Goal: Information Seeking & Learning: Learn about a topic

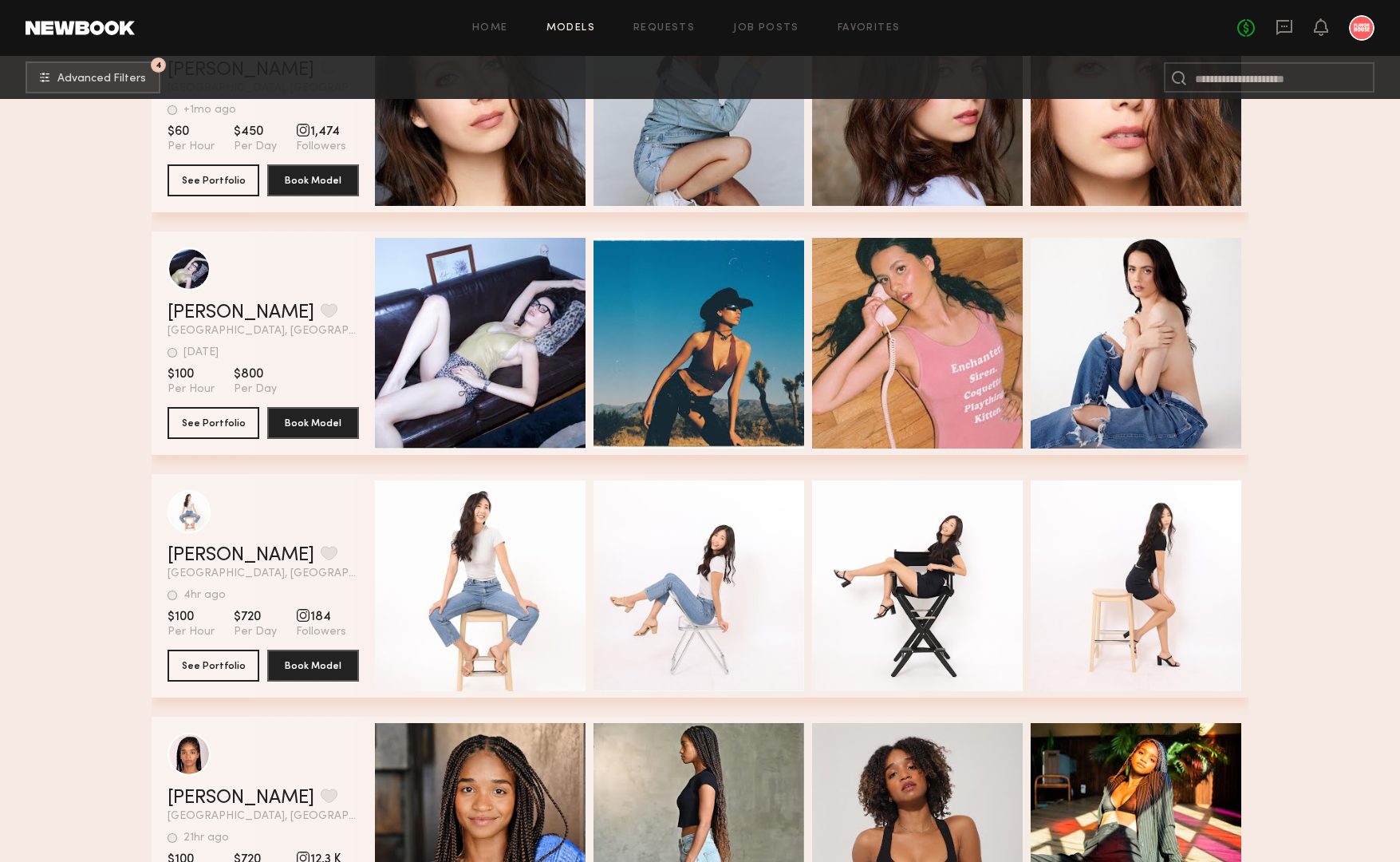
scroll to position [20280, 0]
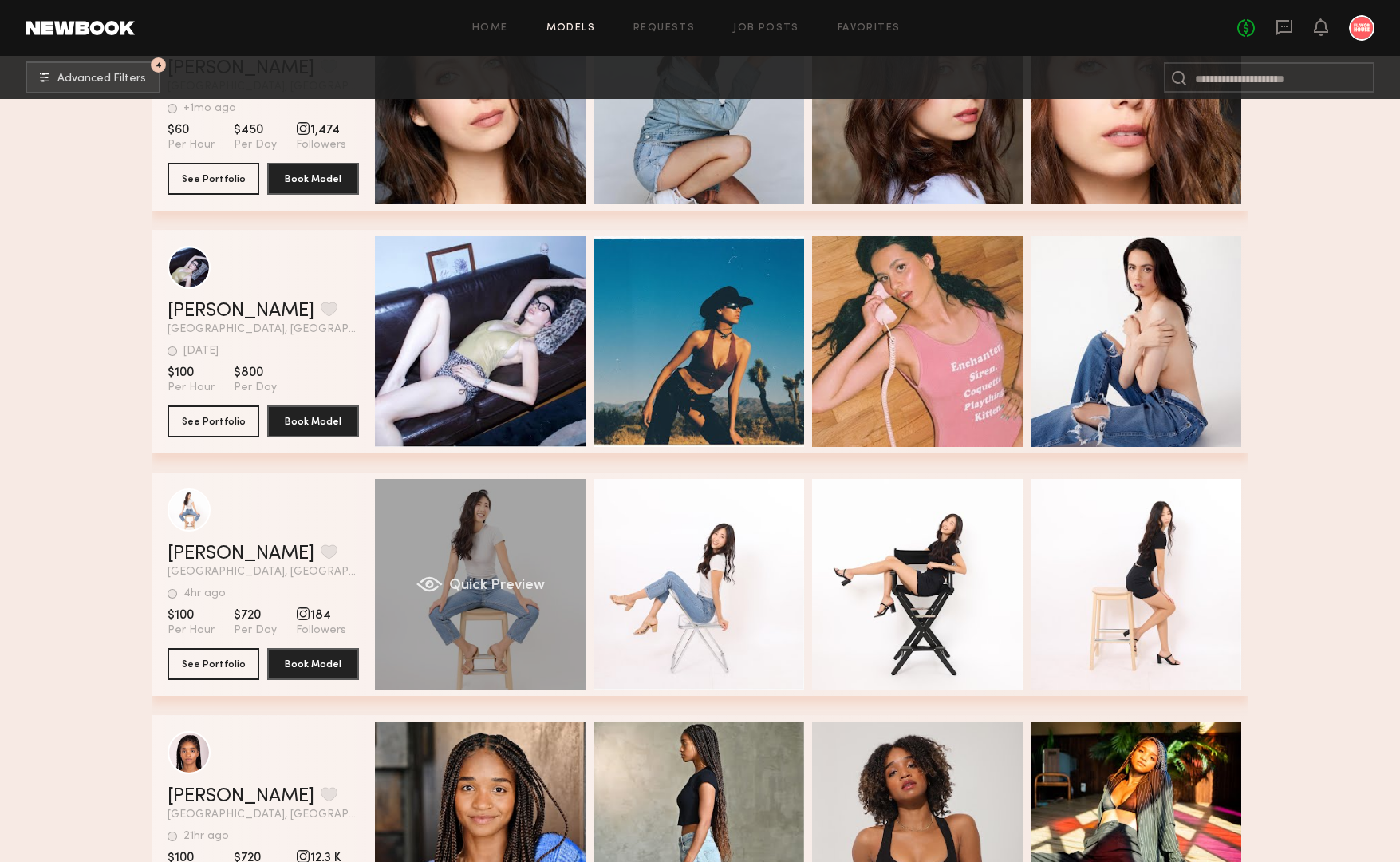
click at [501, 551] on div "Quick Preview" at bounding box center [480, 584] width 211 height 211
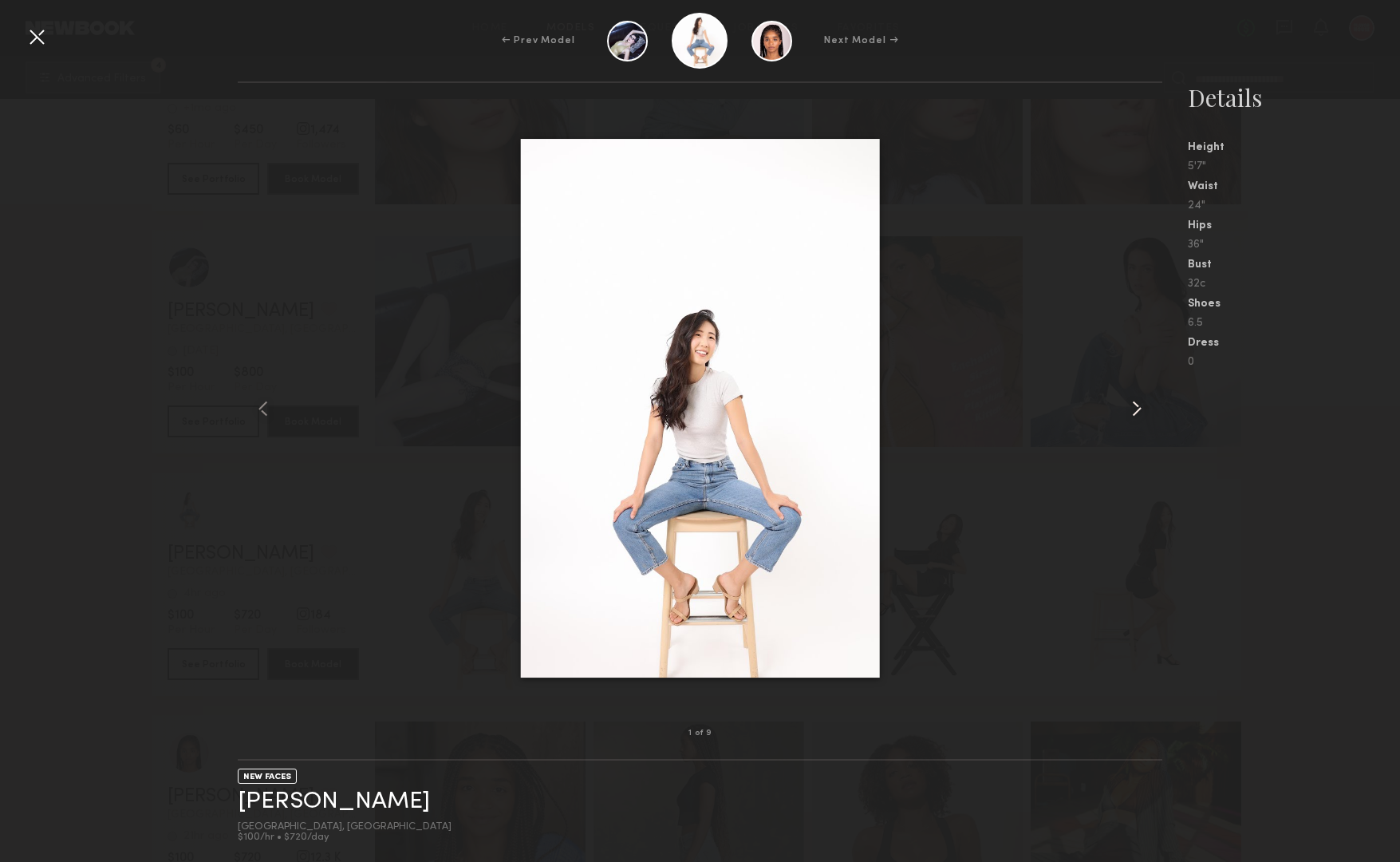
click at [1151, 408] on div at bounding box center [1142, 408] width 36 height 600
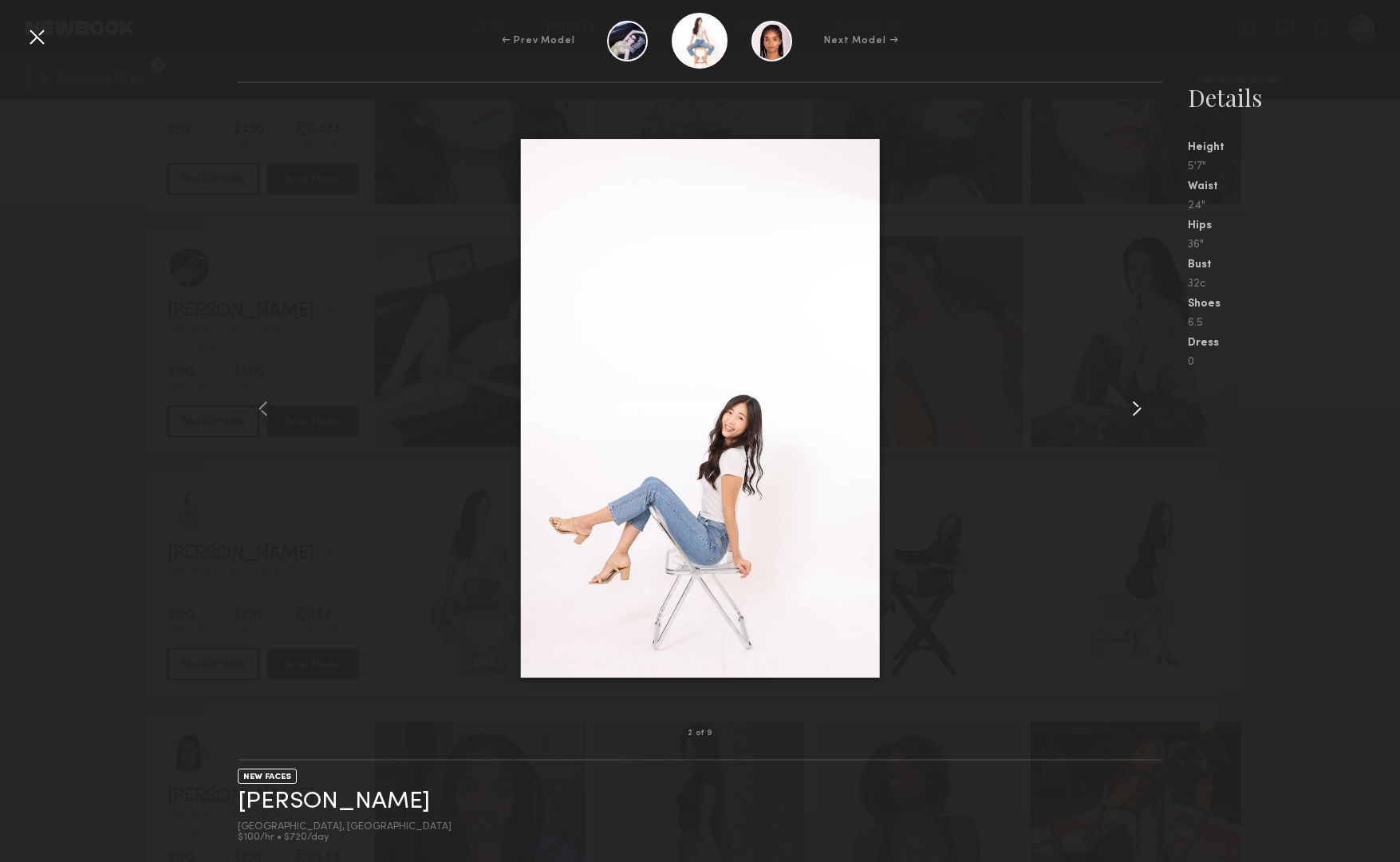
click at [1142, 416] on common-icon at bounding box center [1136, 408] width 25 height 25
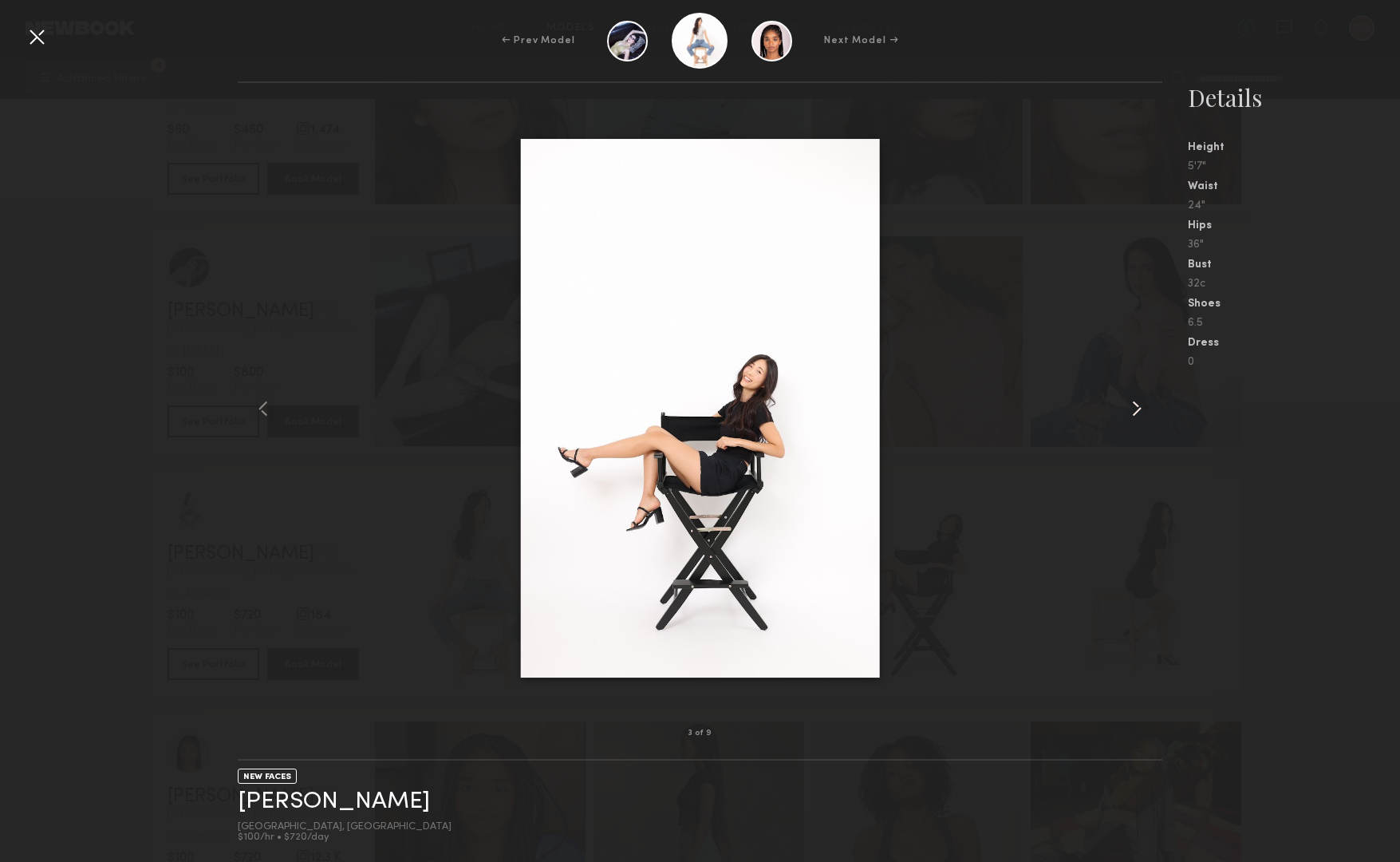
click at [1142, 416] on common-icon at bounding box center [1136, 408] width 25 height 25
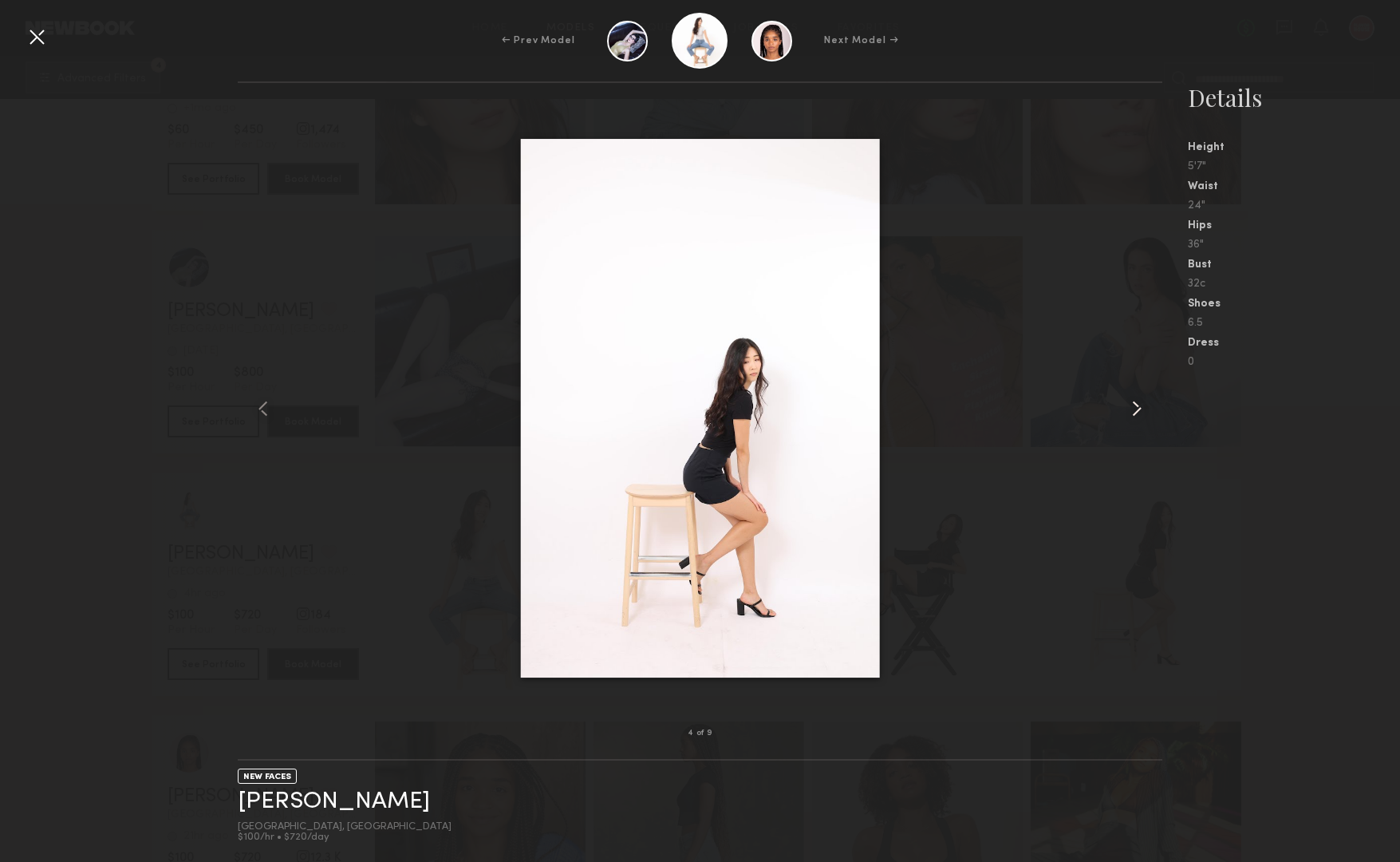
click at [1142, 416] on common-icon at bounding box center [1136, 408] width 25 height 25
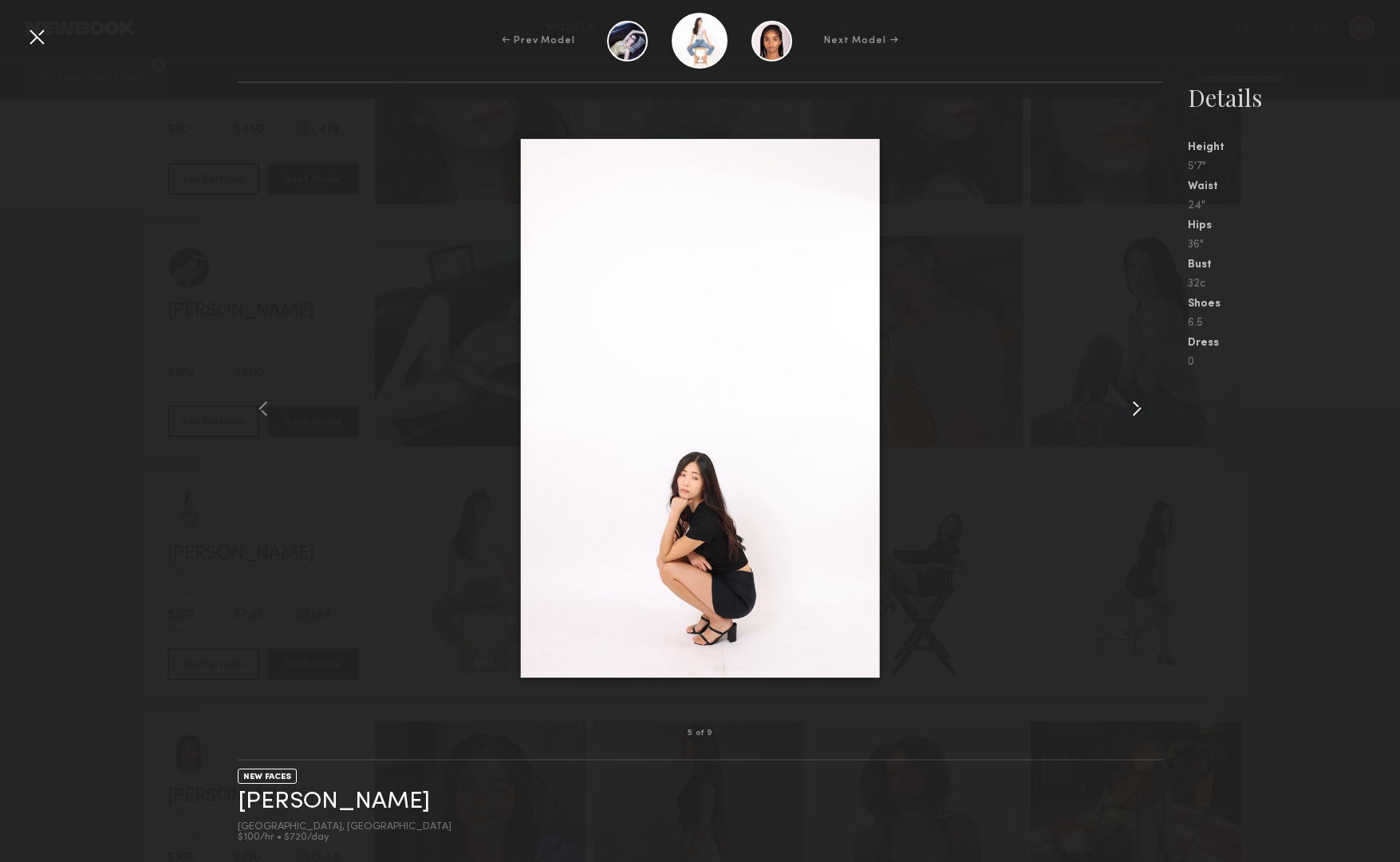
click at [1142, 416] on common-icon at bounding box center [1136, 408] width 25 height 25
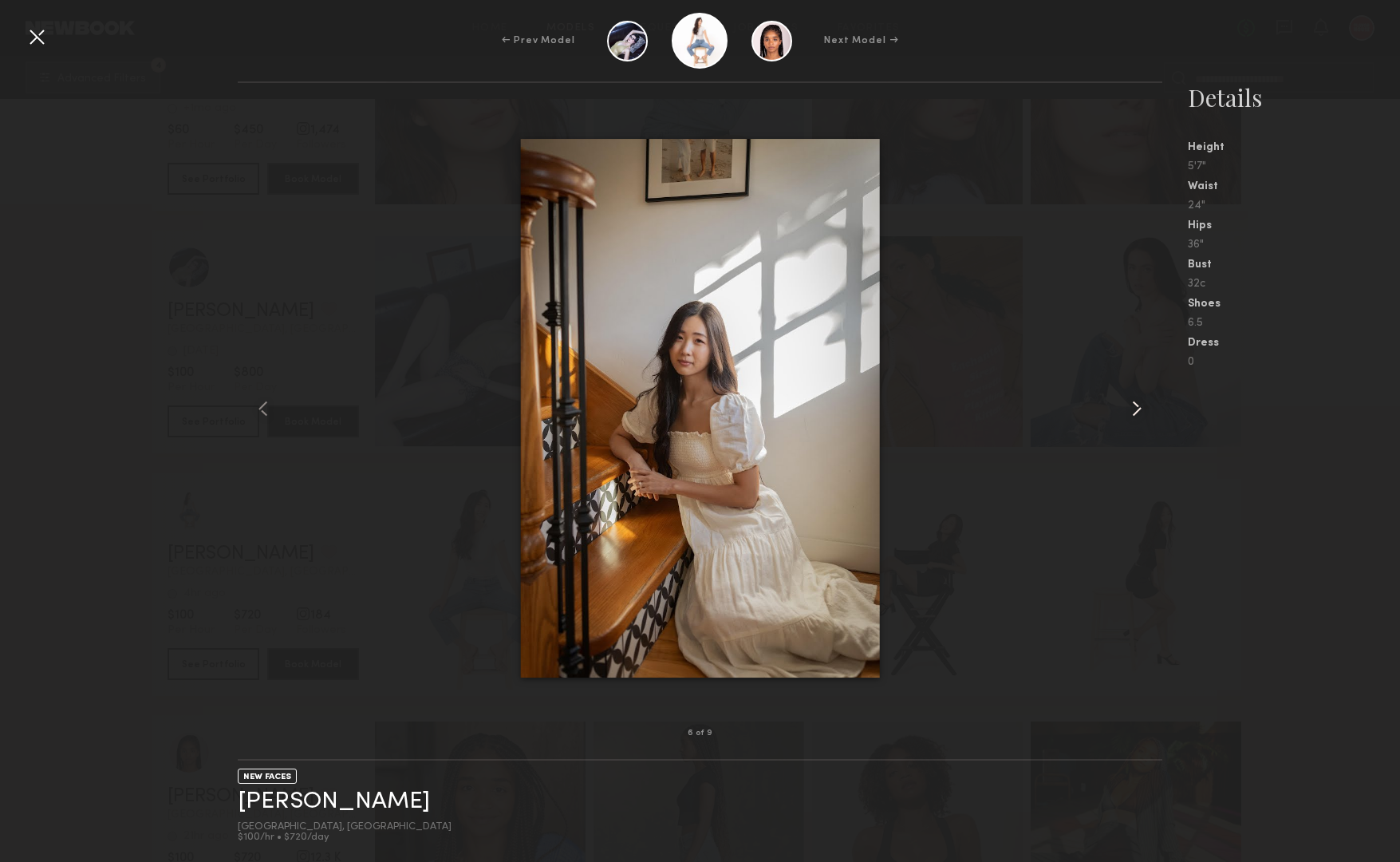
click at [1142, 416] on common-icon at bounding box center [1136, 408] width 25 height 25
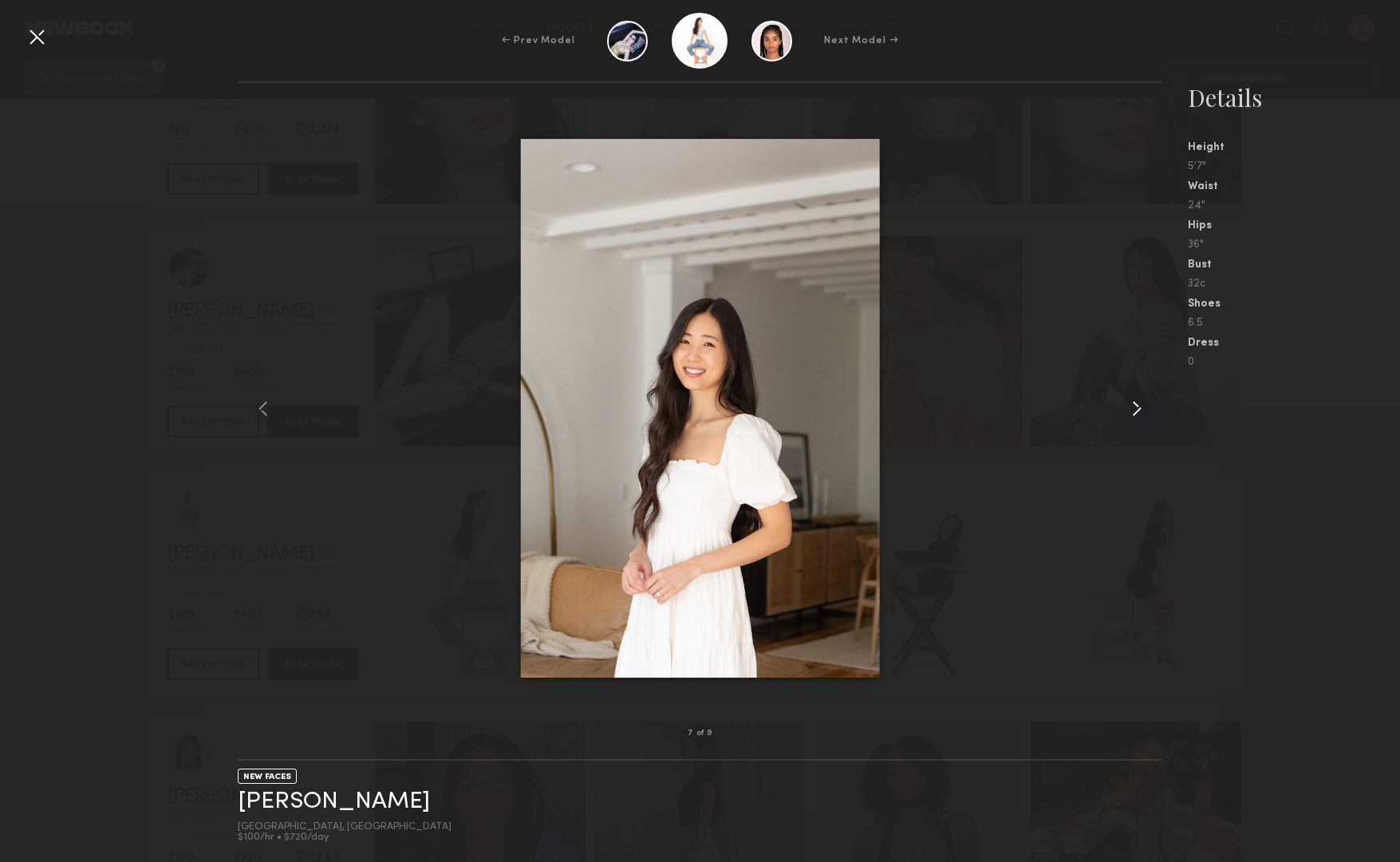
click at [1142, 416] on common-icon at bounding box center [1136, 408] width 25 height 25
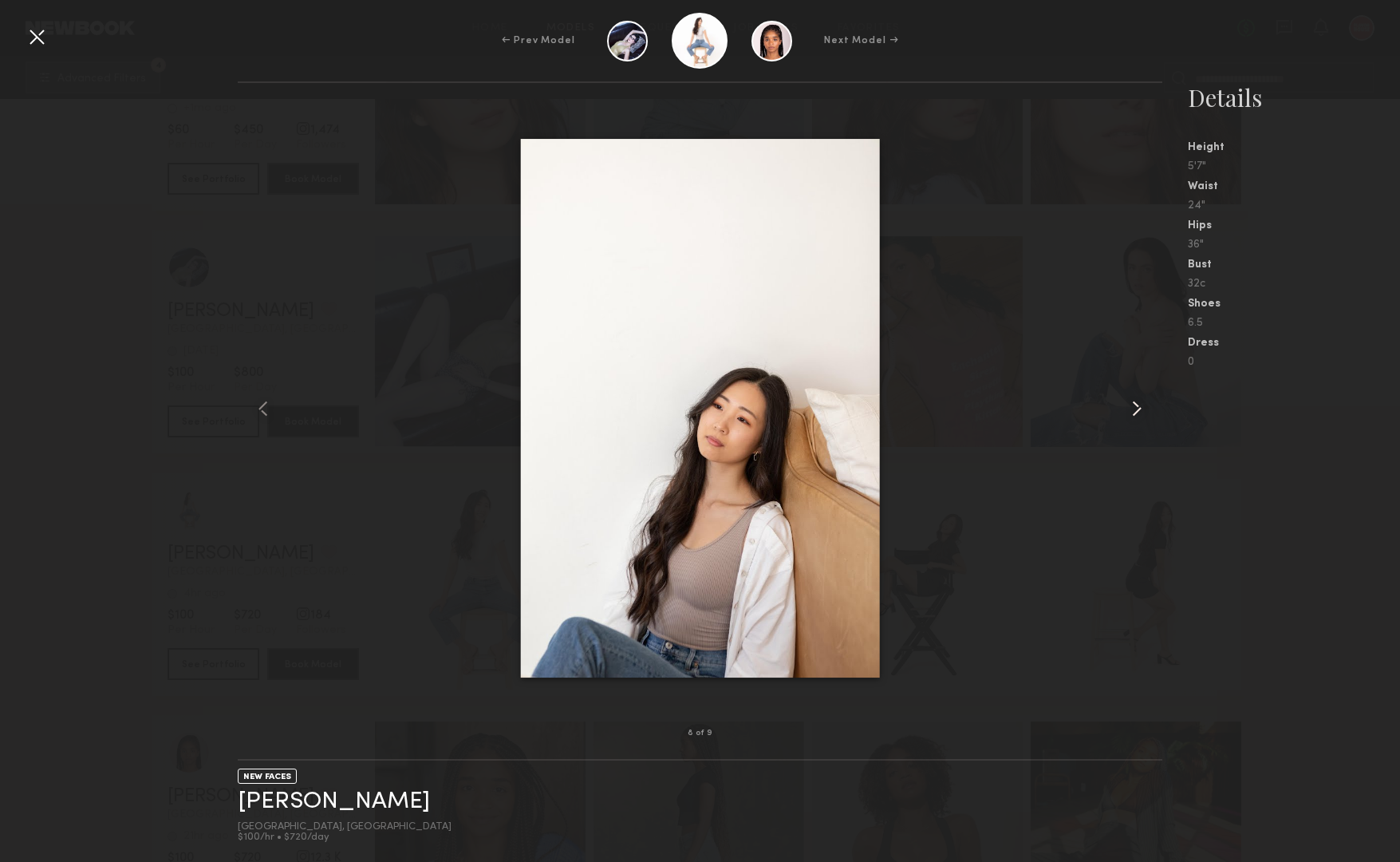
click at [1142, 416] on common-icon at bounding box center [1136, 408] width 25 height 25
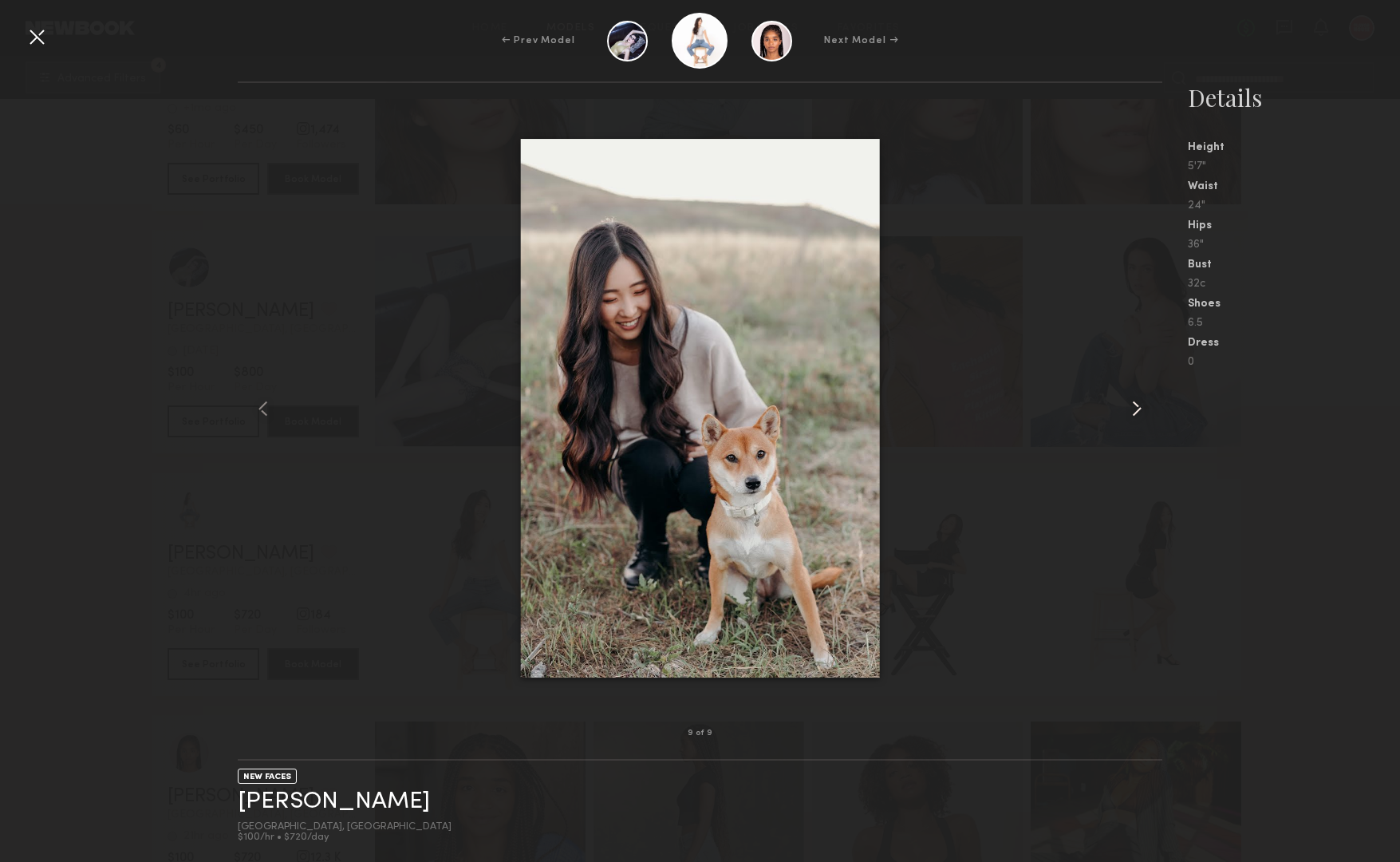
click at [1142, 416] on common-icon at bounding box center [1136, 408] width 25 height 25
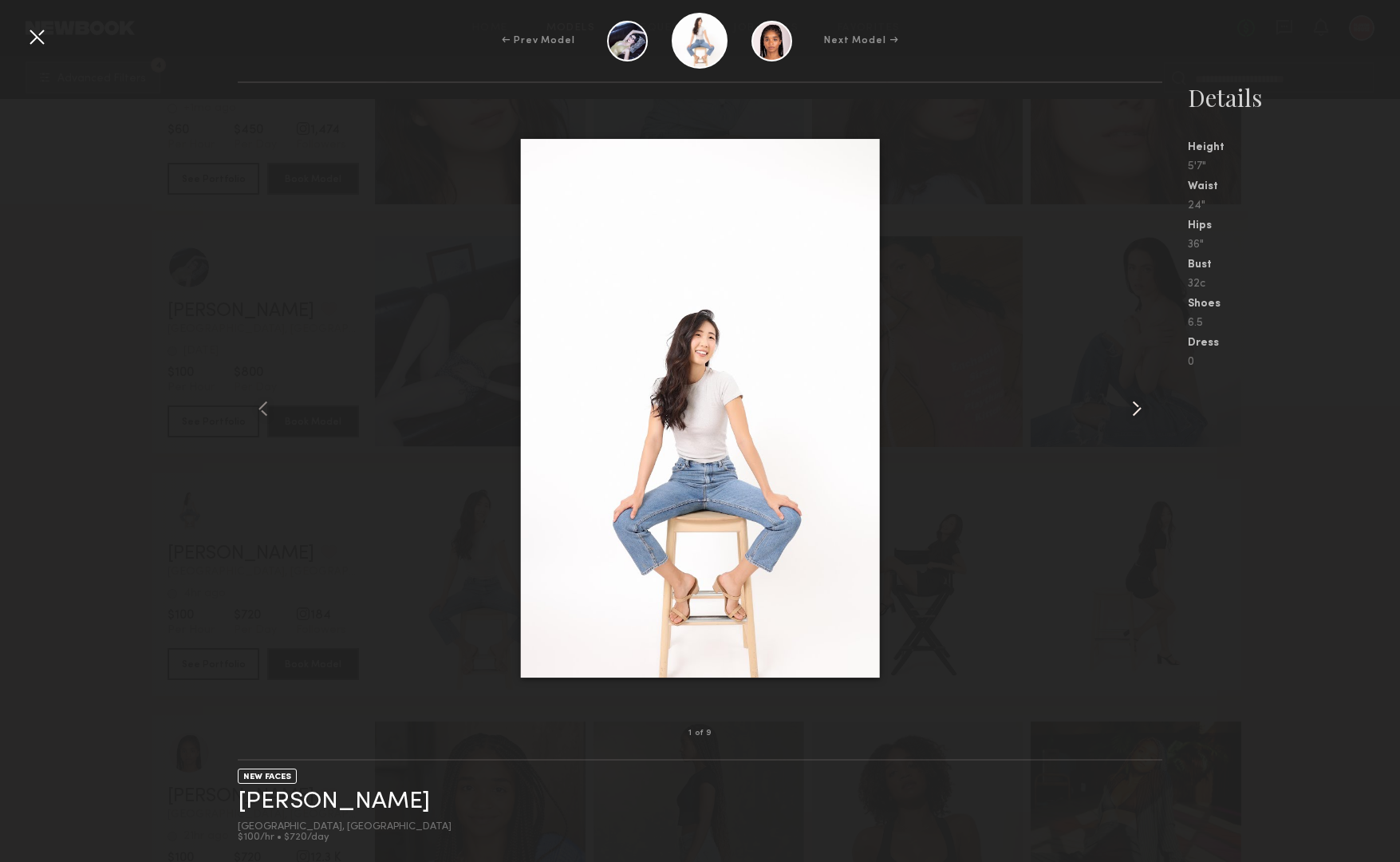
click at [1142, 416] on common-icon at bounding box center [1136, 408] width 25 height 25
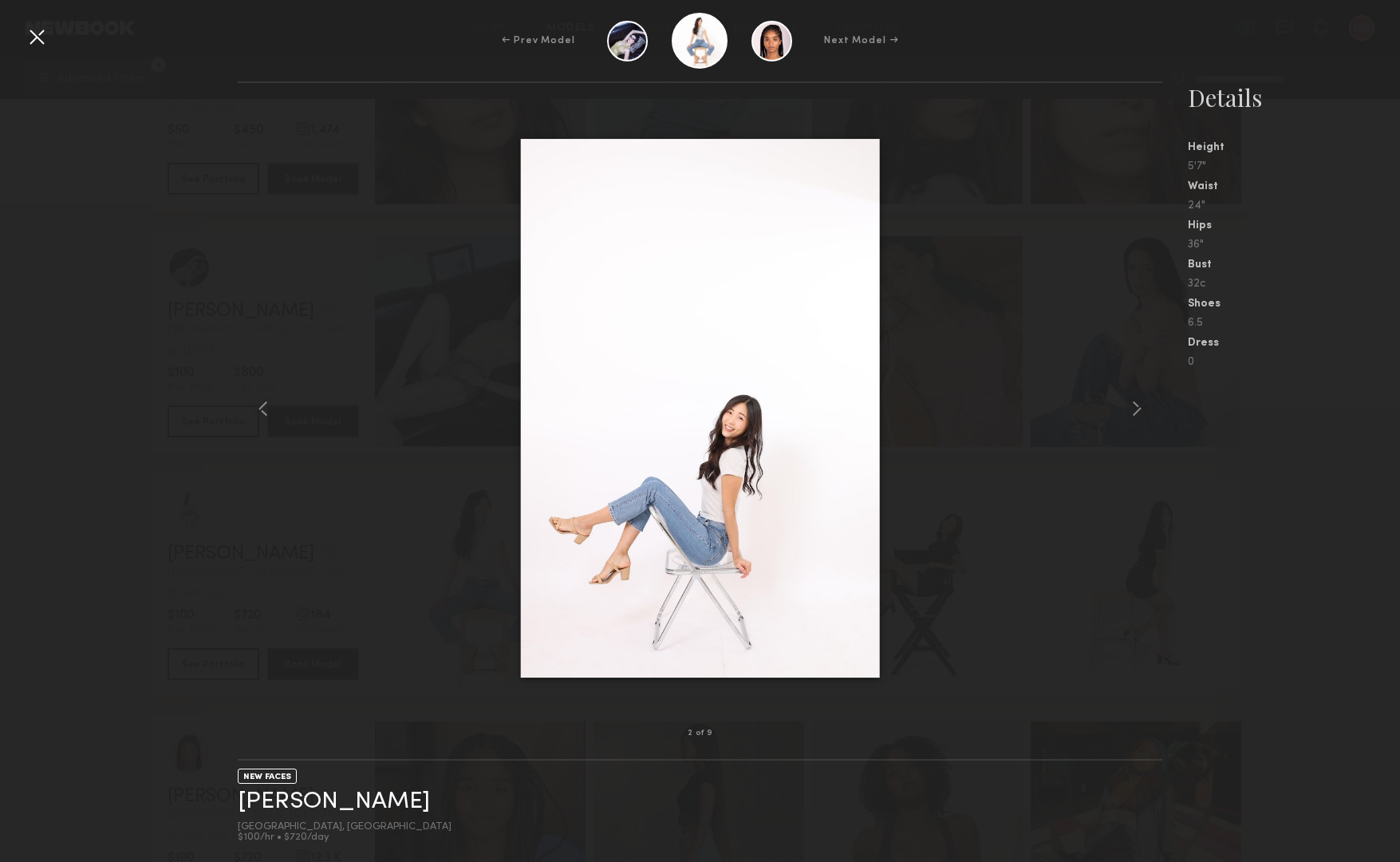
click at [35, 45] on div at bounding box center [36, 36] width 25 height 25
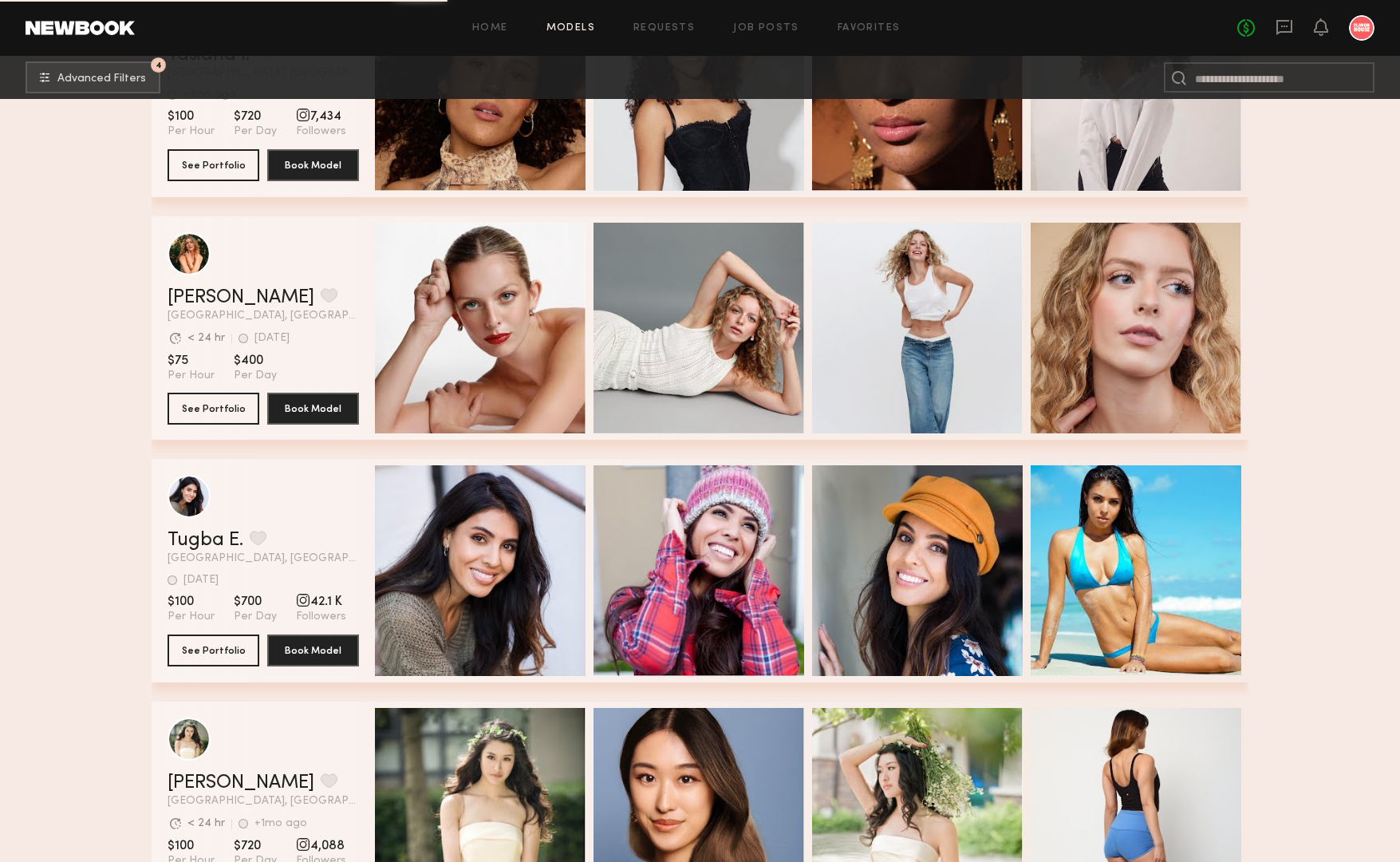
scroll to position [22817, 0]
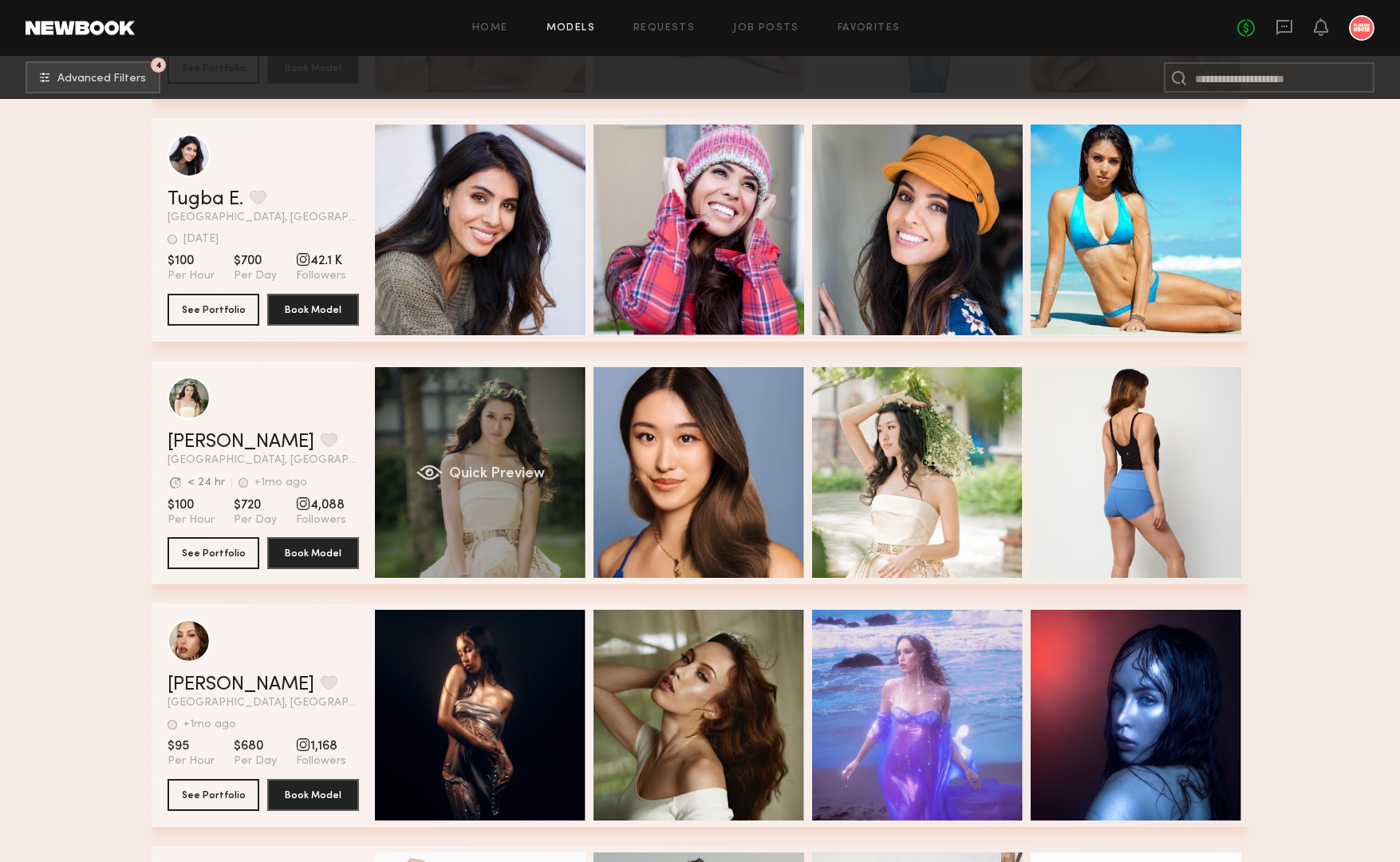
click at [517, 431] on div "Quick Preview" at bounding box center [480, 472] width 211 height 211
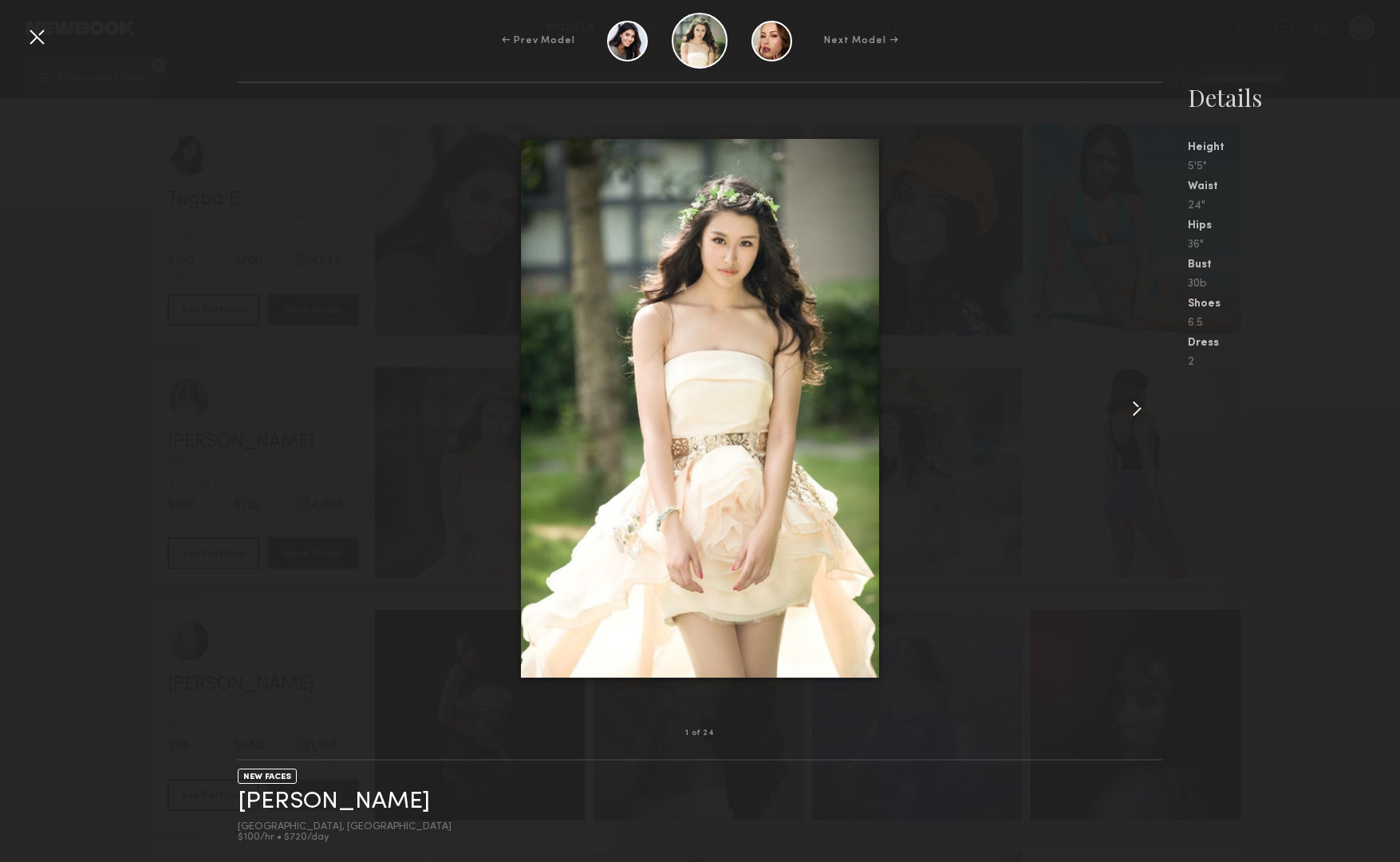
click at [1137, 405] on common-icon at bounding box center [1136, 408] width 25 height 25
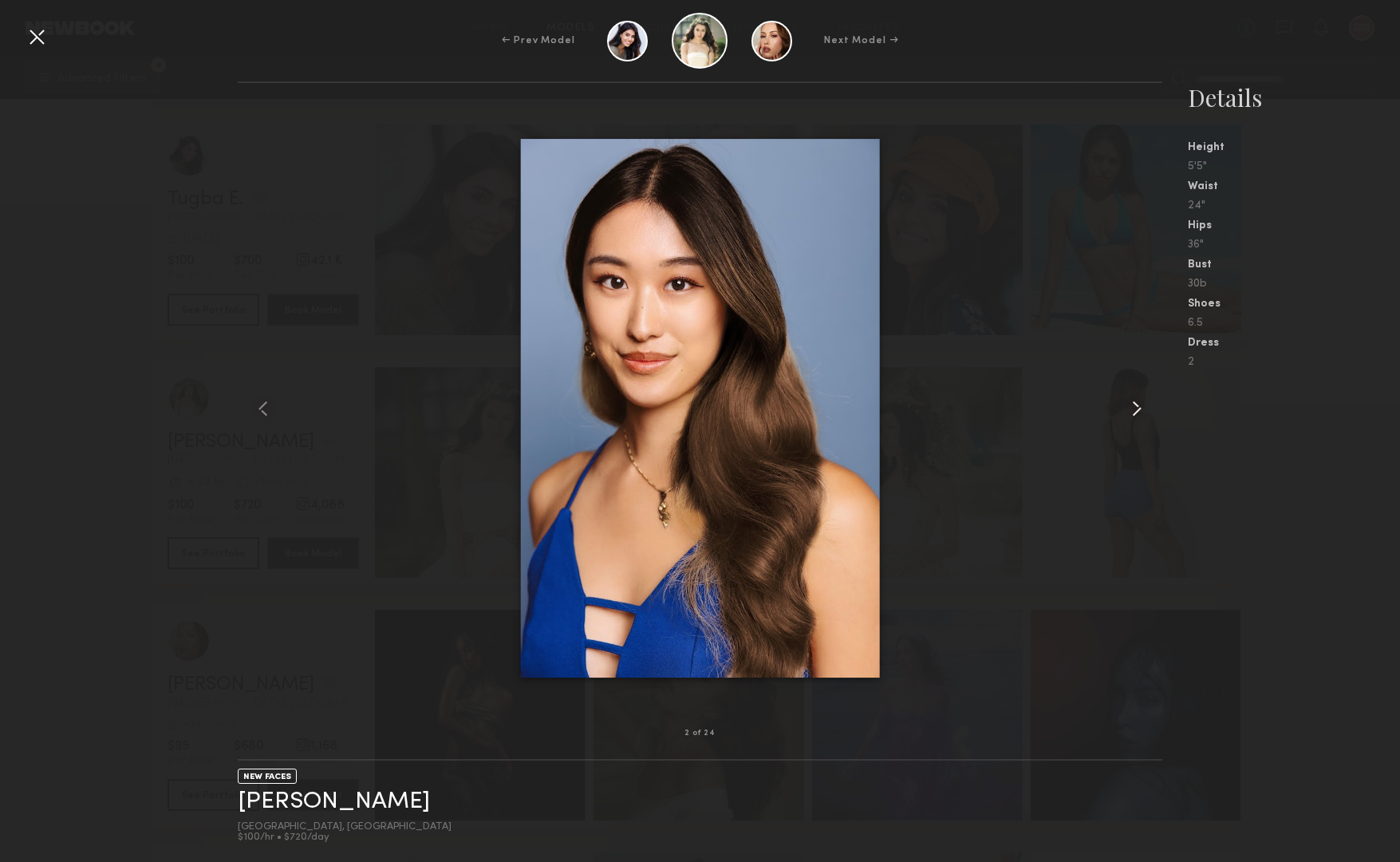
click at [1137, 405] on common-icon at bounding box center [1136, 408] width 25 height 25
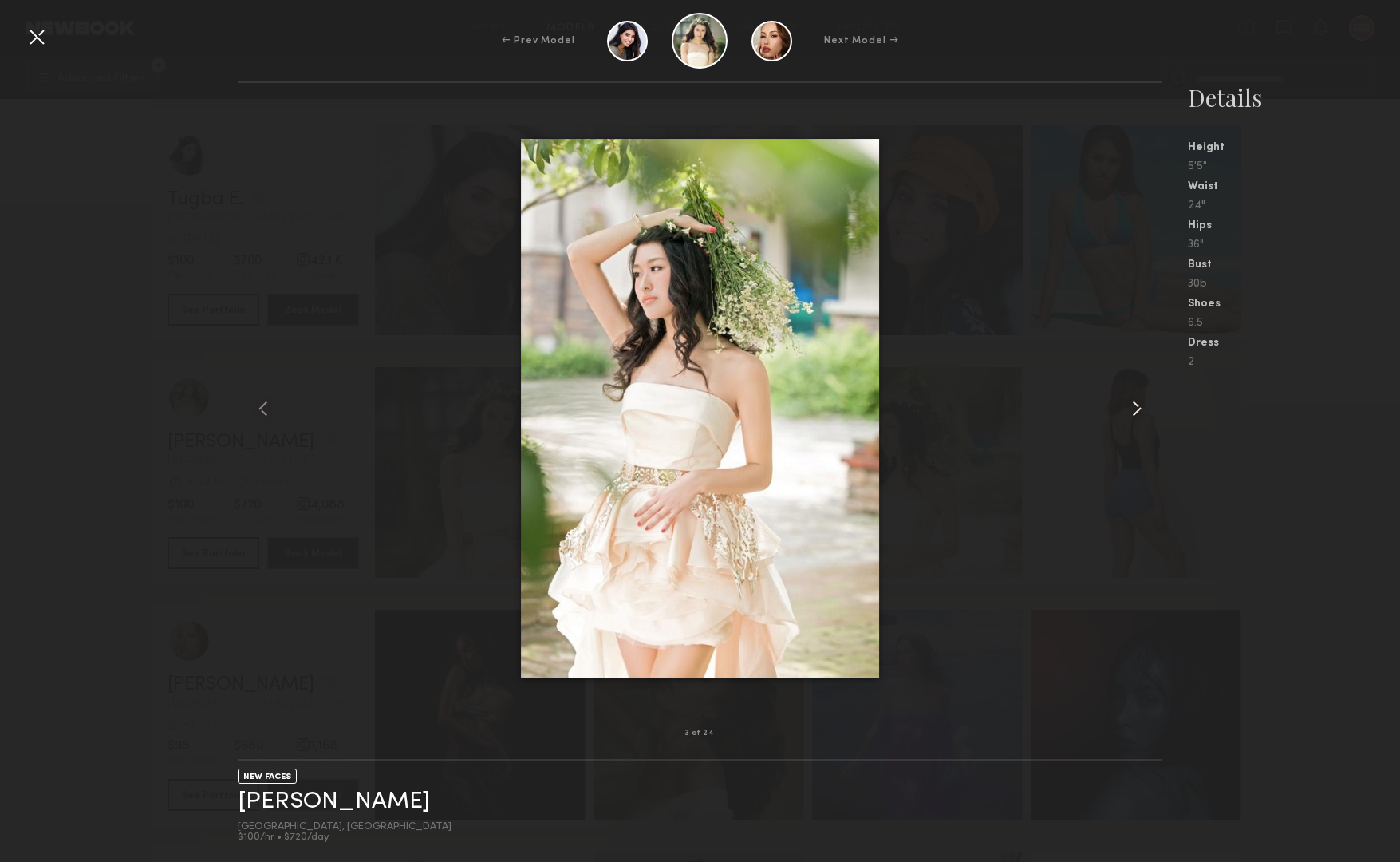
click at [1137, 405] on common-icon at bounding box center [1136, 408] width 25 height 25
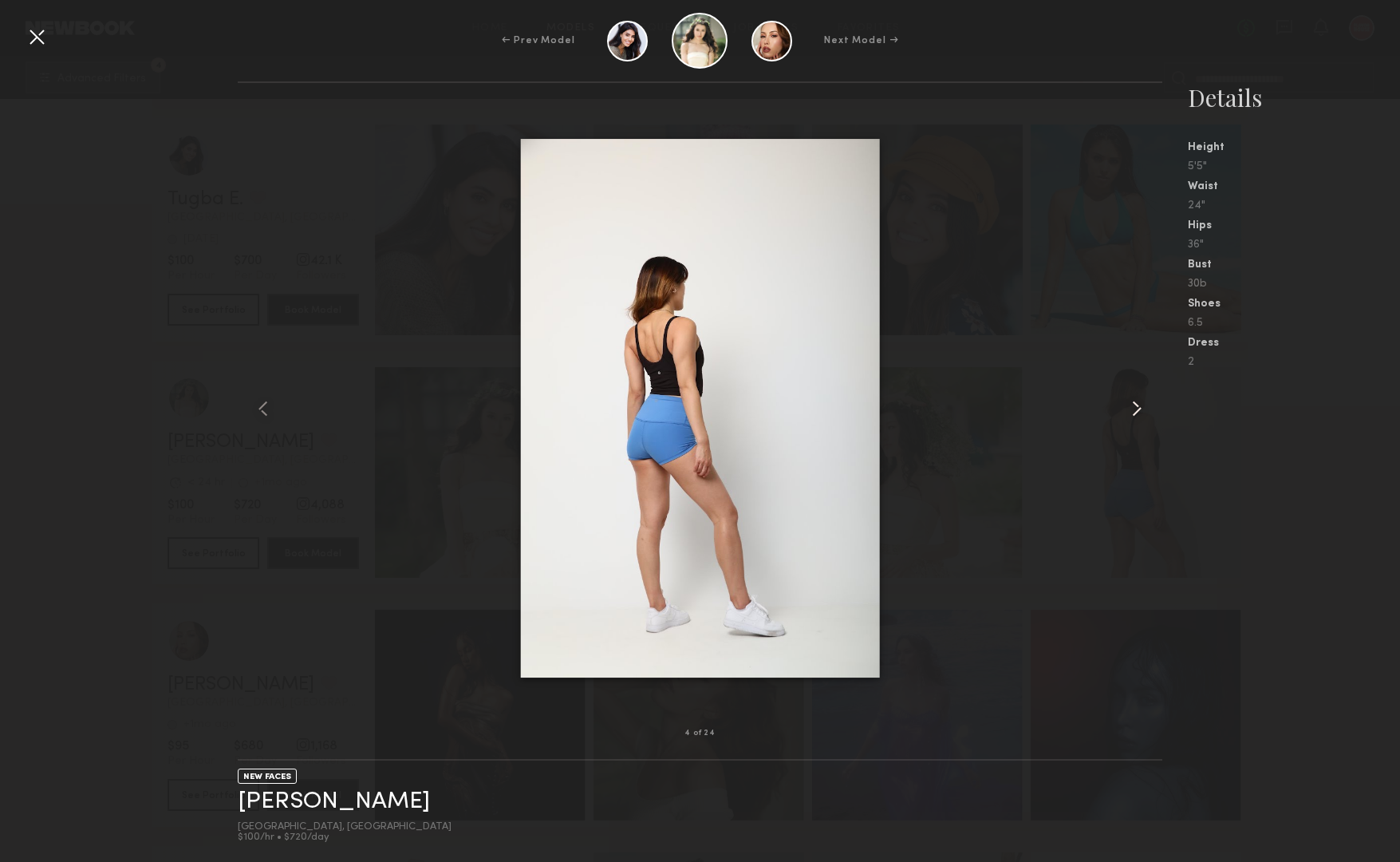
click at [1137, 405] on common-icon at bounding box center [1136, 408] width 25 height 25
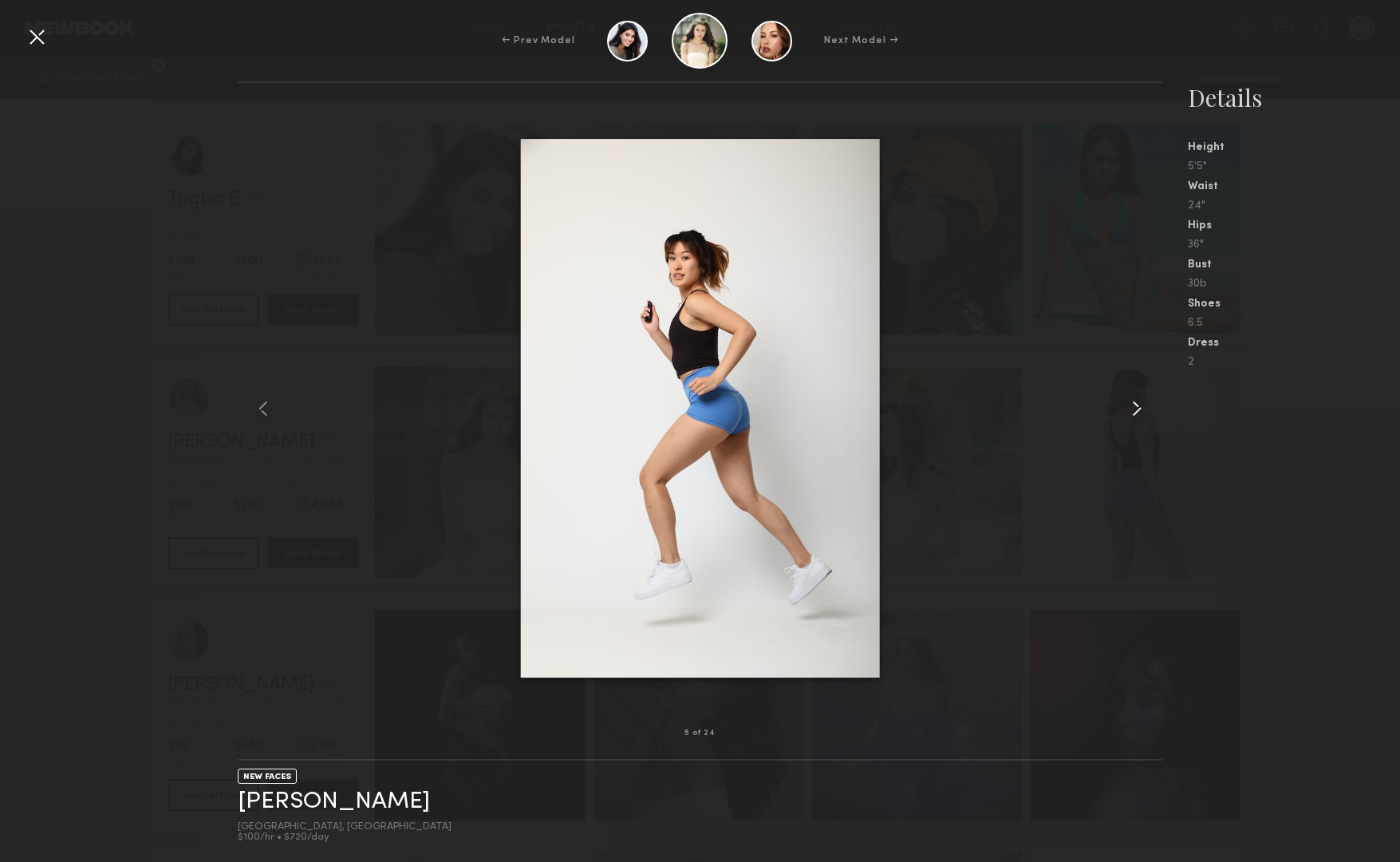
click at [1137, 405] on common-icon at bounding box center [1136, 408] width 25 height 25
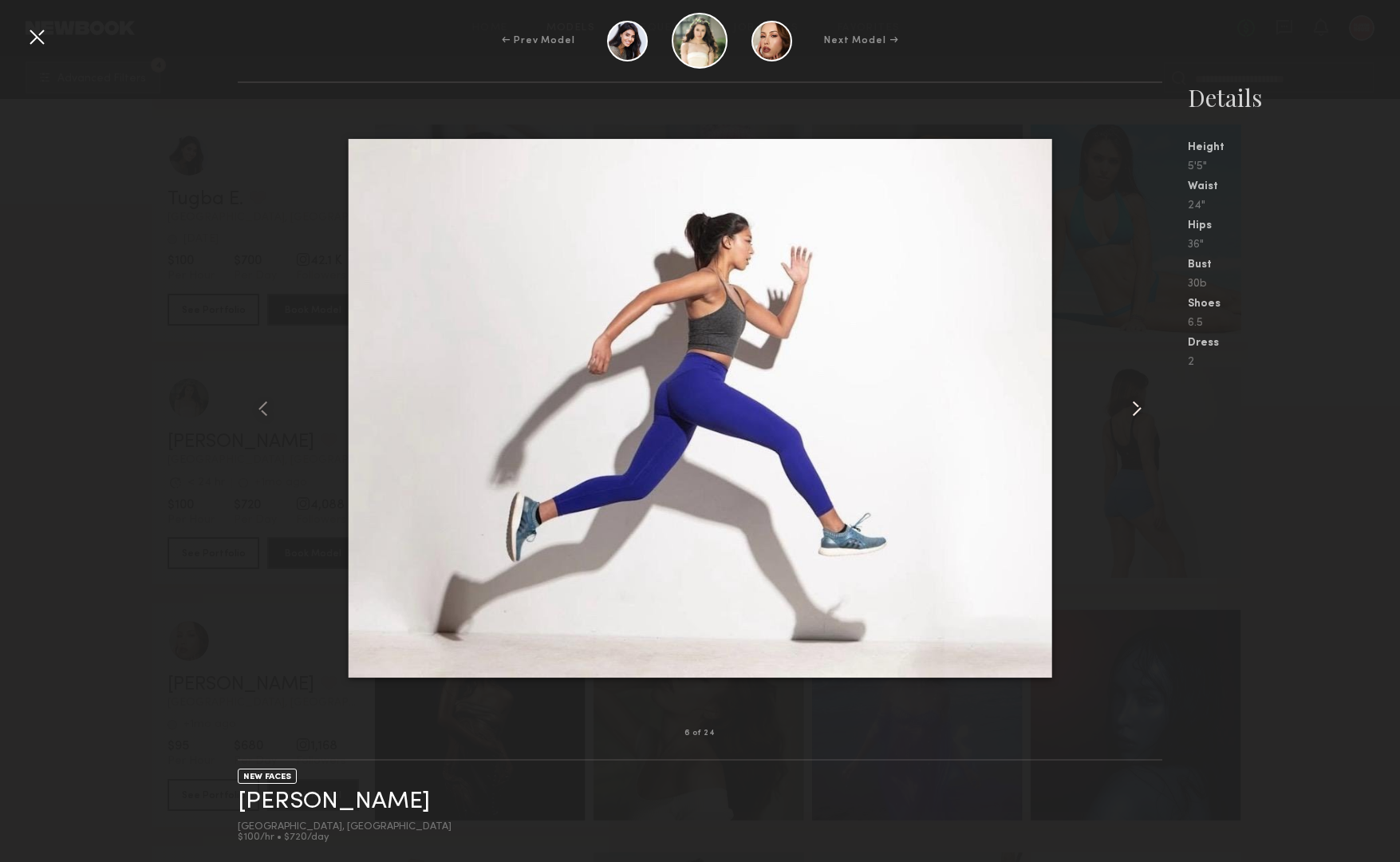
click at [1137, 405] on common-icon at bounding box center [1136, 408] width 25 height 25
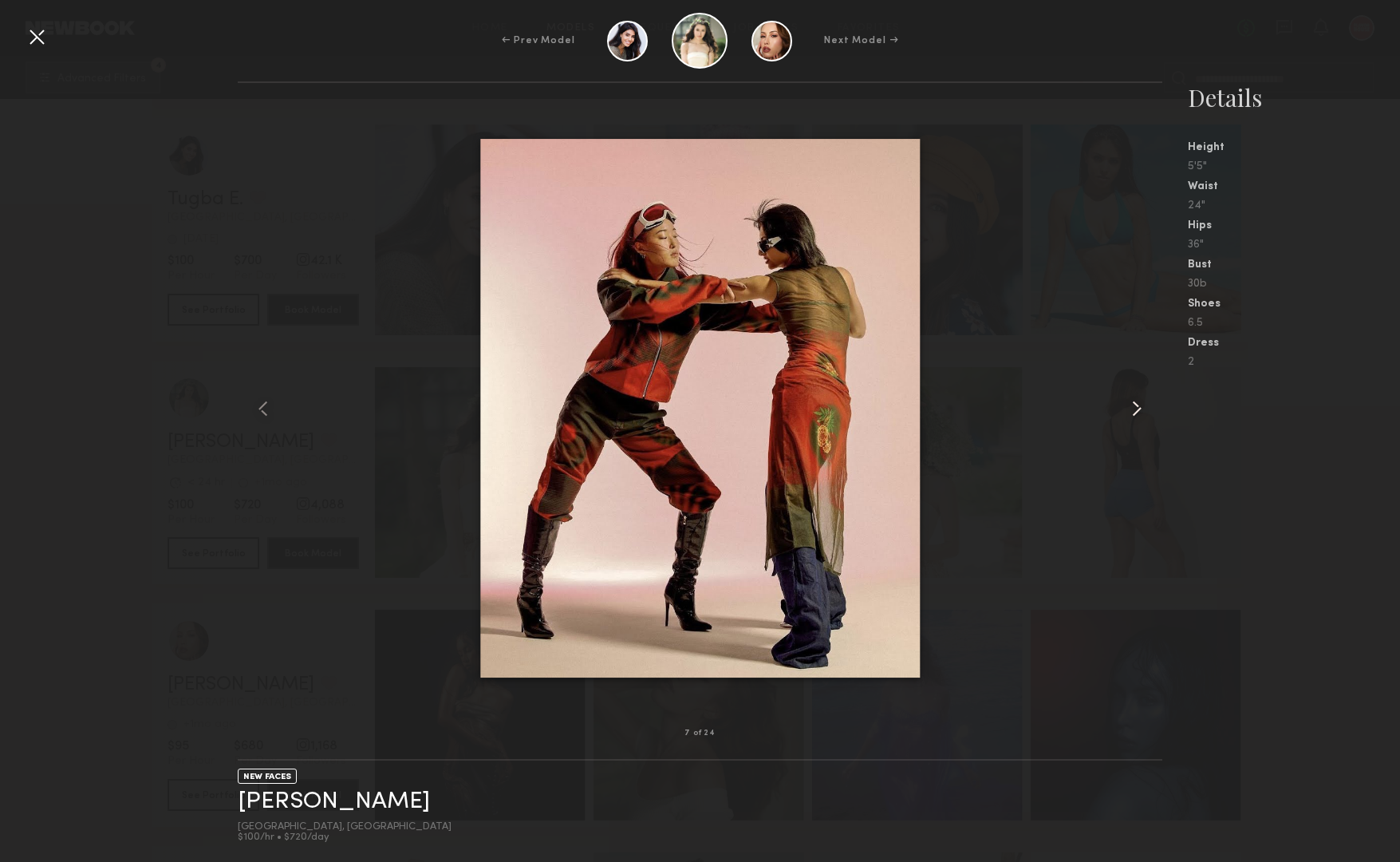
click at [1137, 405] on common-icon at bounding box center [1136, 408] width 25 height 25
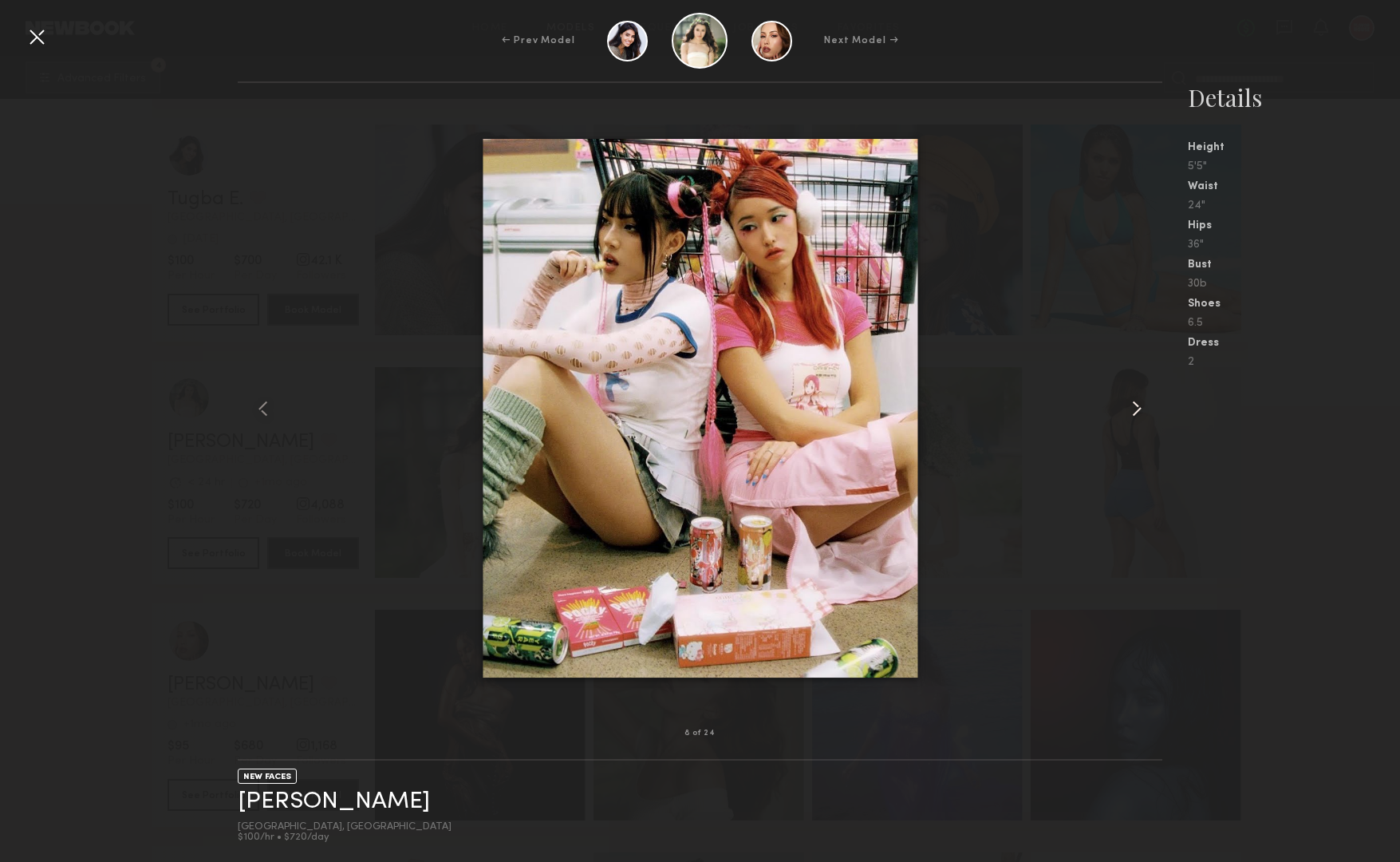
click at [1137, 405] on common-icon at bounding box center [1136, 408] width 25 height 25
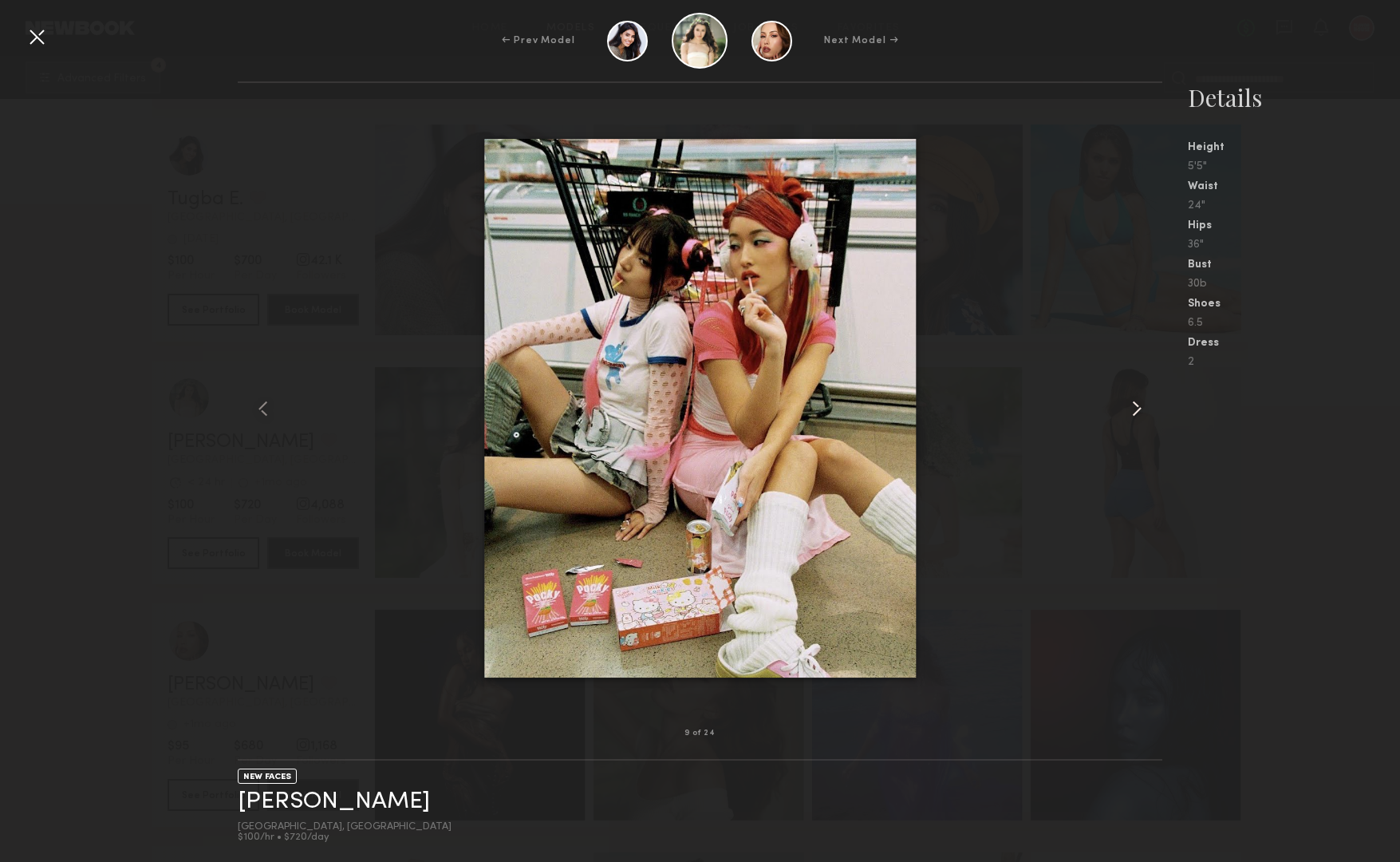
click at [1137, 405] on common-icon at bounding box center [1136, 408] width 25 height 25
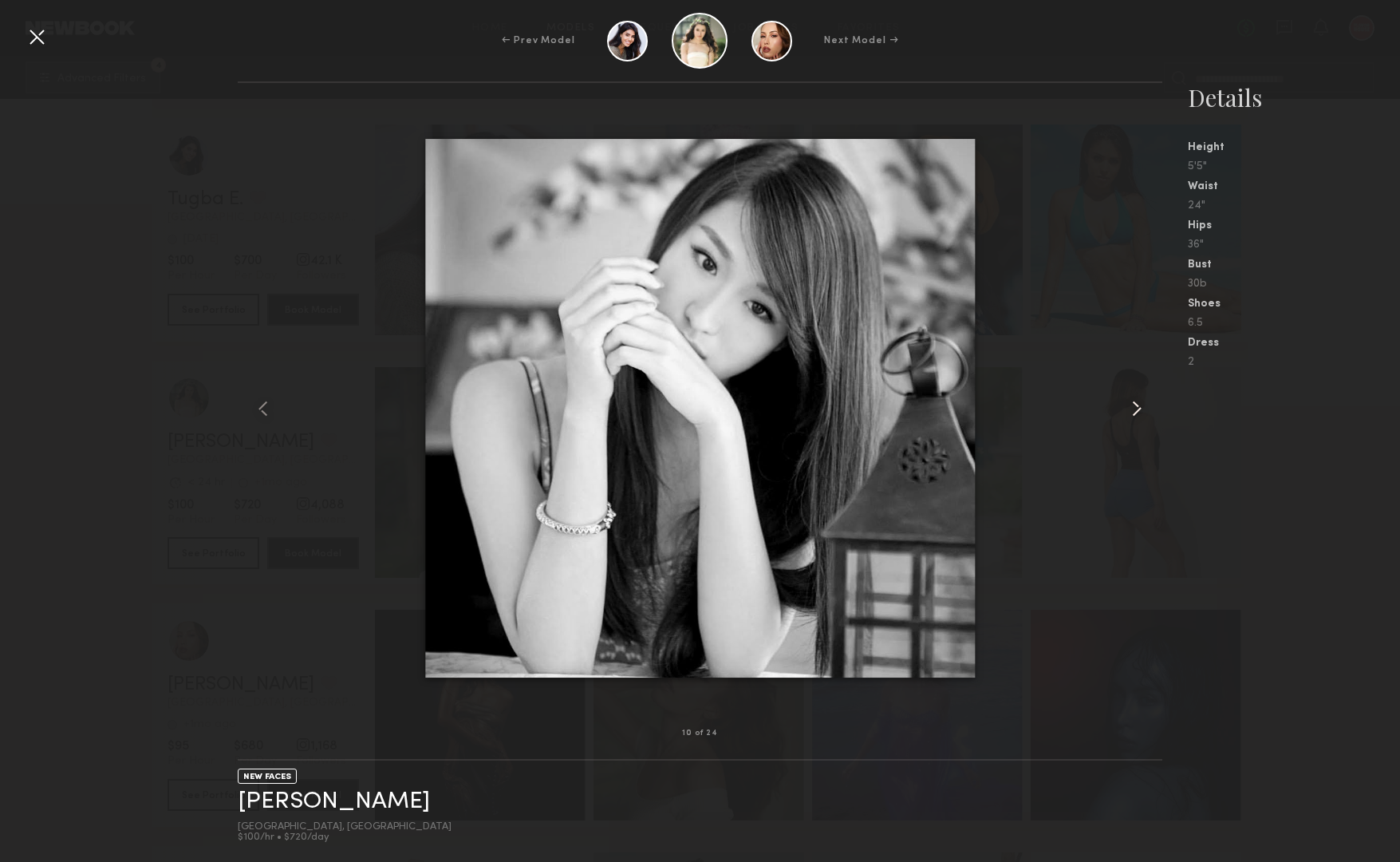
click at [1137, 405] on common-icon at bounding box center [1136, 408] width 25 height 25
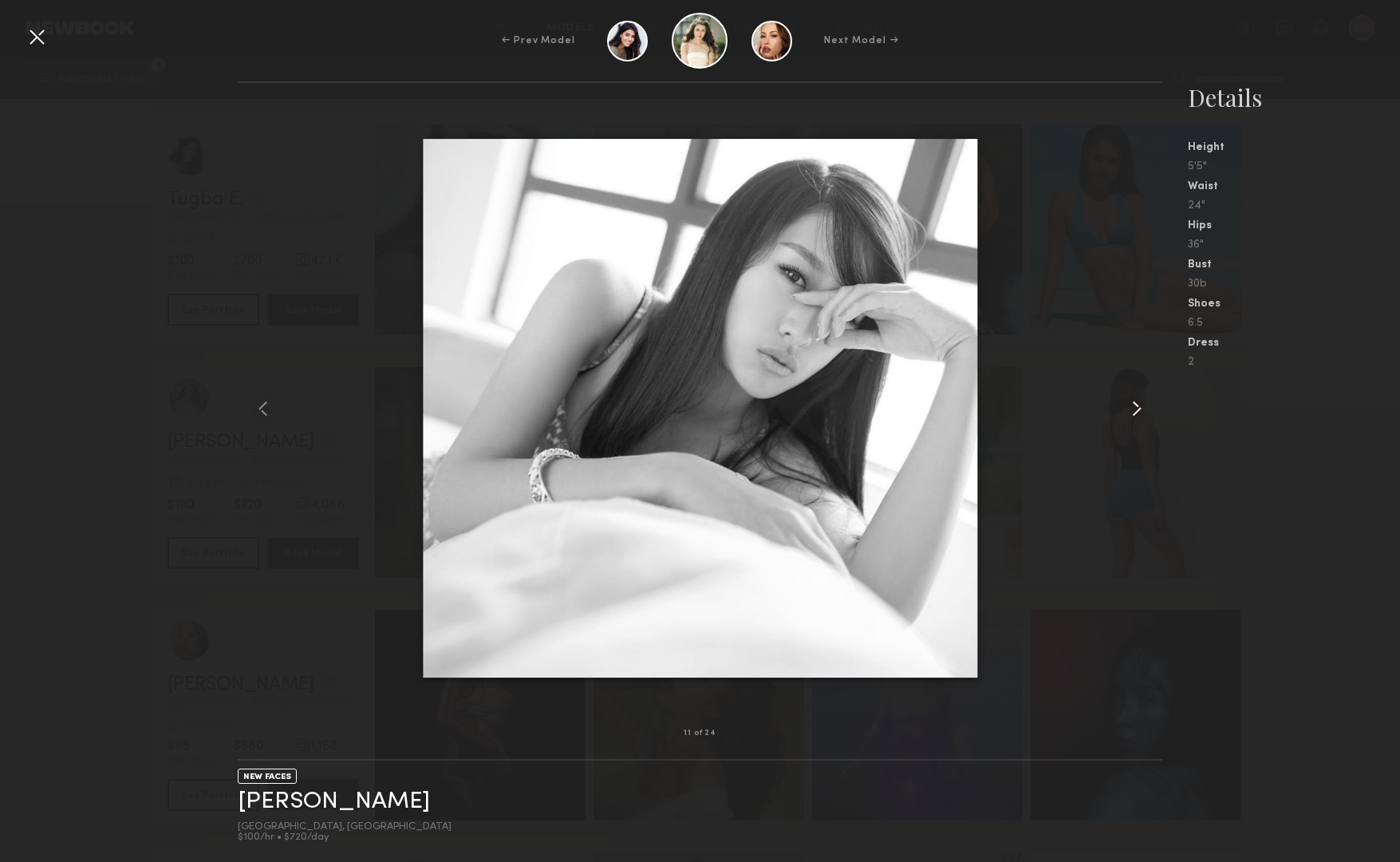
click at [1137, 405] on common-icon at bounding box center [1136, 408] width 25 height 25
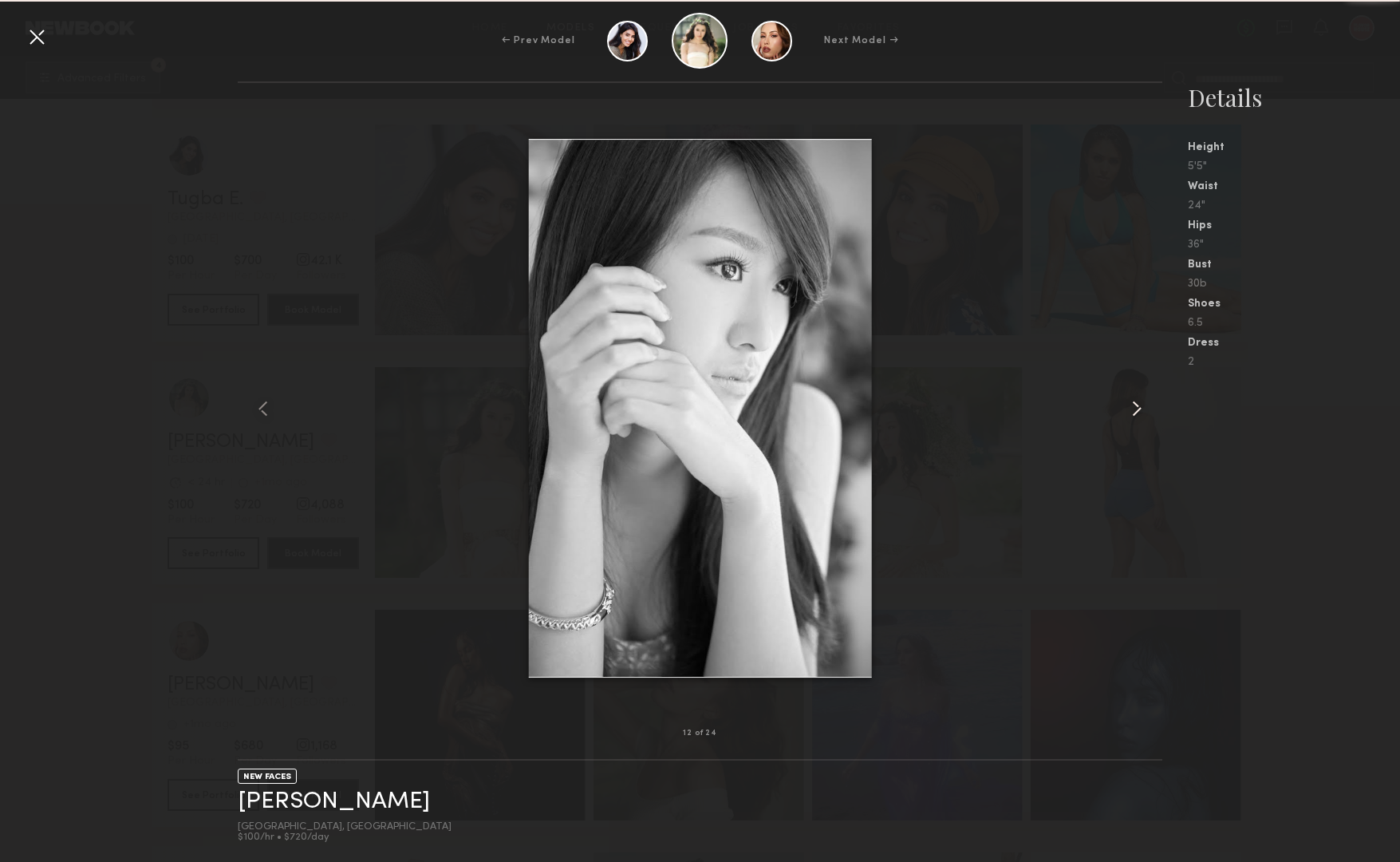
click at [1137, 405] on common-icon at bounding box center [1136, 408] width 25 height 25
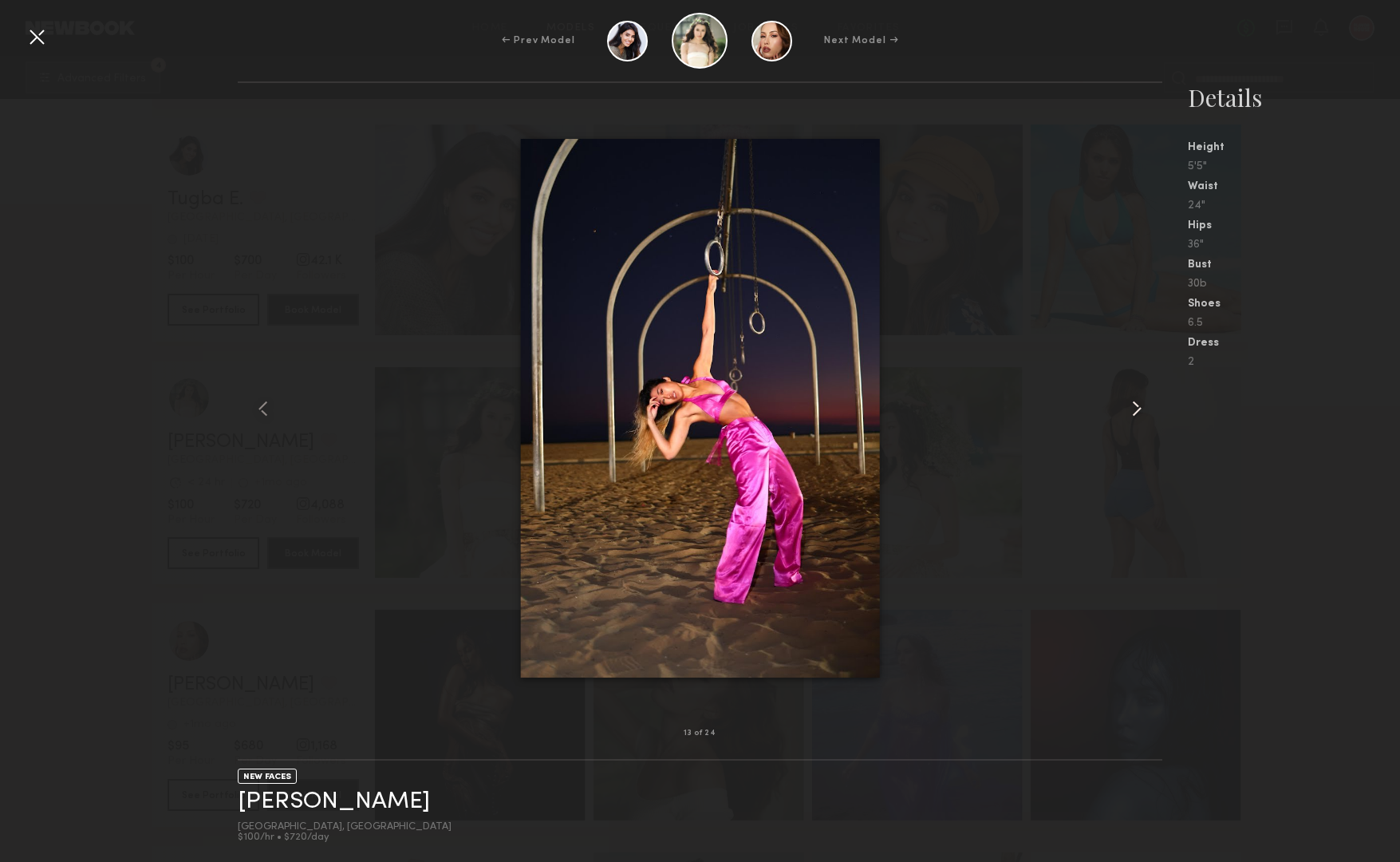
click at [1137, 405] on common-icon at bounding box center [1136, 408] width 25 height 25
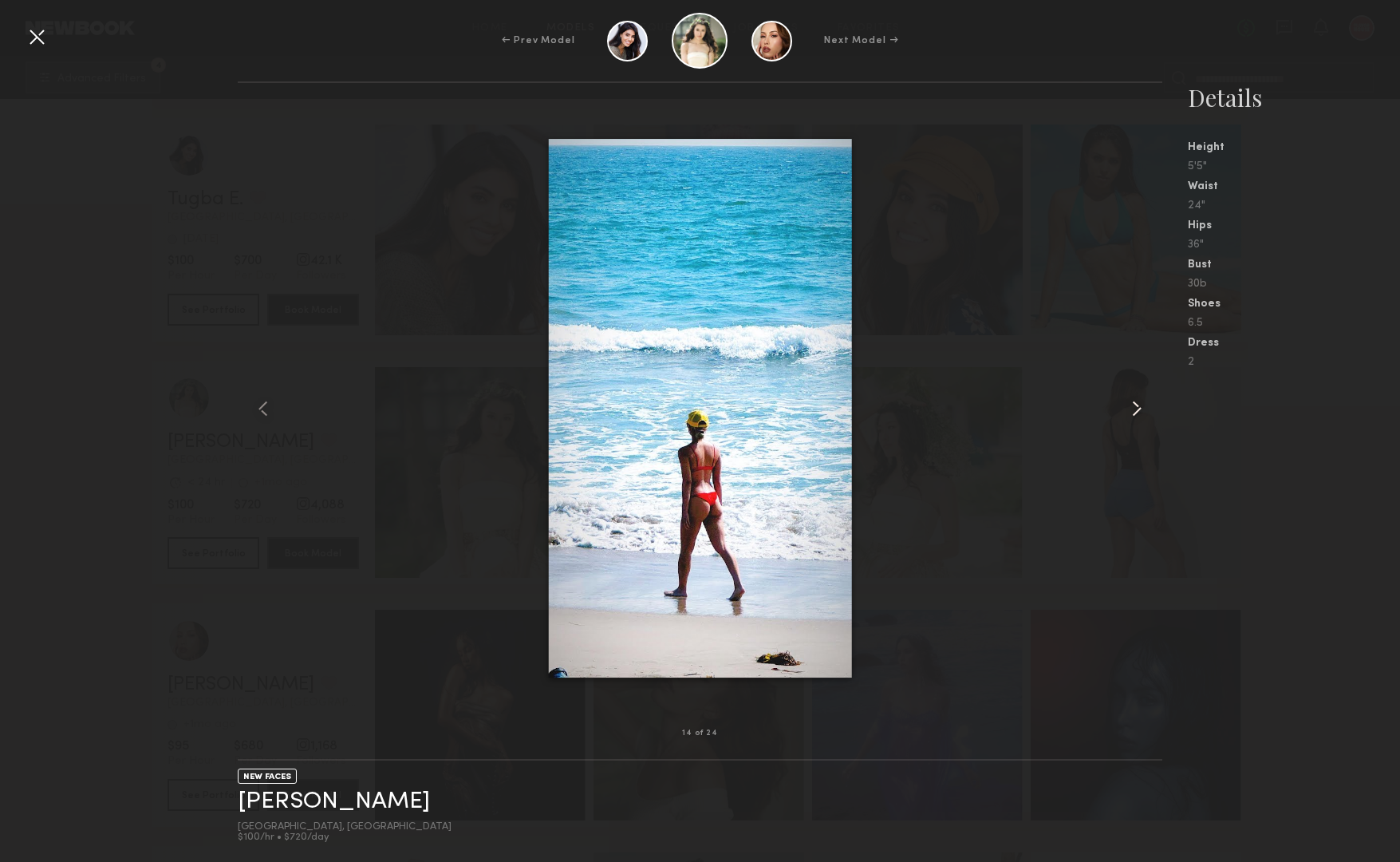
click at [1137, 405] on common-icon at bounding box center [1136, 408] width 25 height 25
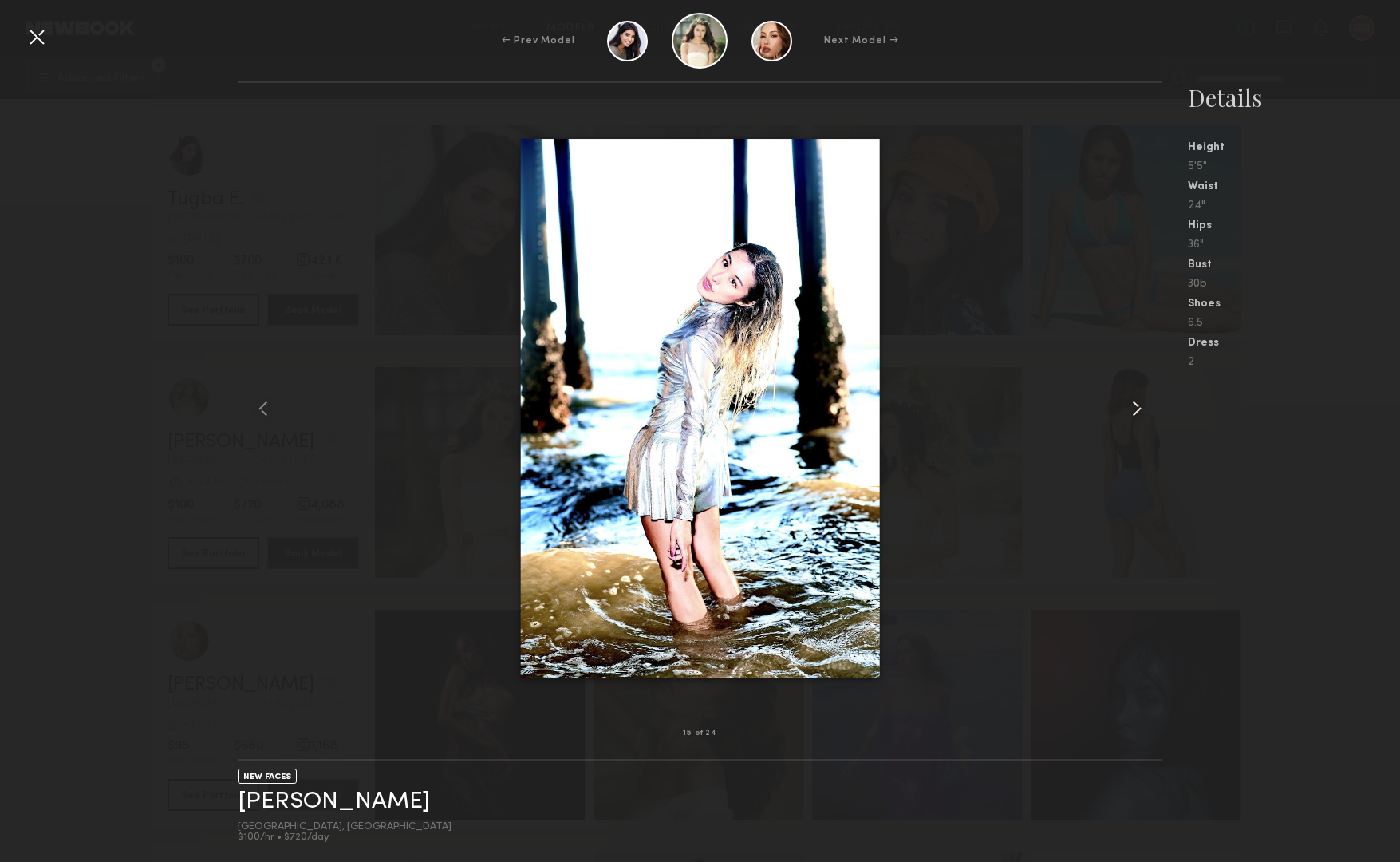
click at [1137, 405] on common-icon at bounding box center [1136, 408] width 25 height 25
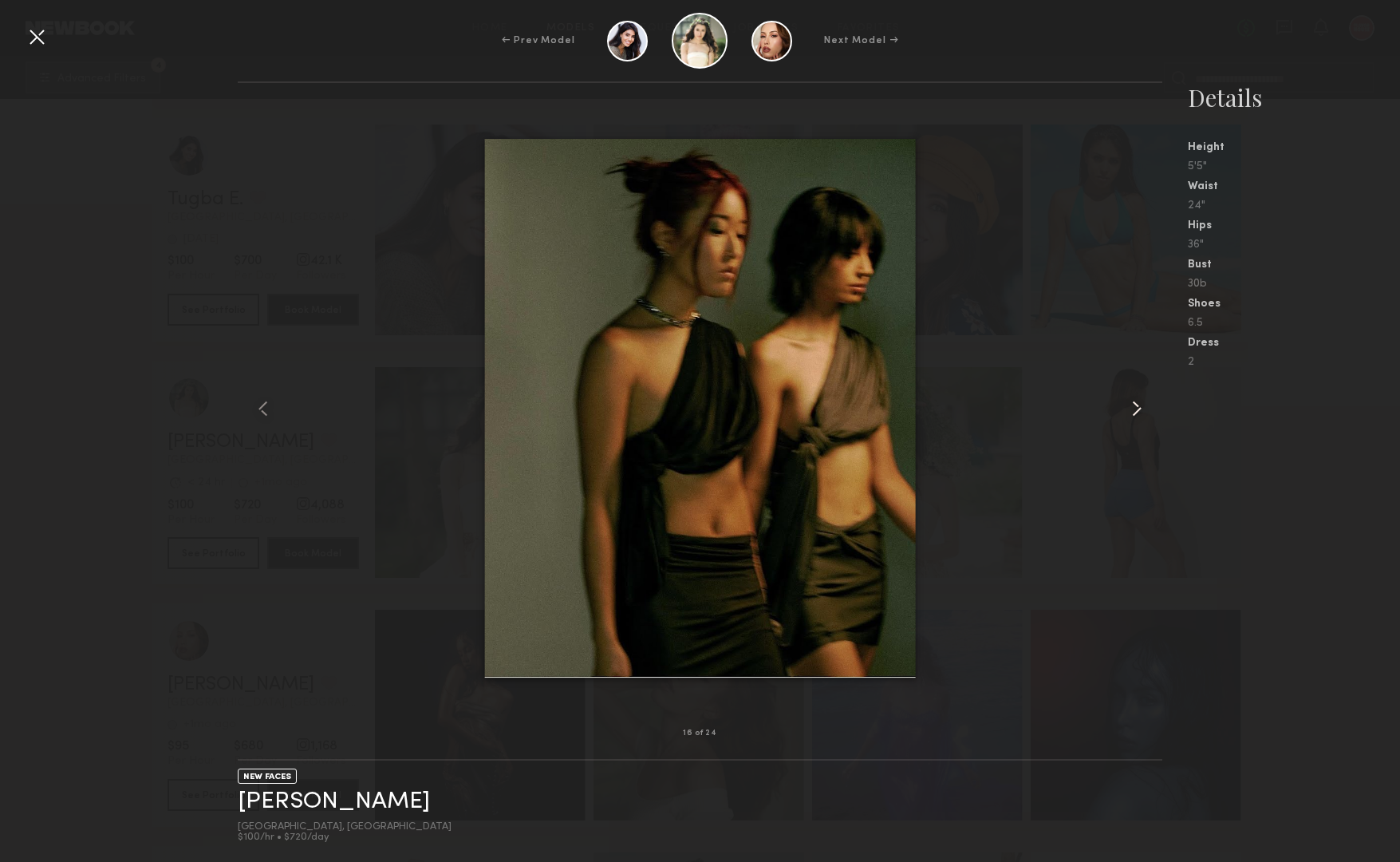
click at [1137, 405] on common-icon at bounding box center [1136, 408] width 25 height 25
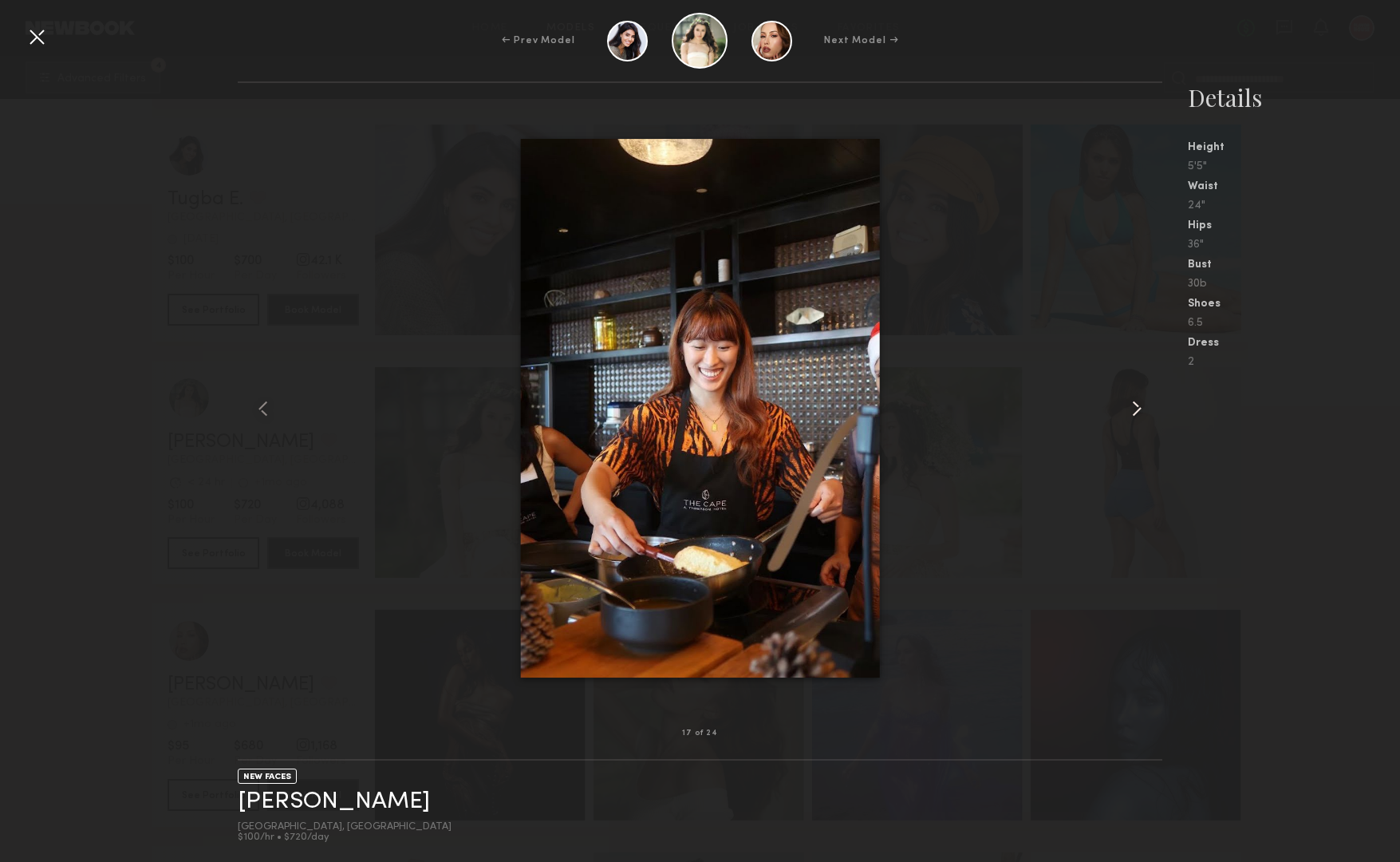
click at [1137, 405] on common-icon at bounding box center [1136, 408] width 25 height 25
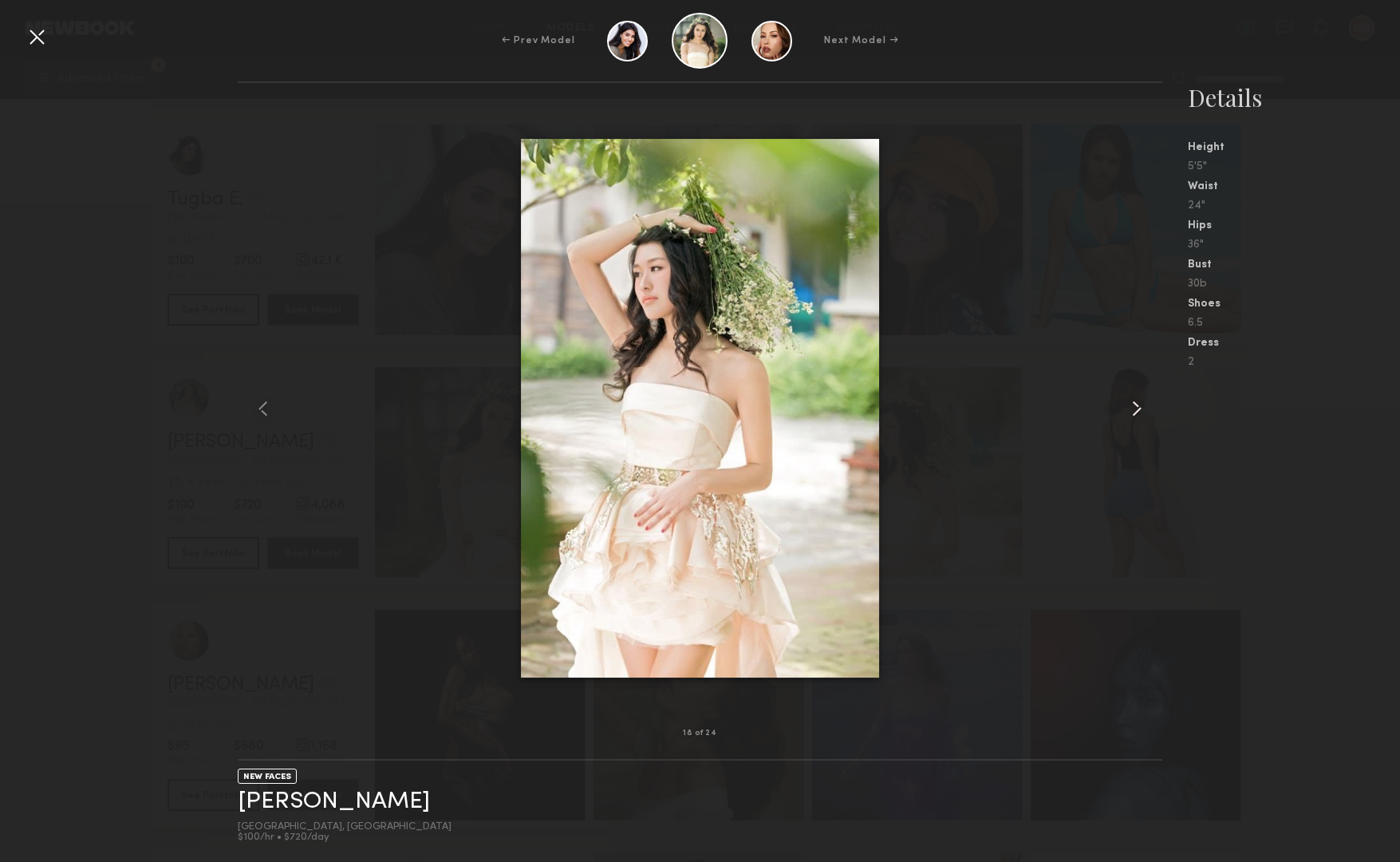
click at [1137, 405] on common-icon at bounding box center [1136, 408] width 25 height 25
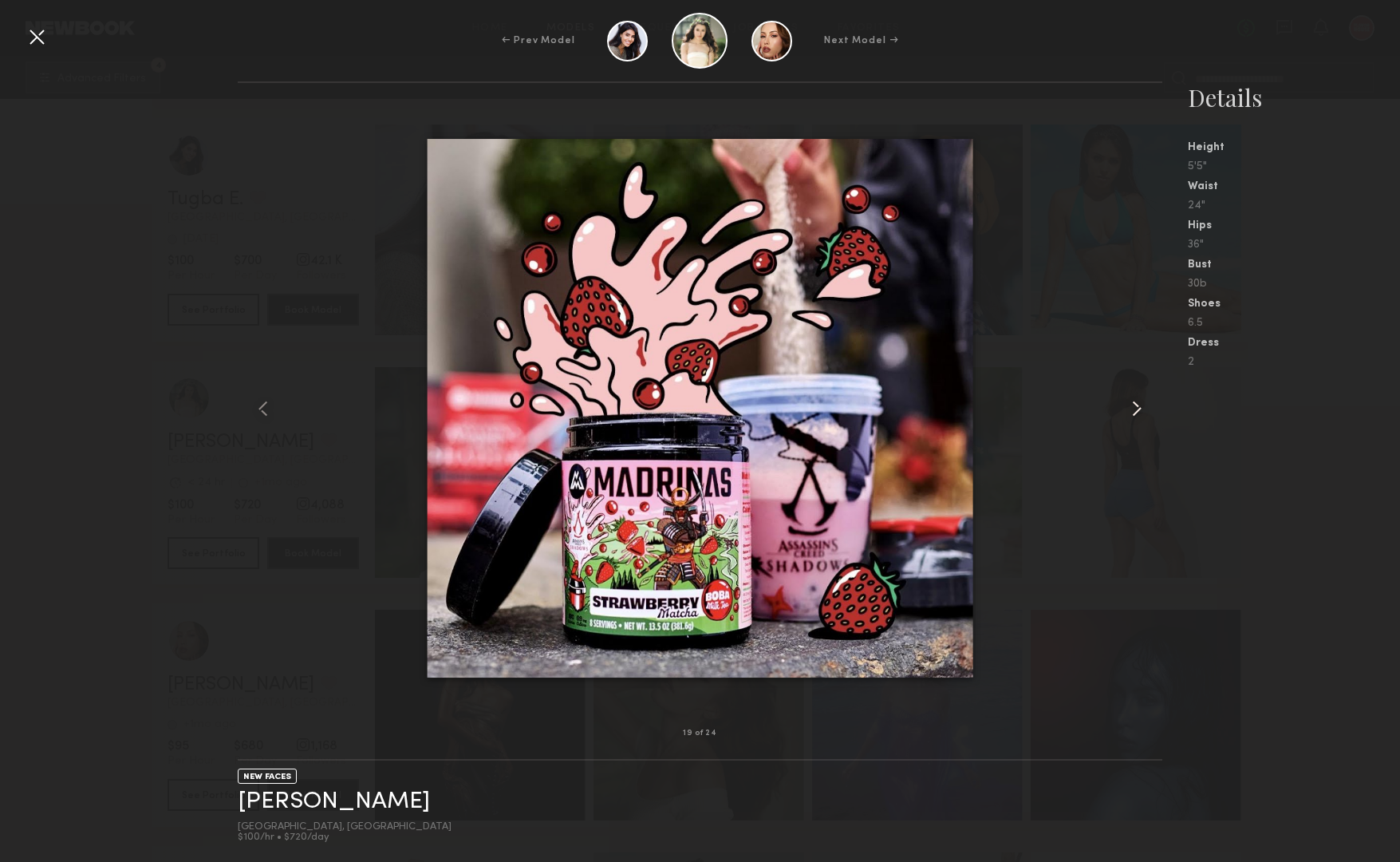
click at [1137, 405] on common-icon at bounding box center [1136, 408] width 25 height 25
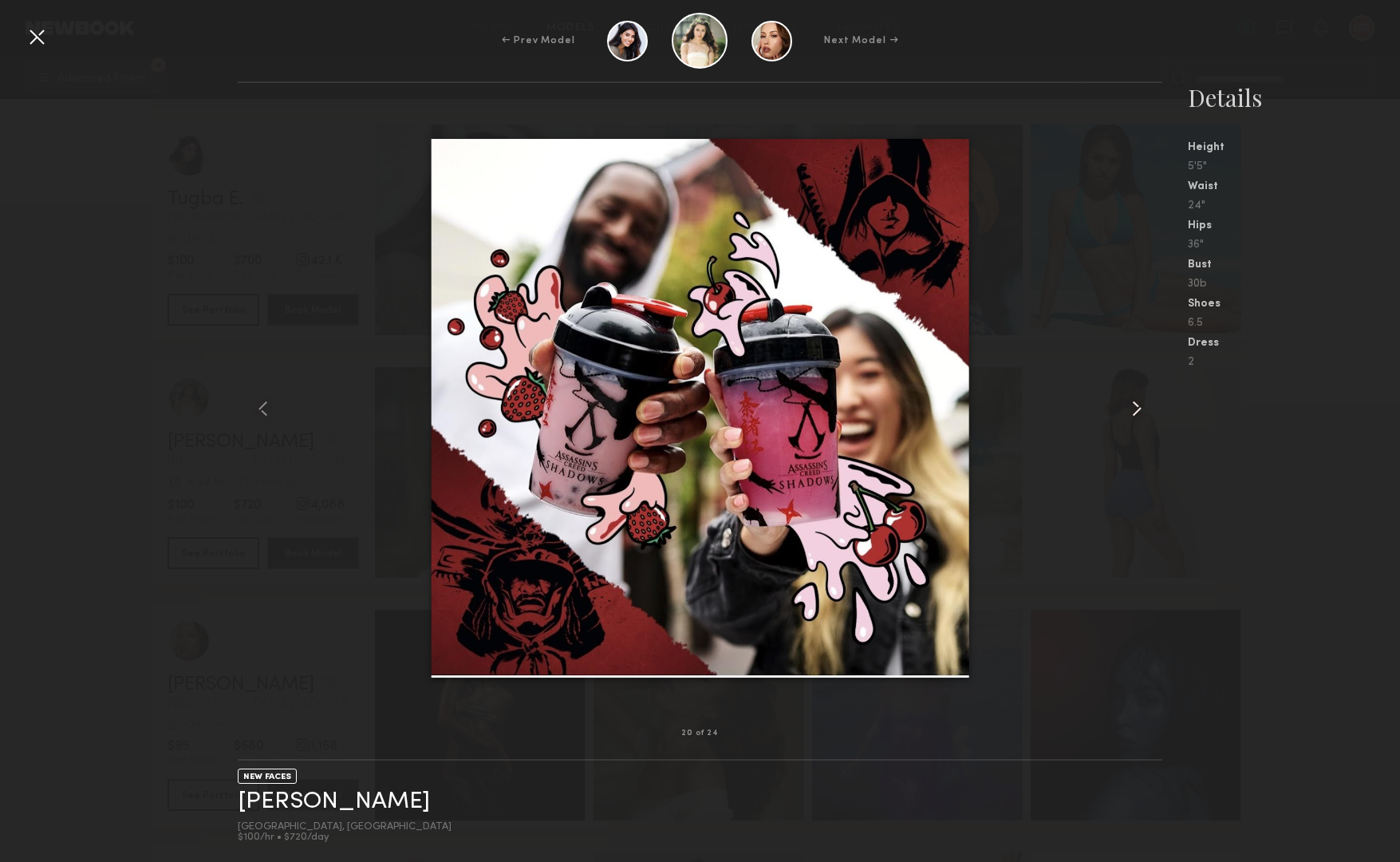
click at [1137, 405] on common-icon at bounding box center [1136, 408] width 25 height 25
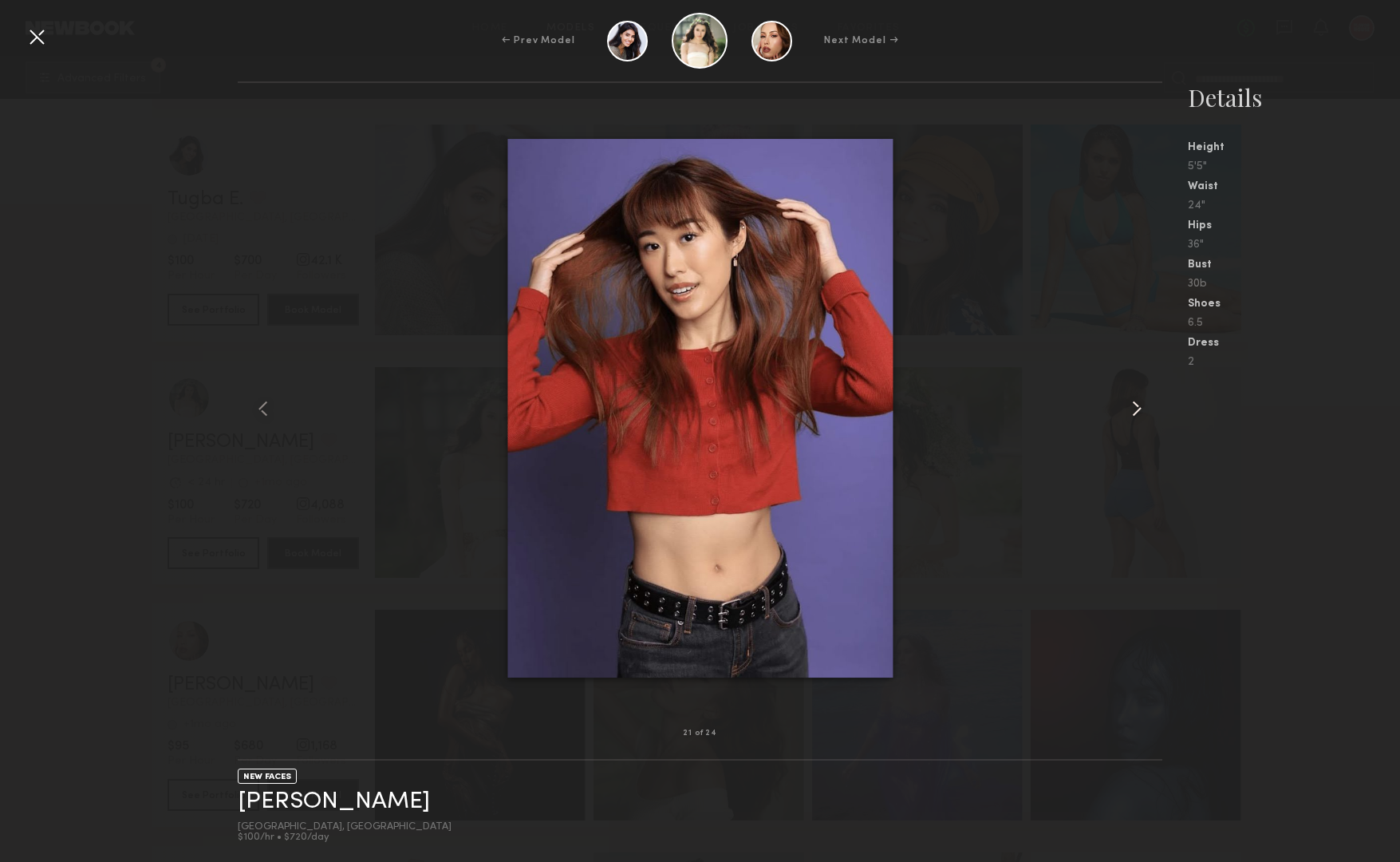
click at [1137, 405] on common-icon at bounding box center [1136, 408] width 25 height 25
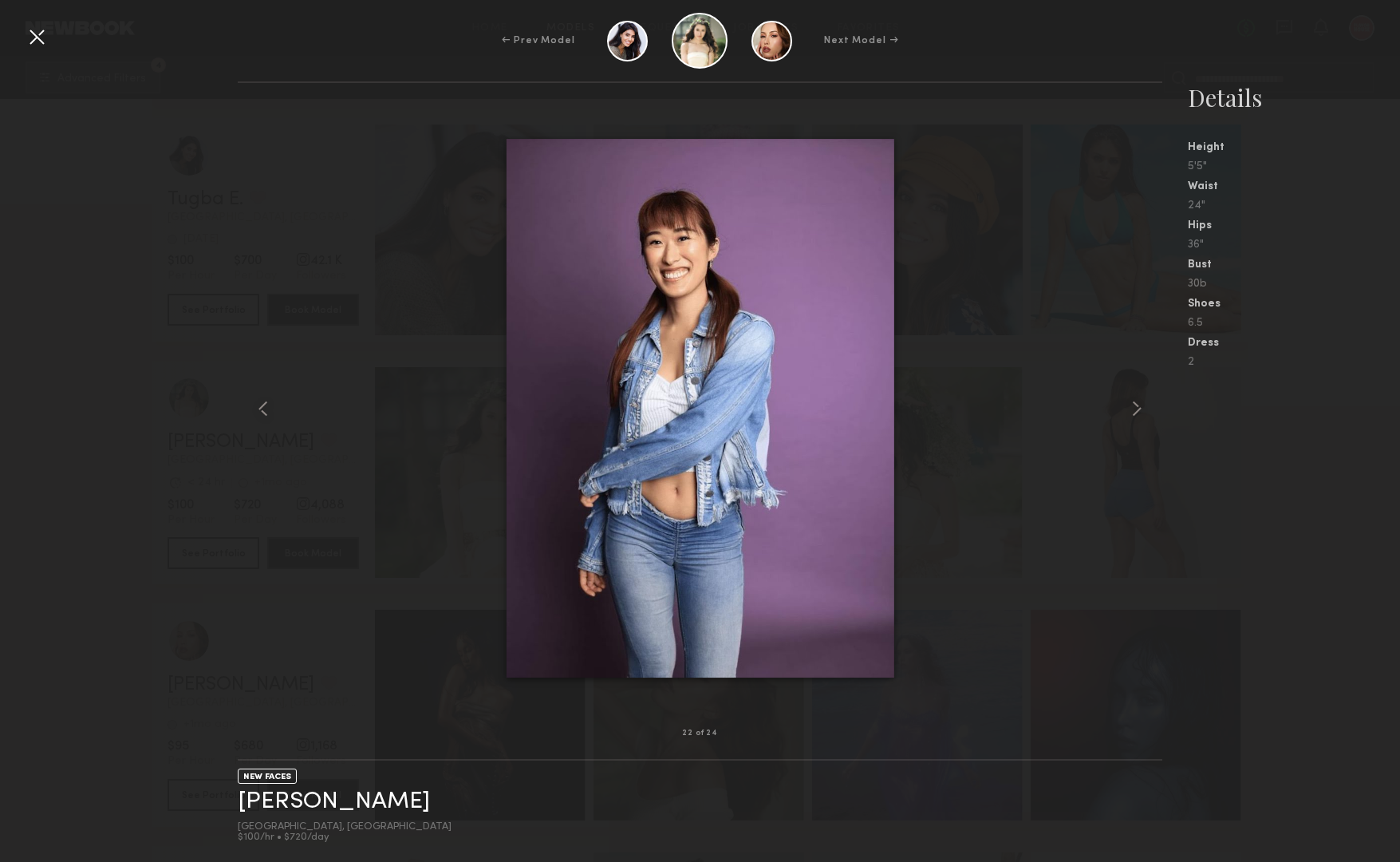
click at [36, 38] on div at bounding box center [36, 36] width 25 height 25
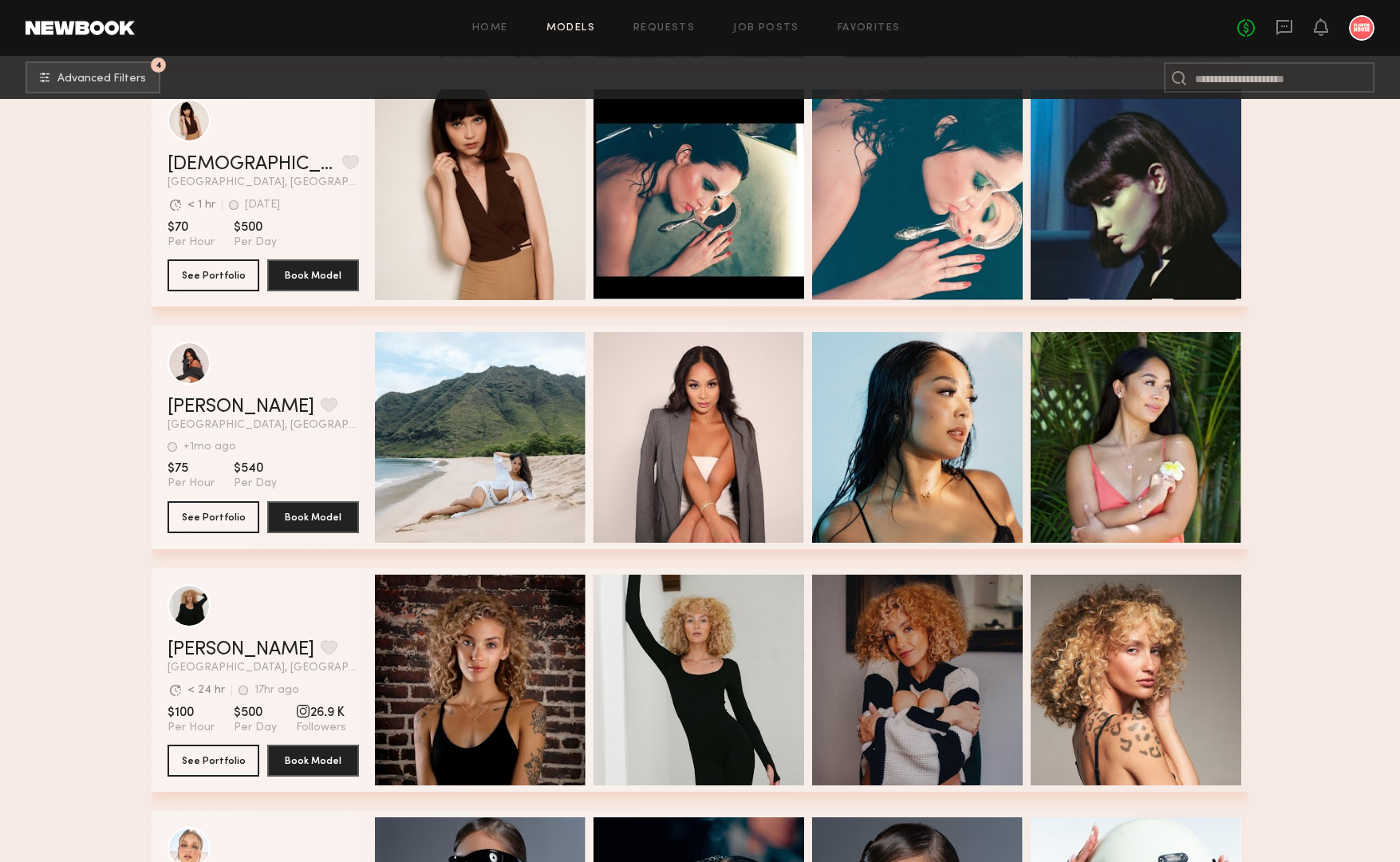
scroll to position [23836, 0]
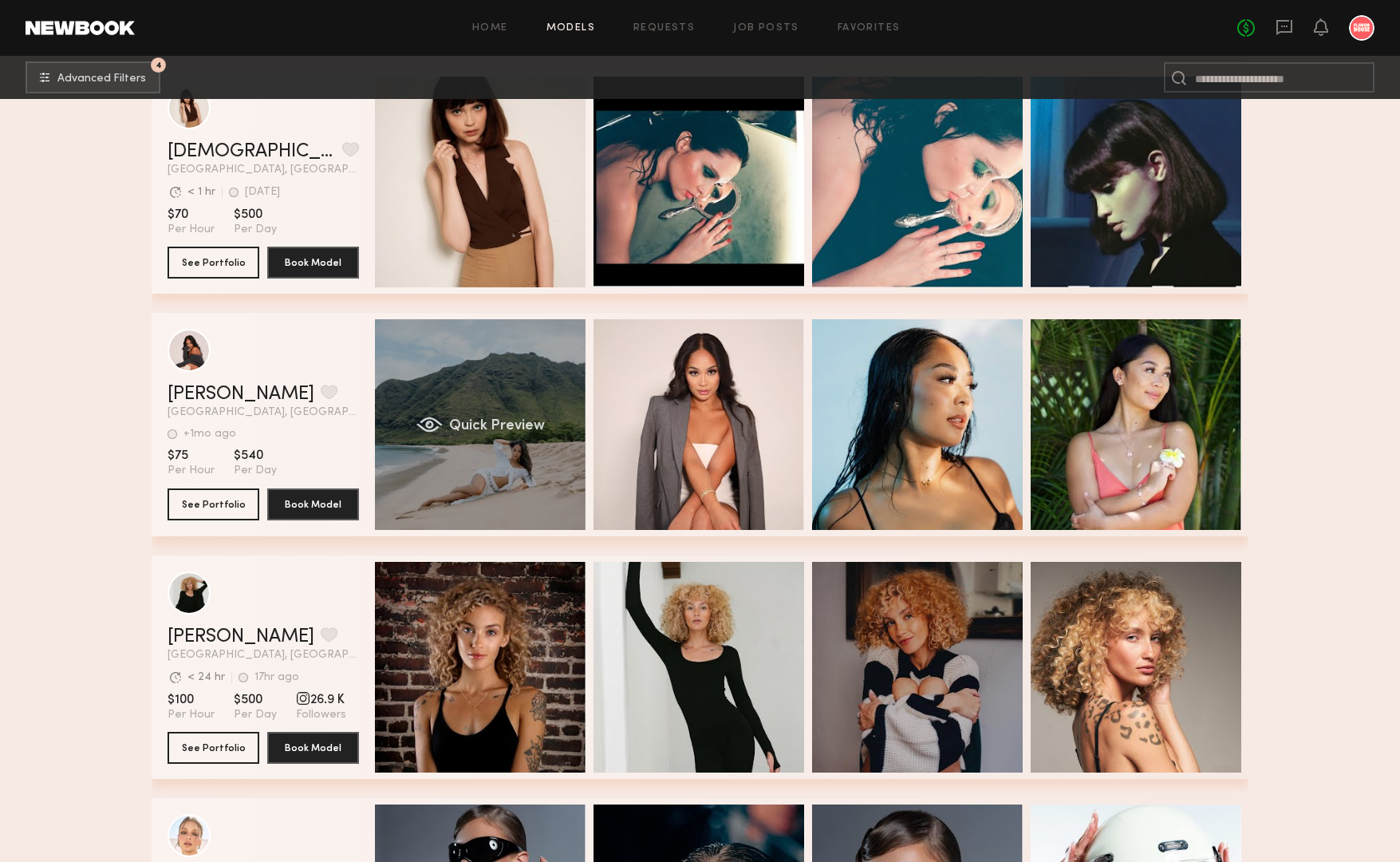
click at [530, 397] on div "Quick Preview" at bounding box center [480, 424] width 211 height 211
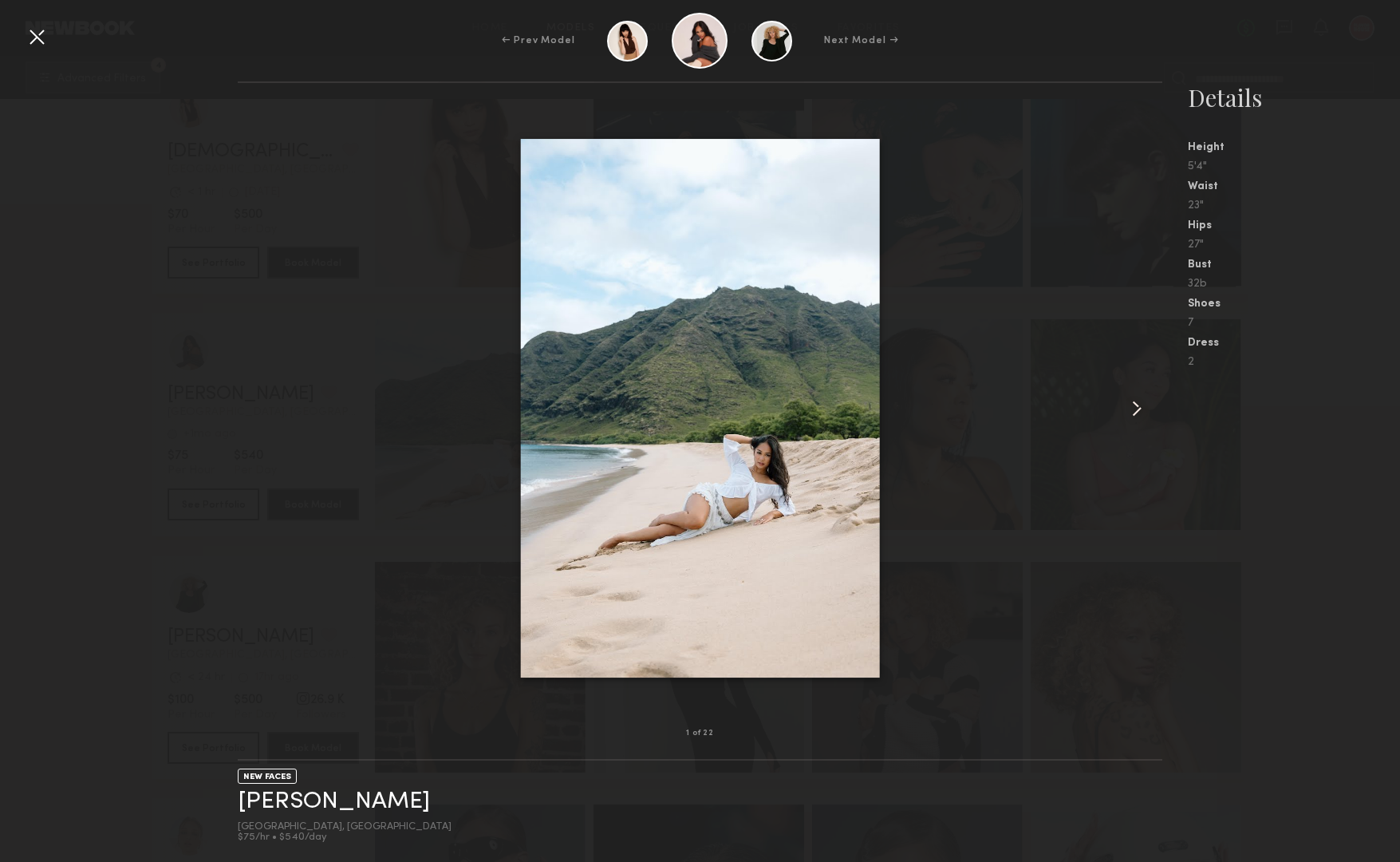
click at [1133, 414] on common-icon at bounding box center [1136, 408] width 25 height 25
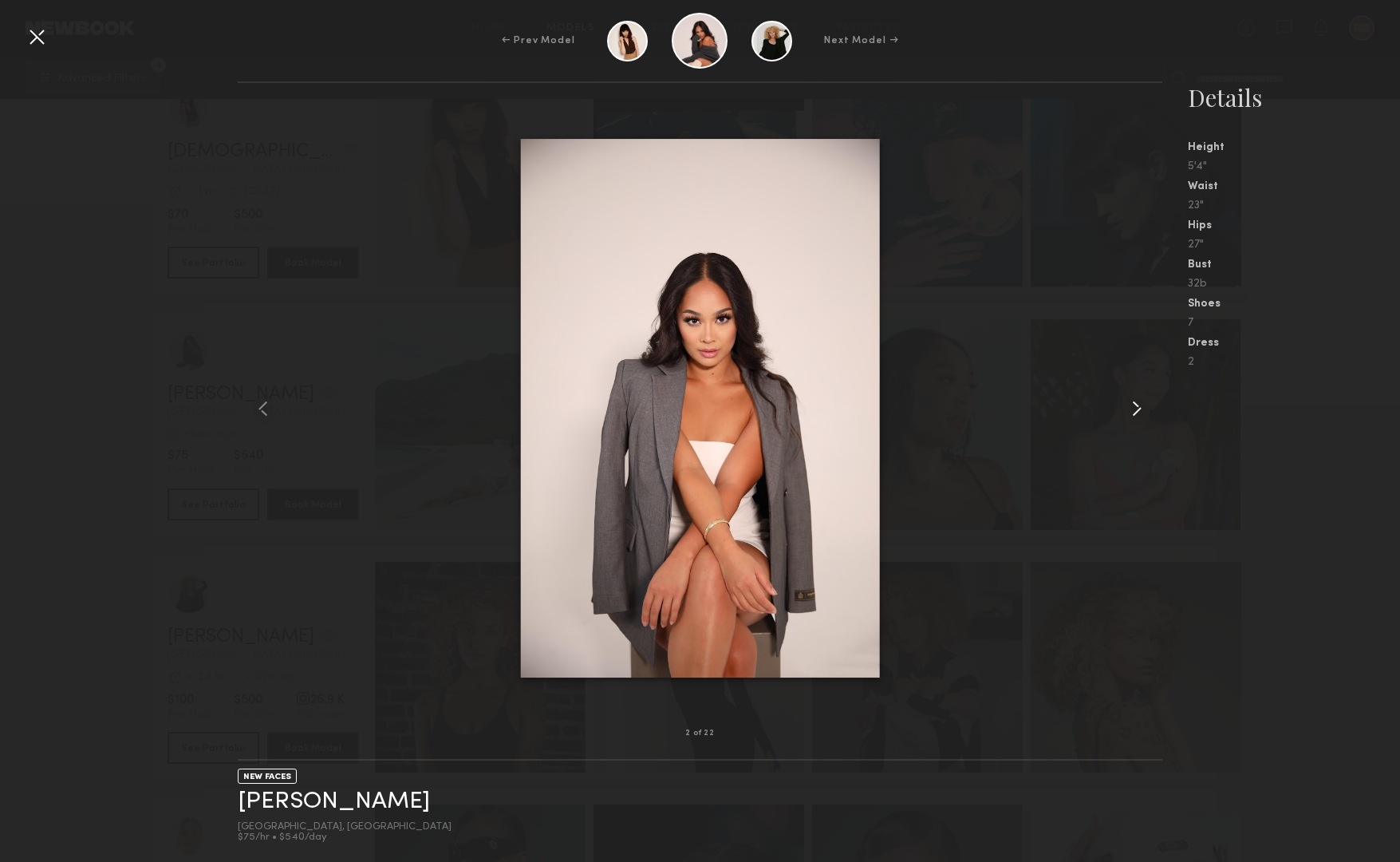
click at [1133, 414] on common-icon at bounding box center [1136, 408] width 25 height 25
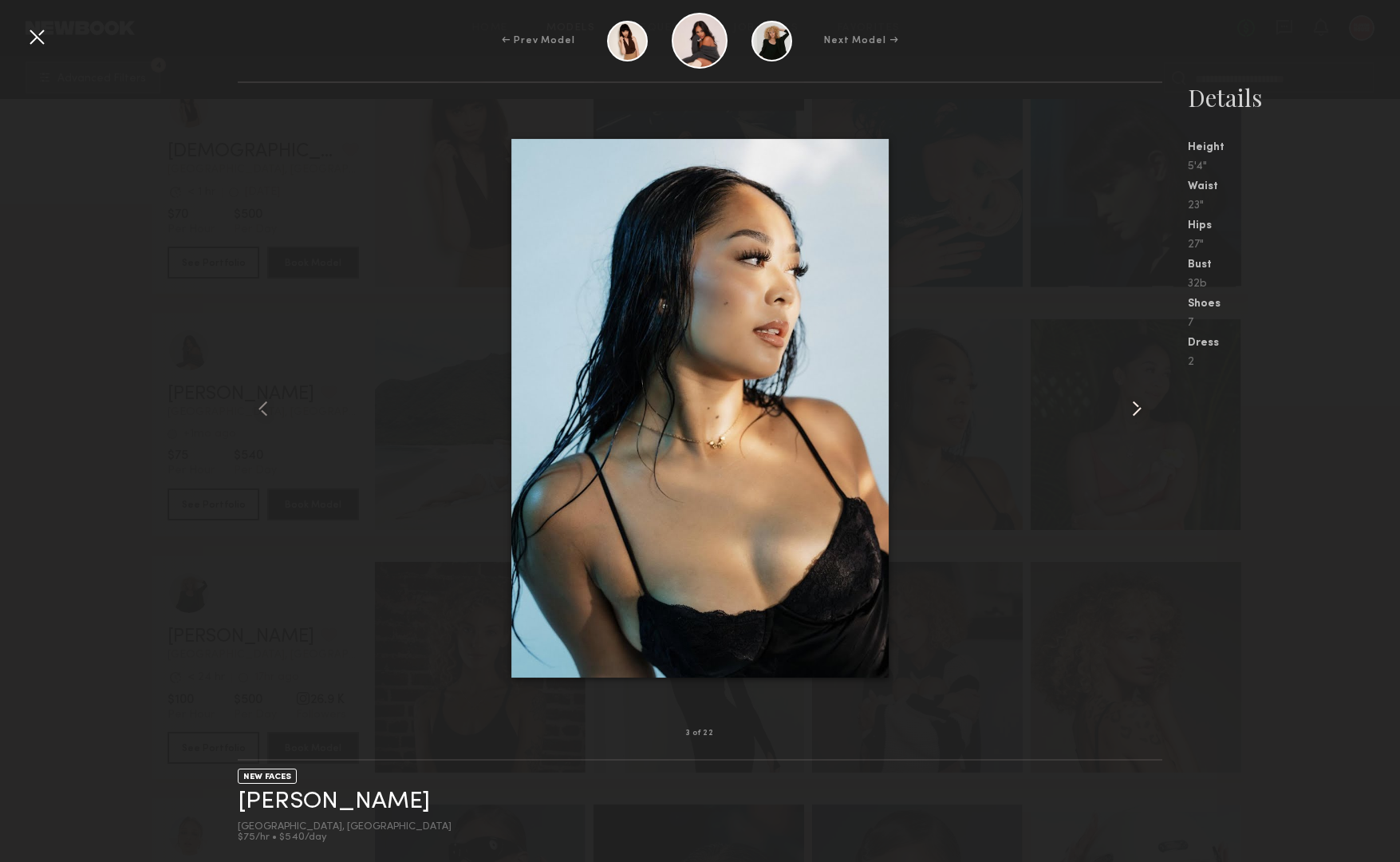
click at [1133, 414] on common-icon at bounding box center [1136, 408] width 25 height 25
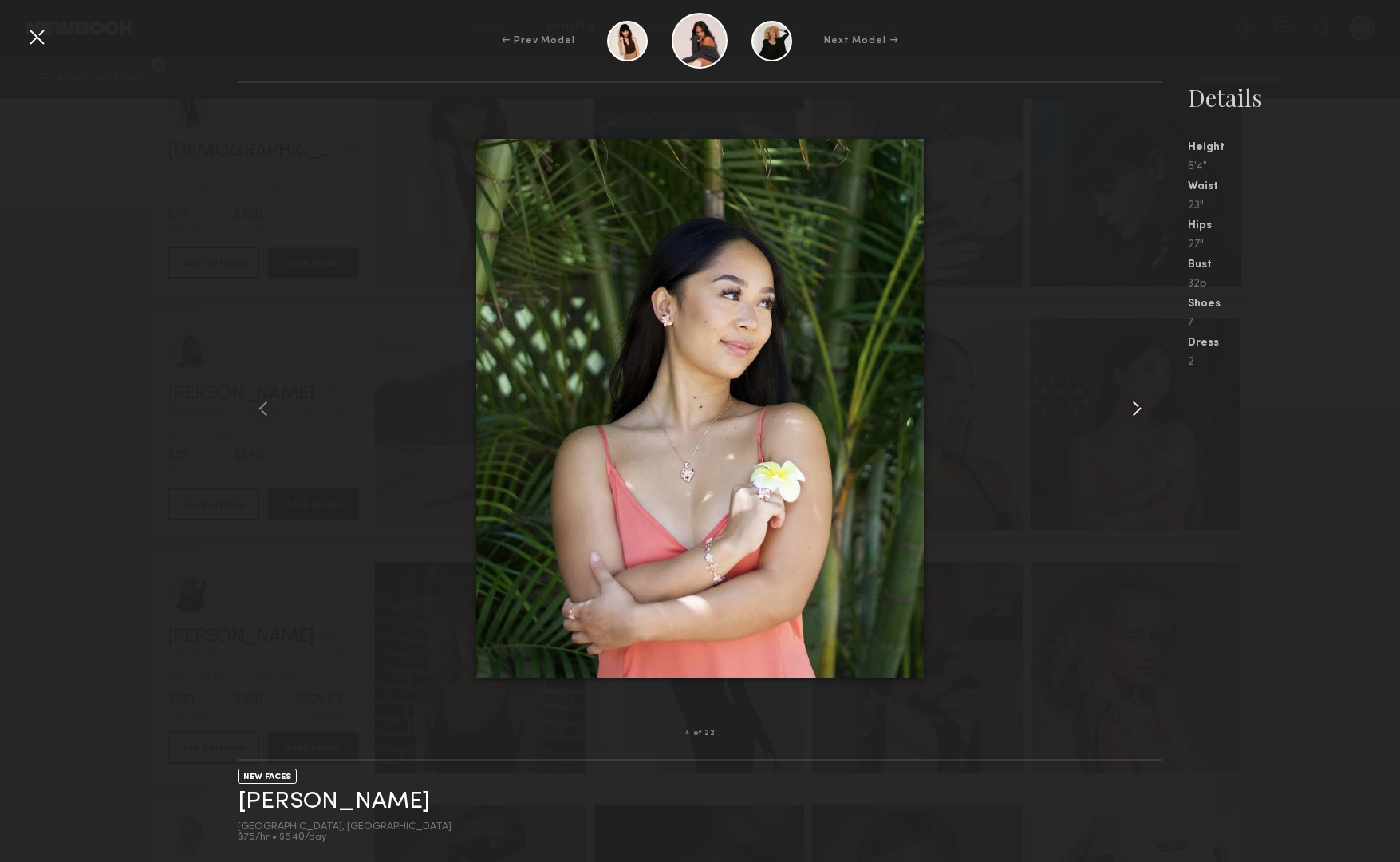
click at [1133, 414] on common-icon at bounding box center [1136, 408] width 25 height 25
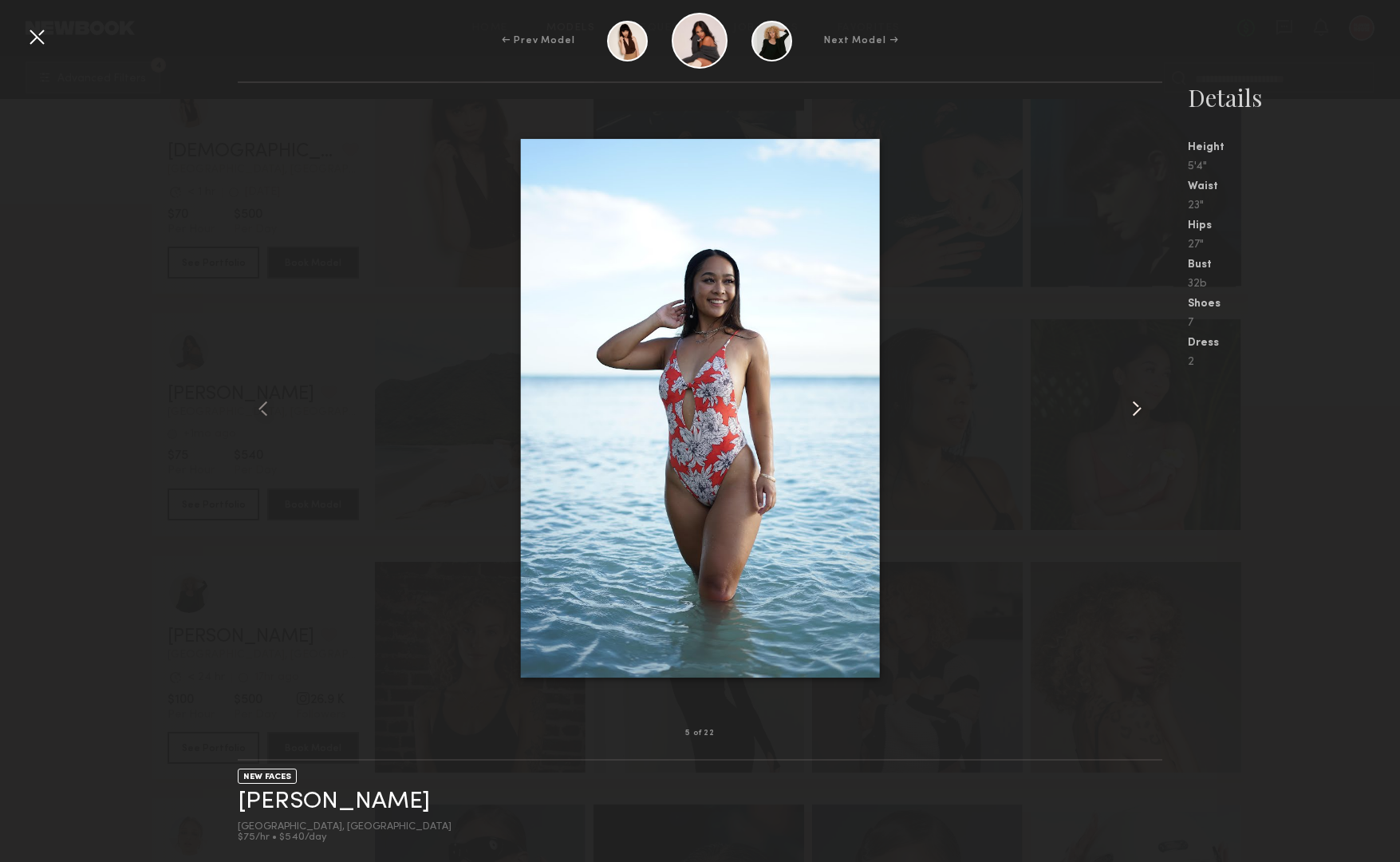
click at [1133, 414] on common-icon at bounding box center [1136, 408] width 25 height 25
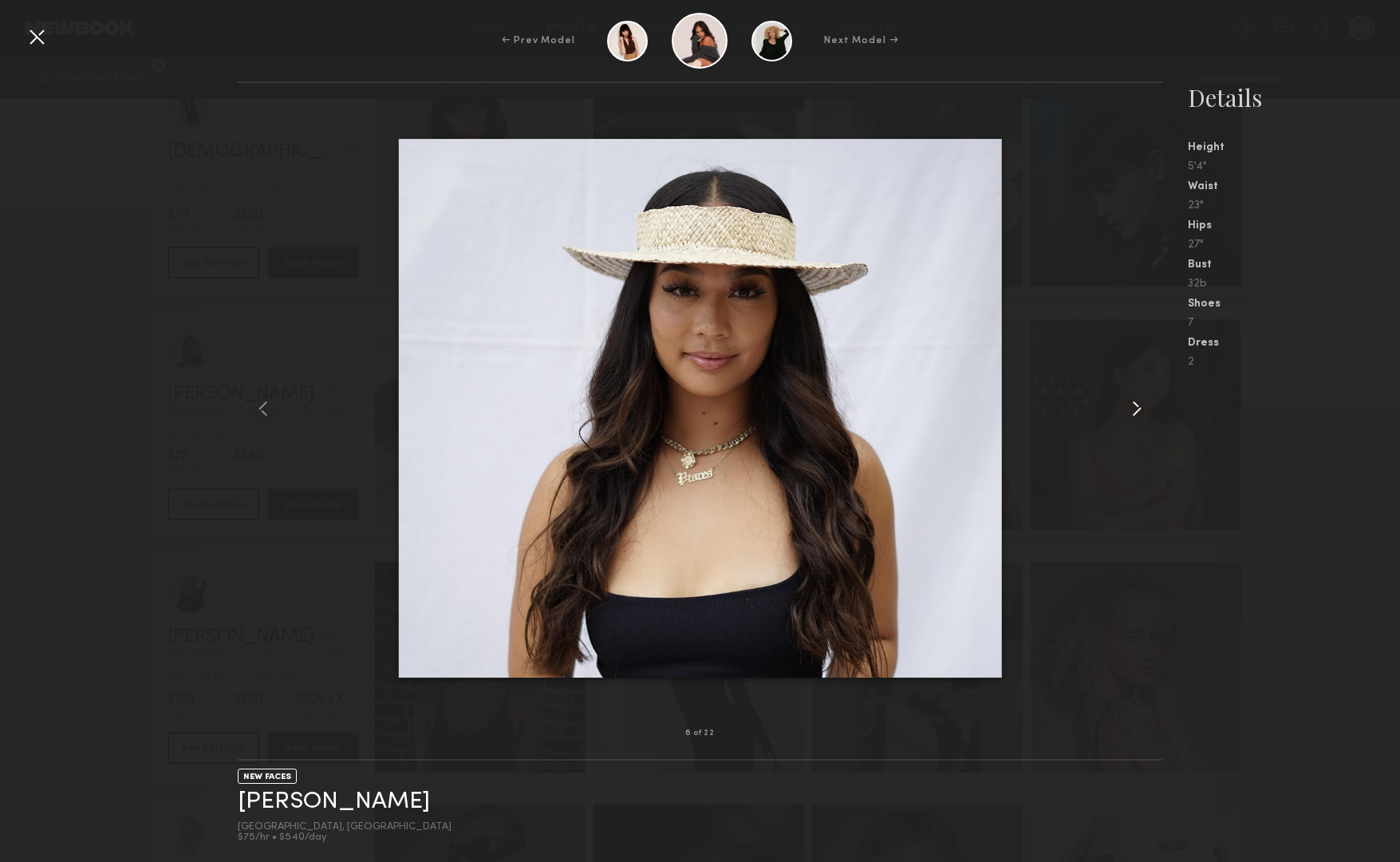
click at [1133, 414] on common-icon at bounding box center [1136, 408] width 25 height 25
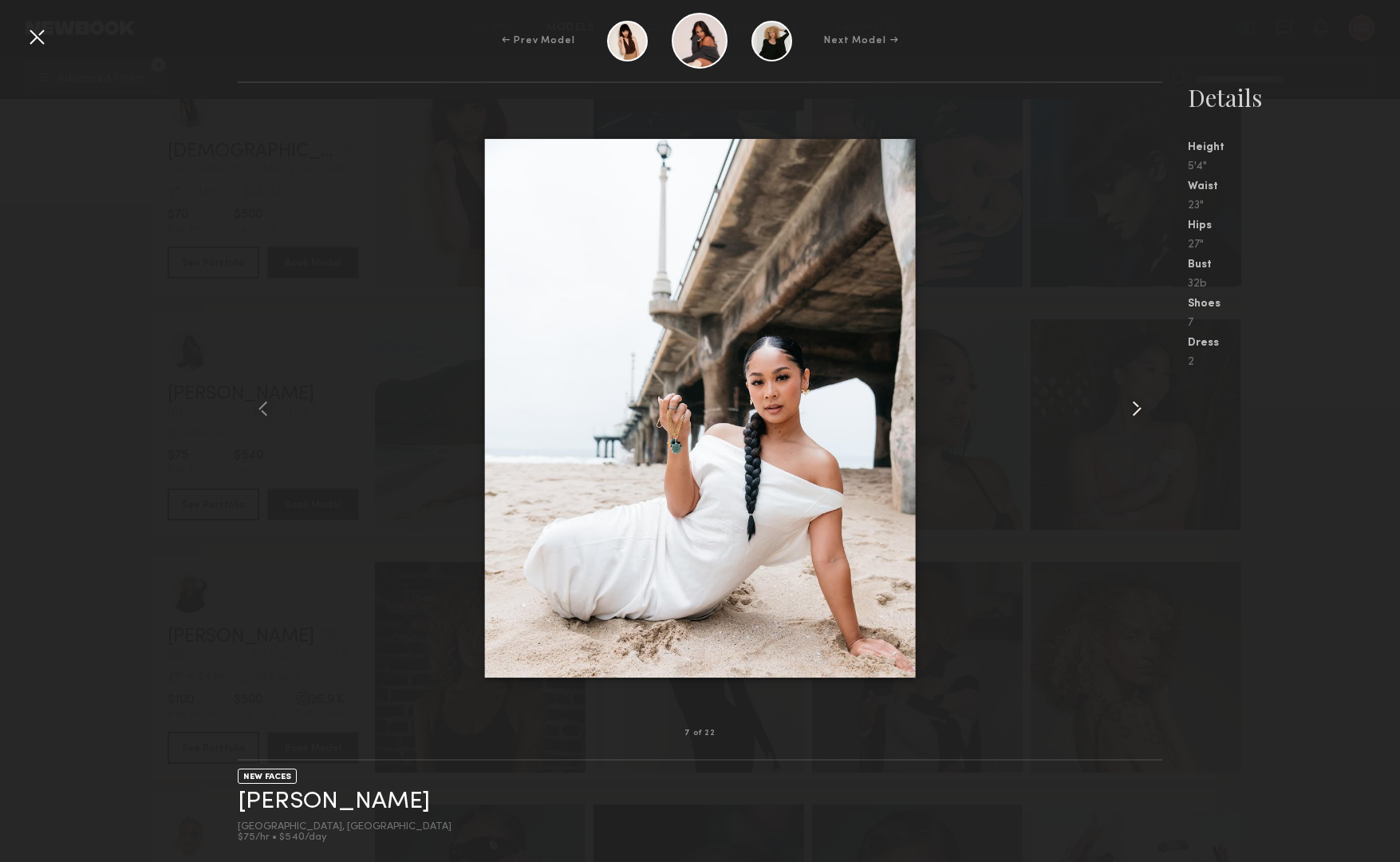
click at [1133, 414] on common-icon at bounding box center [1136, 408] width 25 height 25
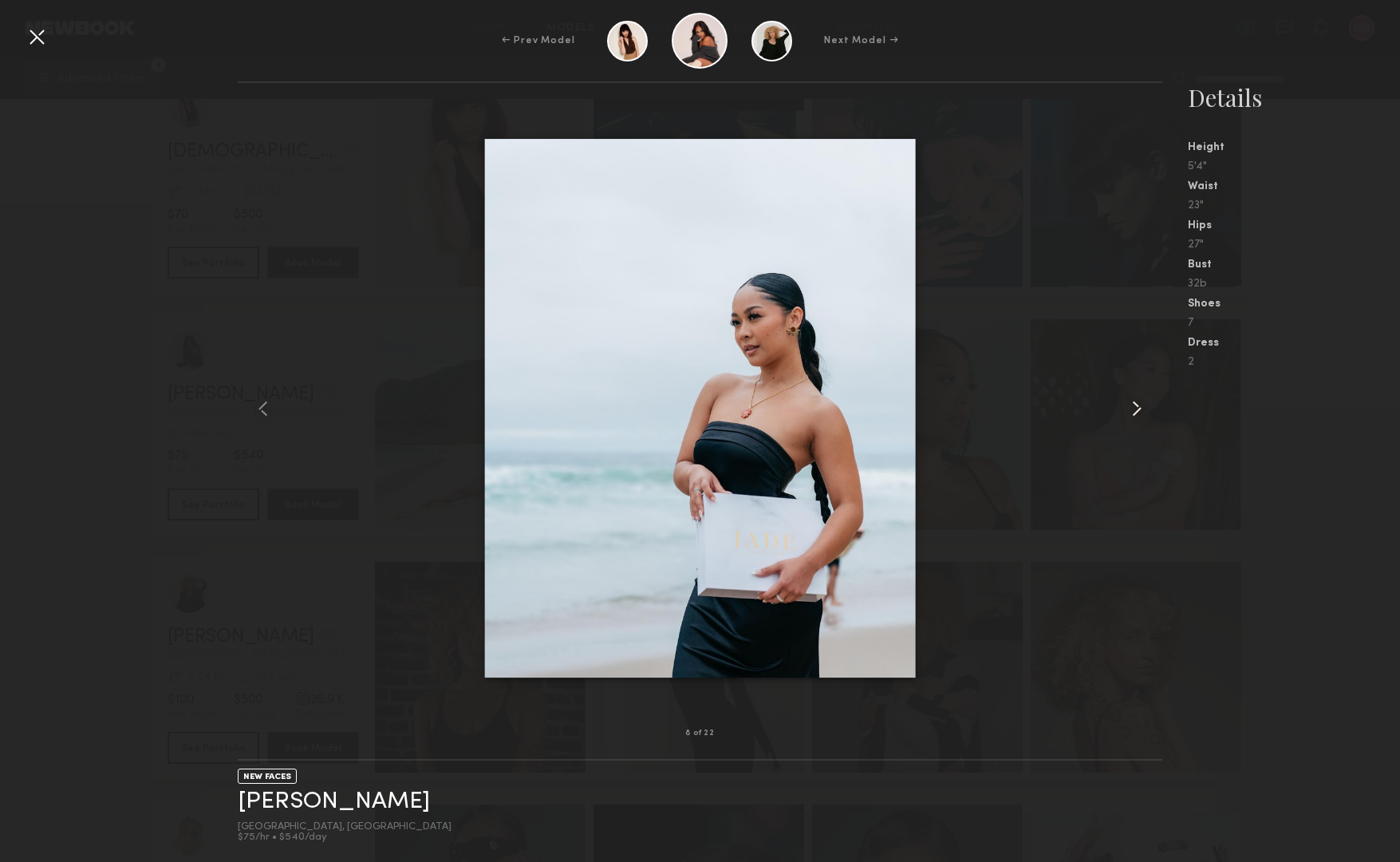
click at [1133, 414] on common-icon at bounding box center [1136, 408] width 25 height 25
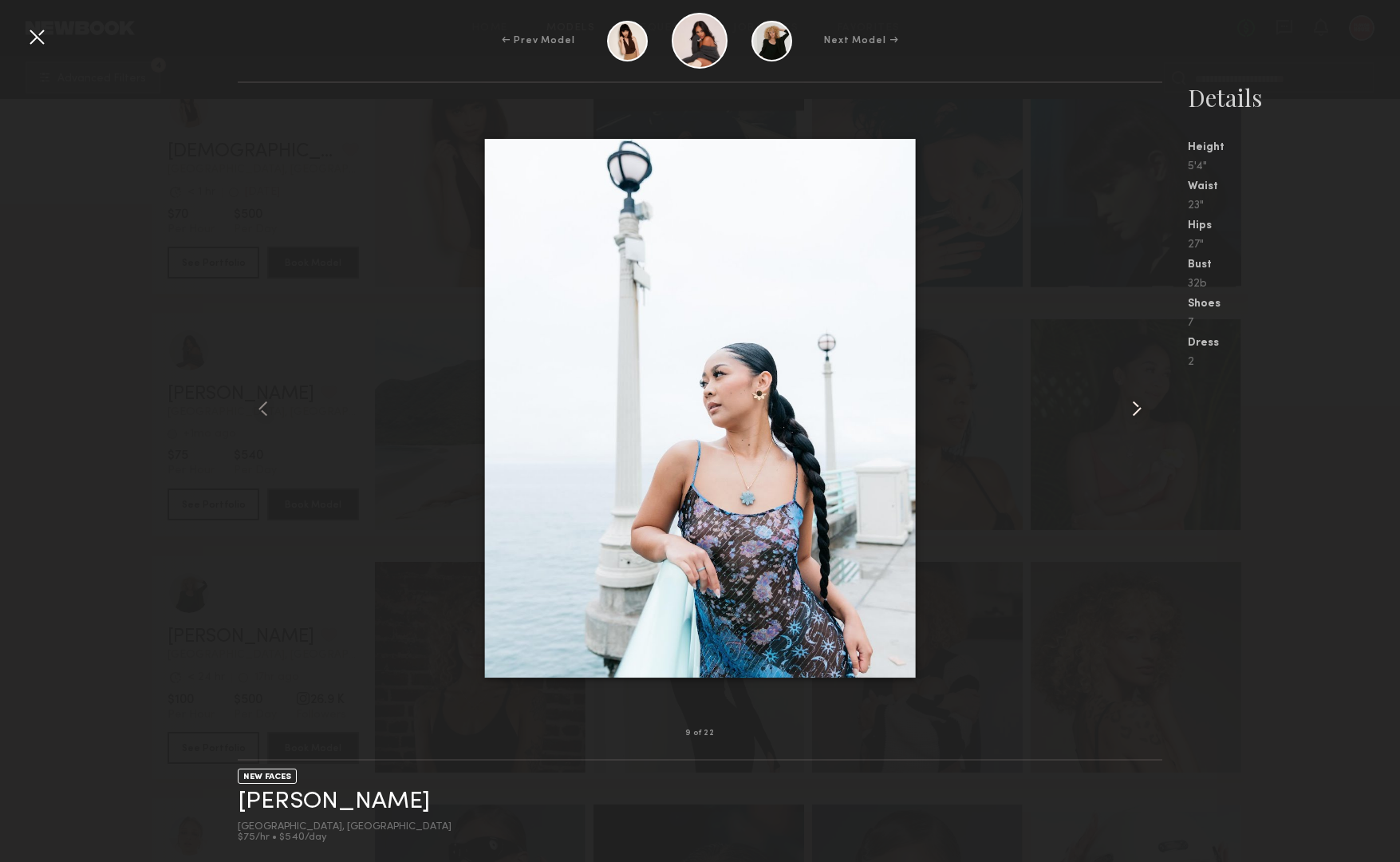
click at [1133, 414] on common-icon at bounding box center [1136, 408] width 25 height 25
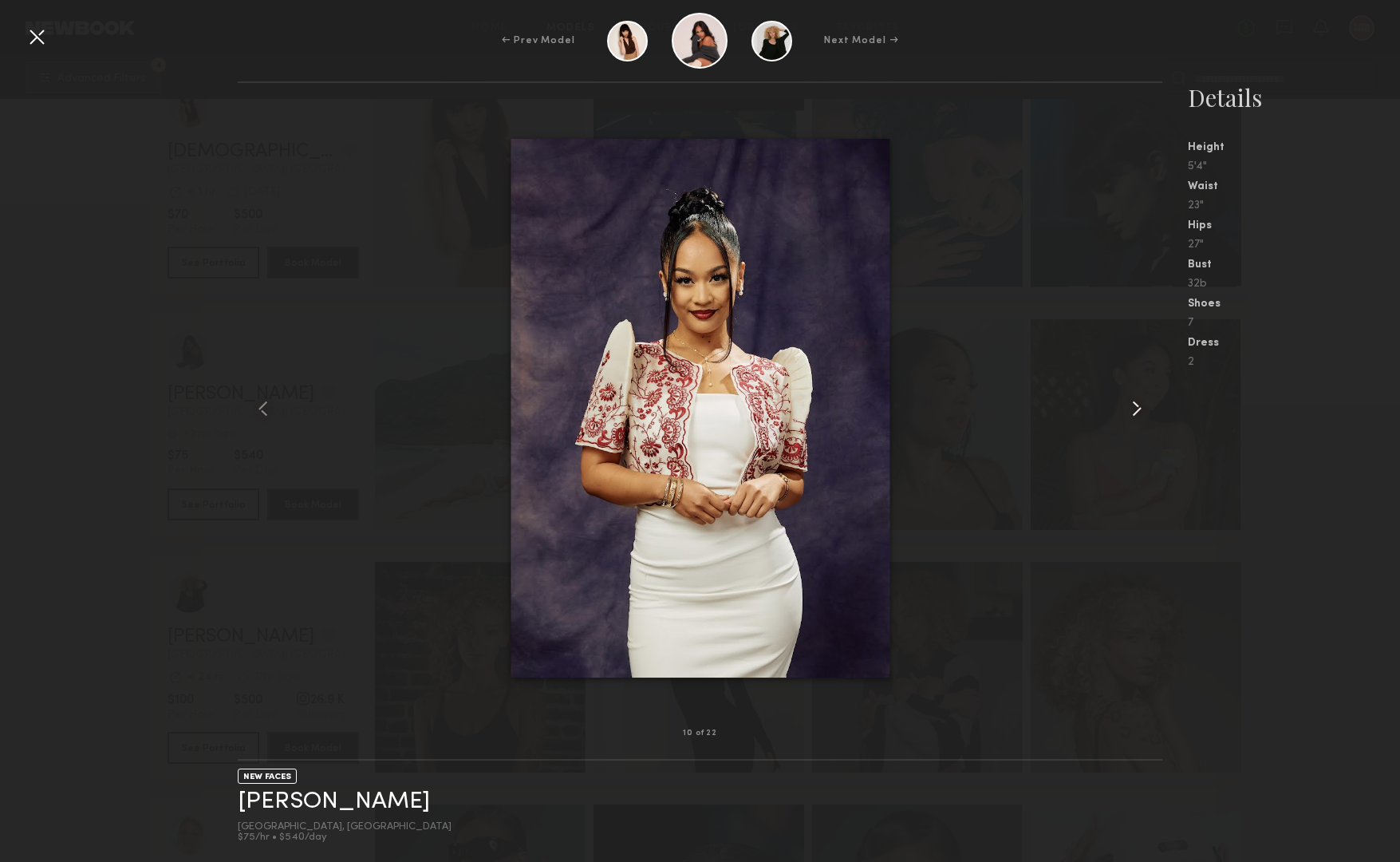
click at [1133, 414] on common-icon at bounding box center [1136, 408] width 25 height 25
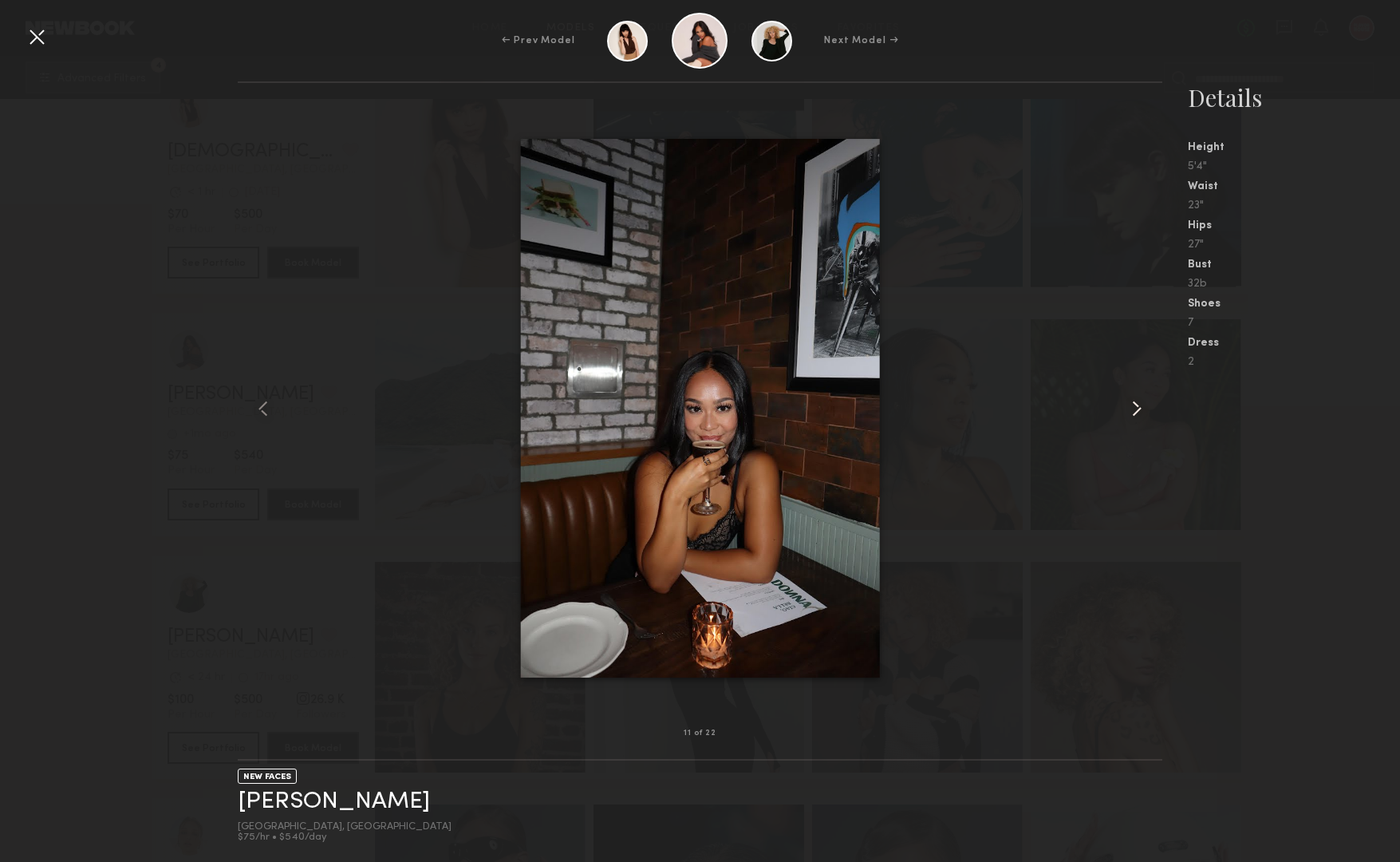
click at [1133, 414] on common-icon at bounding box center [1136, 408] width 25 height 25
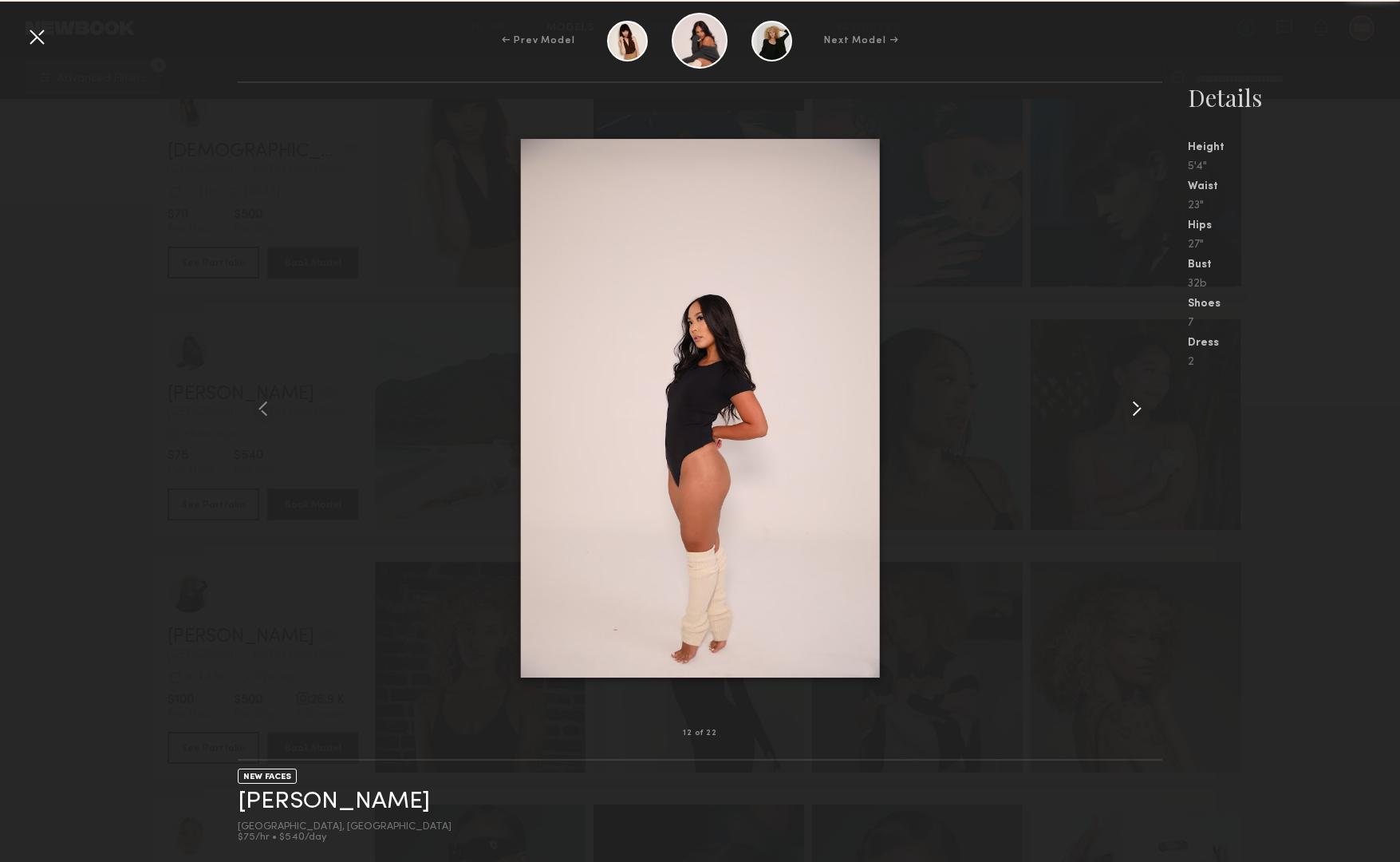
click at [1133, 414] on common-icon at bounding box center [1136, 408] width 25 height 25
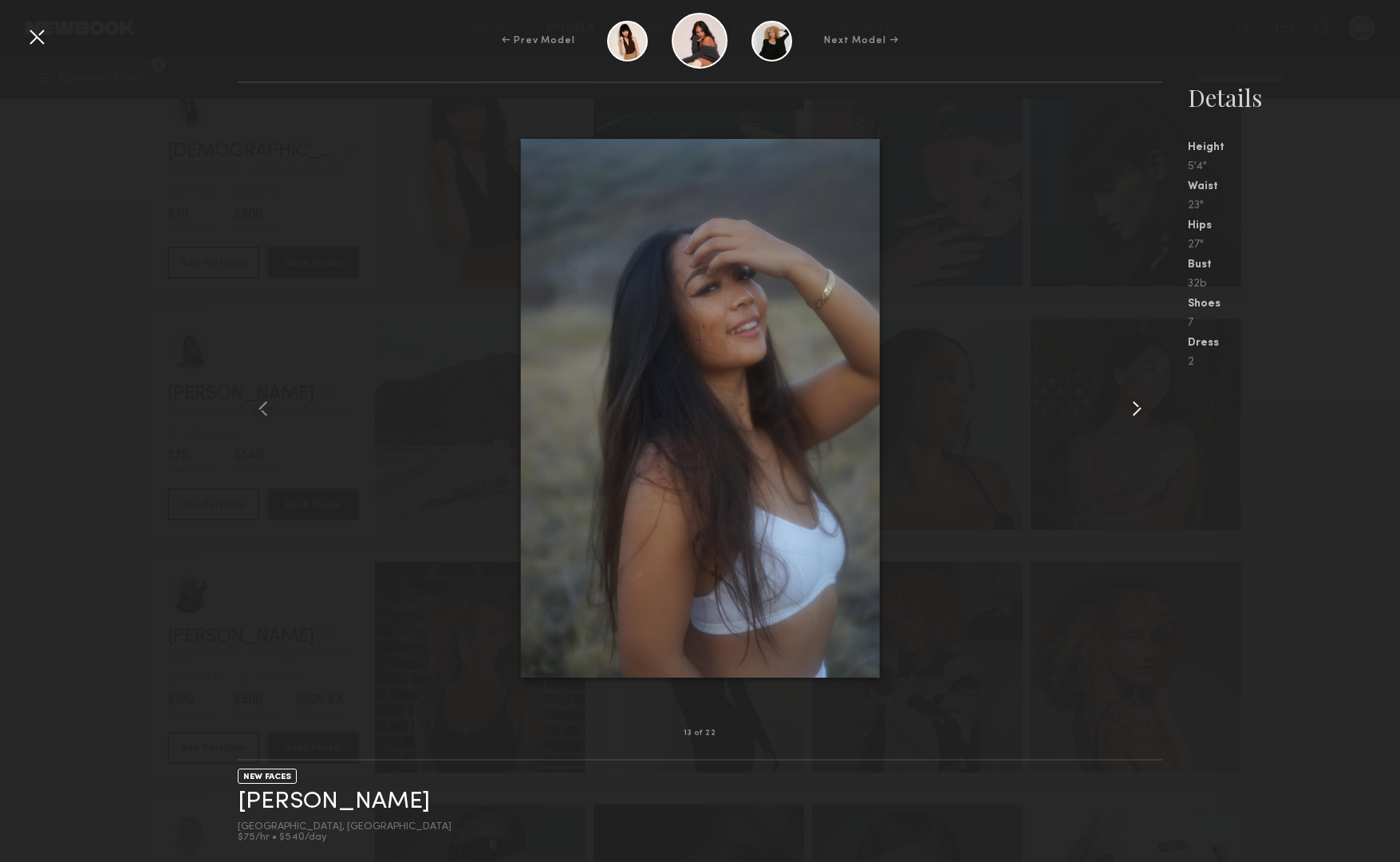
click at [1133, 414] on common-icon at bounding box center [1136, 408] width 25 height 25
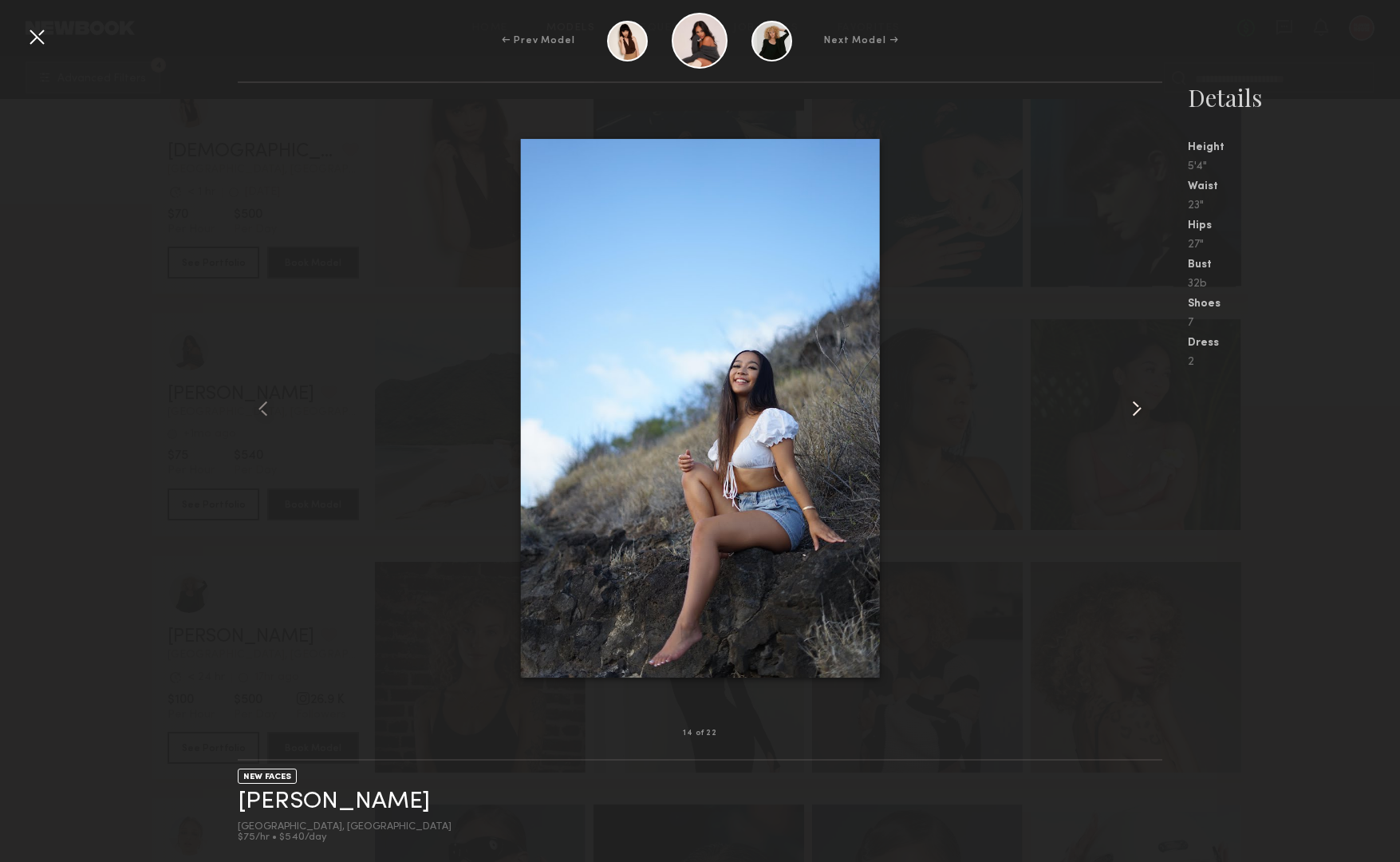
click at [1133, 414] on common-icon at bounding box center [1136, 408] width 25 height 25
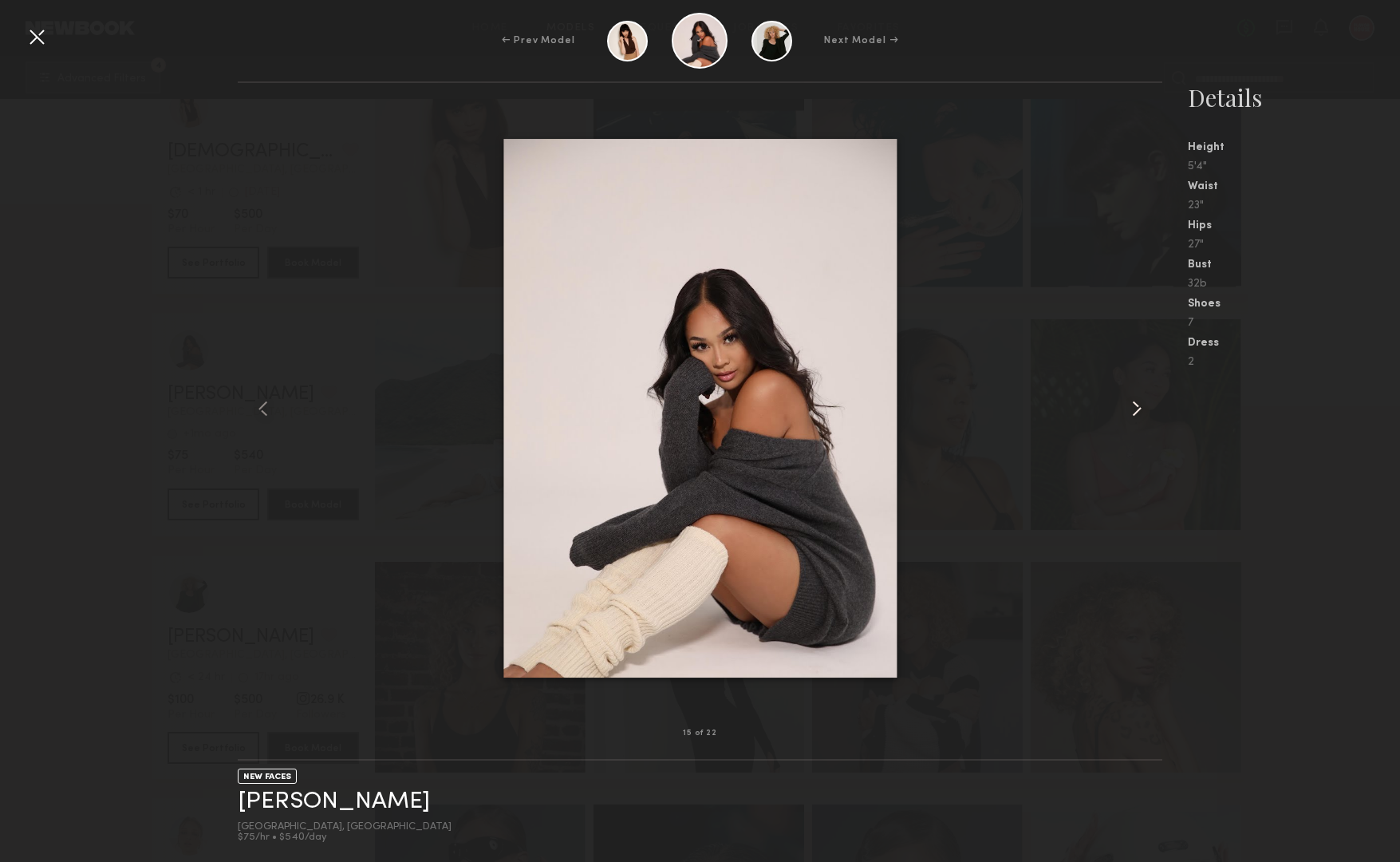
click at [1133, 414] on common-icon at bounding box center [1136, 408] width 25 height 25
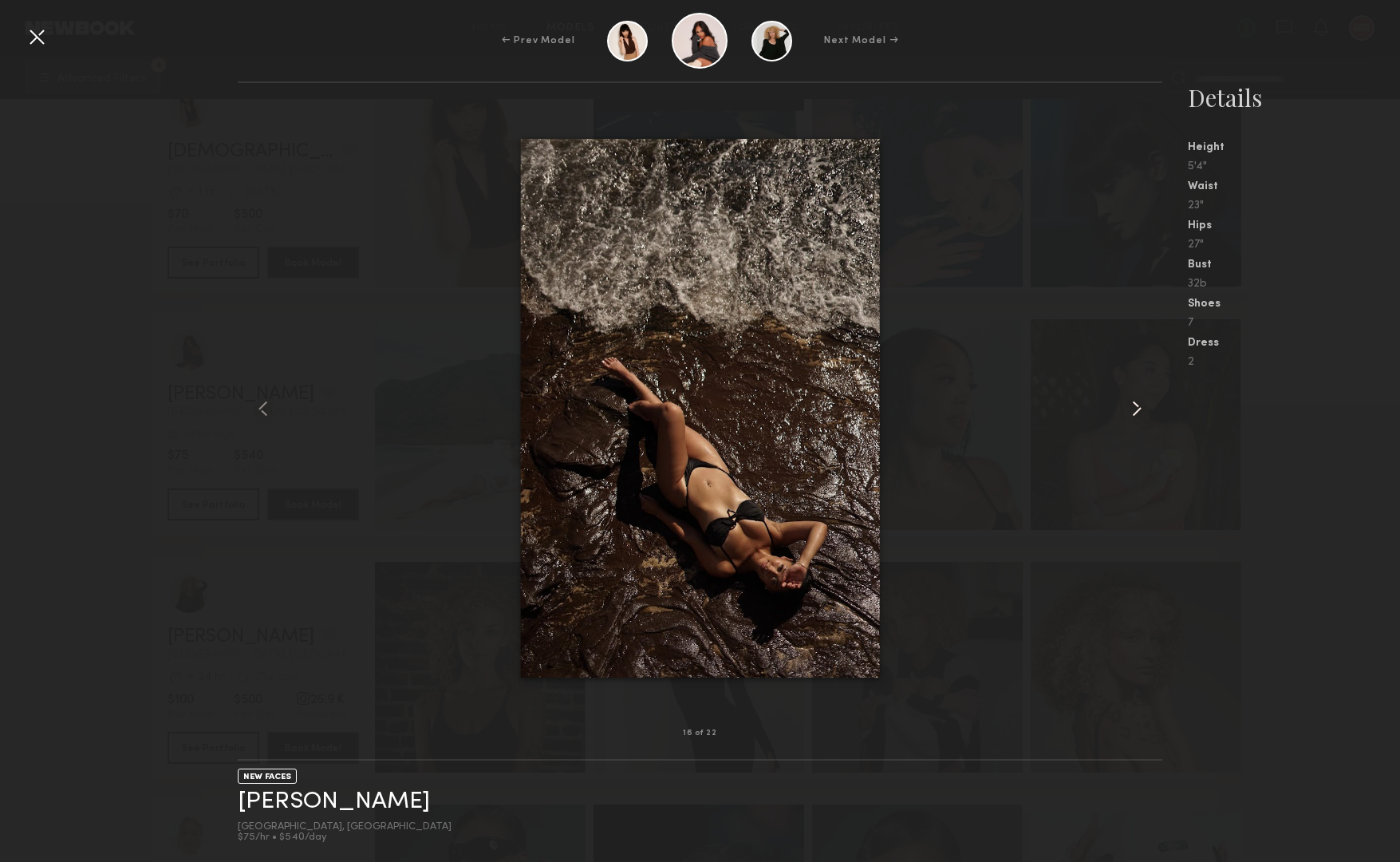
click at [1133, 414] on common-icon at bounding box center [1136, 408] width 25 height 25
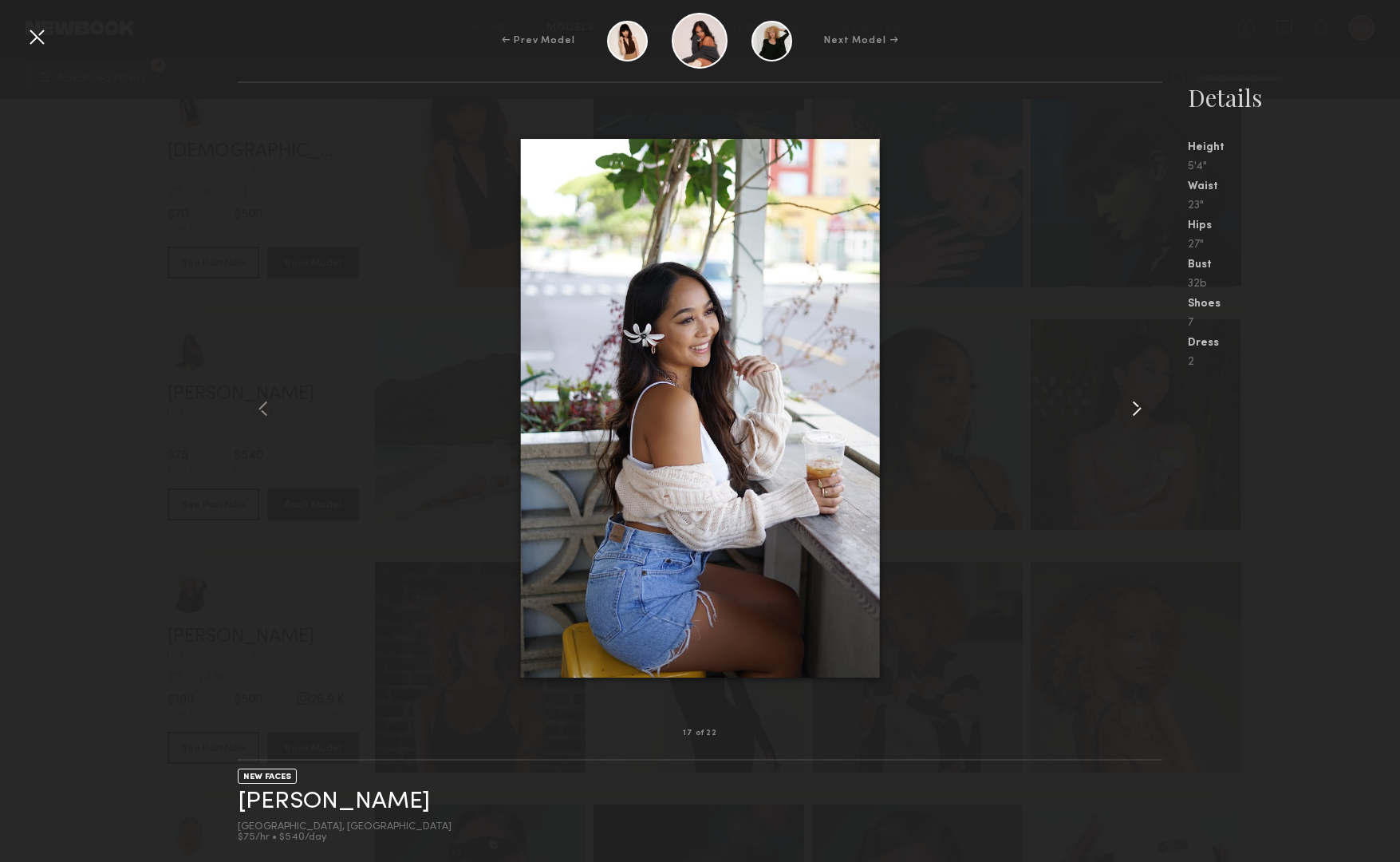
click at [1133, 414] on common-icon at bounding box center [1136, 408] width 25 height 25
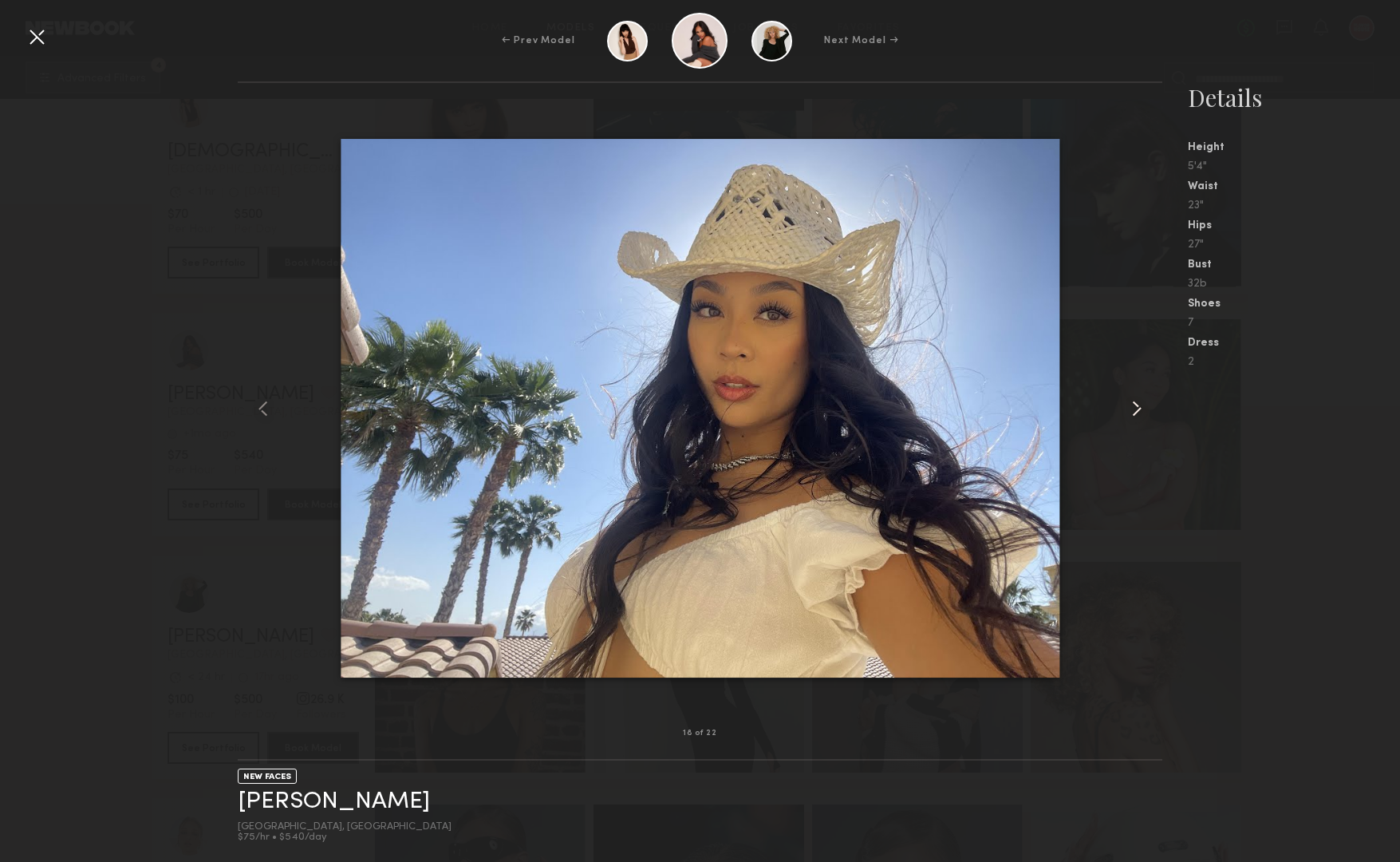
click at [1133, 414] on common-icon at bounding box center [1136, 408] width 25 height 25
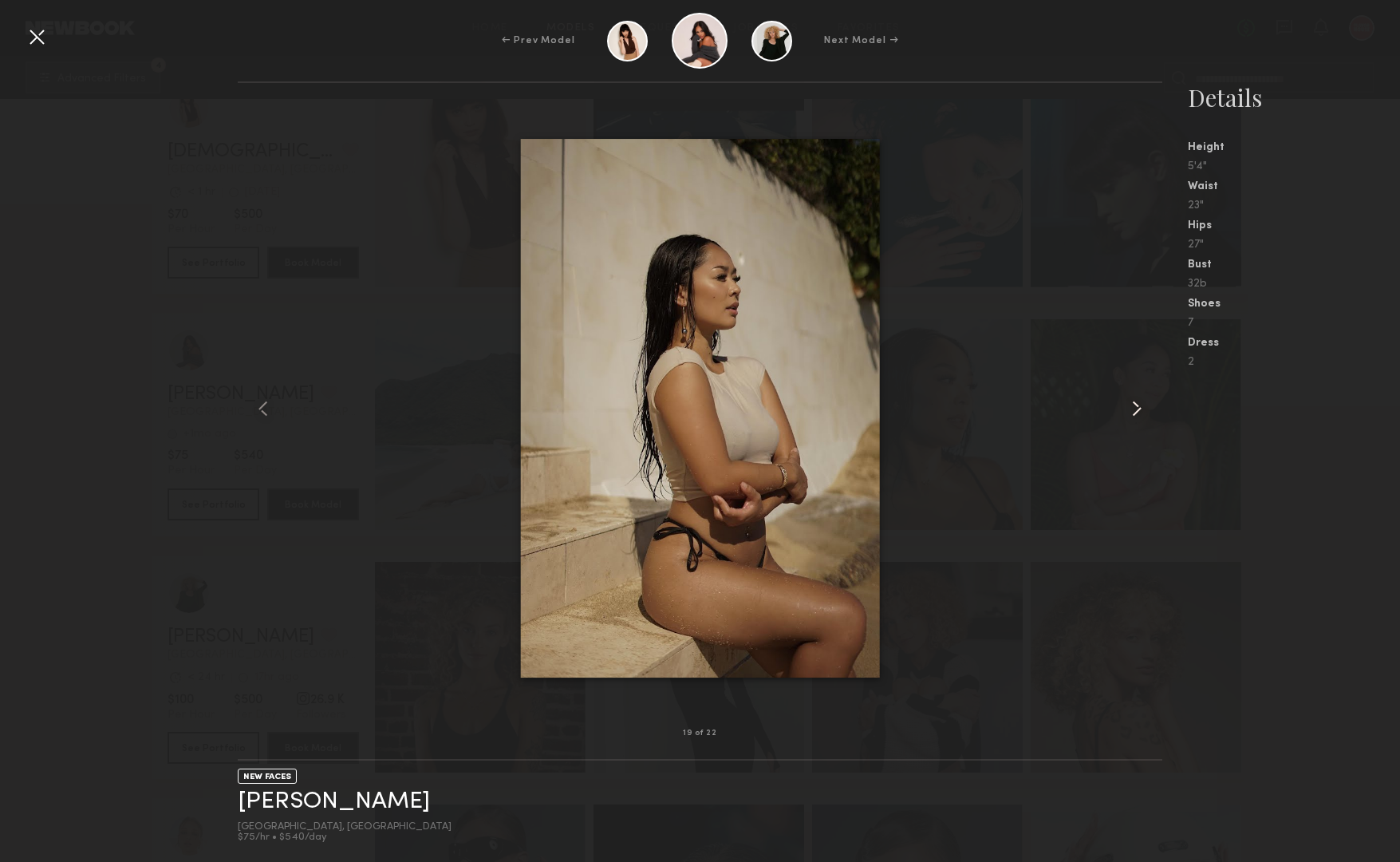
click at [1133, 414] on common-icon at bounding box center [1136, 408] width 25 height 25
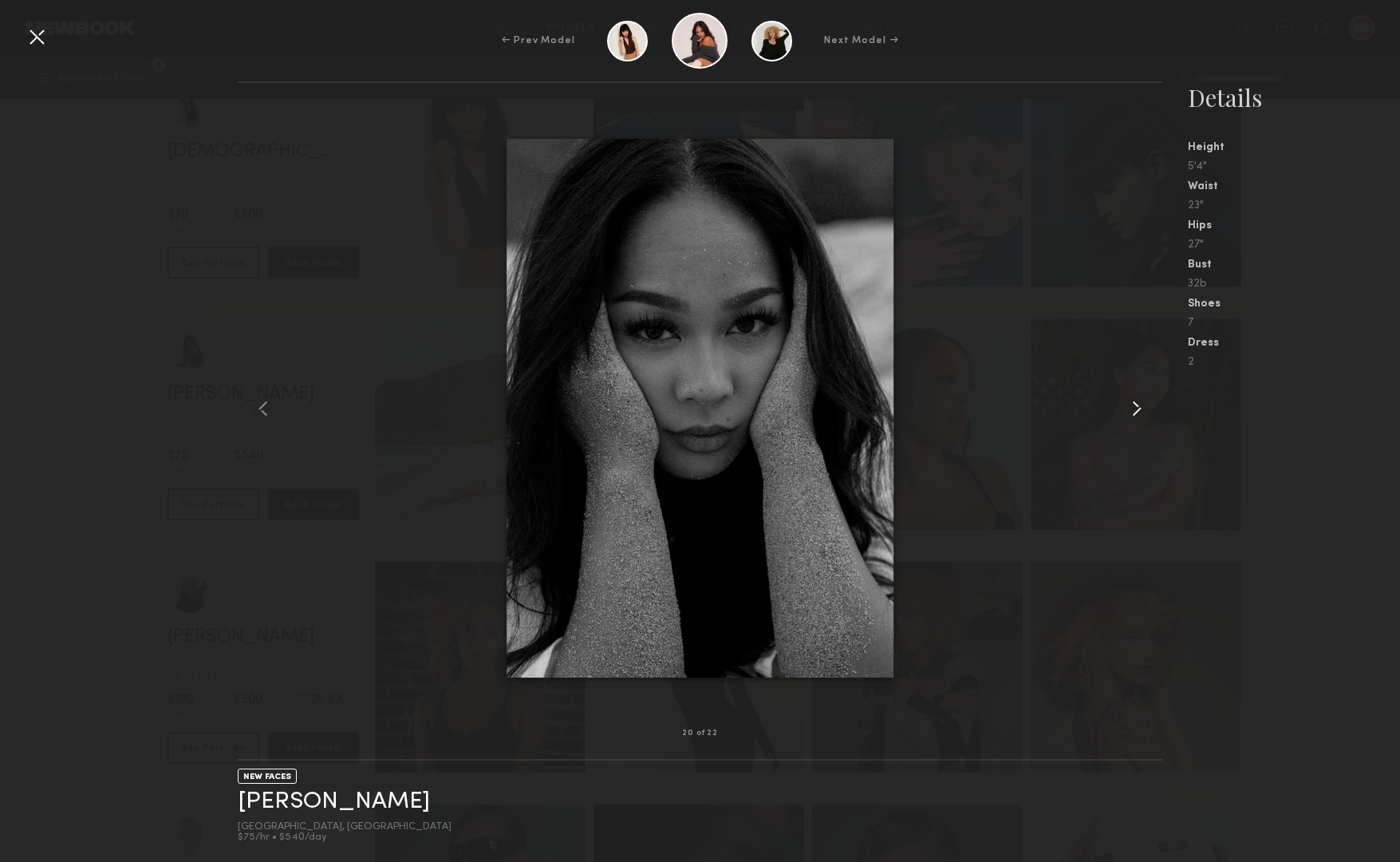
click at [1133, 414] on common-icon at bounding box center [1136, 408] width 25 height 25
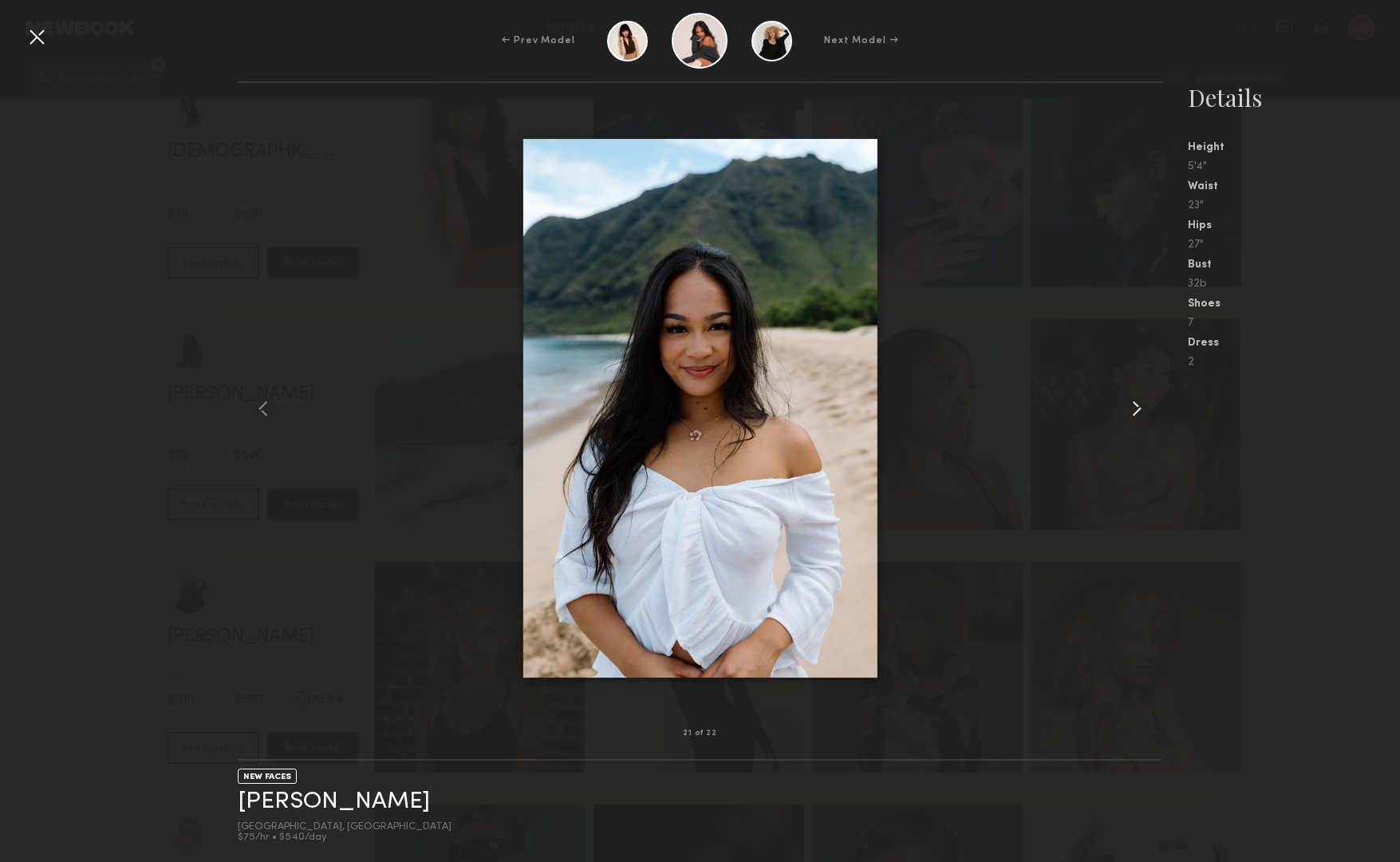
click at [1133, 414] on common-icon at bounding box center [1136, 408] width 25 height 25
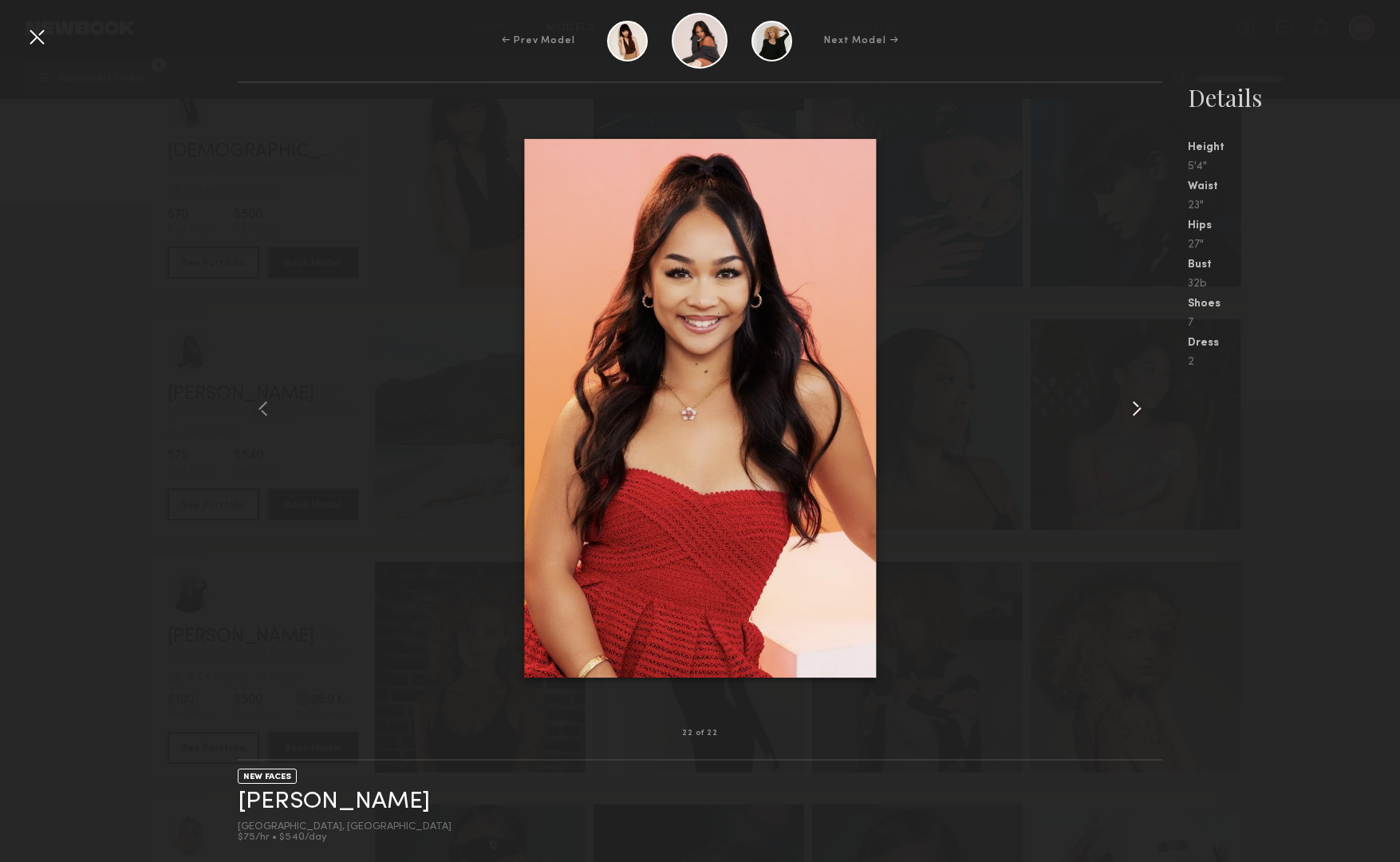
click at [1133, 414] on common-icon at bounding box center [1136, 408] width 25 height 25
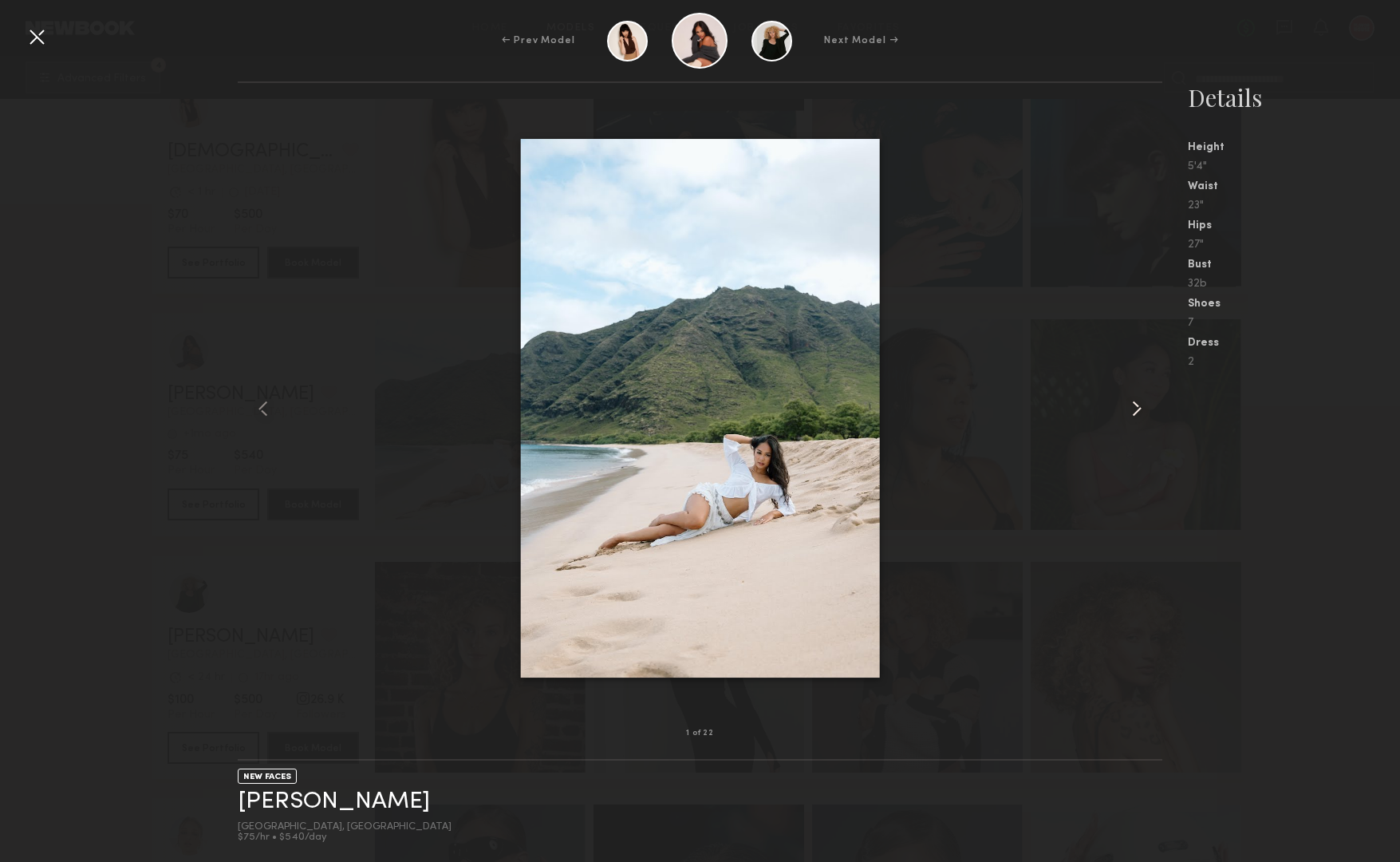
click at [1133, 414] on common-icon at bounding box center [1136, 408] width 25 height 25
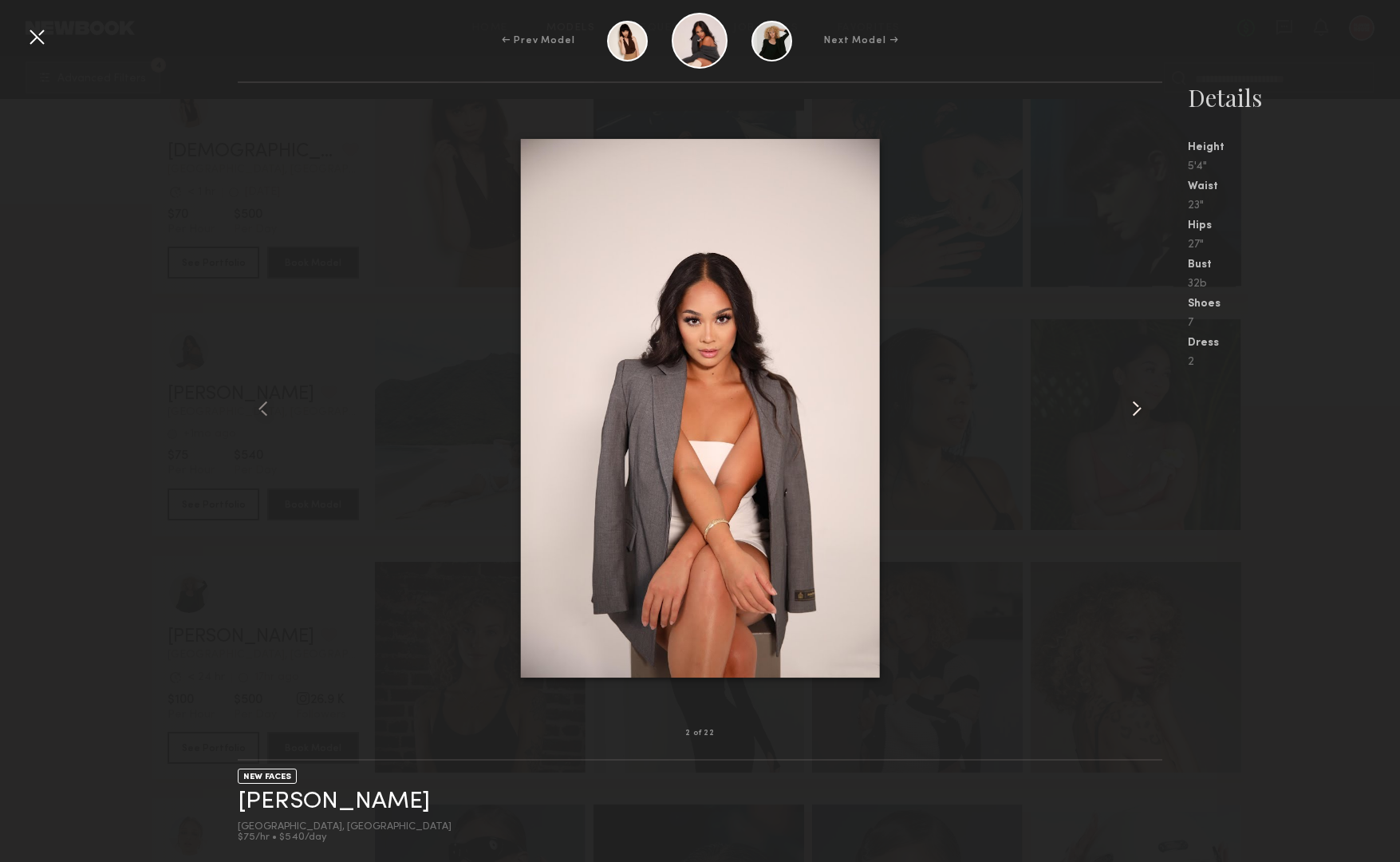
click at [1133, 414] on common-icon at bounding box center [1136, 408] width 25 height 25
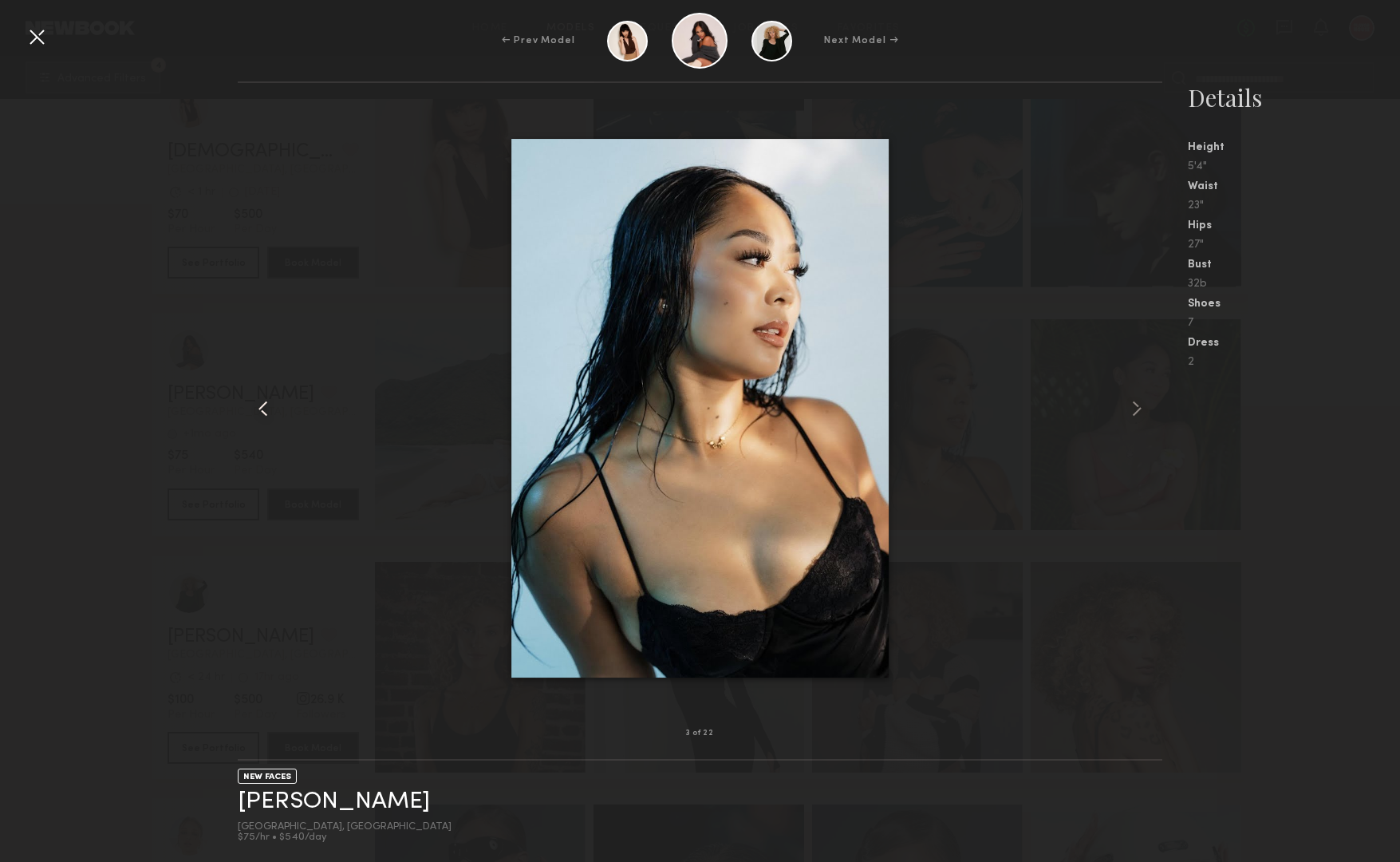
click at [266, 406] on common-icon at bounding box center [262, 408] width 25 height 25
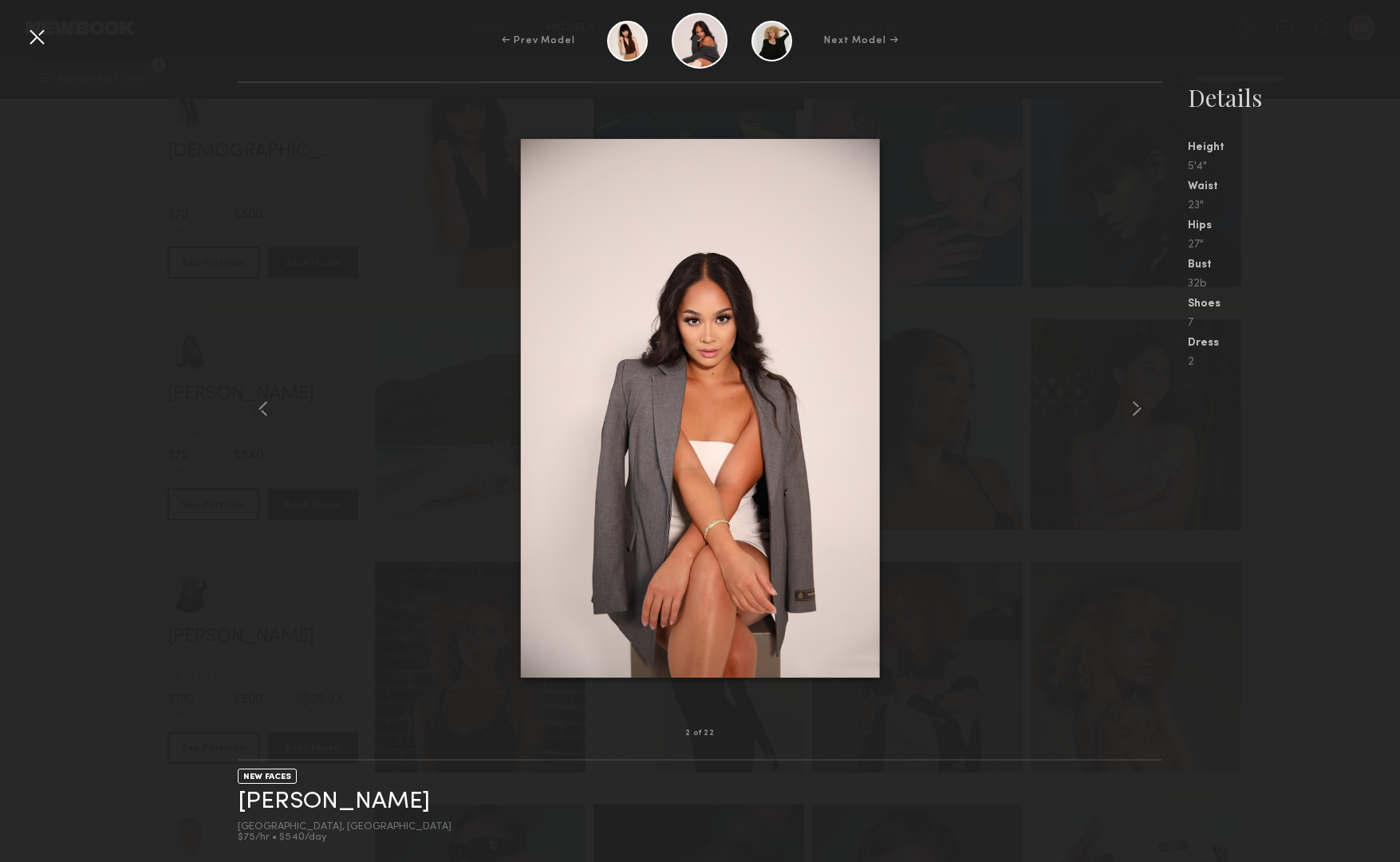
click at [46, 45] on div at bounding box center [36, 36] width 25 height 25
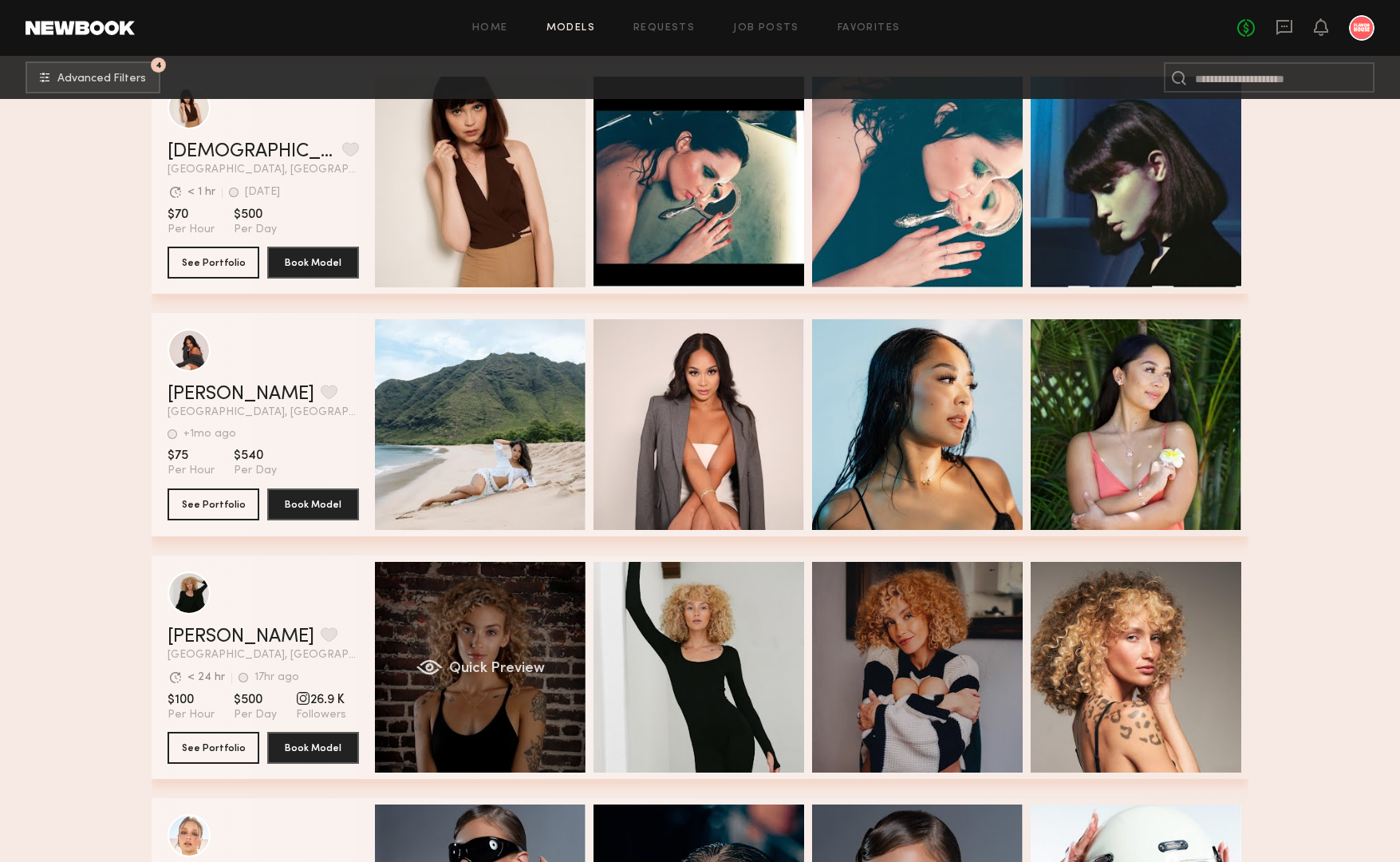
click at [536, 600] on div "Quick Preview" at bounding box center [480, 667] width 211 height 211
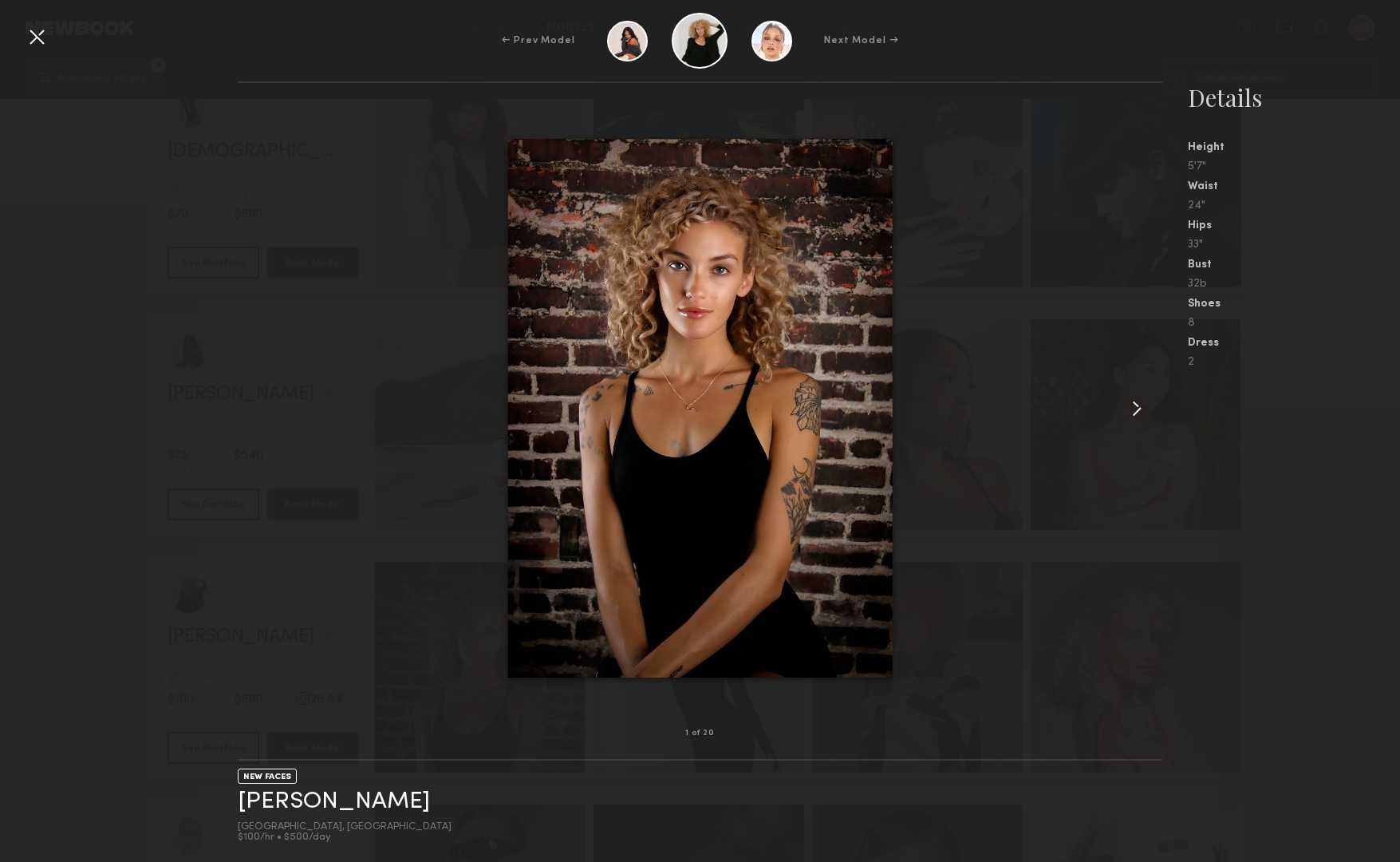
click at [1135, 409] on common-icon at bounding box center [1136, 408] width 25 height 25
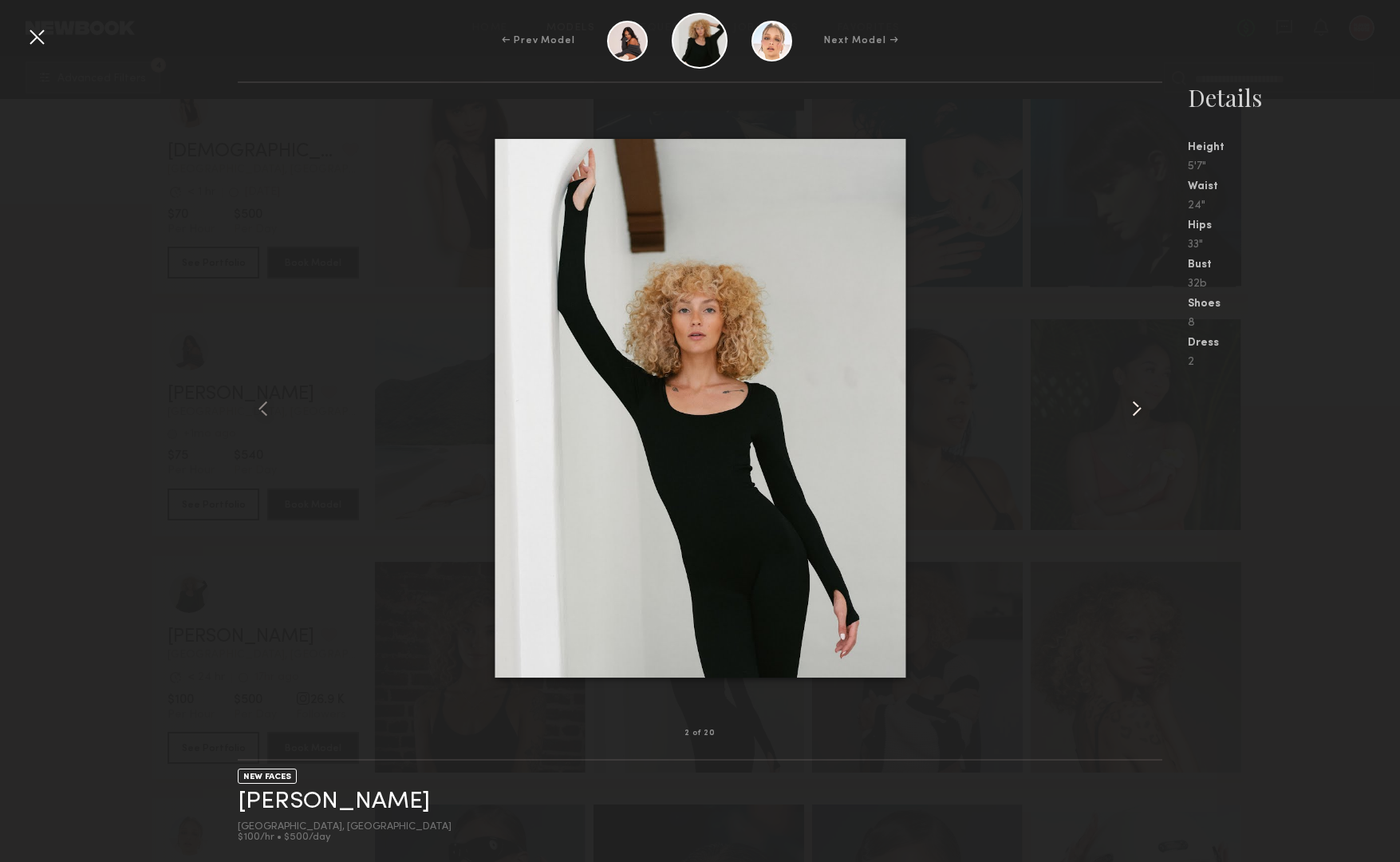
click at [1135, 409] on common-icon at bounding box center [1136, 408] width 25 height 25
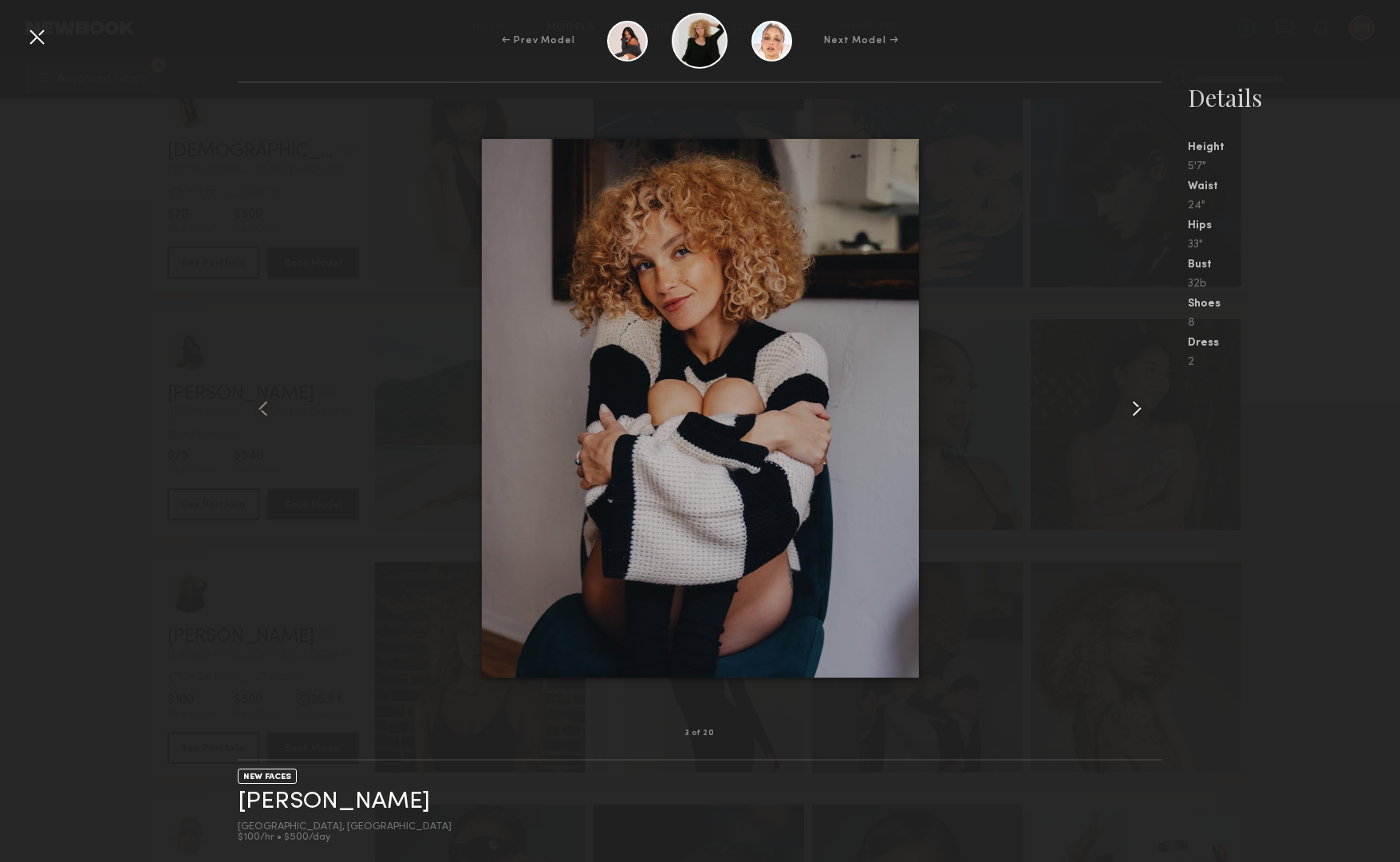
click at [1135, 409] on common-icon at bounding box center [1136, 408] width 25 height 25
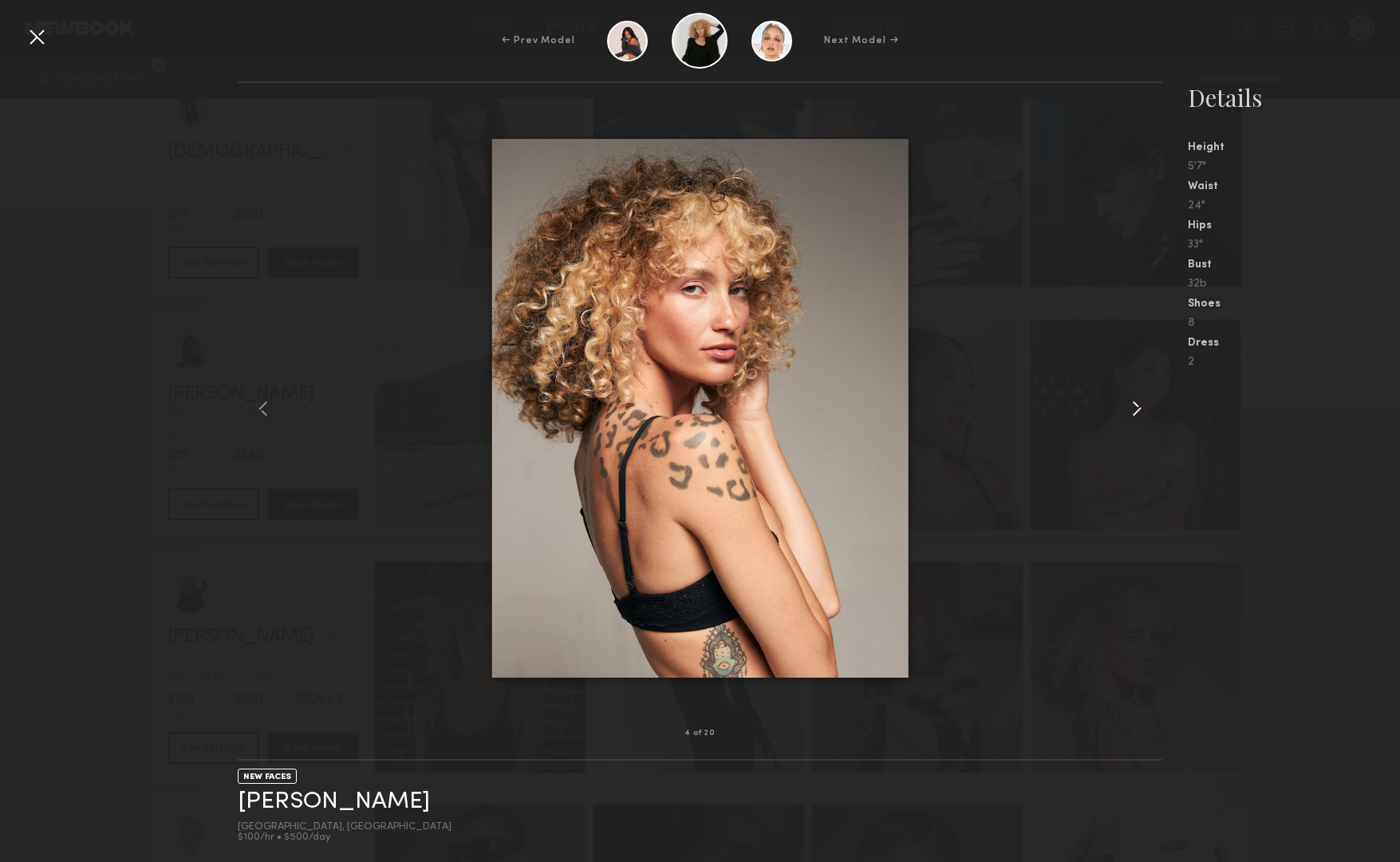
click at [1135, 409] on common-icon at bounding box center [1136, 408] width 25 height 25
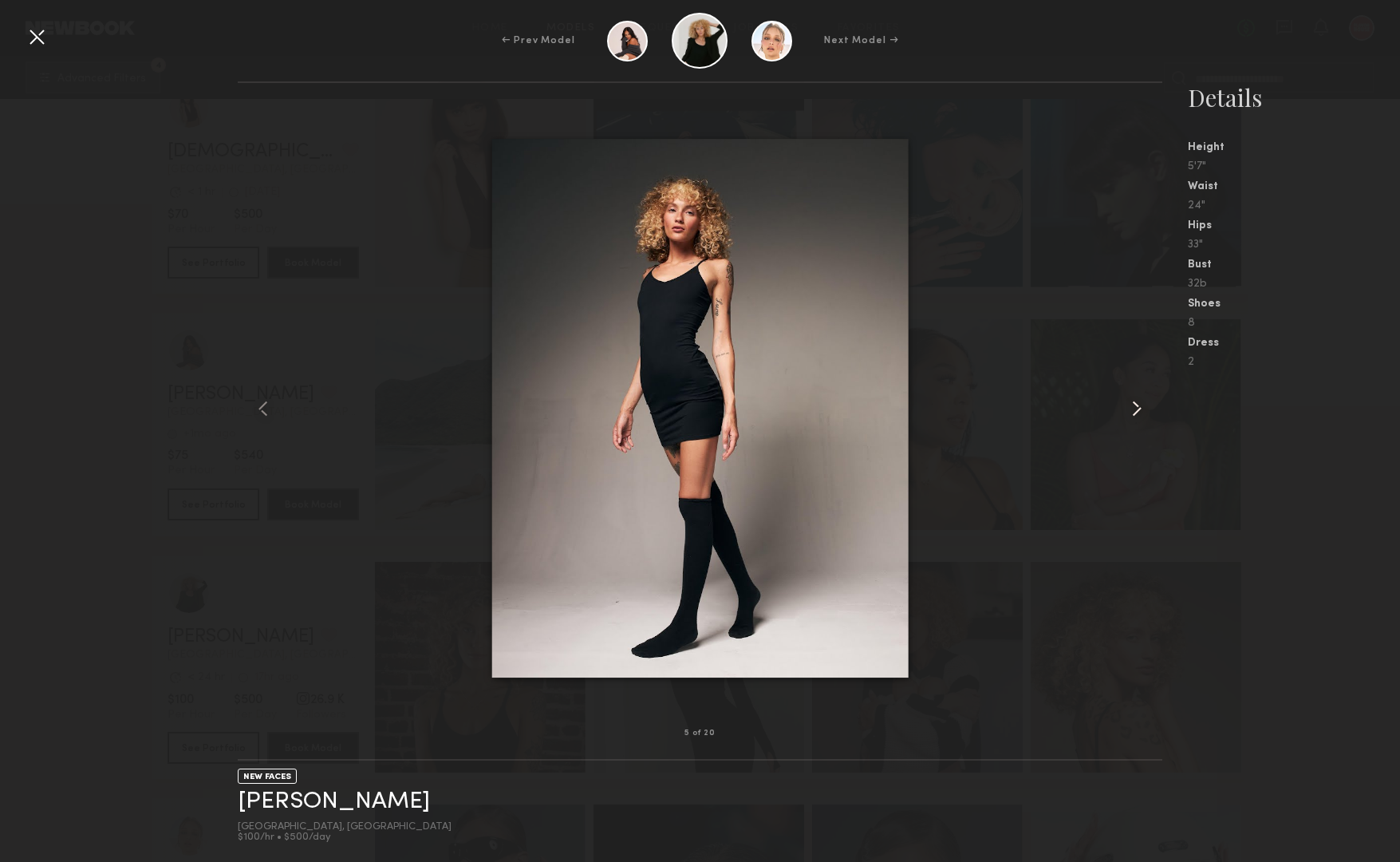
click at [1135, 409] on common-icon at bounding box center [1136, 408] width 25 height 25
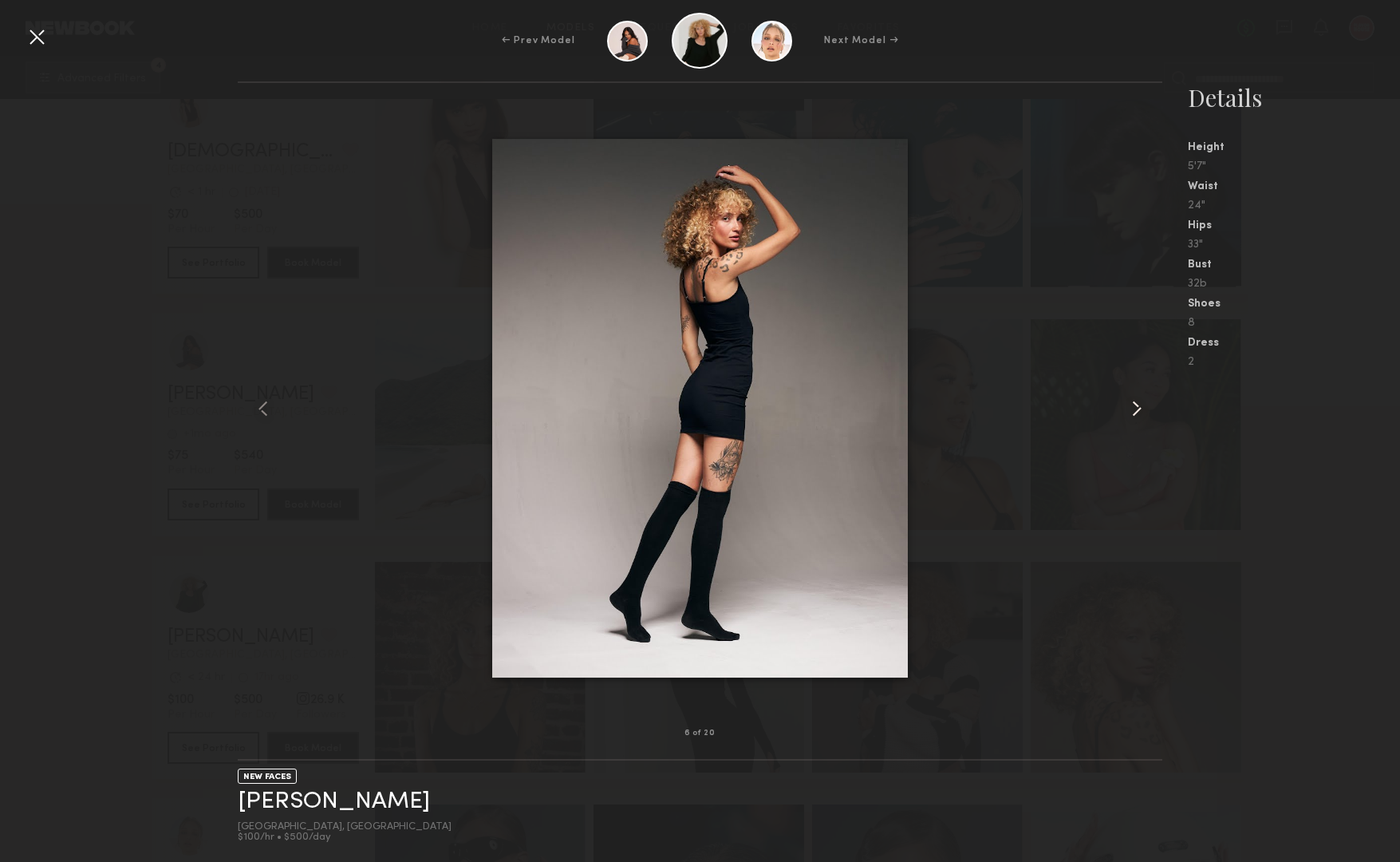
click at [1135, 409] on common-icon at bounding box center [1136, 408] width 25 height 25
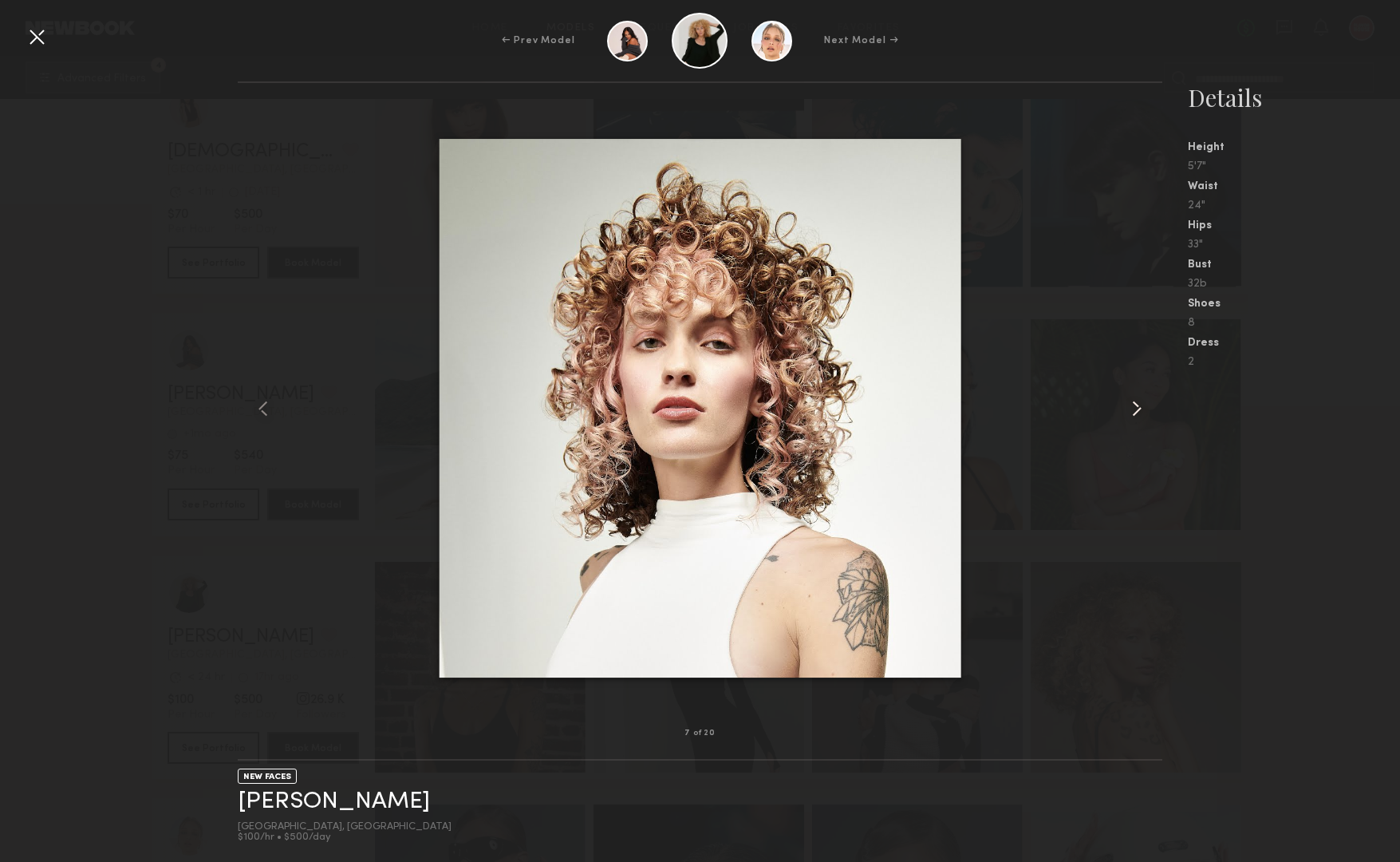
click at [1135, 409] on common-icon at bounding box center [1136, 408] width 25 height 25
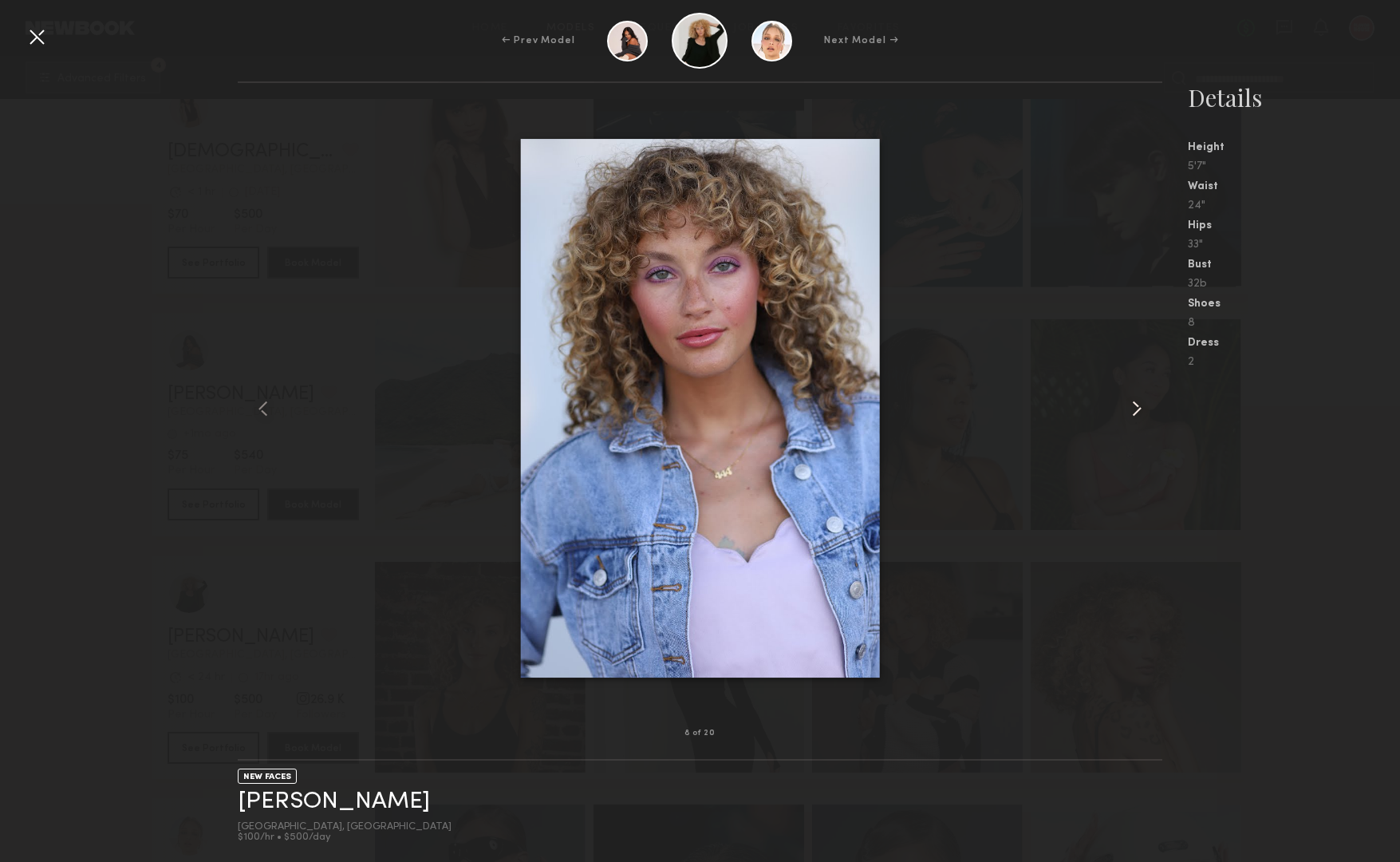
click at [1135, 409] on common-icon at bounding box center [1136, 408] width 25 height 25
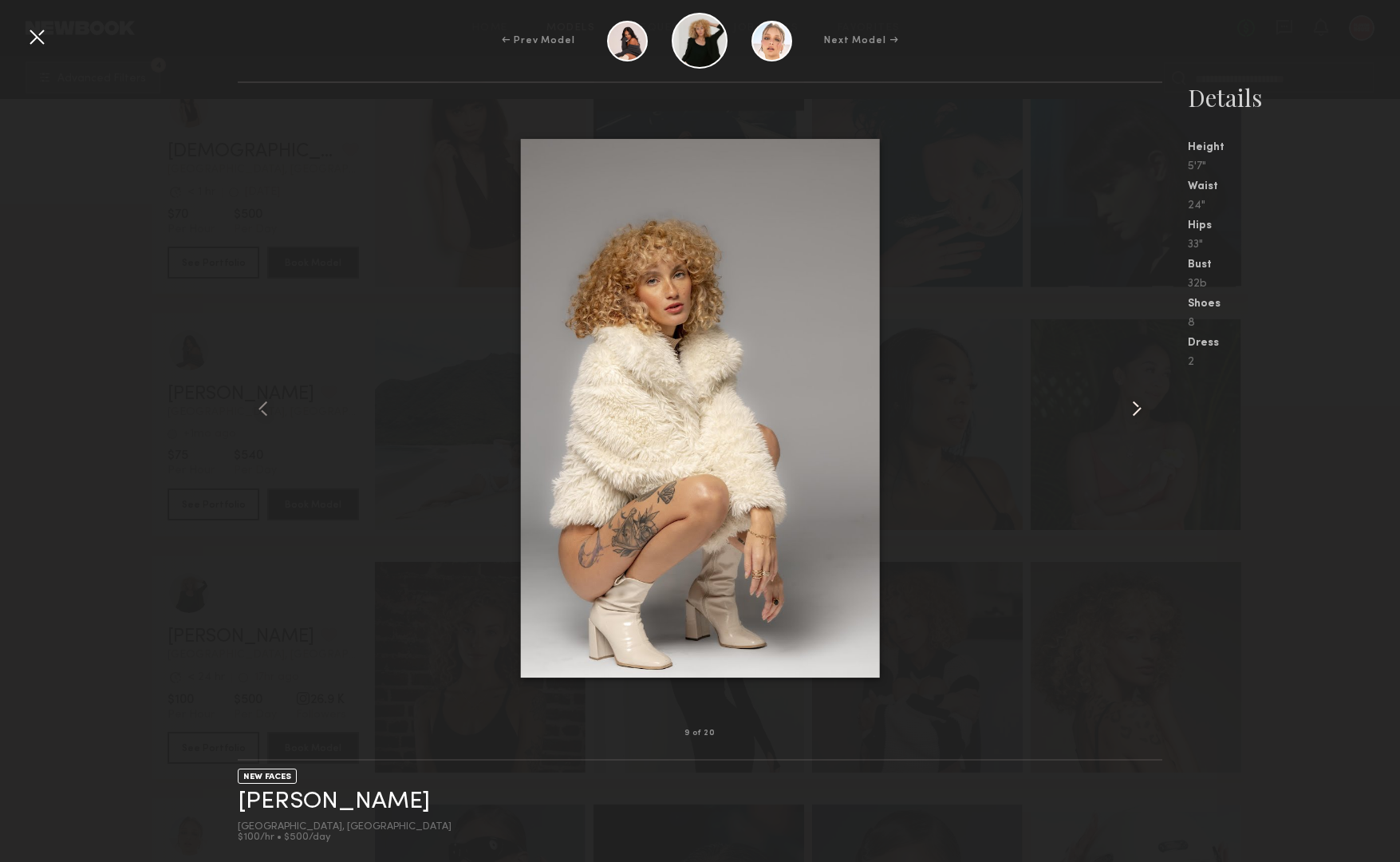
click at [1135, 409] on common-icon at bounding box center [1136, 408] width 25 height 25
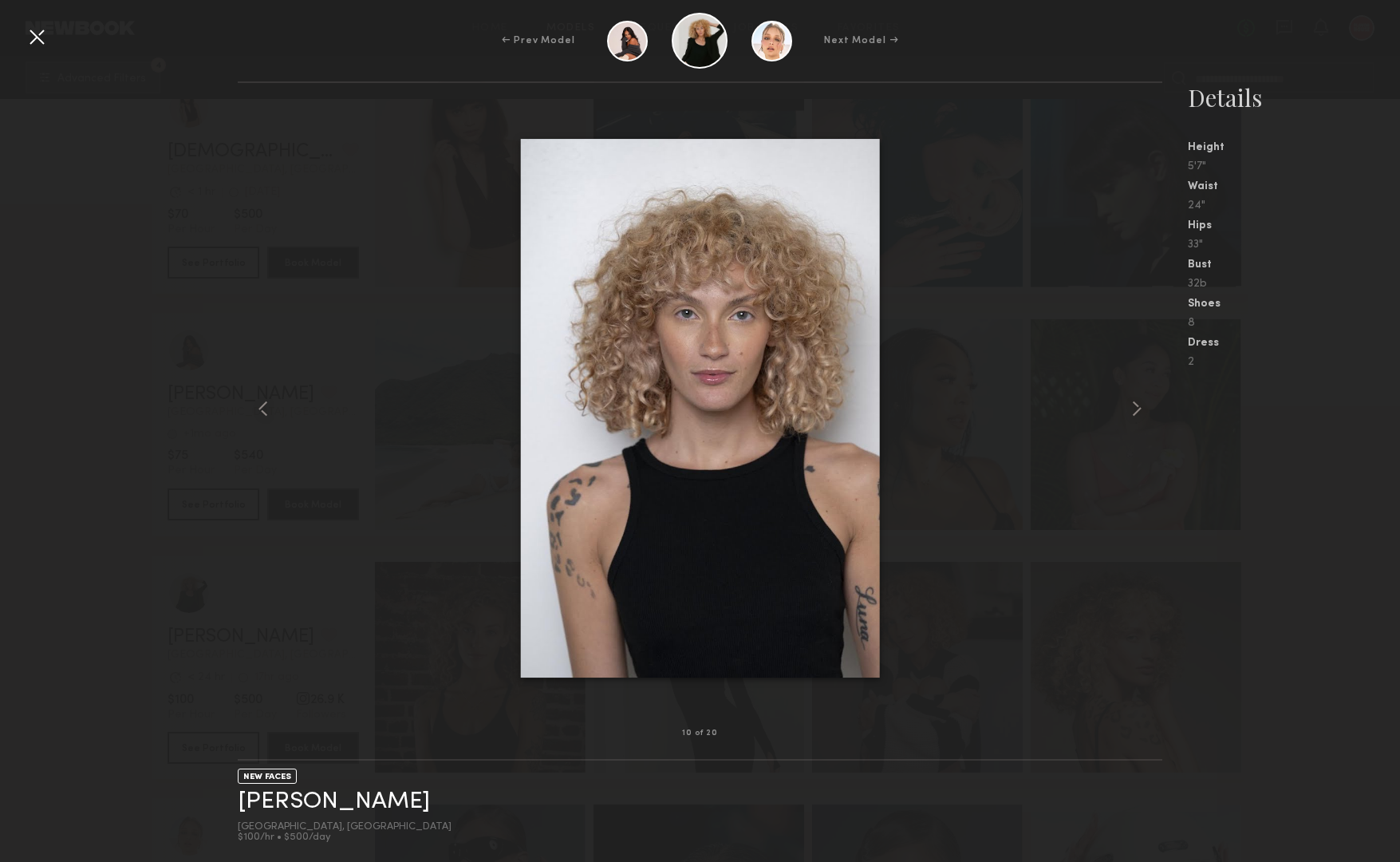
click at [31, 43] on div at bounding box center [36, 36] width 25 height 25
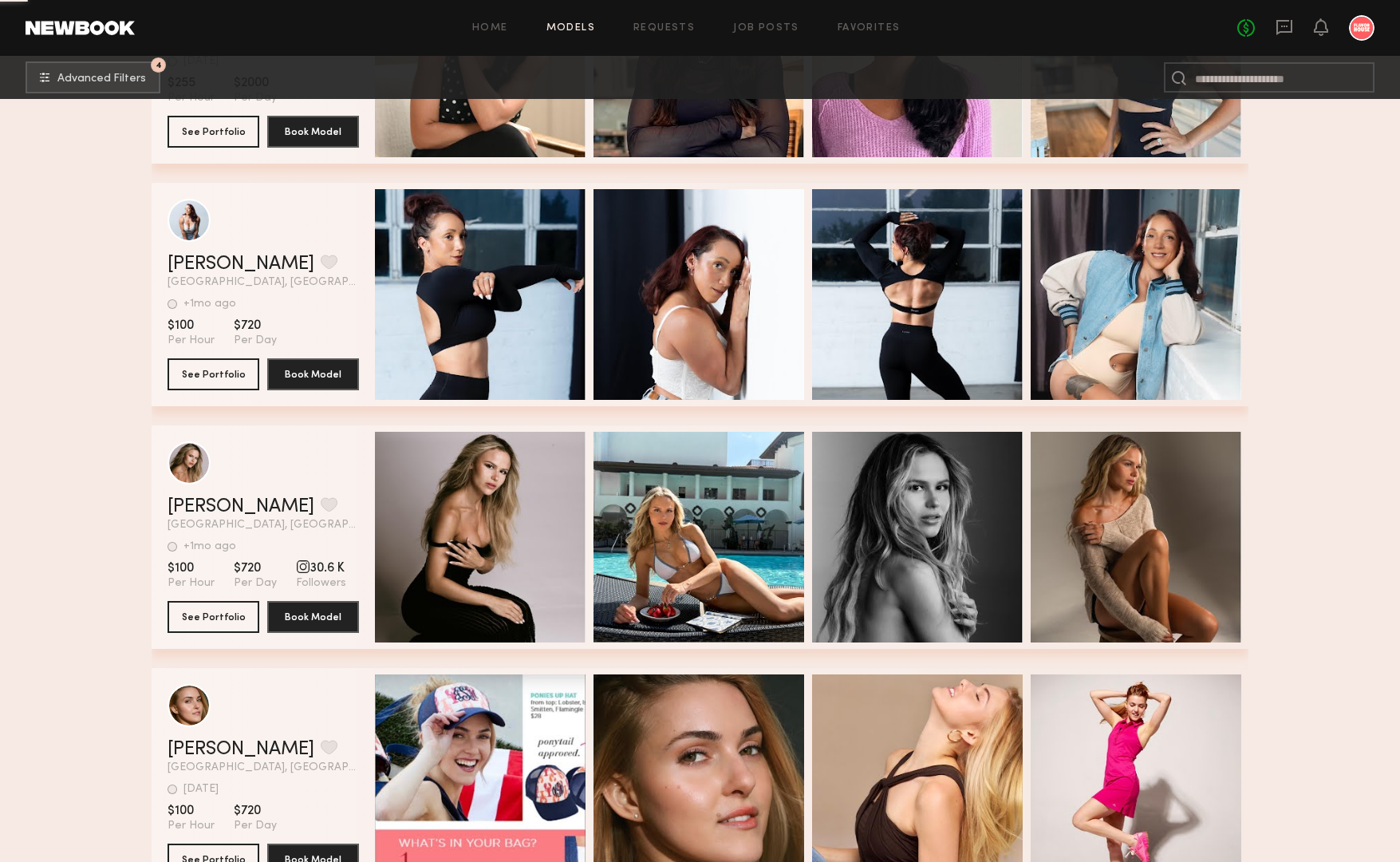
scroll to position [24939, 0]
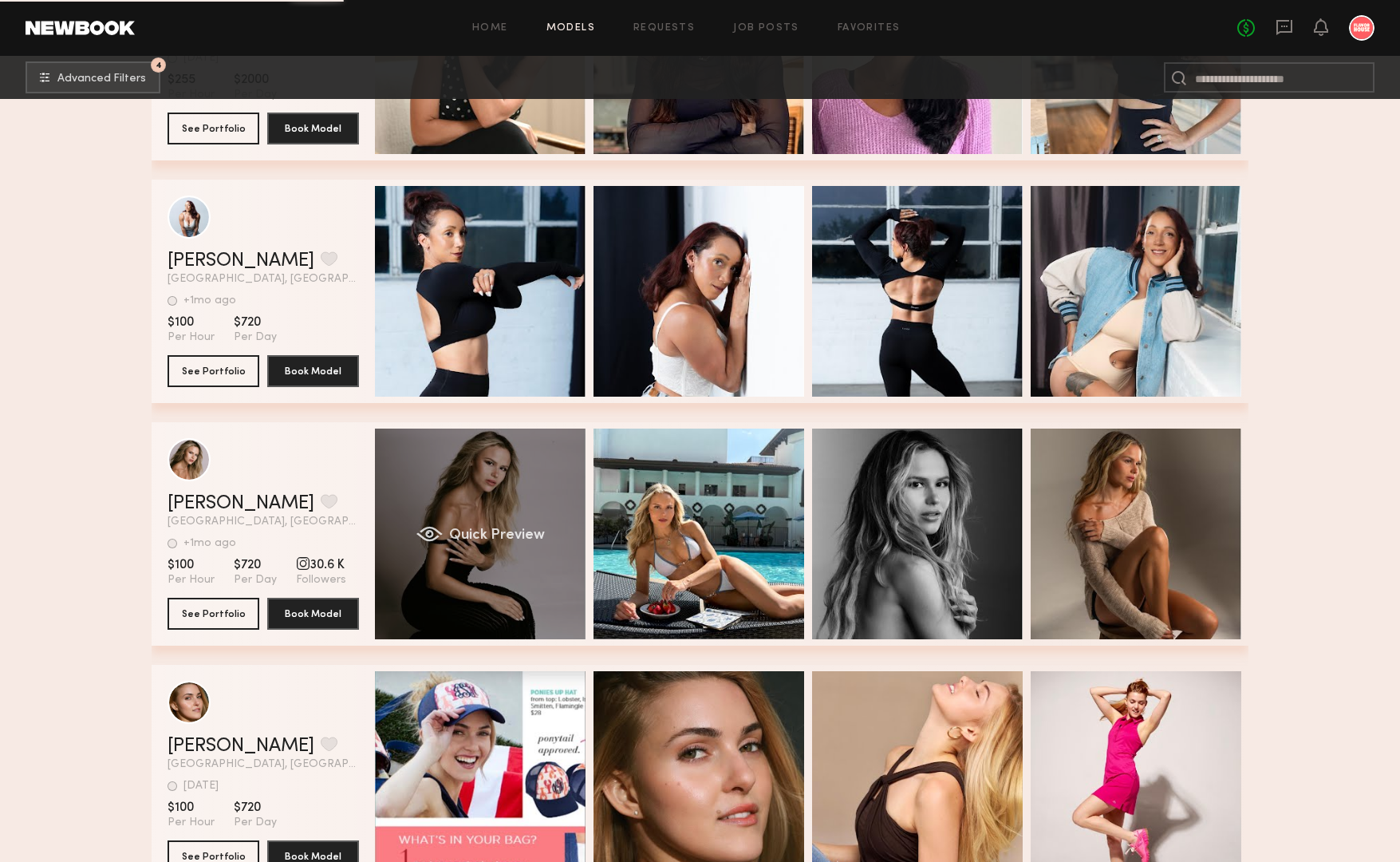
click at [484, 497] on div "Quick Preview" at bounding box center [480, 534] width 211 height 211
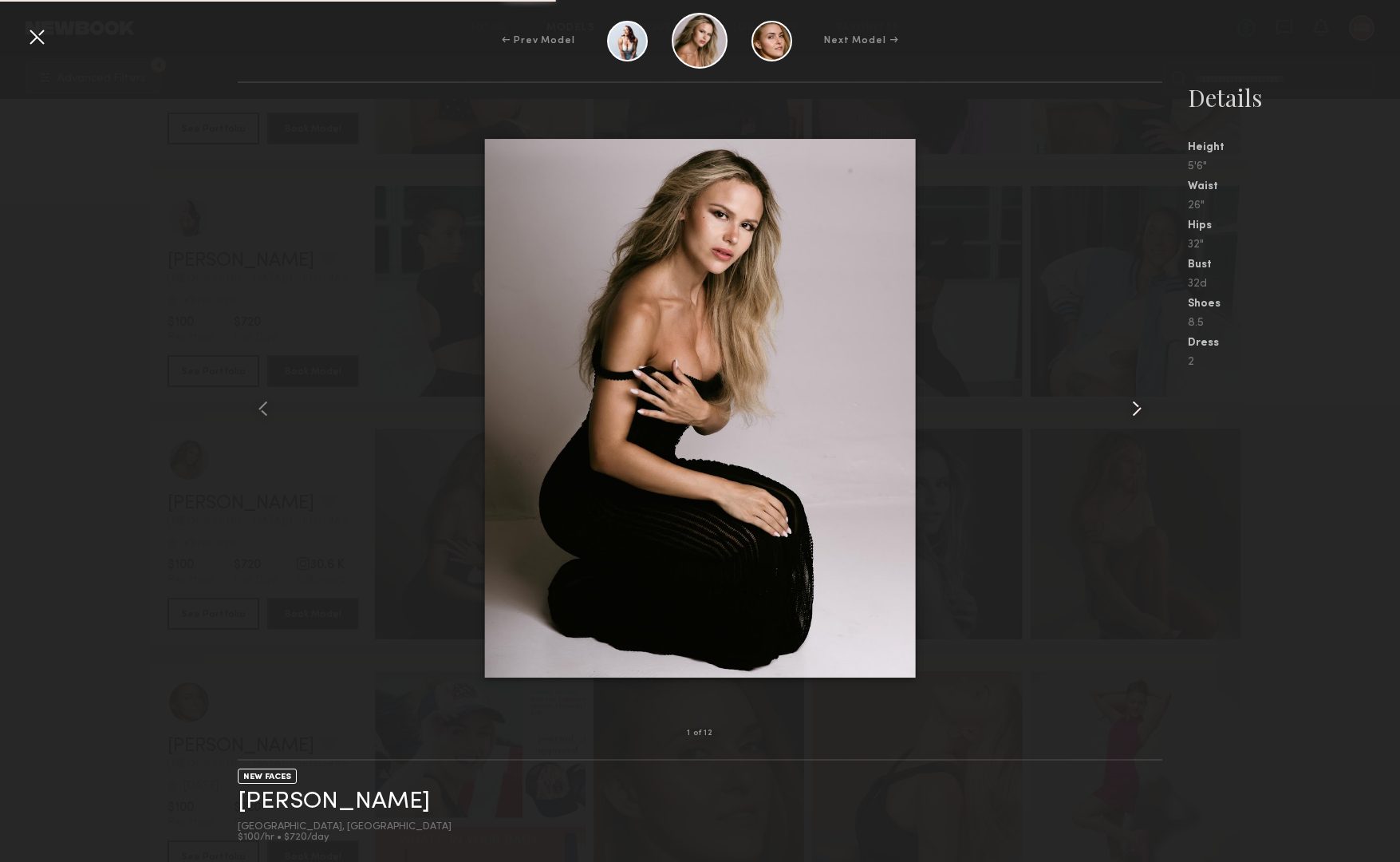
click at [1137, 403] on common-icon at bounding box center [1136, 408] width 25 height 25
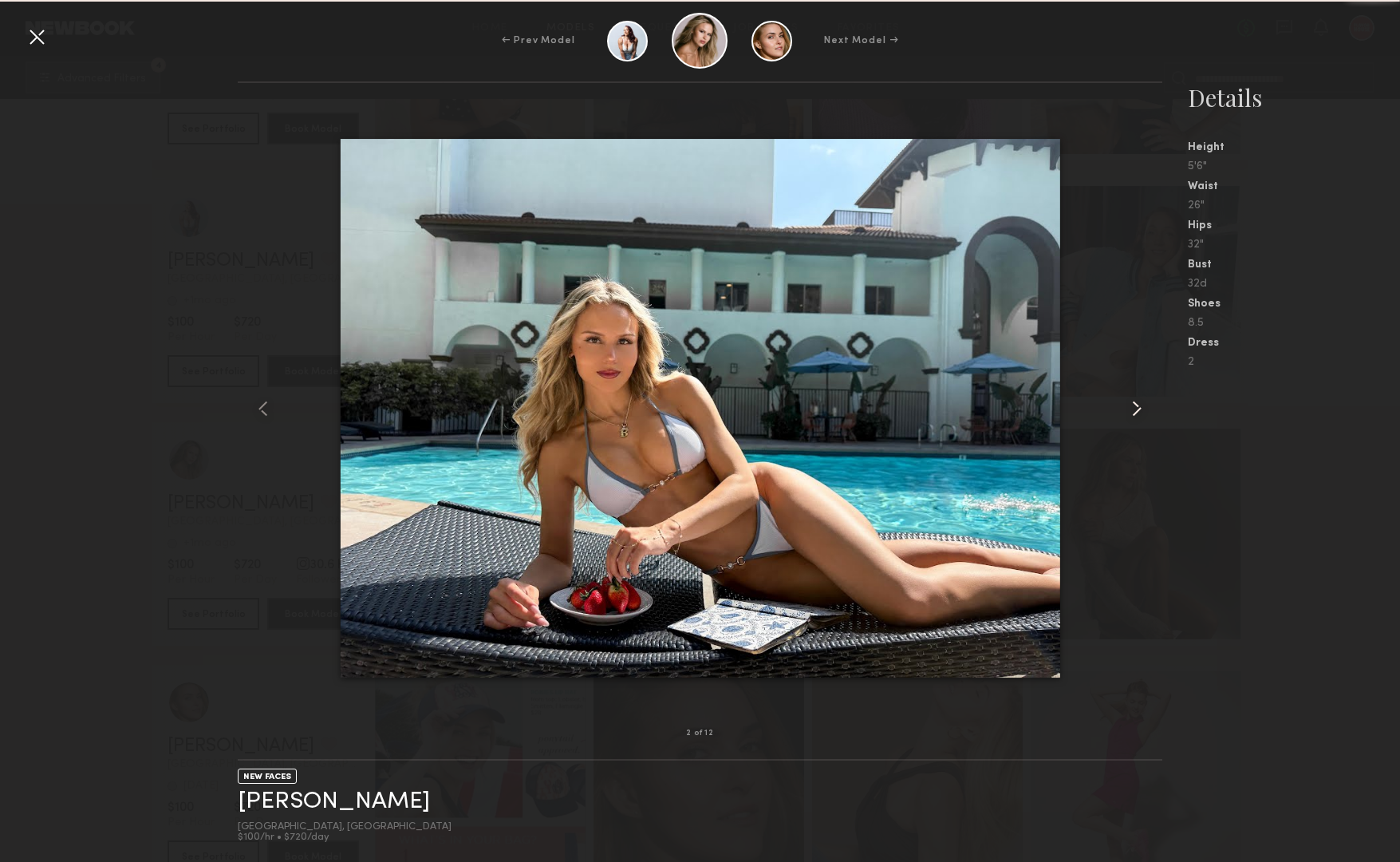
click at [1137, 403] on common-icon at bounding box center [1136, 408] width 25 height 25
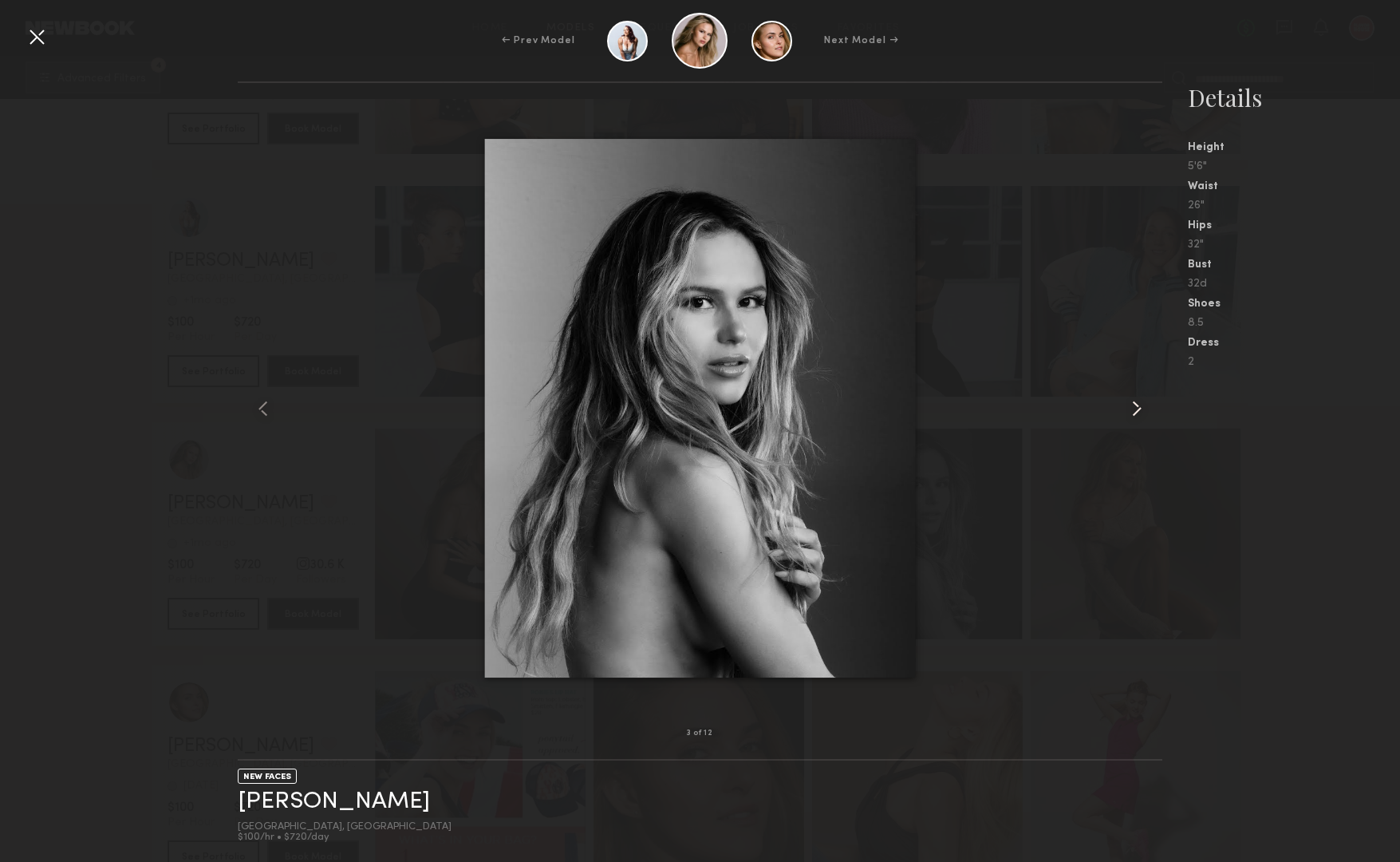
click at [1137, 403] on common-icon at bounding box center [1136, 408] width 25 height 25
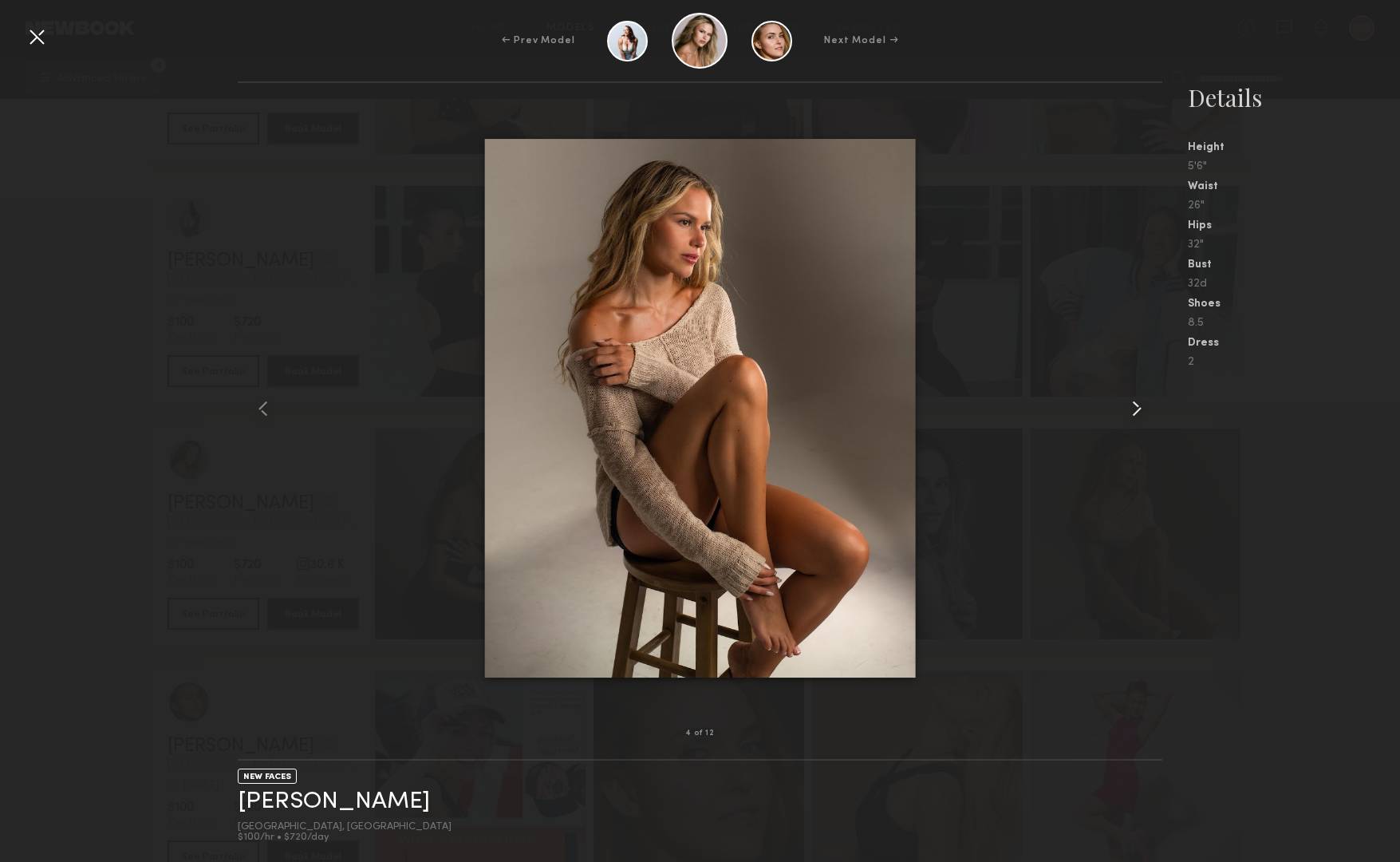
click at [1137, 403] on common-icon at bounding box center [1136, 408] width 25 height 25
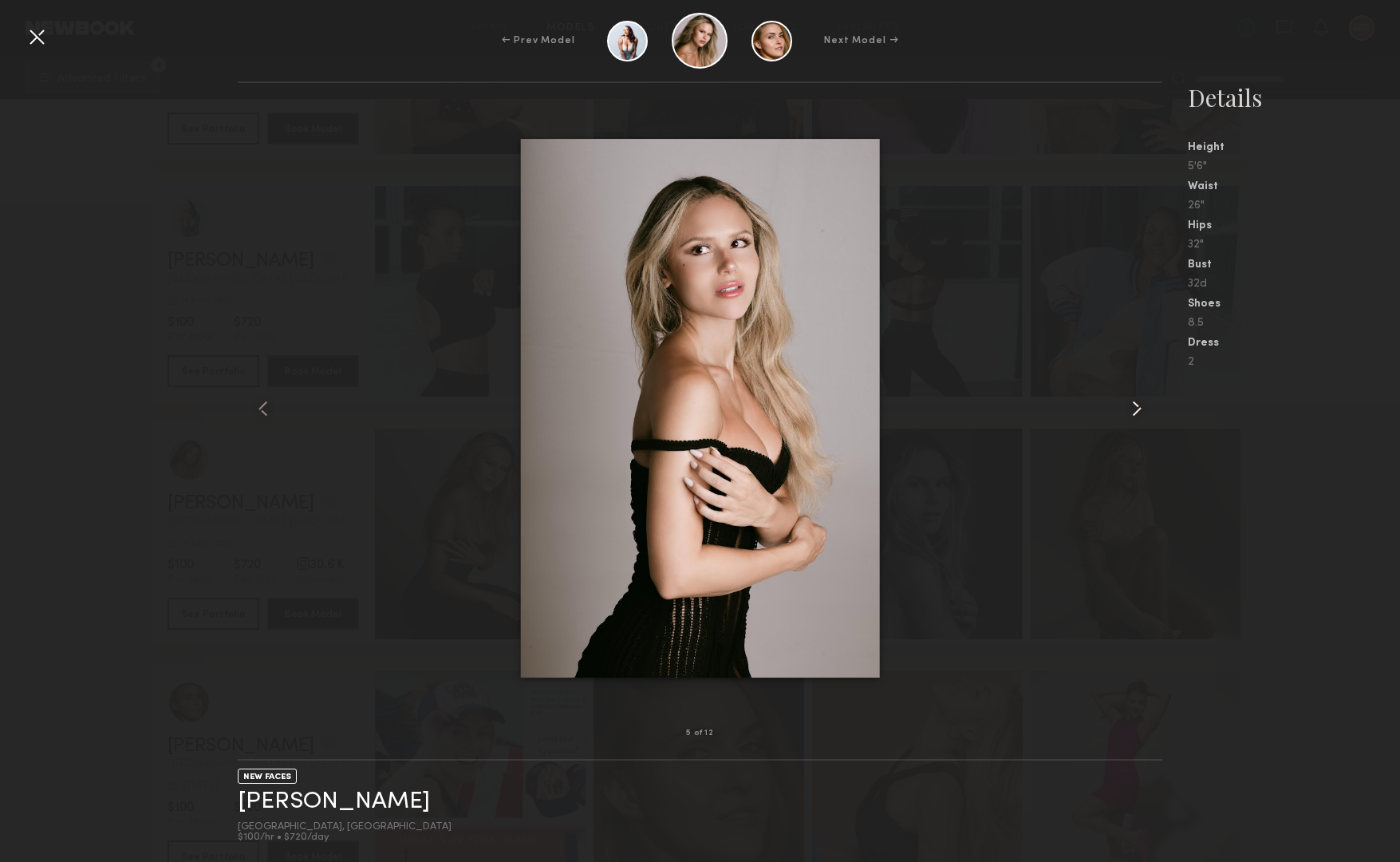
click at [1137, 403] on common-icon at bounding box center [1136, 408] width 25 height 25
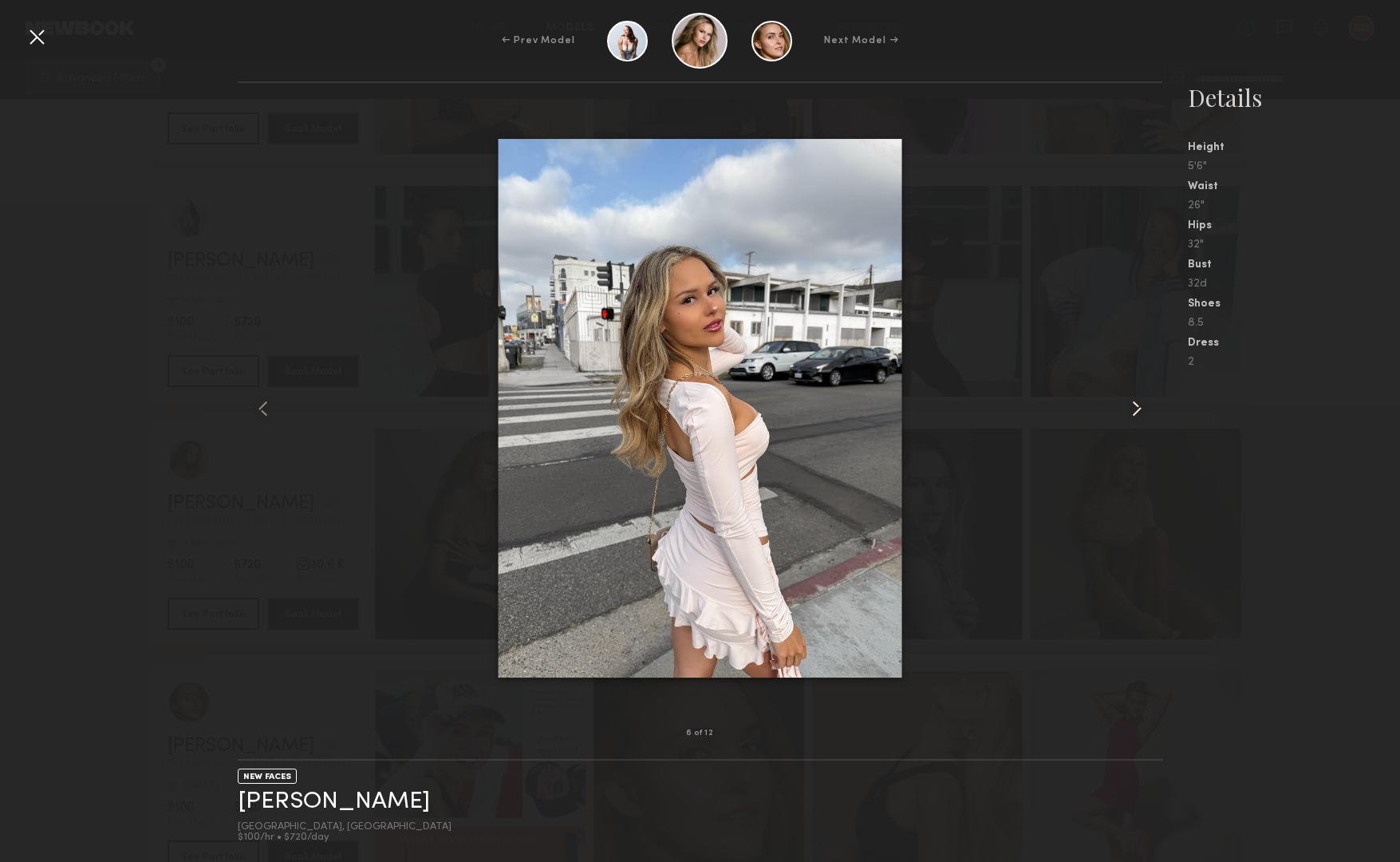
click at [1137, 403] on common-icon at bounding box center [1136, 408] width 25 height 25
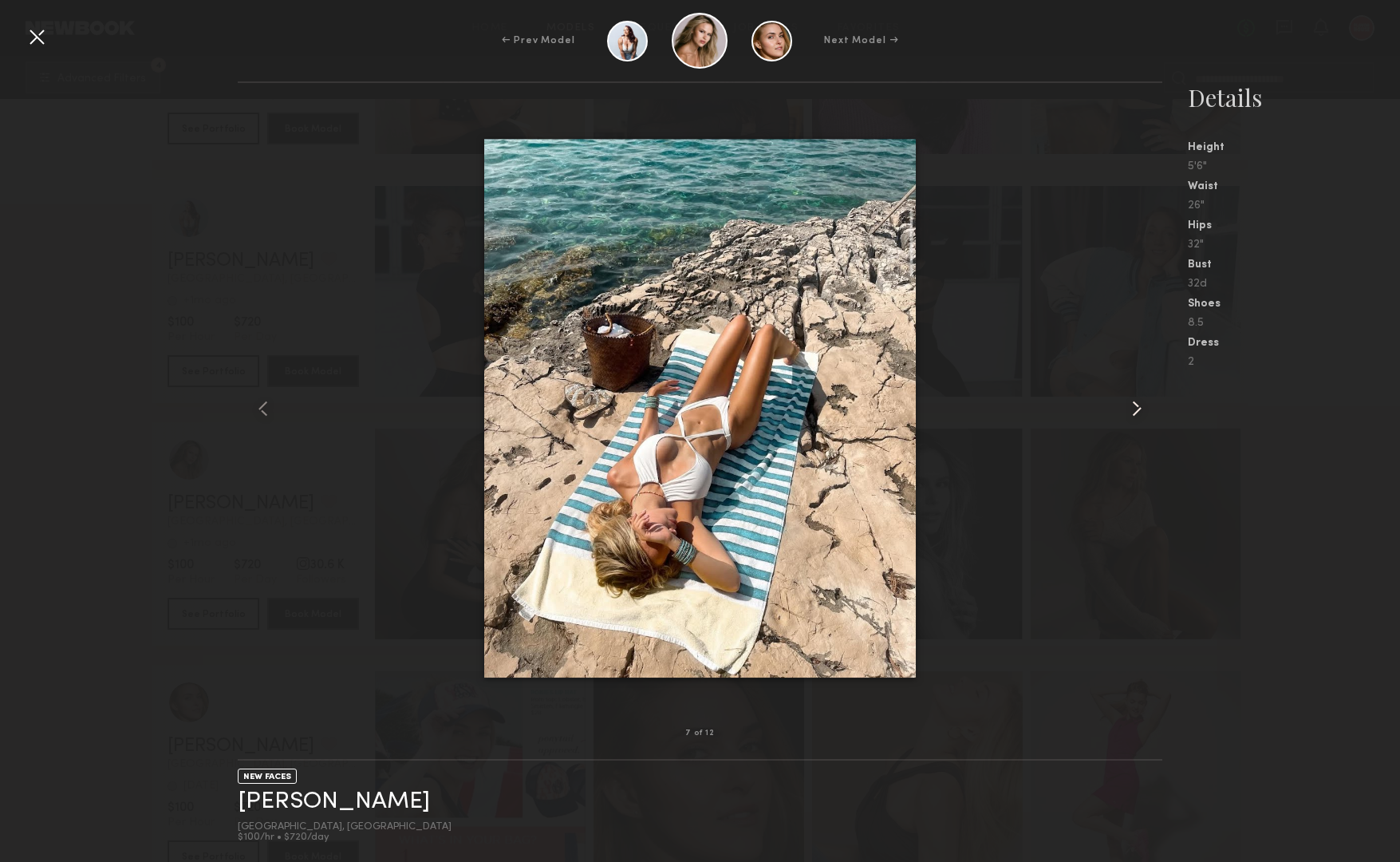
click at [1137, 403] on common-icon at bounding box center [1136, 408] width 25 height 25
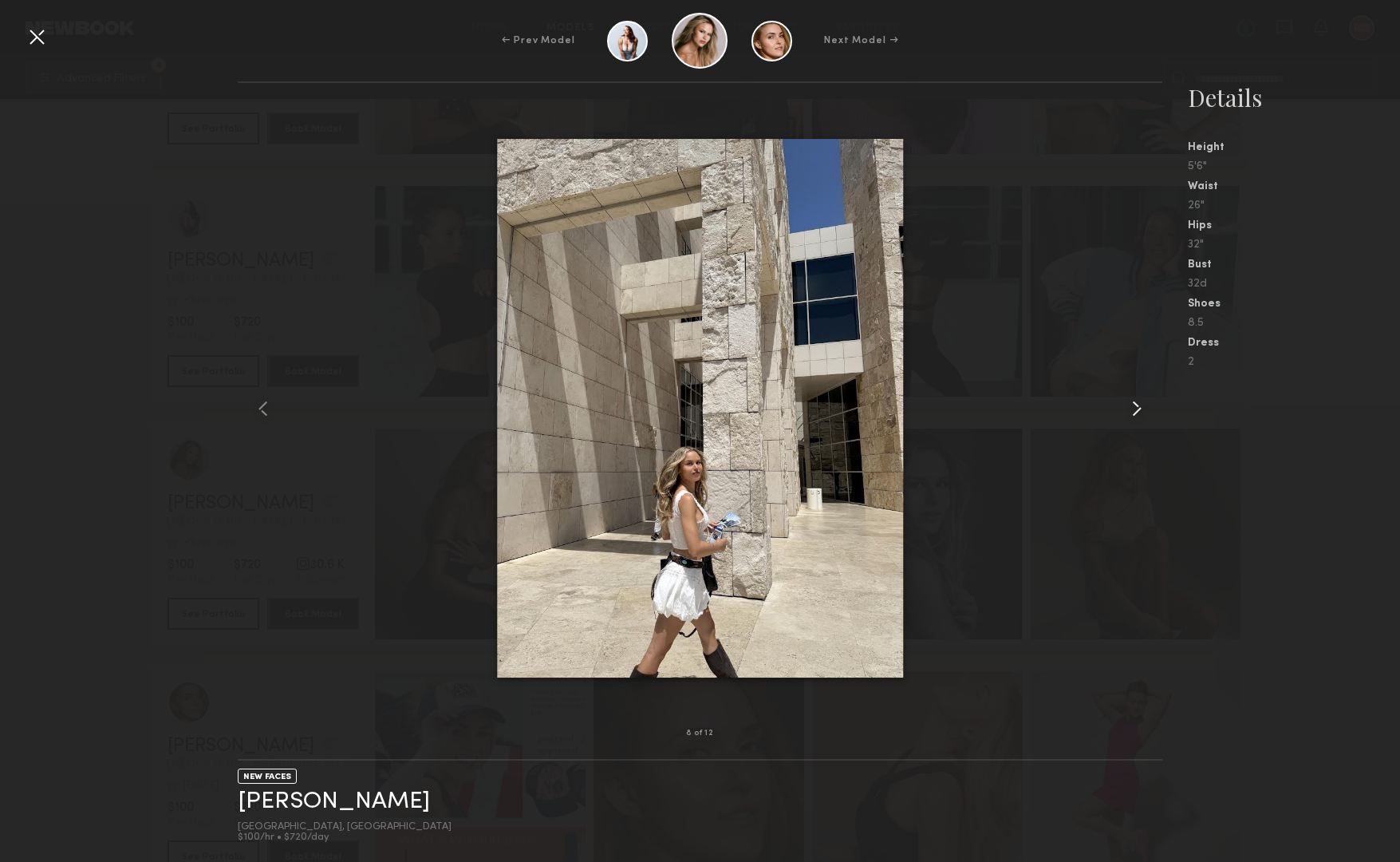
click at [1137, 403] on common-icon at bounding box center [1136, 408] width 25 height 25
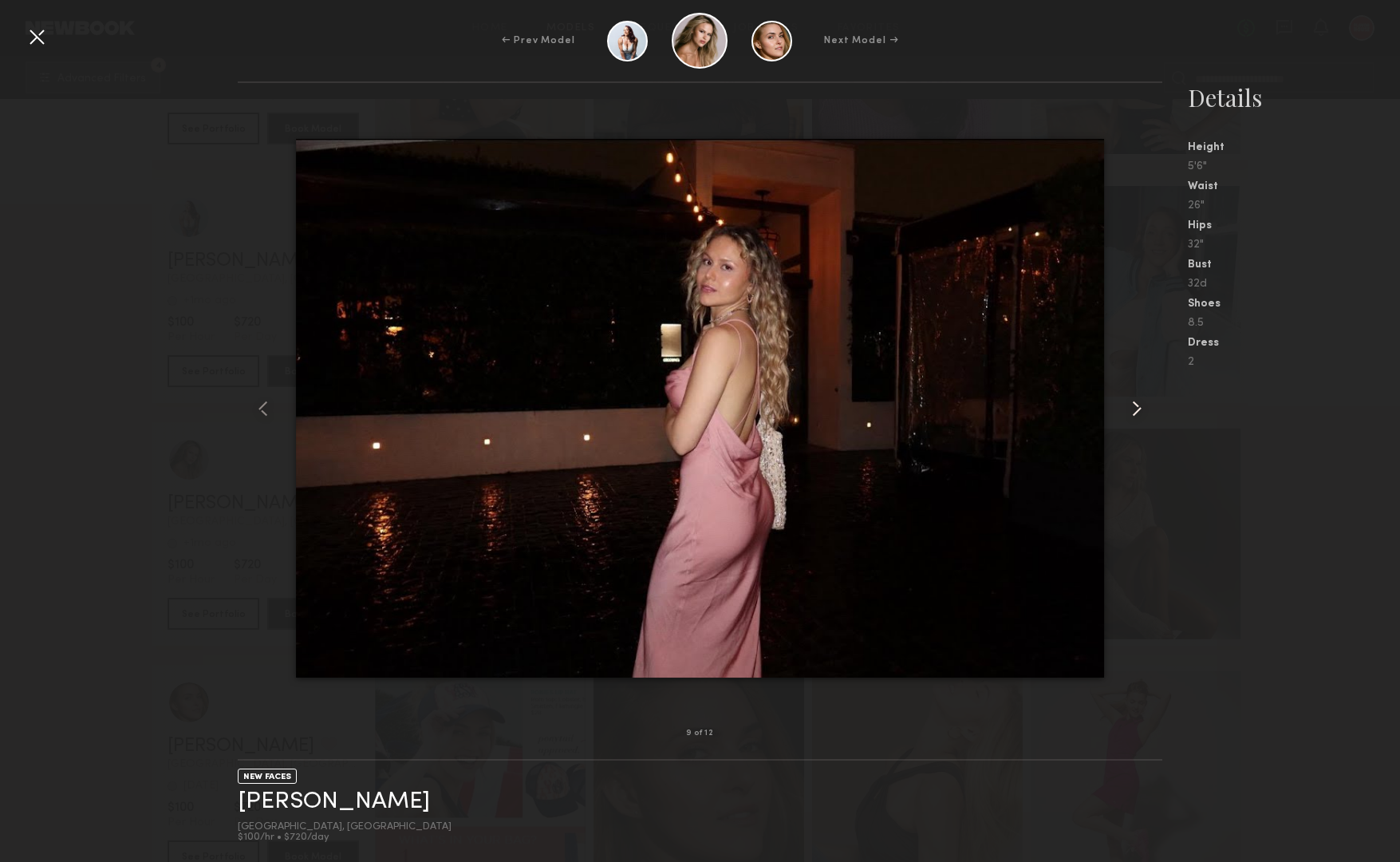
click at [1137, 403] on common-icon at bounding box center [1136, 408] width 25 height 25
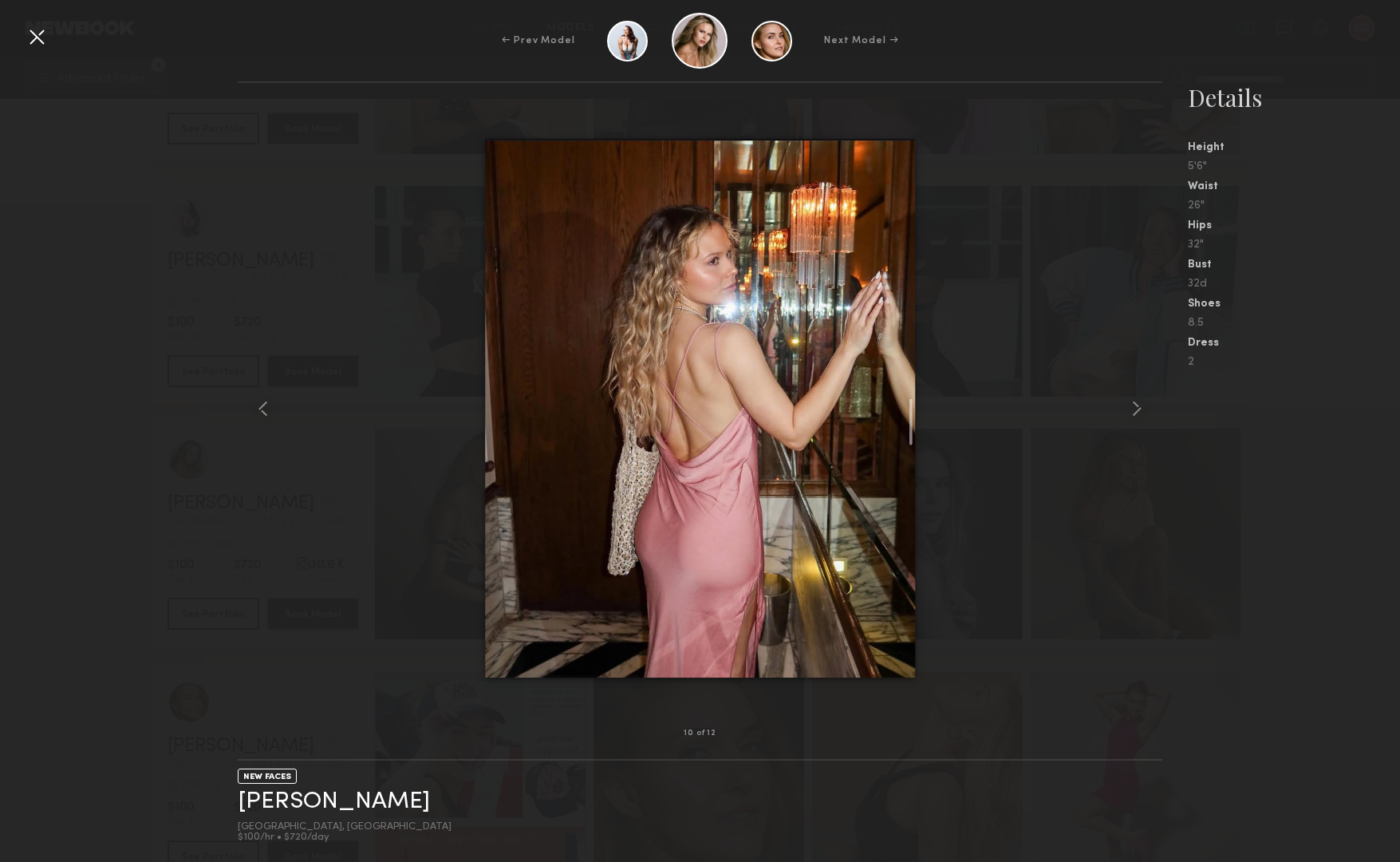
click at [46, 47] on div at bounding box center [36, 36] width 25 height 25
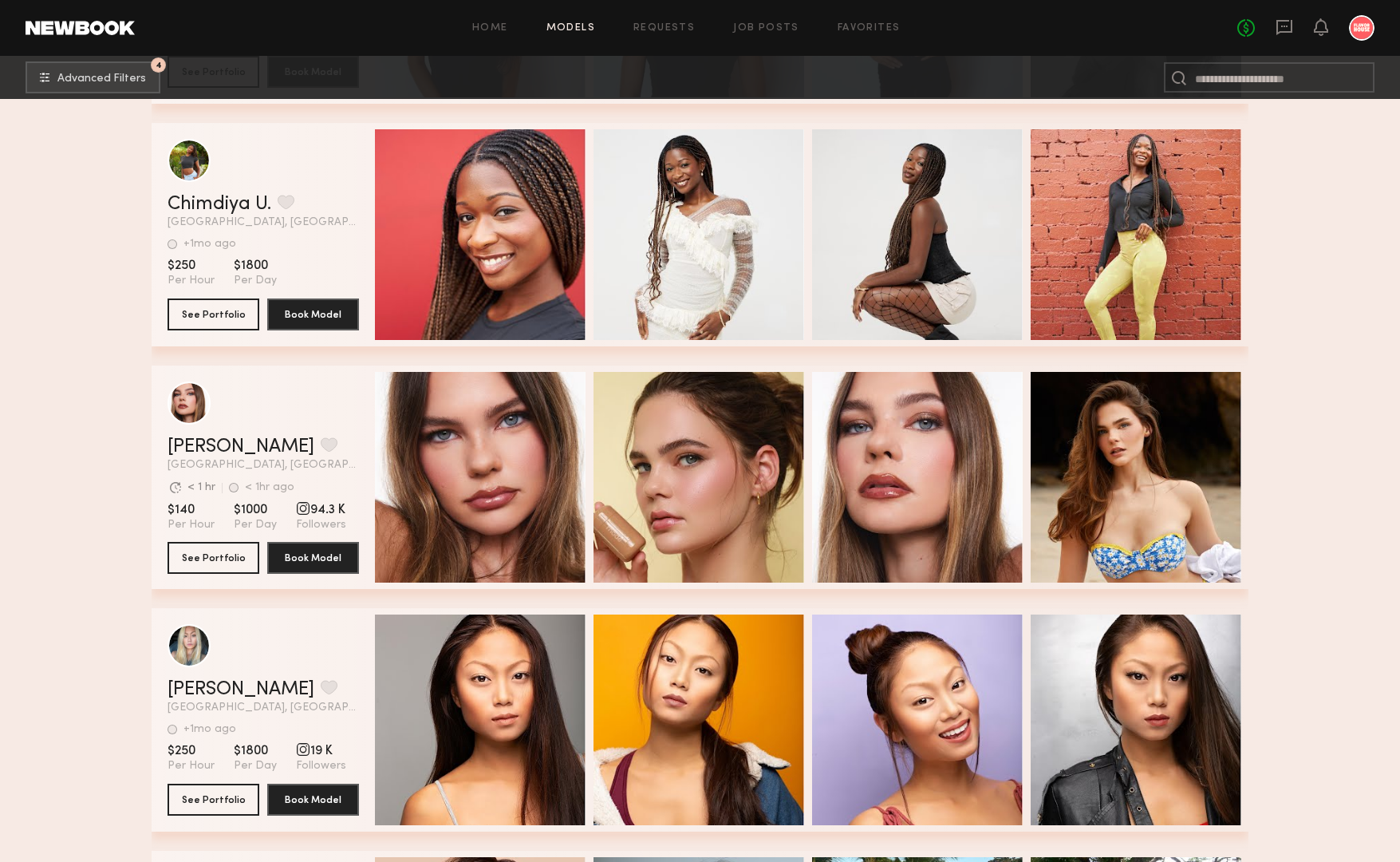
scroll to position [26509, 0]
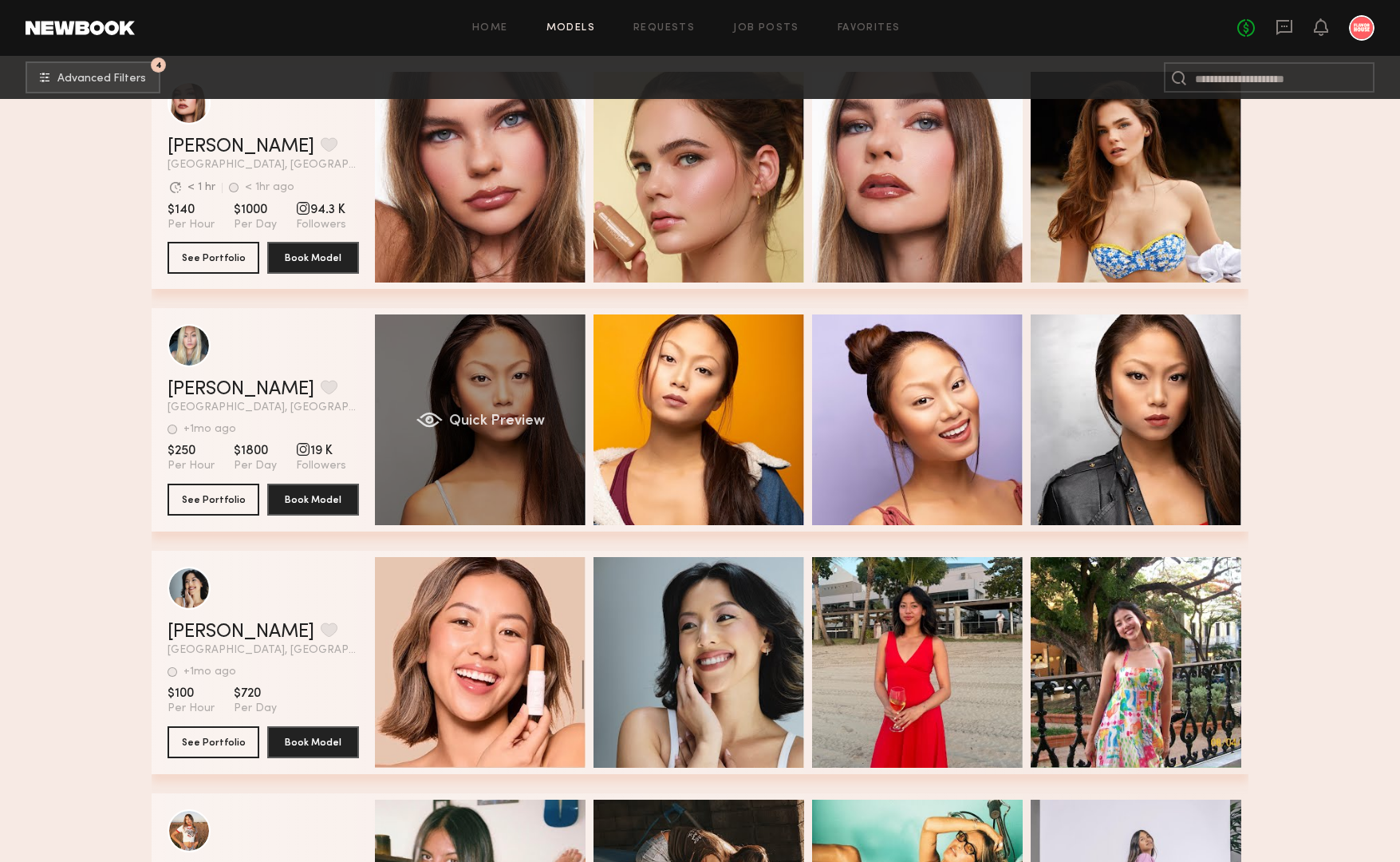
click at [542, 420] on span "Quick Preview" at bounding box center [496, 420] width 96 height 14
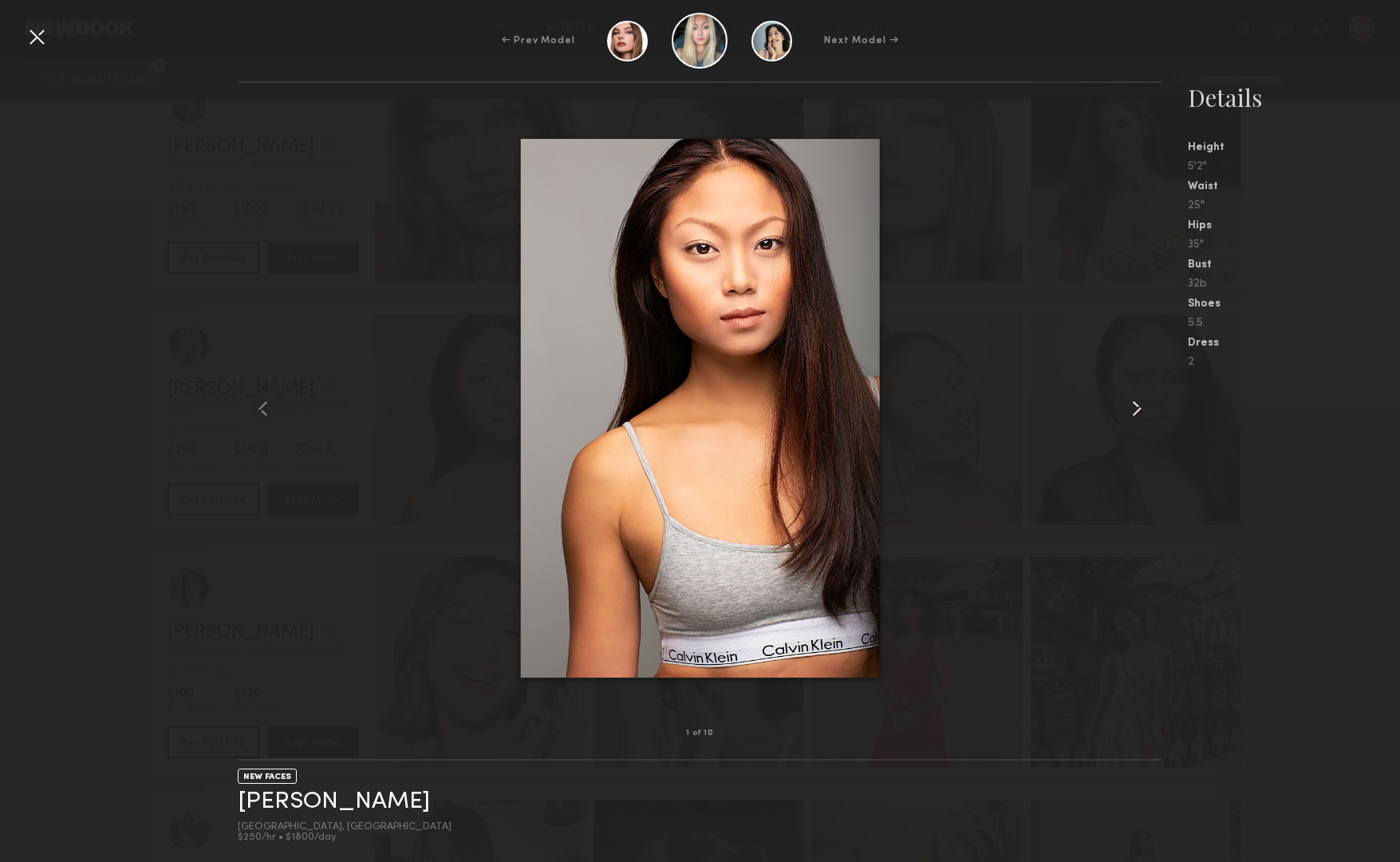
click at [1139, 412] on common-icon at bounding box center [1136, 408] width 25 height 25
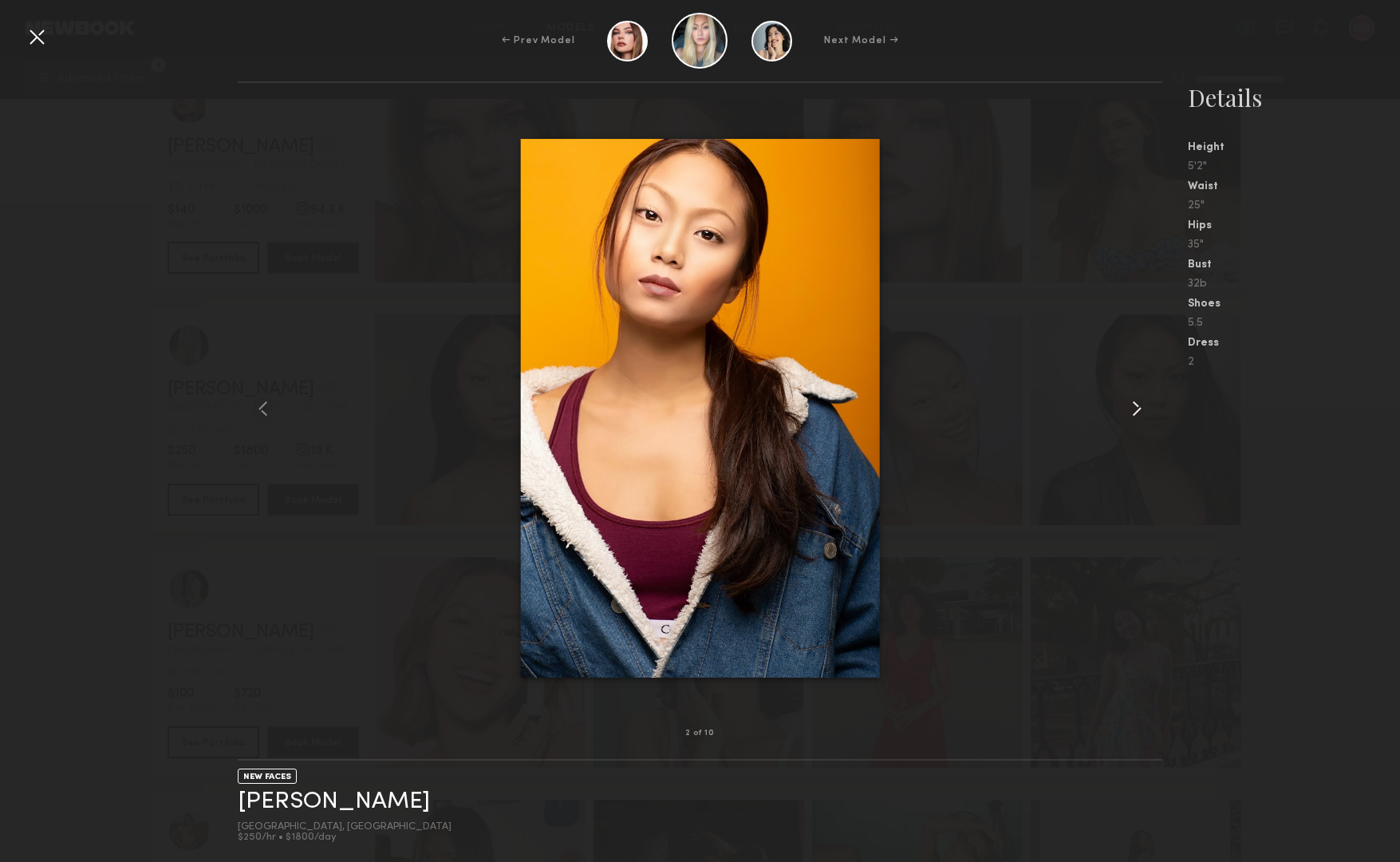
click at [1139, 412] on common-icon at bounding box center [1136, 408] width 25 height 25
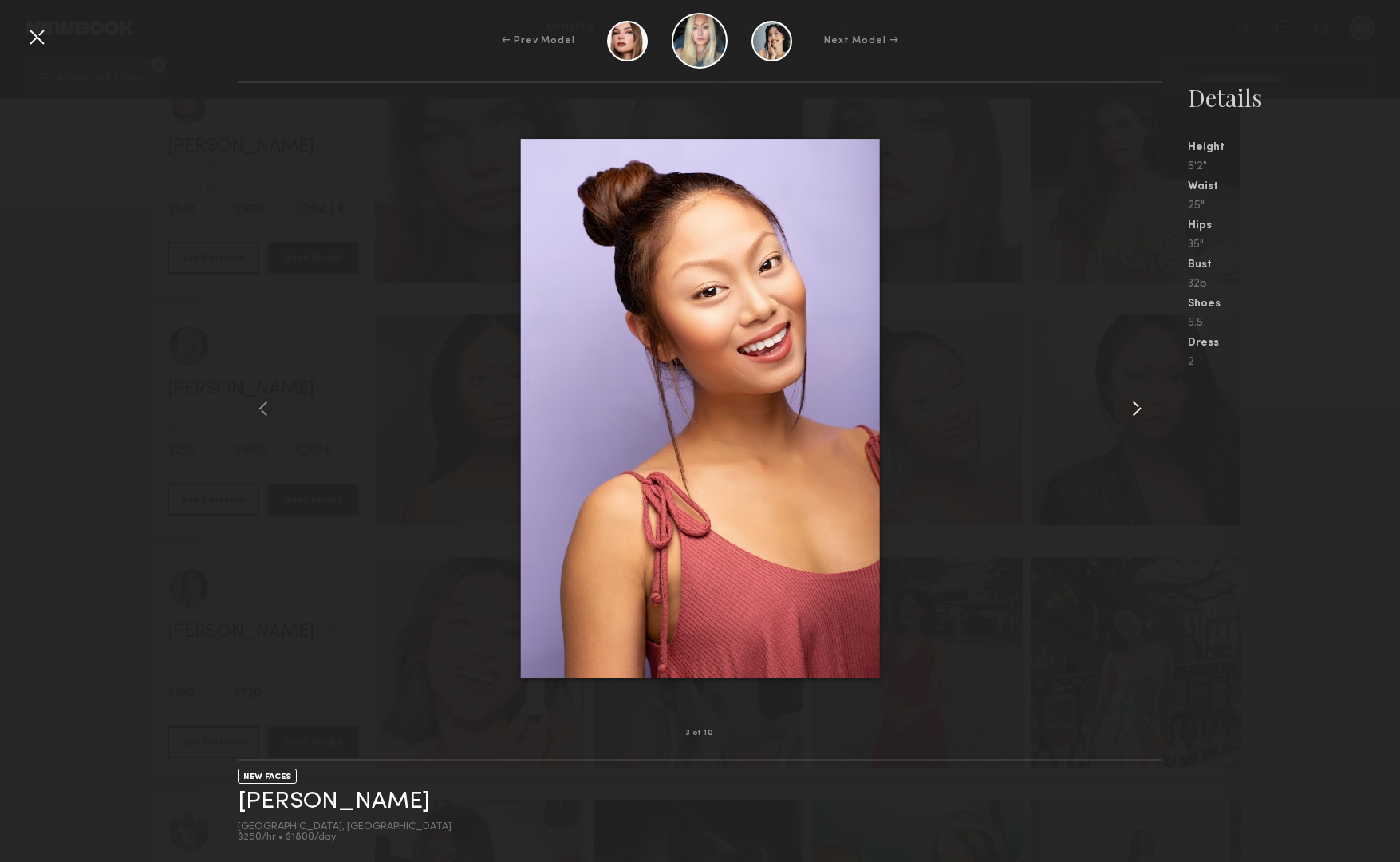
click at [1139, 412] on common-icon at bounding box center [1136, 408] width 25 height 25
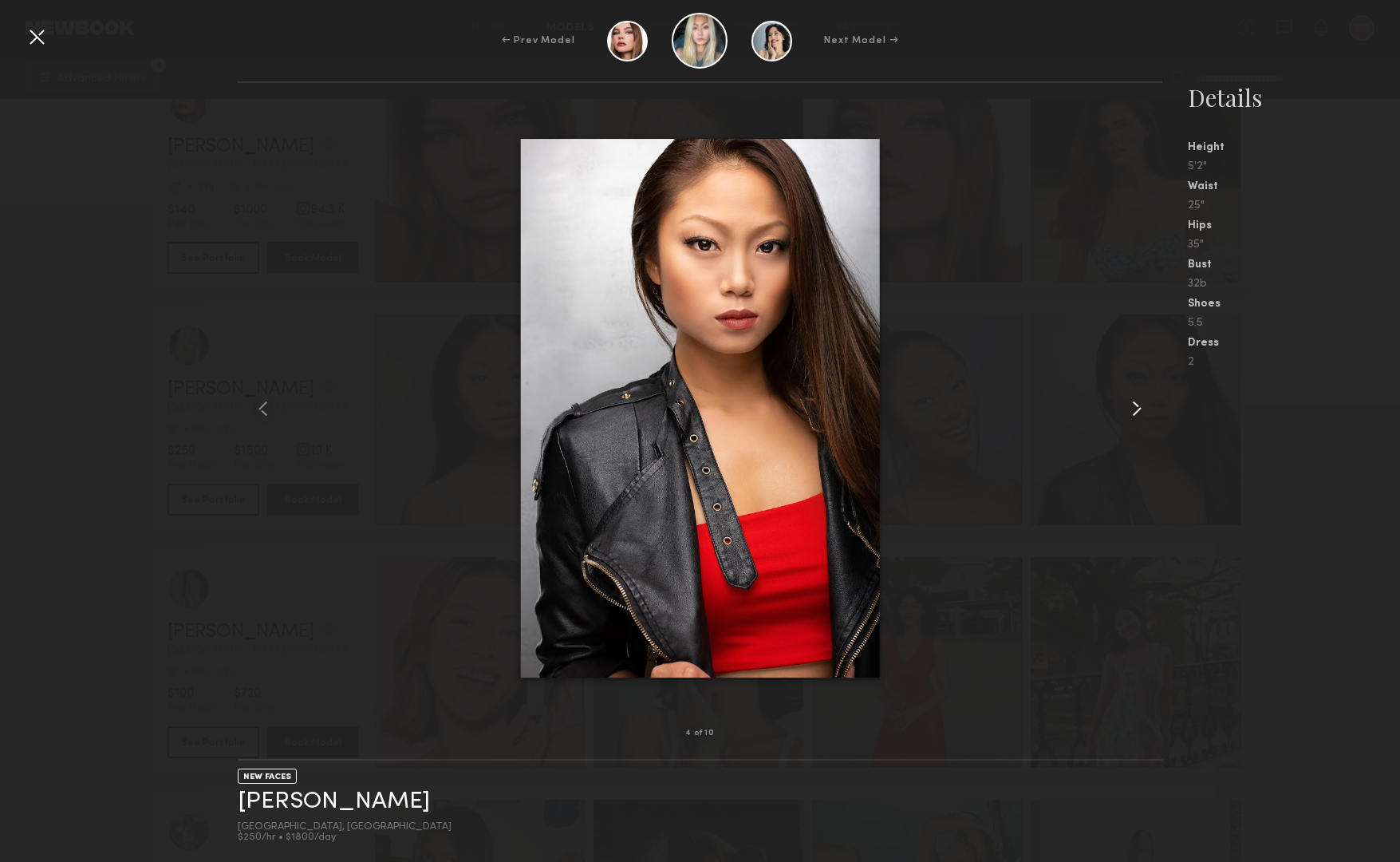
click at [1139, 412] on common-icon at bounding box center [1136, 408] width 25 height 25
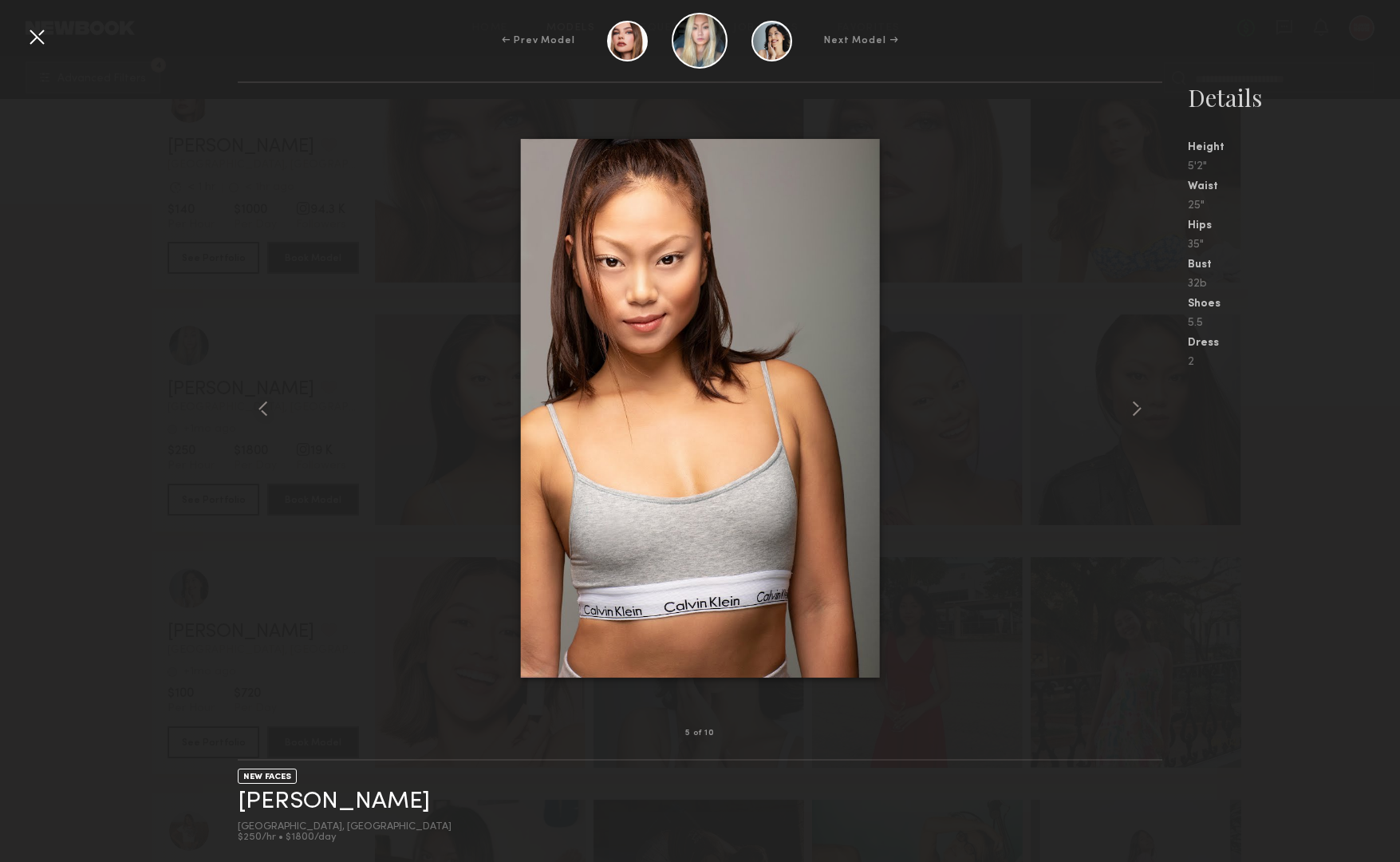
click at [46, 34] on div at bounding box center [36, 36] width 25 height 25
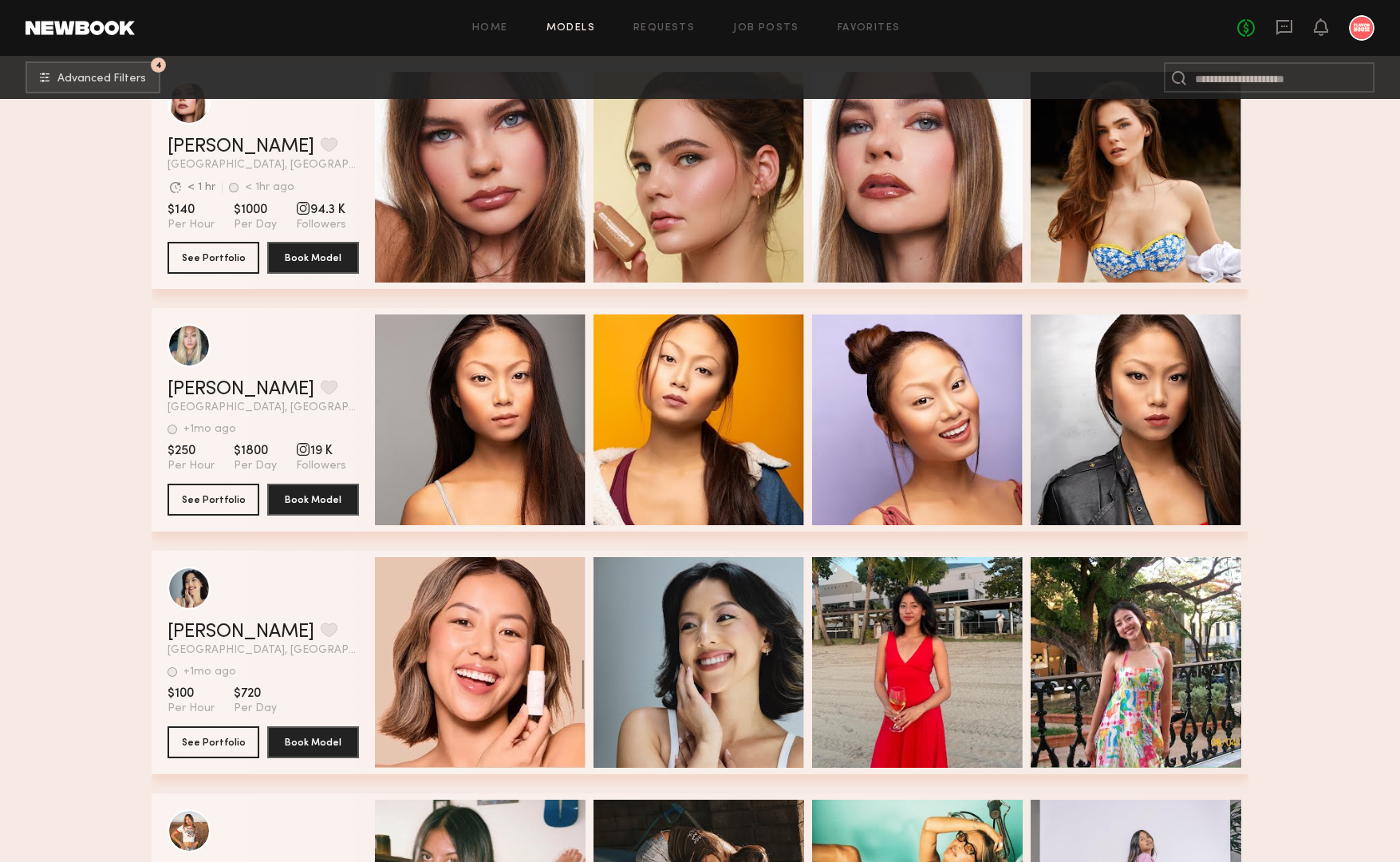
scroll to position [26981, 0]
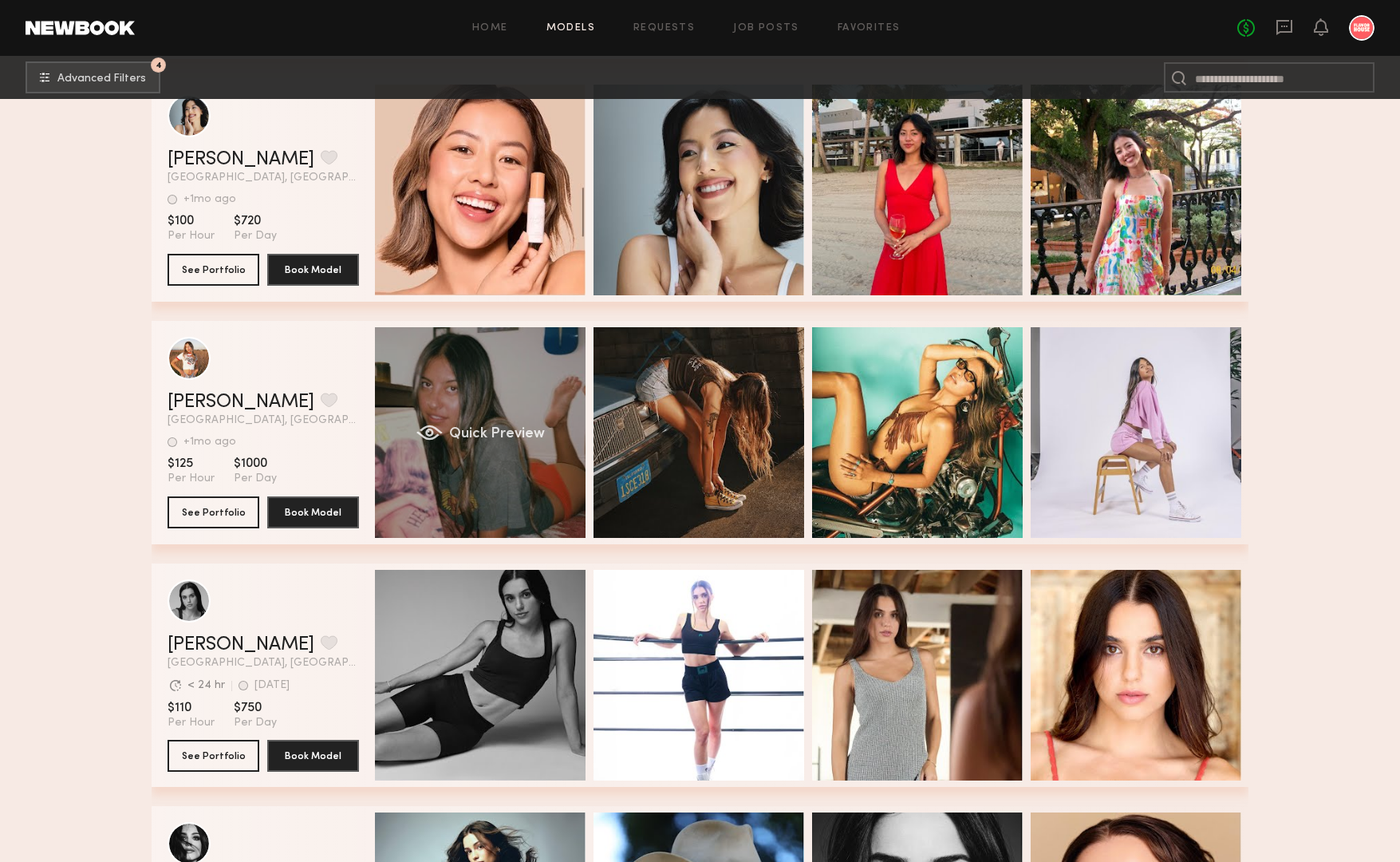
click at [447, 378] on div "Quick Preview" at bounding box center [480, 432] width 211 height 211
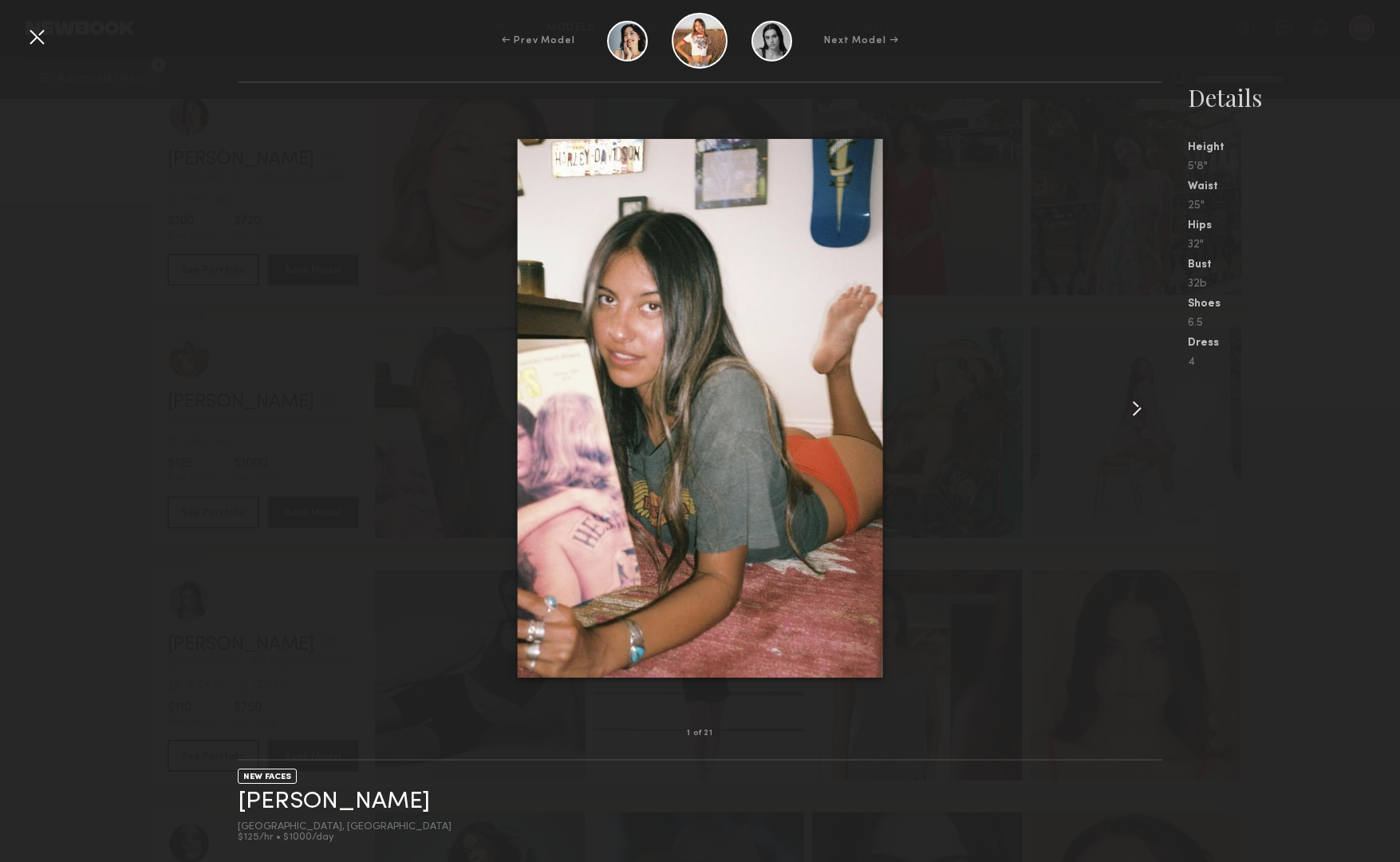
click at [1129, 398] on common-icon at bounding box center [1136, 408] width 25 height 25
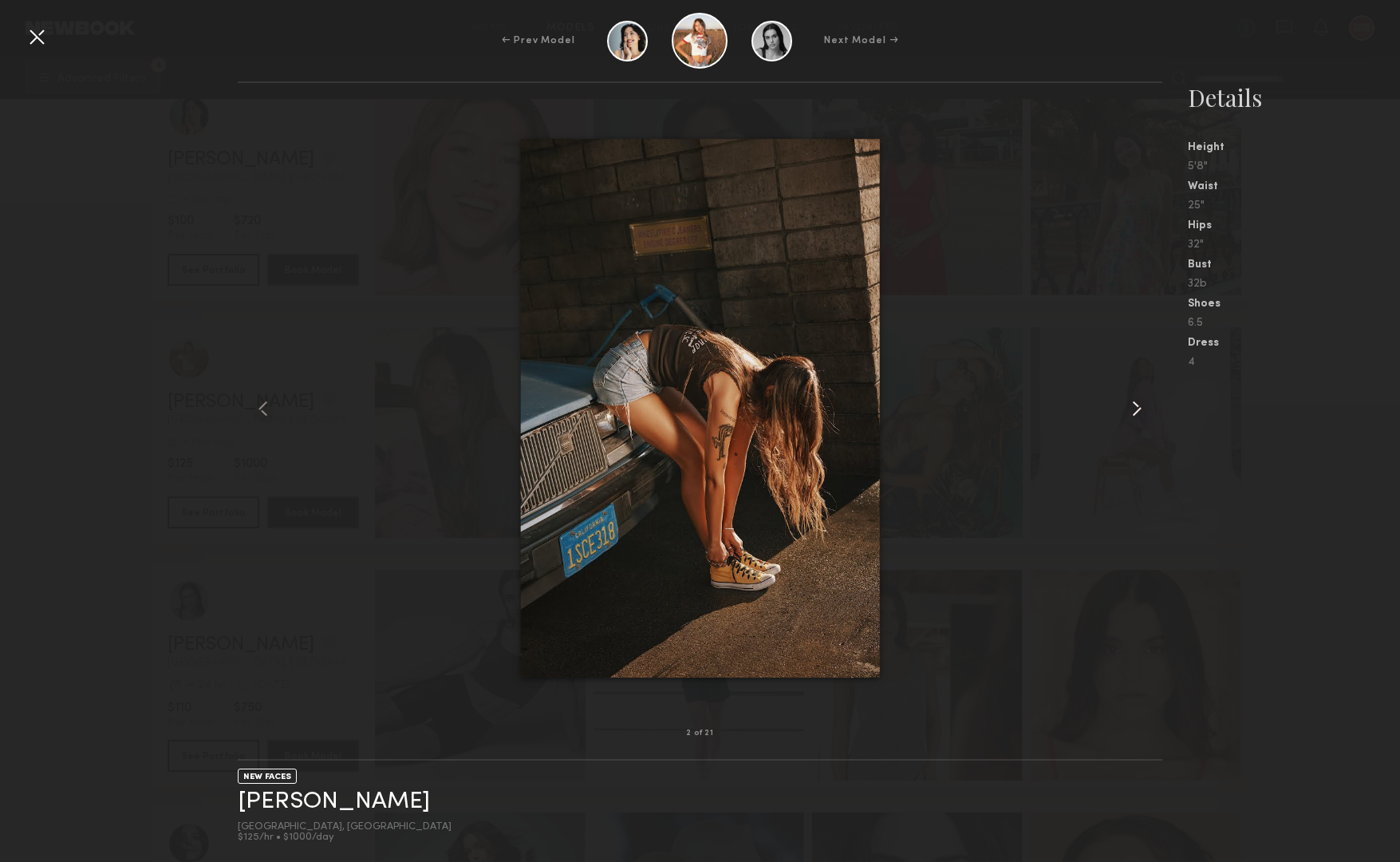
click at [1129, 398] on common-icon at bounding box center [1136, 408] width 25 height 25
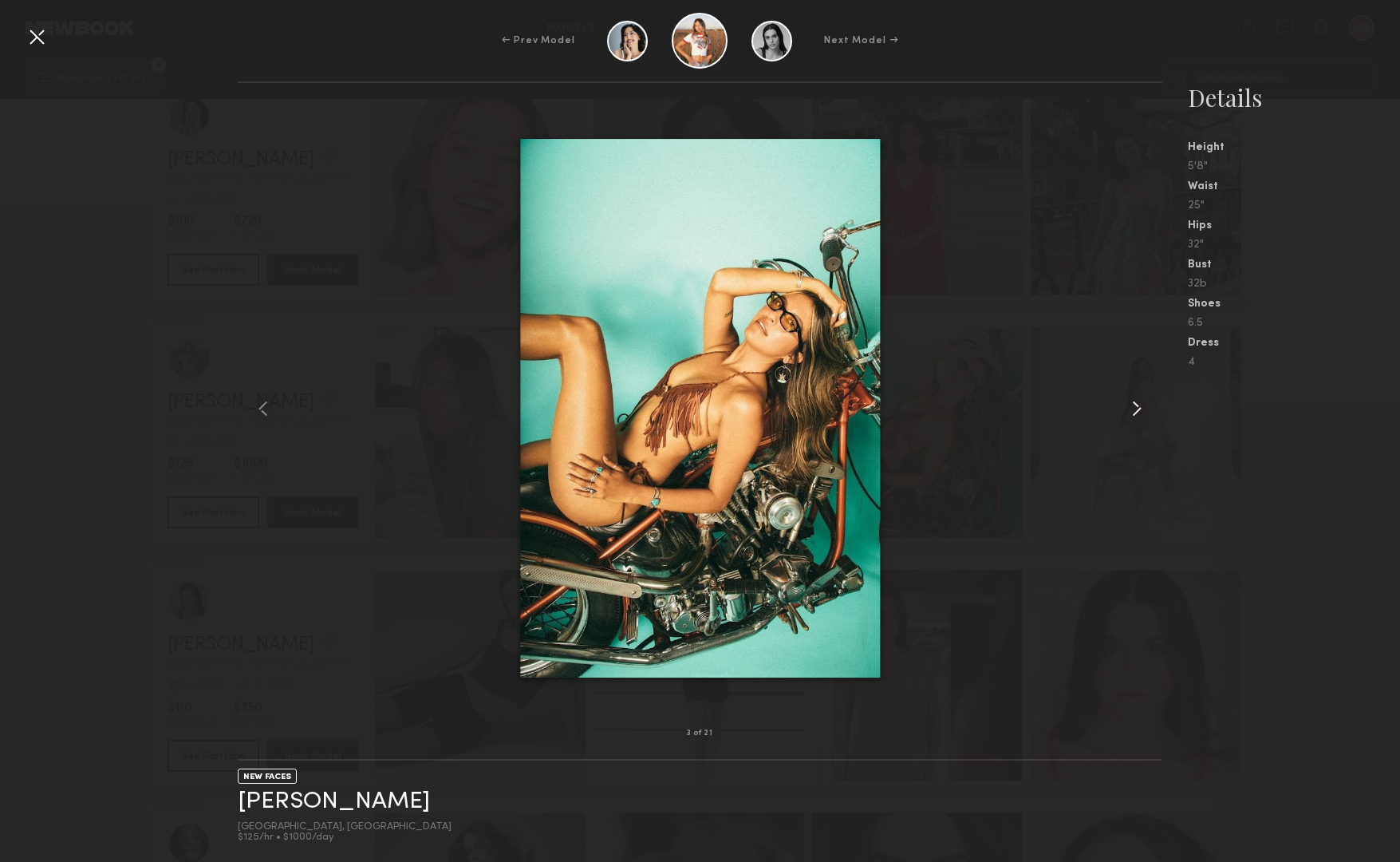
click at [1129, 398] on common-icon at bounding box center [1136, 408] width 25 height 25
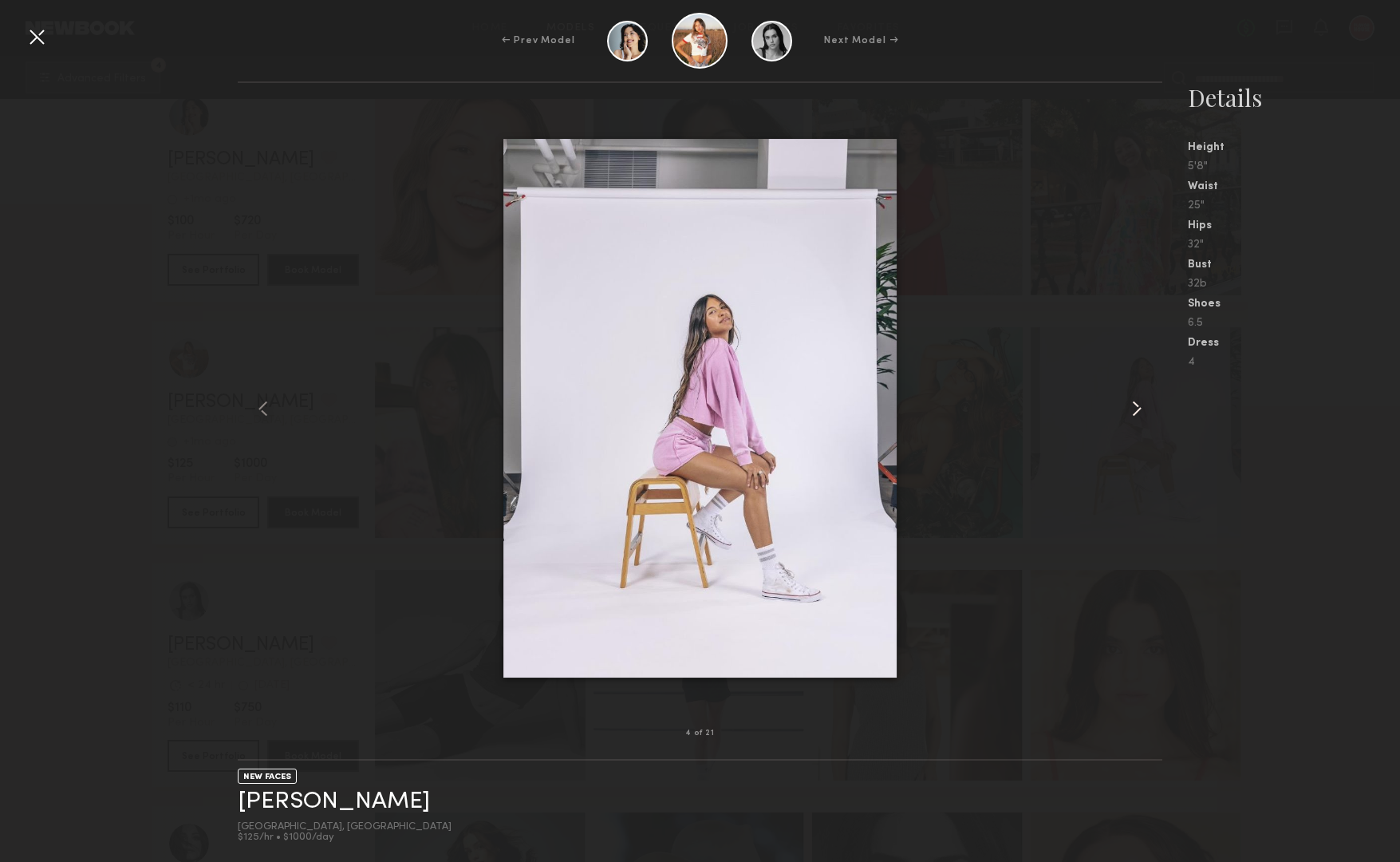
click at [1129, 398] on common-icon at bounding box center [1136, 408] width 25 height 25
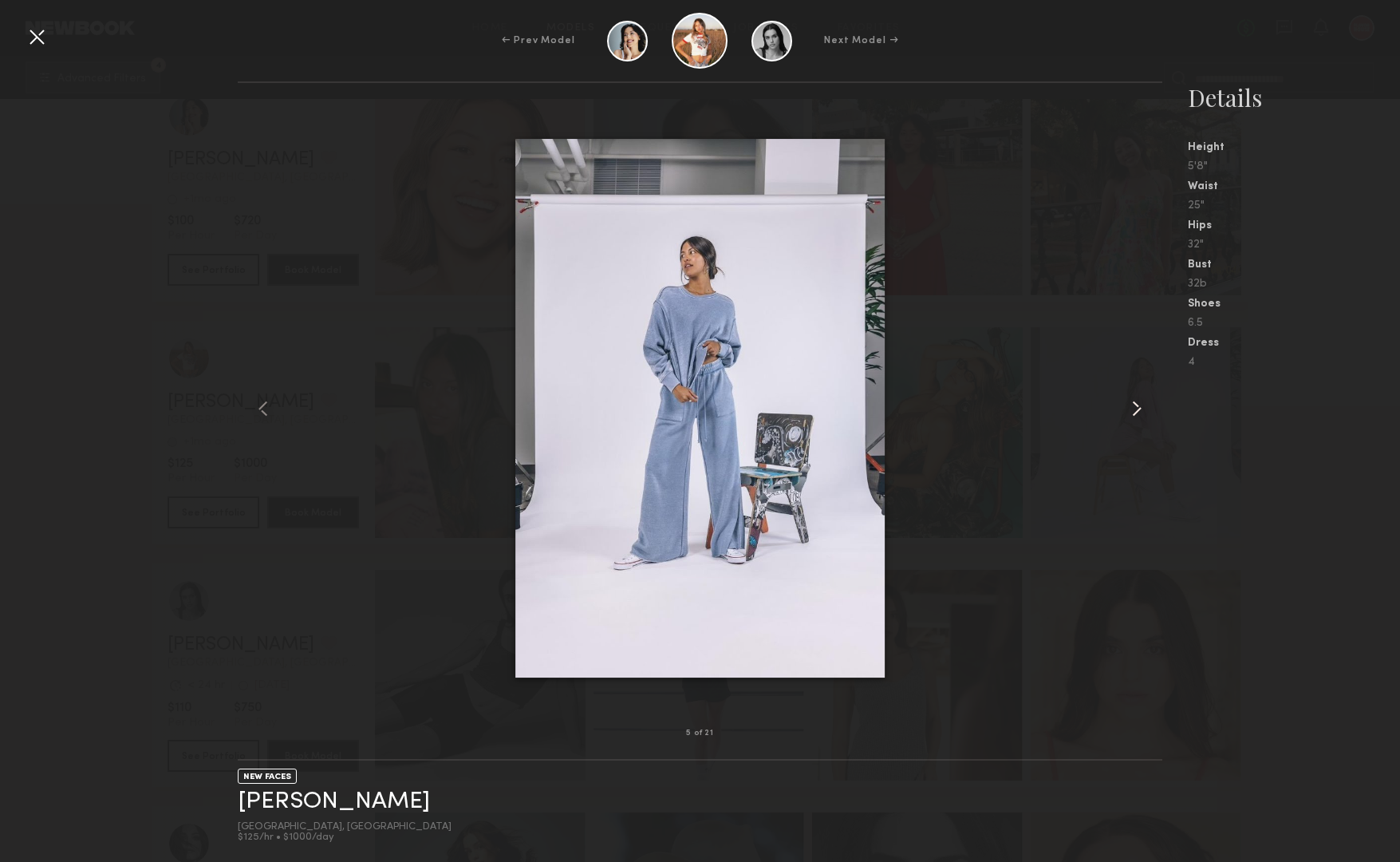
click at [1129, 398] on common-icon at bounding box center [1136, 408] width 25 height 25
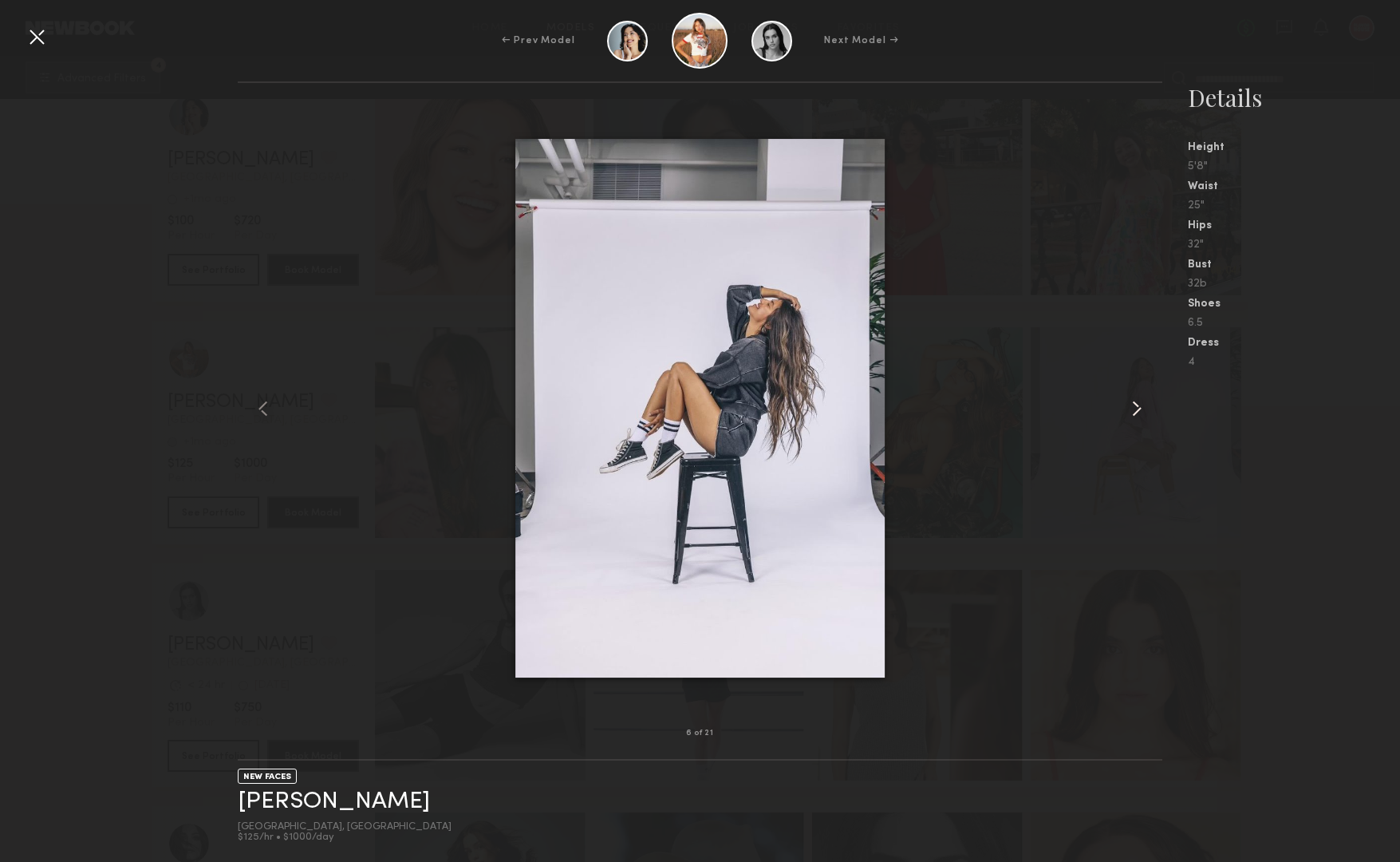
click at [1129, 398] on common-icon at bounding box center [1136, 408] width 25 height 25
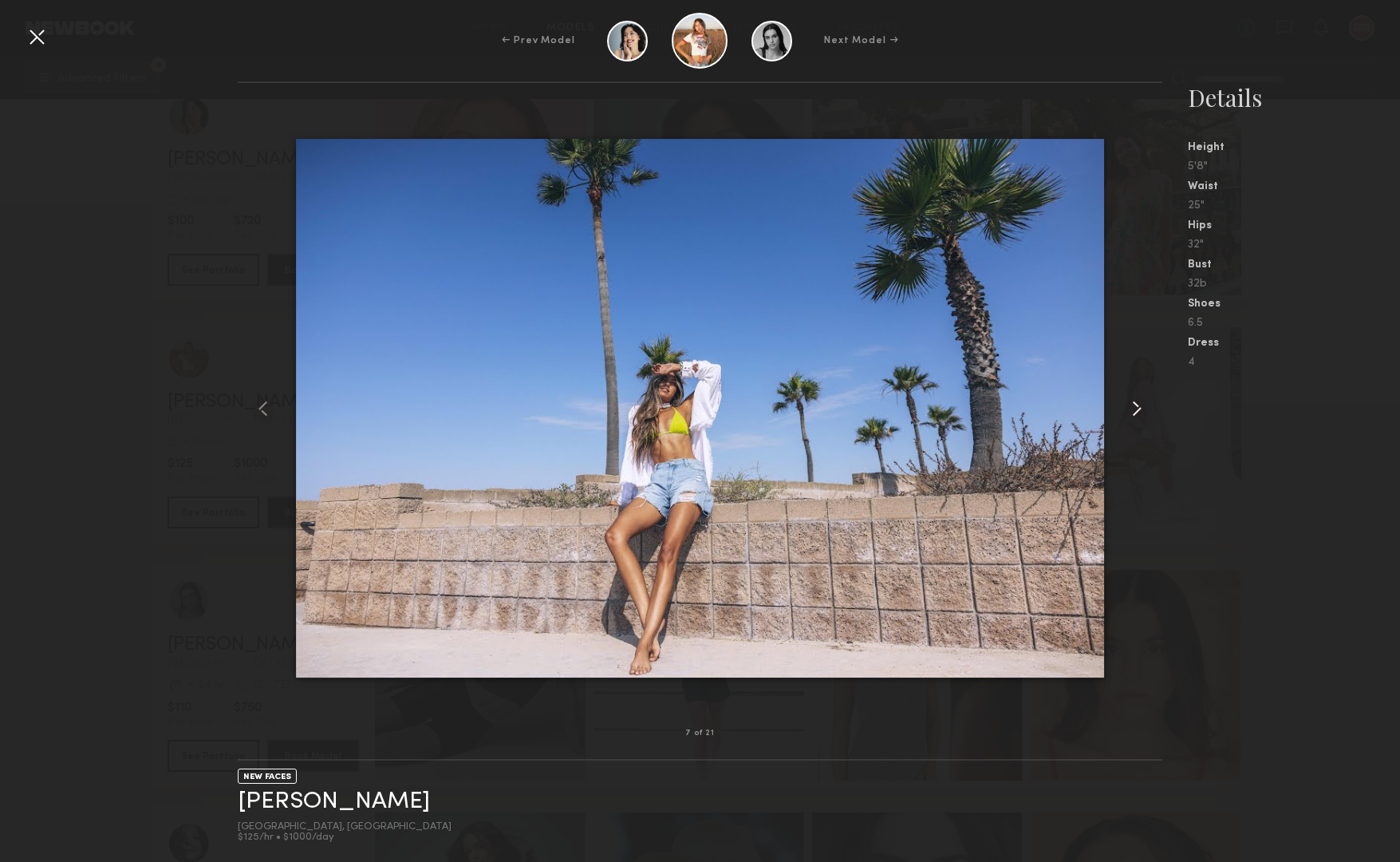
click at [1129, 398] on common-icon at bounding box center [1136, 408] width 25 height 25
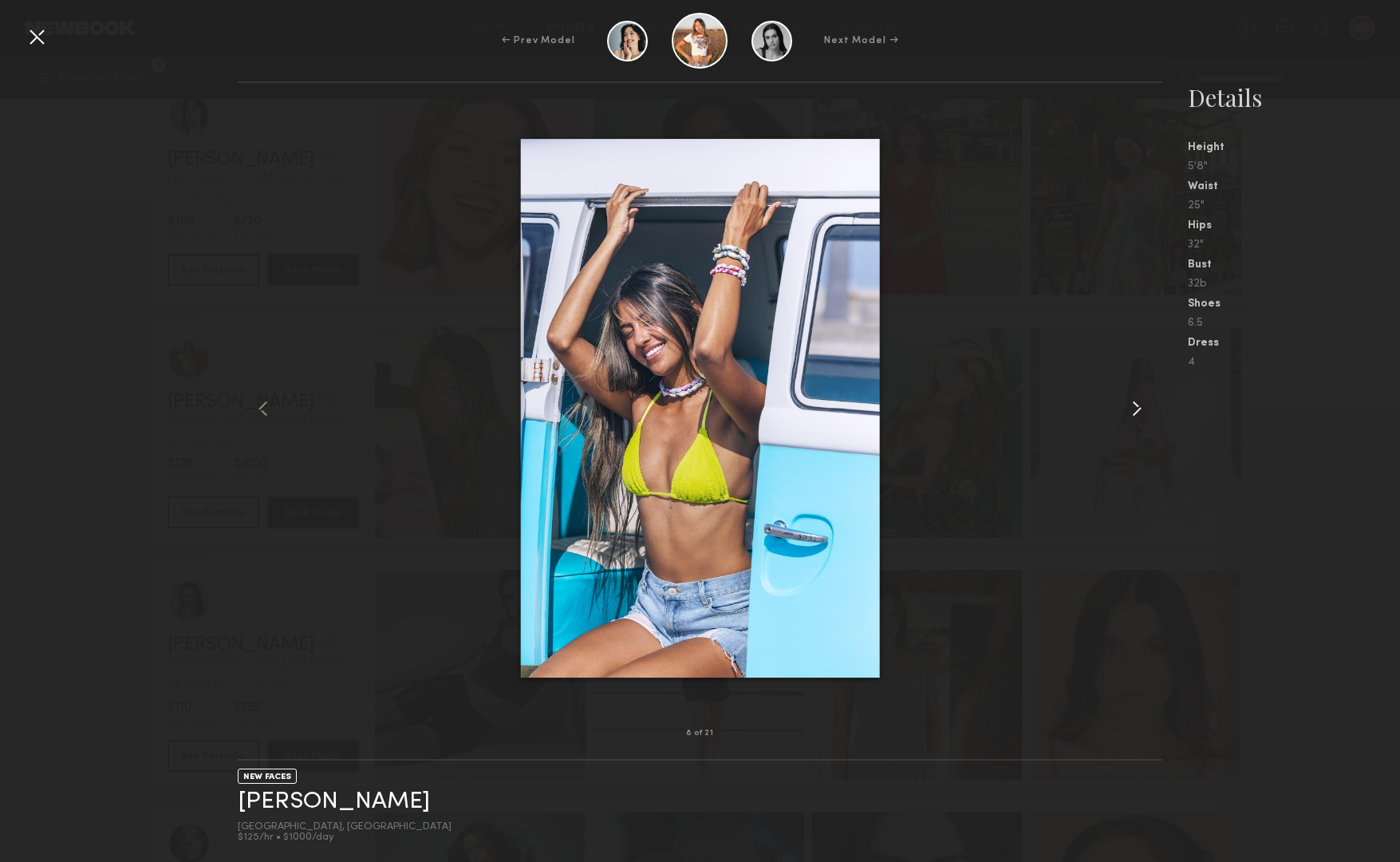
click at [1129, 398] on common-icon at bounding box center [1136, 408] width 25 height 25
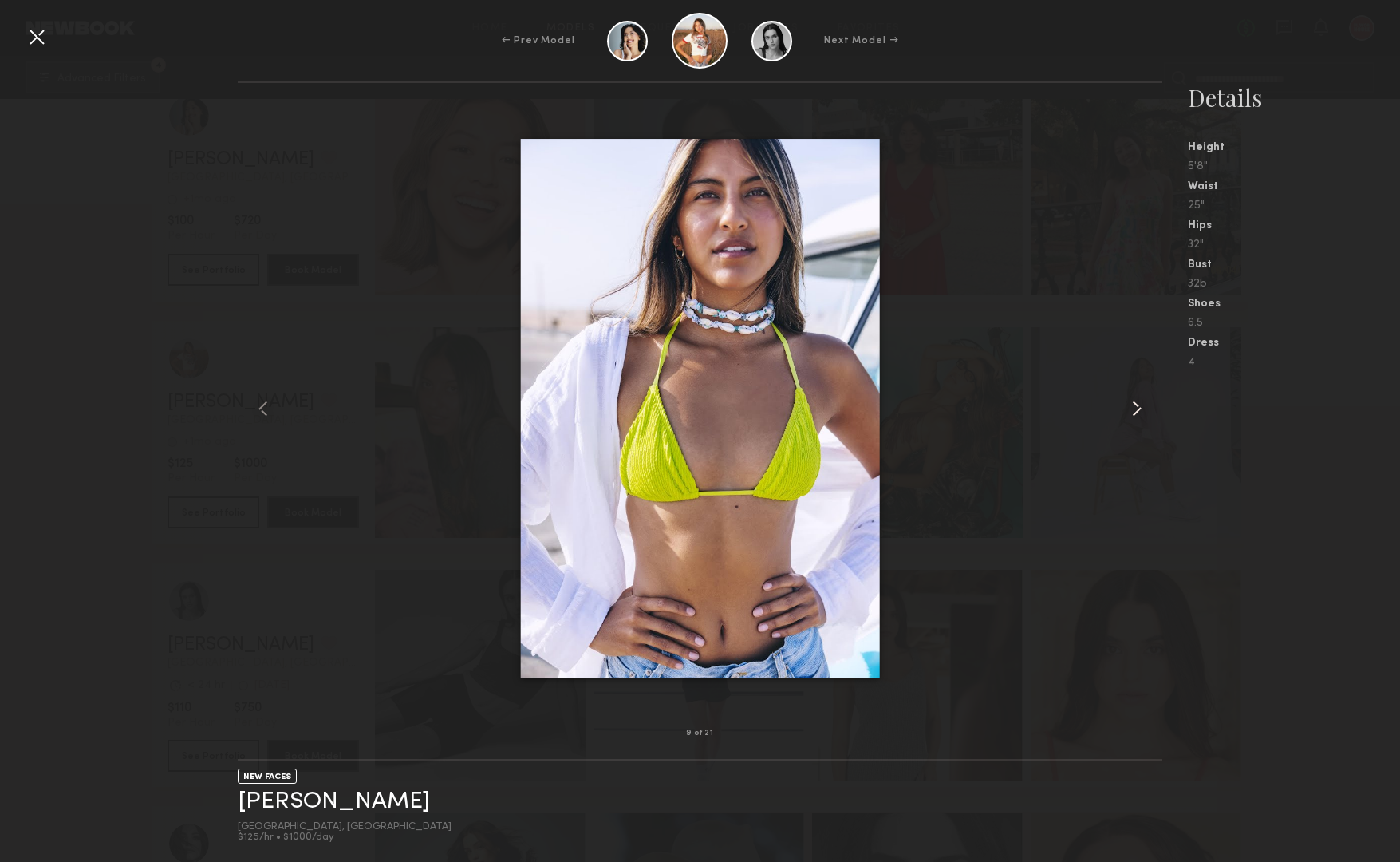
click at [1129, 398] on common-icon at bounding box center [1136, 408] width 25 height 25
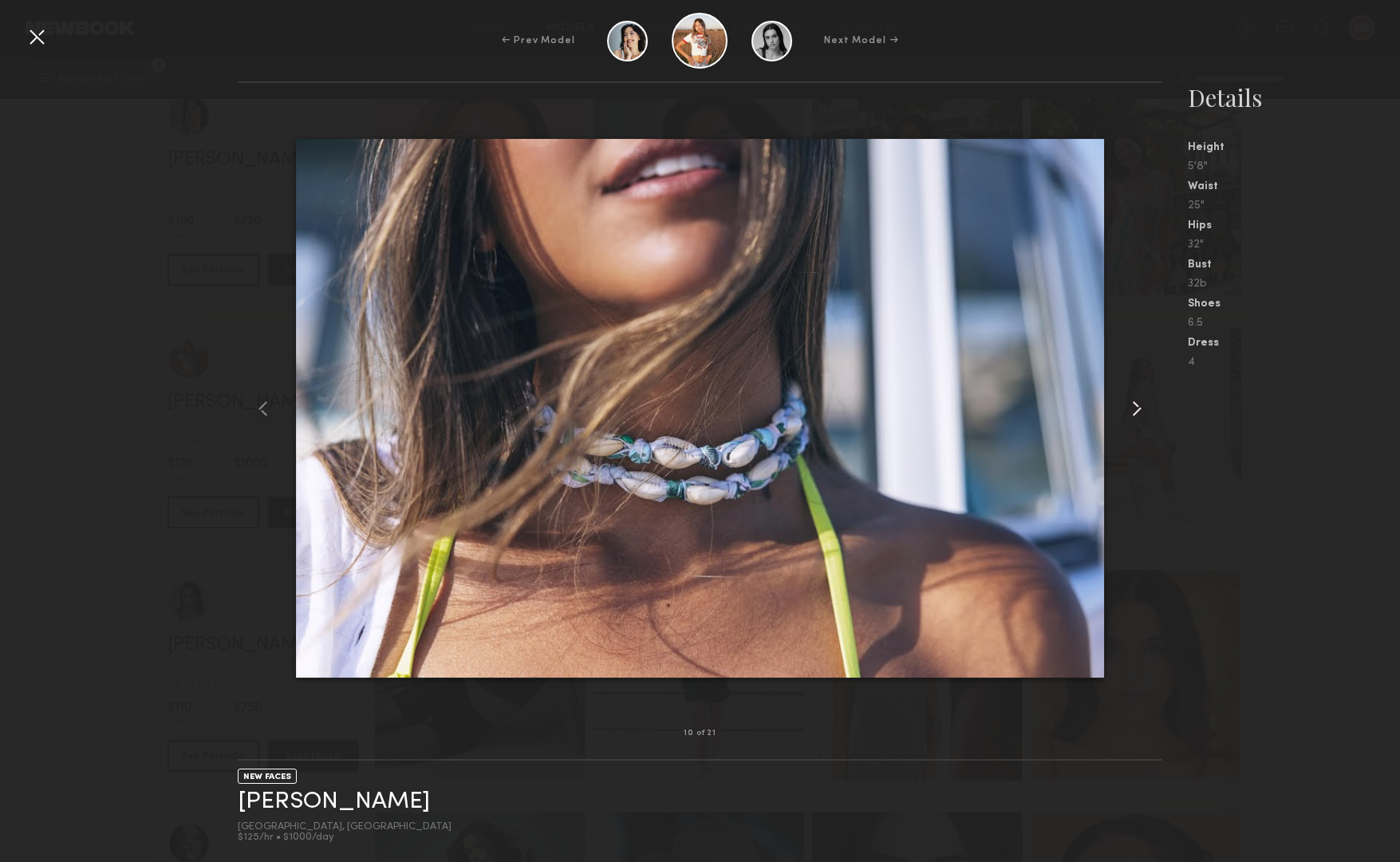
click at [1129, 398] on common-icon at bounding box center [1136, 408] width 25 height 25
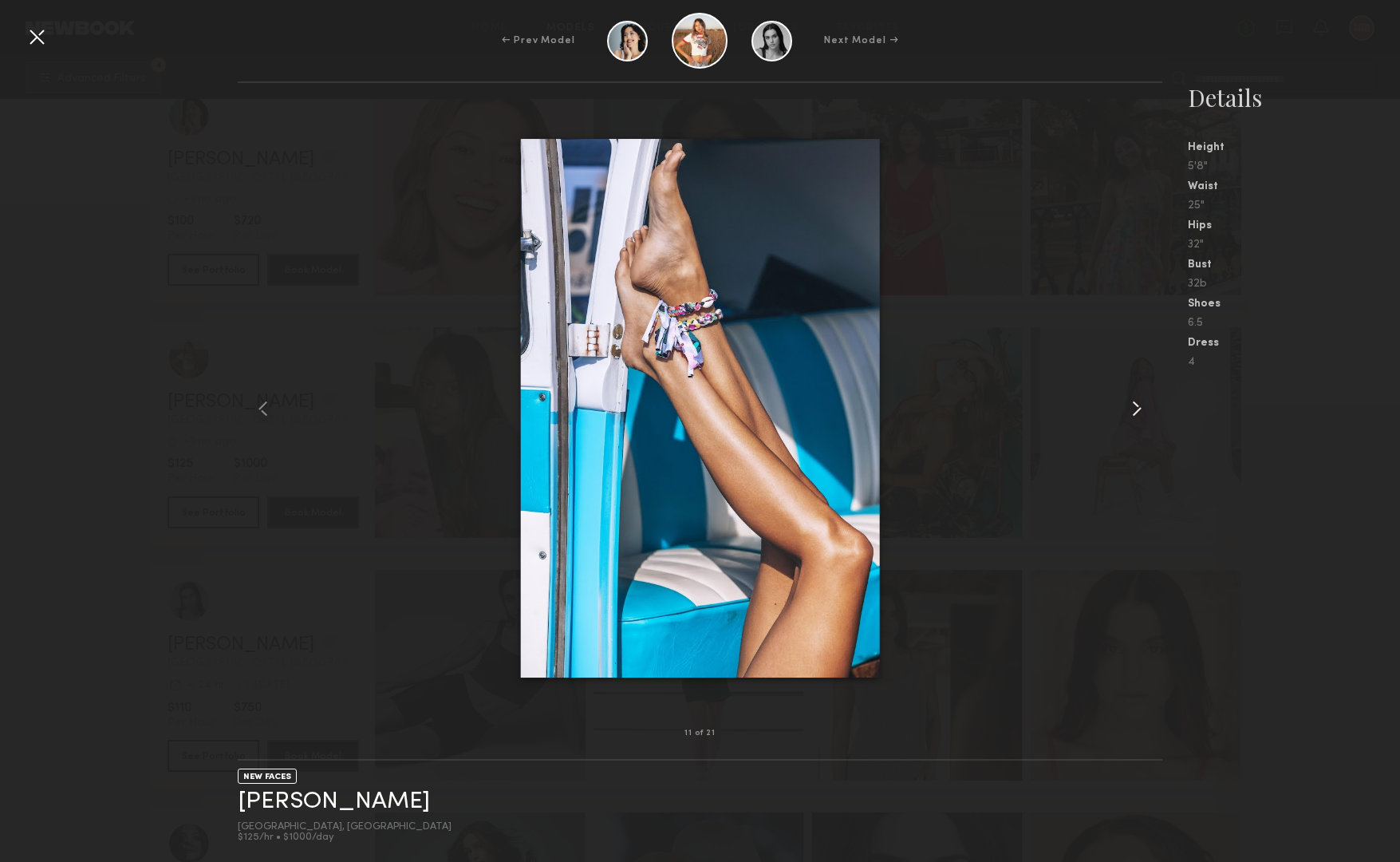
click at [1129, 398] on common-icon at bounding box center [1136, 408] width 25 height 25
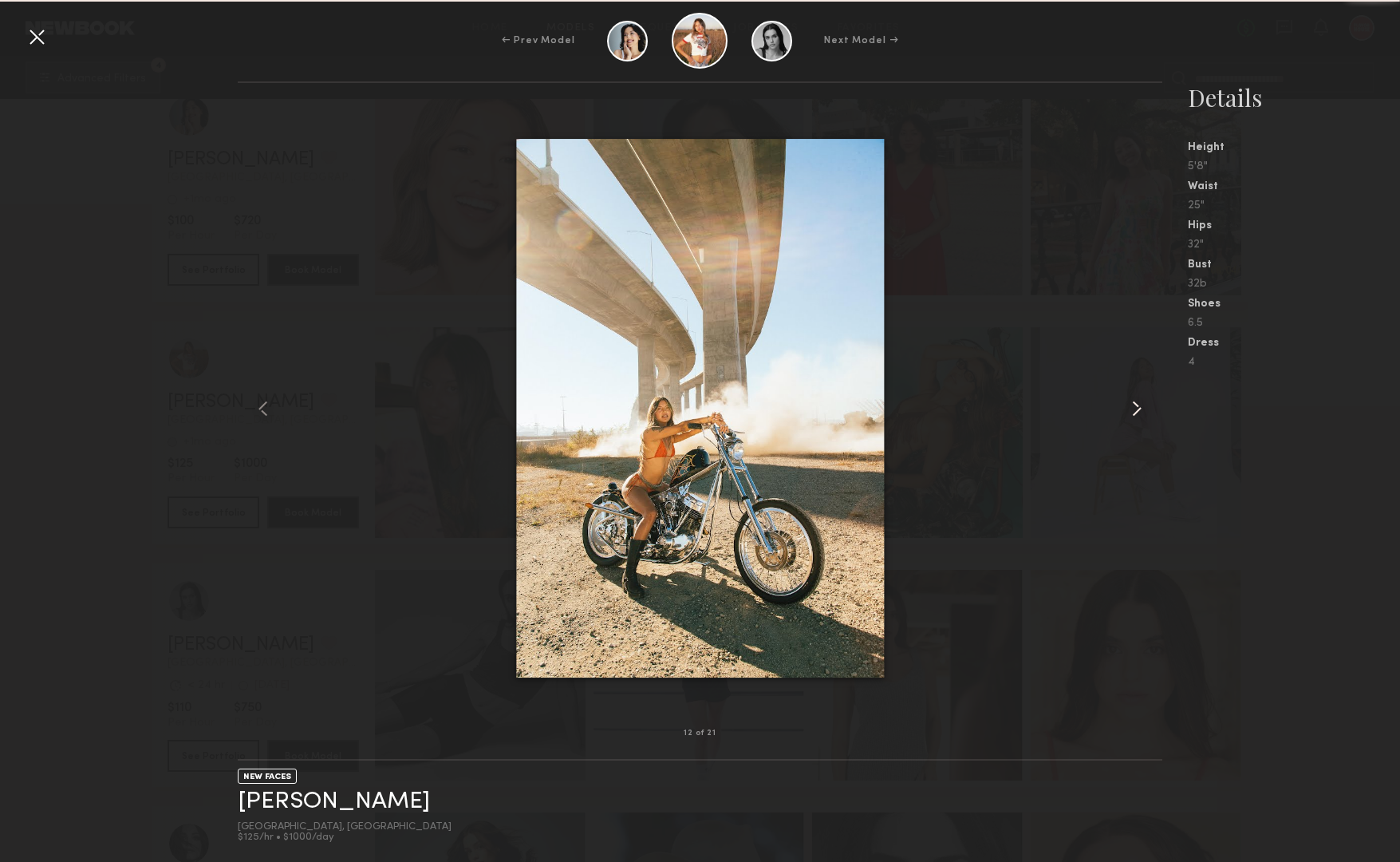
click at [1129, 398] on common-icon at bounding box center [1136, 408] width 25 height 25
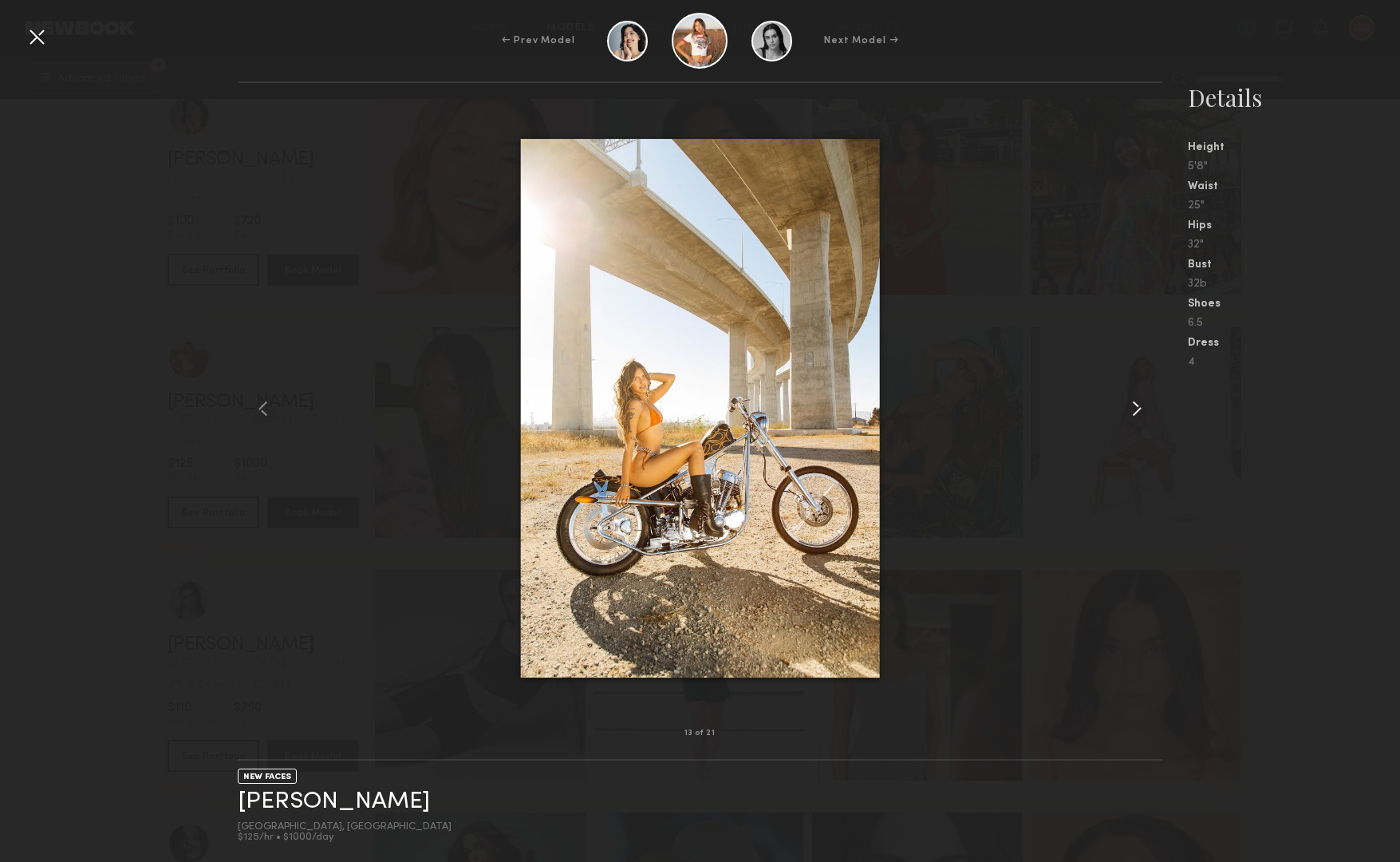
click at [1129, 398] on common-icon at bounding box center [1136, 408] width 25 height 25
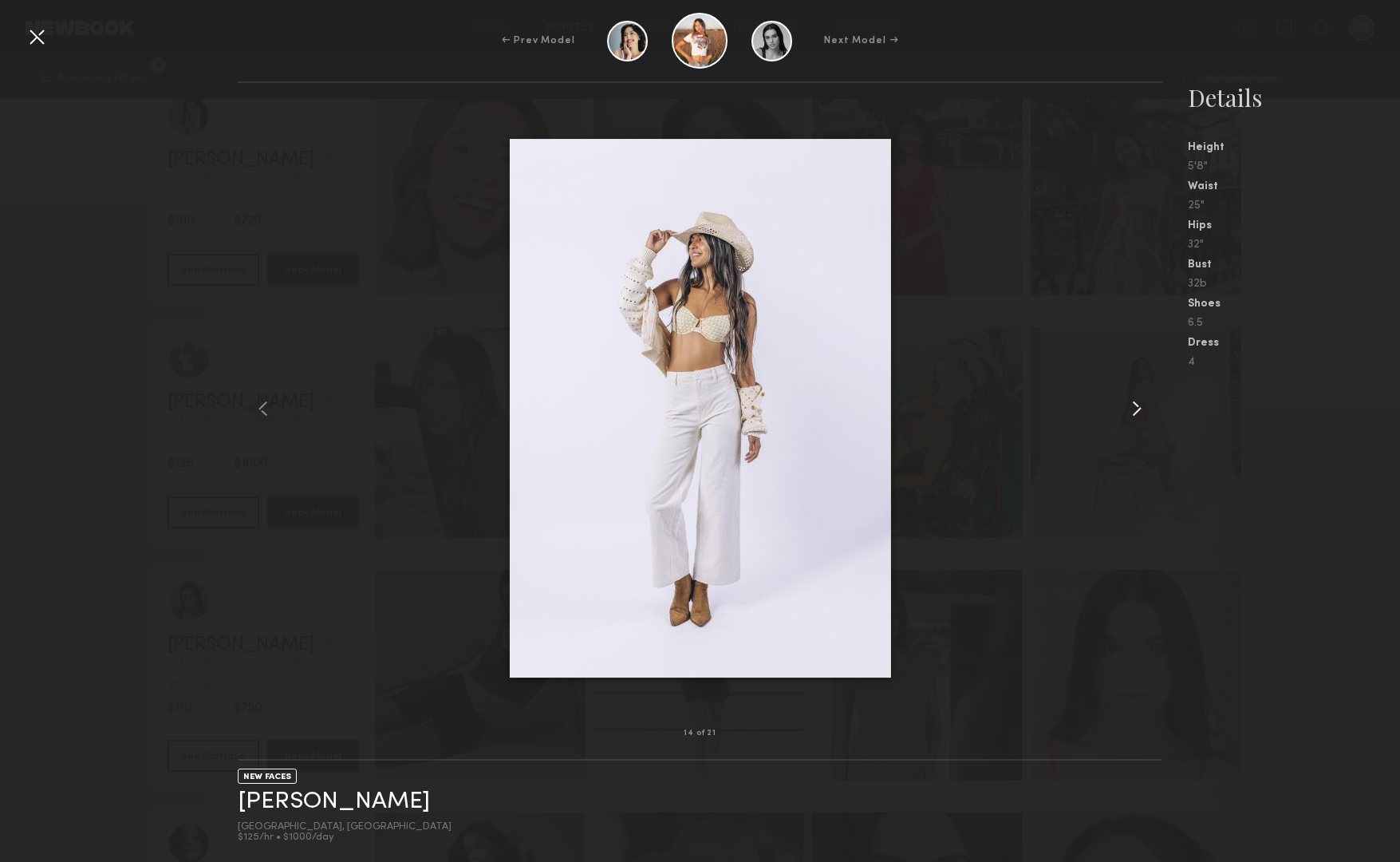
click at [1129, 398] on common-icon at bounding box center [1136, 408] width 25 height 25
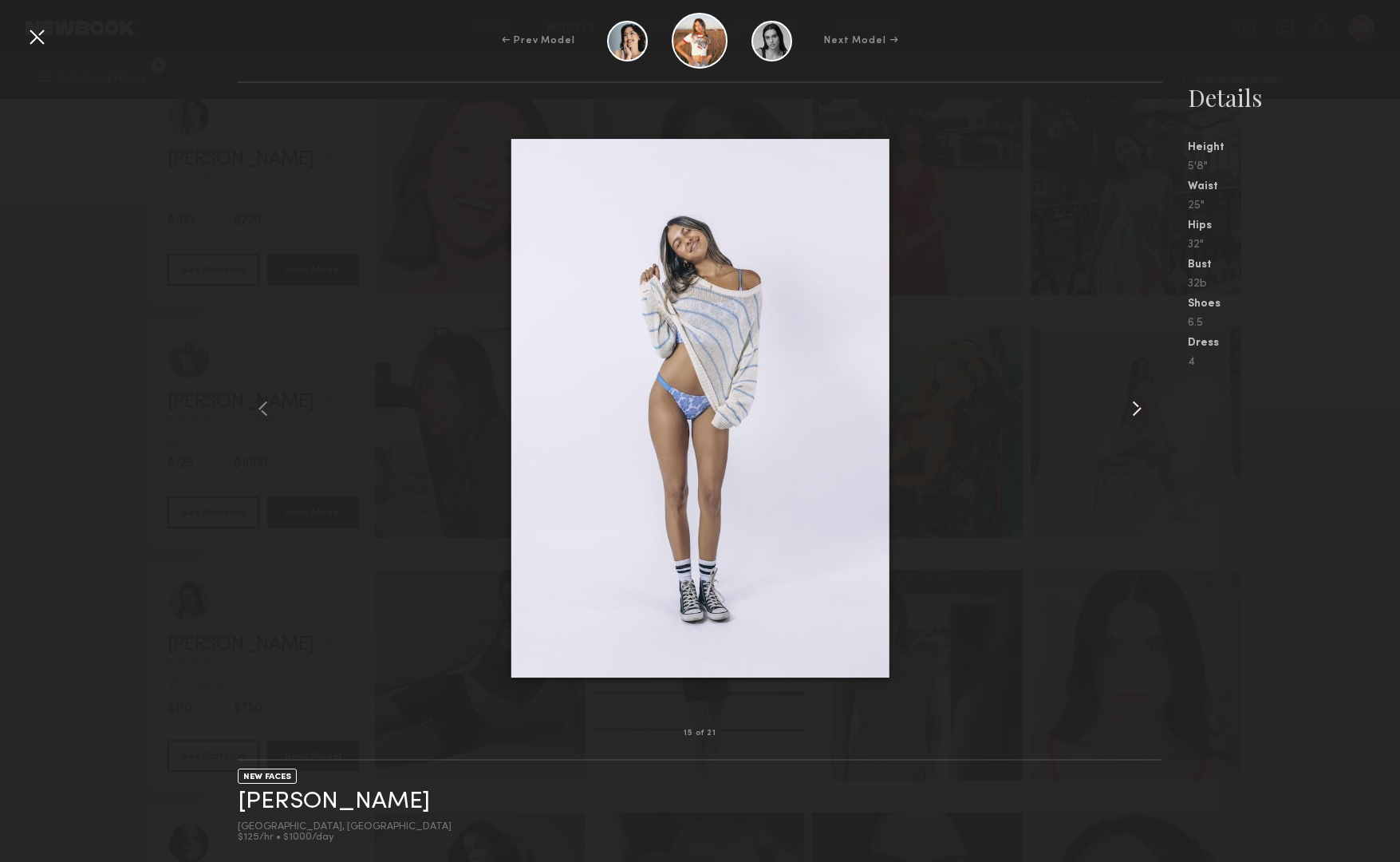
click at [1129, 398] on common-icon at bounding box center [1136, 408] width 25 height 25
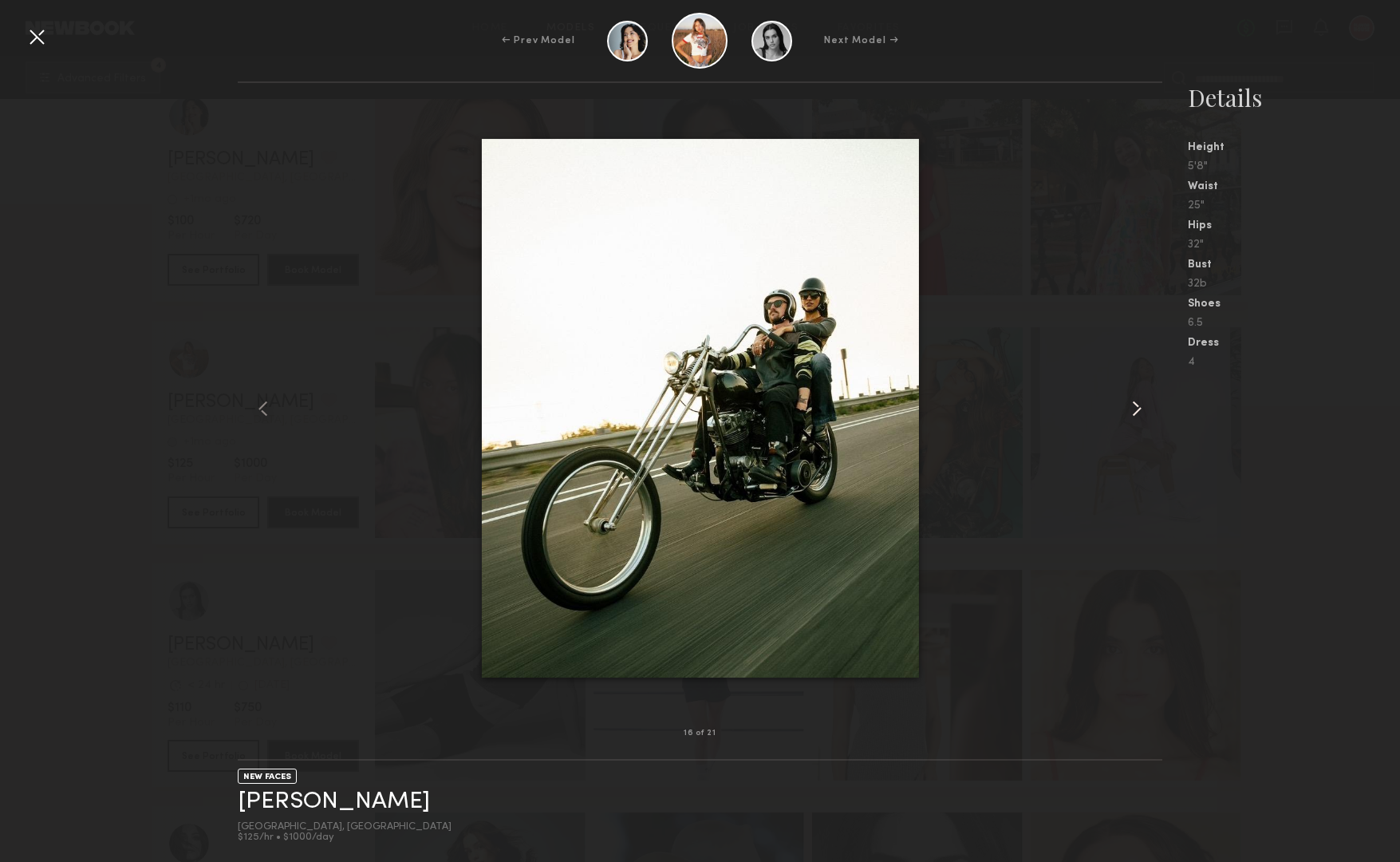
click at [1129, 398] on common-icon at bounding box center [1136, 408] width 25 height 25
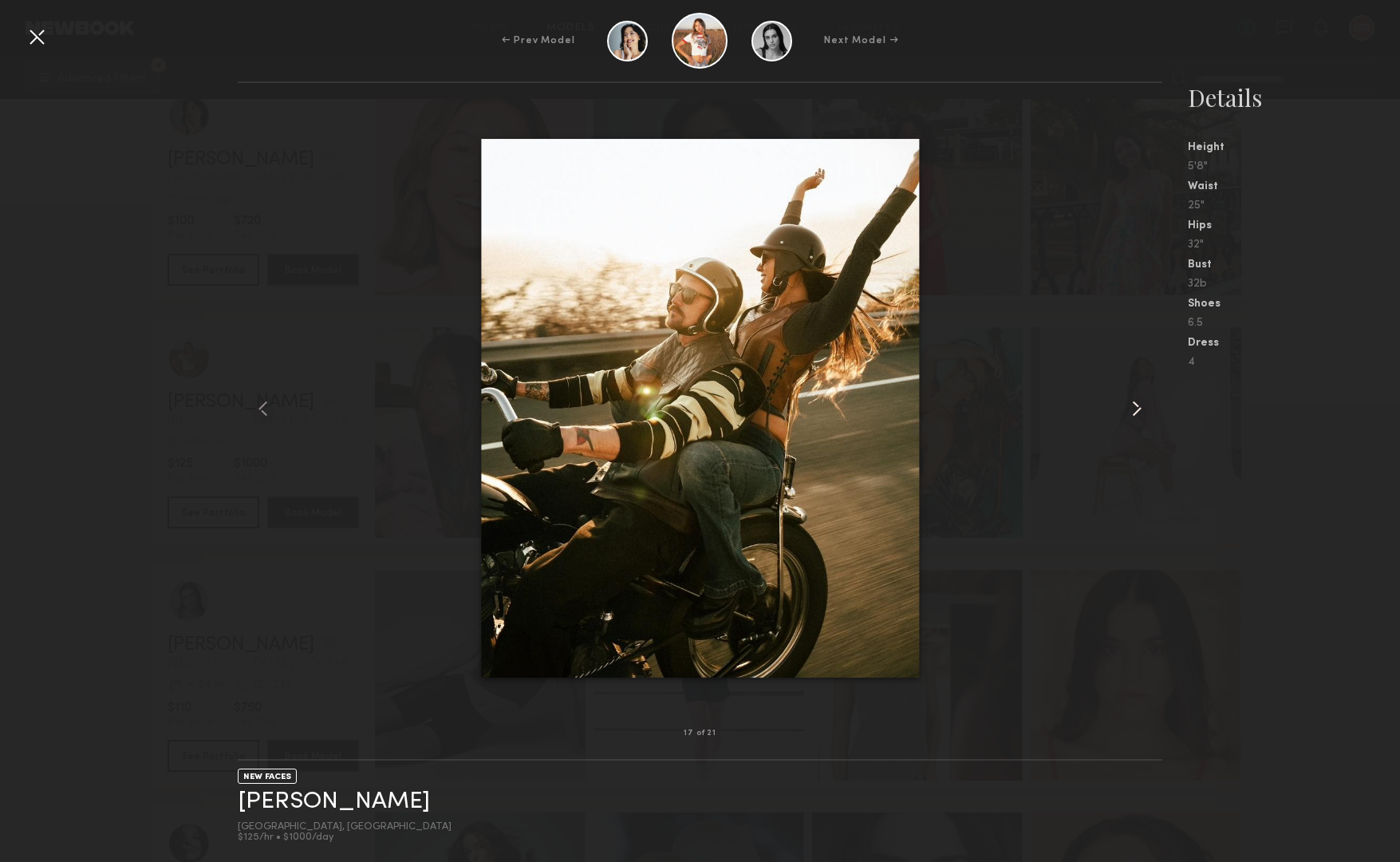
click at [1129, 398] on common-icon at bounding box center [1136, 408] width 25 height 25
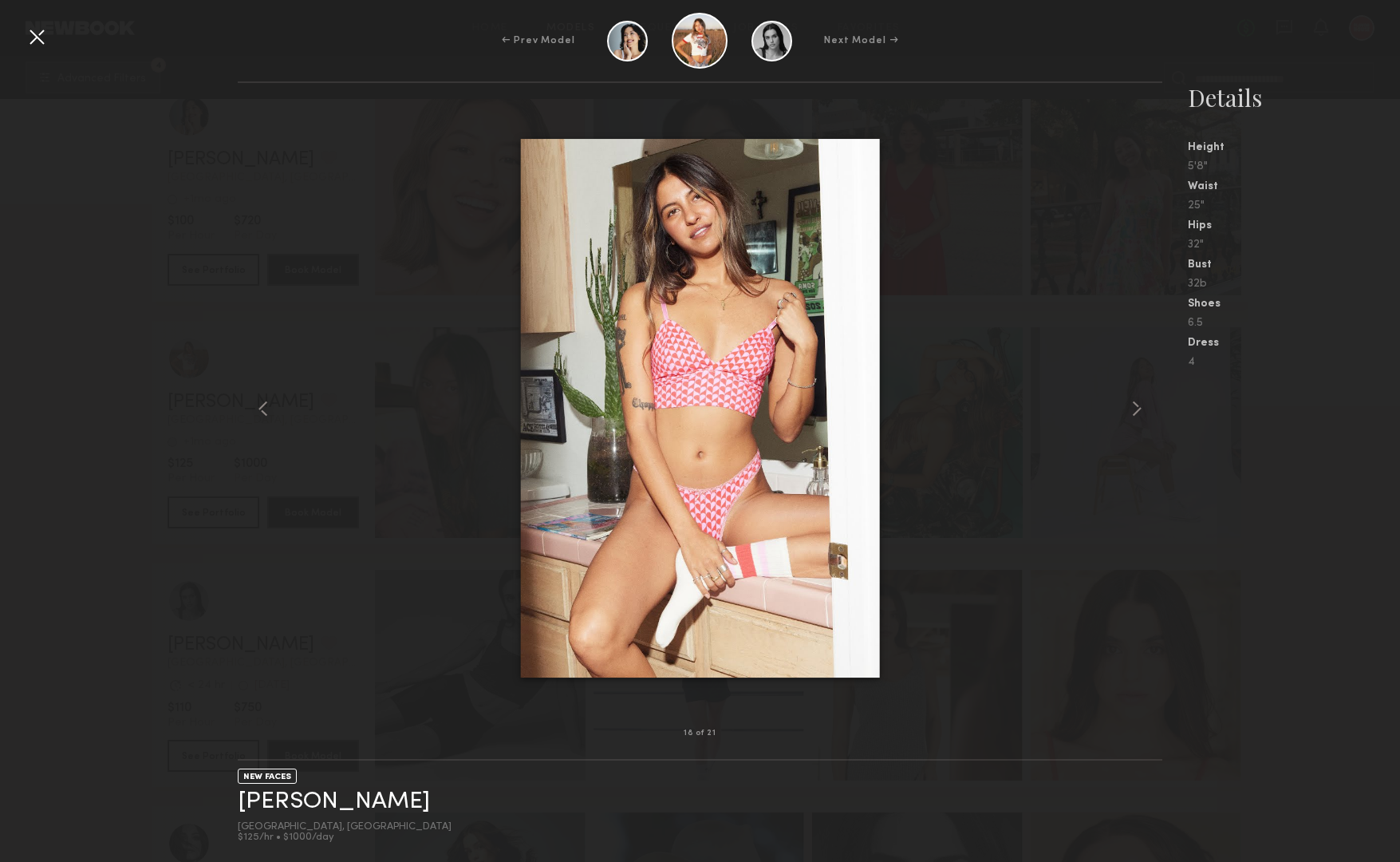
click at [47, 46] on div at bounding box center [36, 36] width 25 height 25
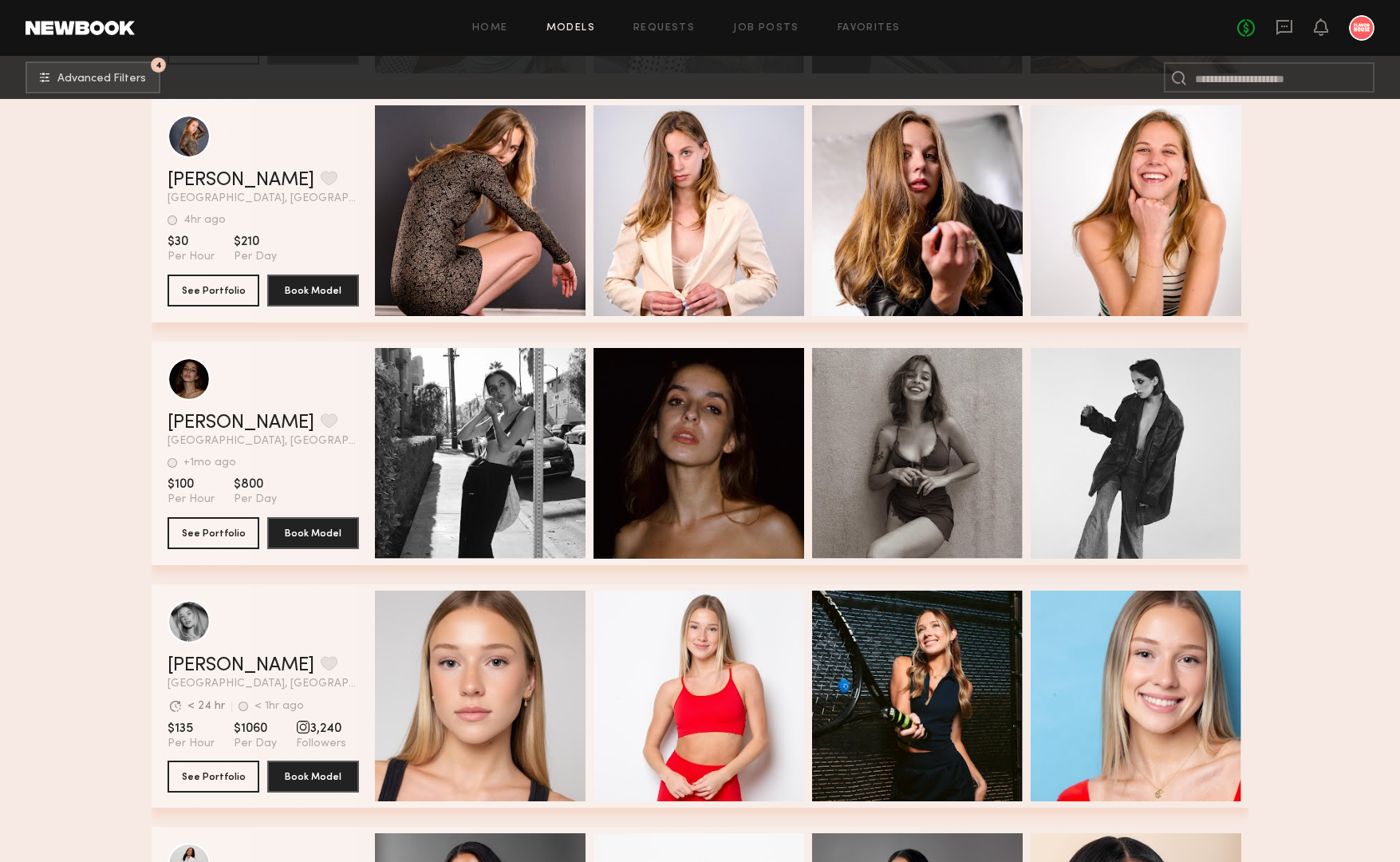
scroll to position [33338, 0]
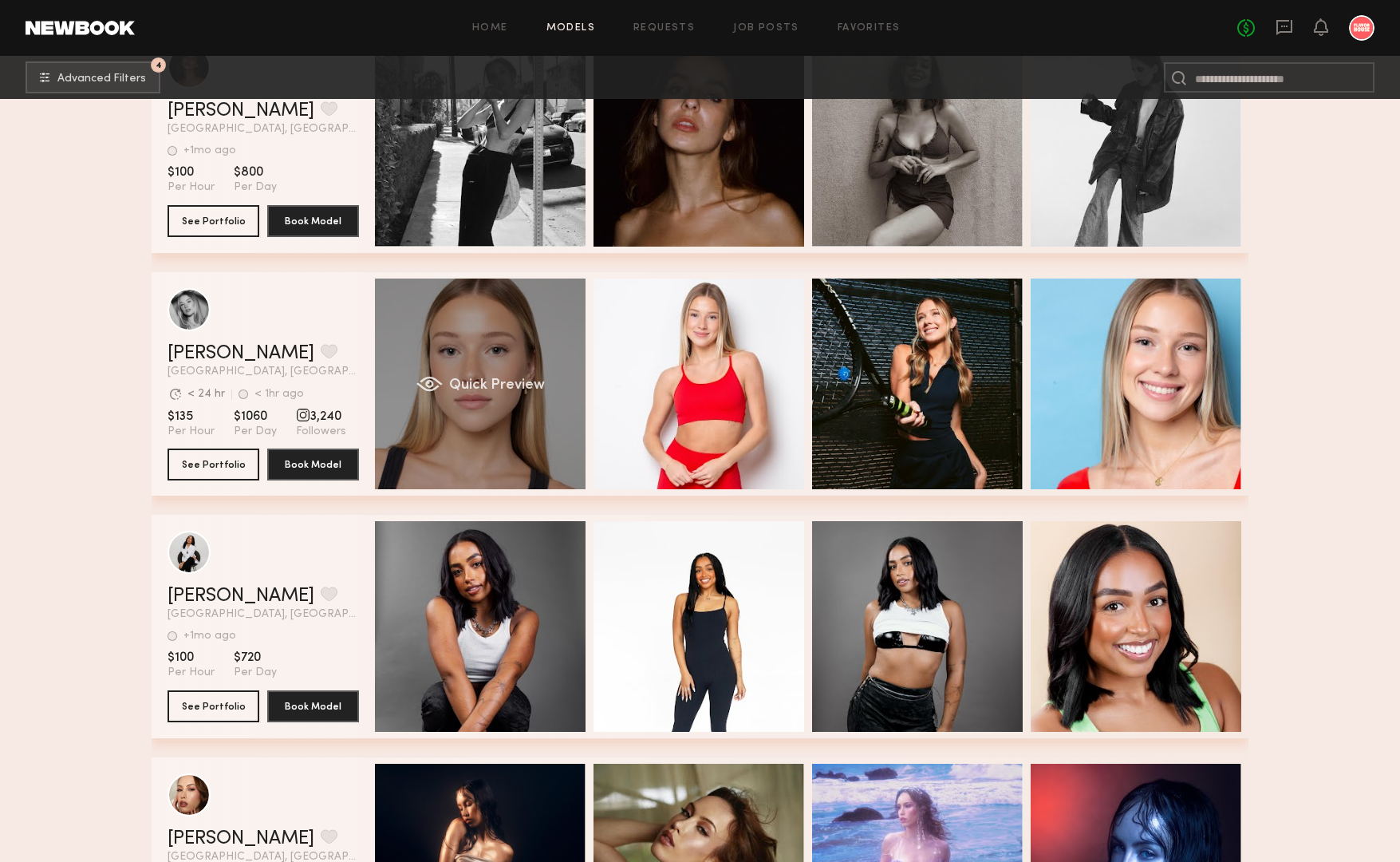
click at [480, 311] on div "Quick Preview" at bounding box center [480, 384] width 211 height 211
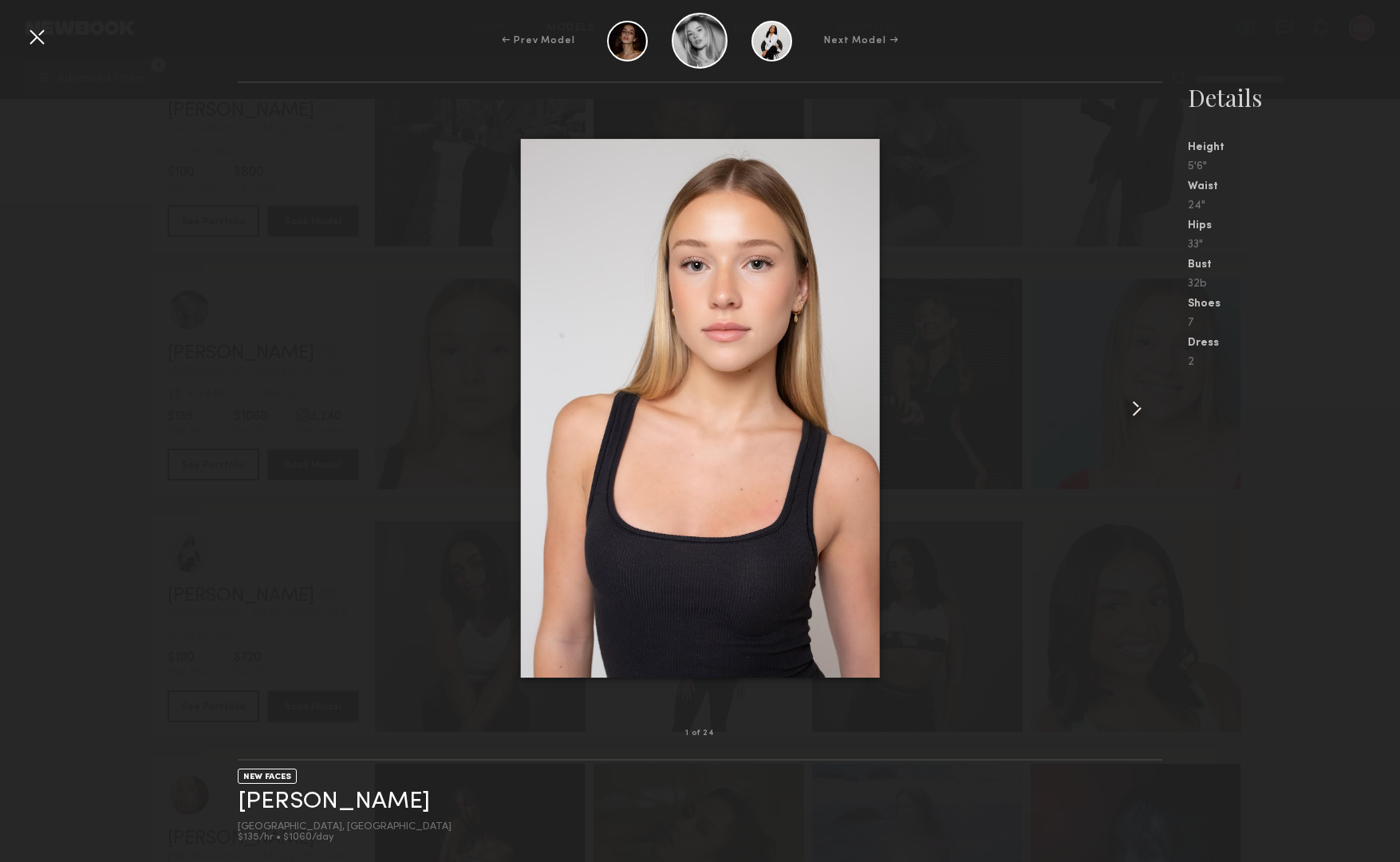
click at [1128, 405] on common-icon at bounding box center [1136, 408] width 25 height 25
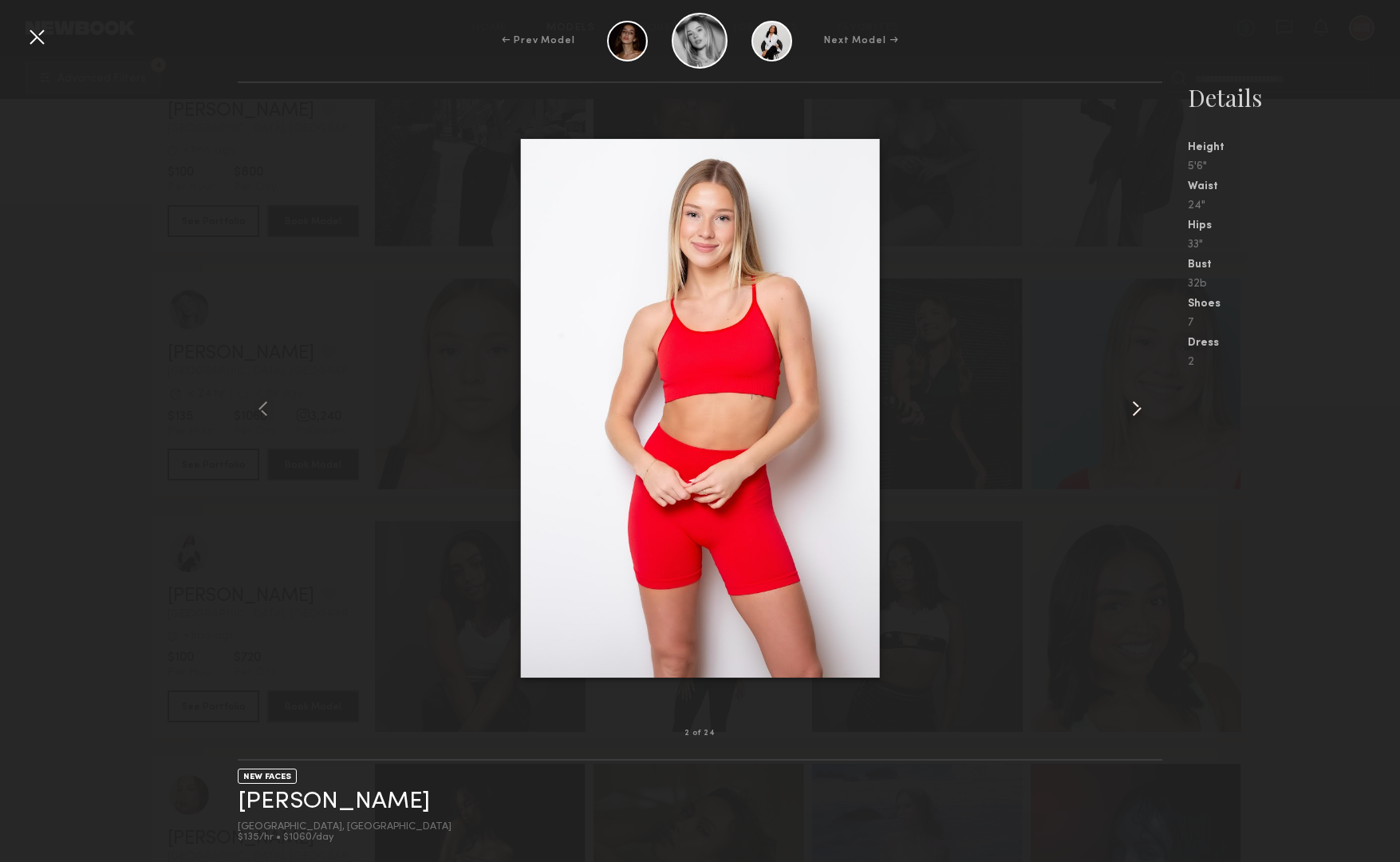
click at [1128, 405] on common-icon at bounding box center [1136, 408] width 25 height 25
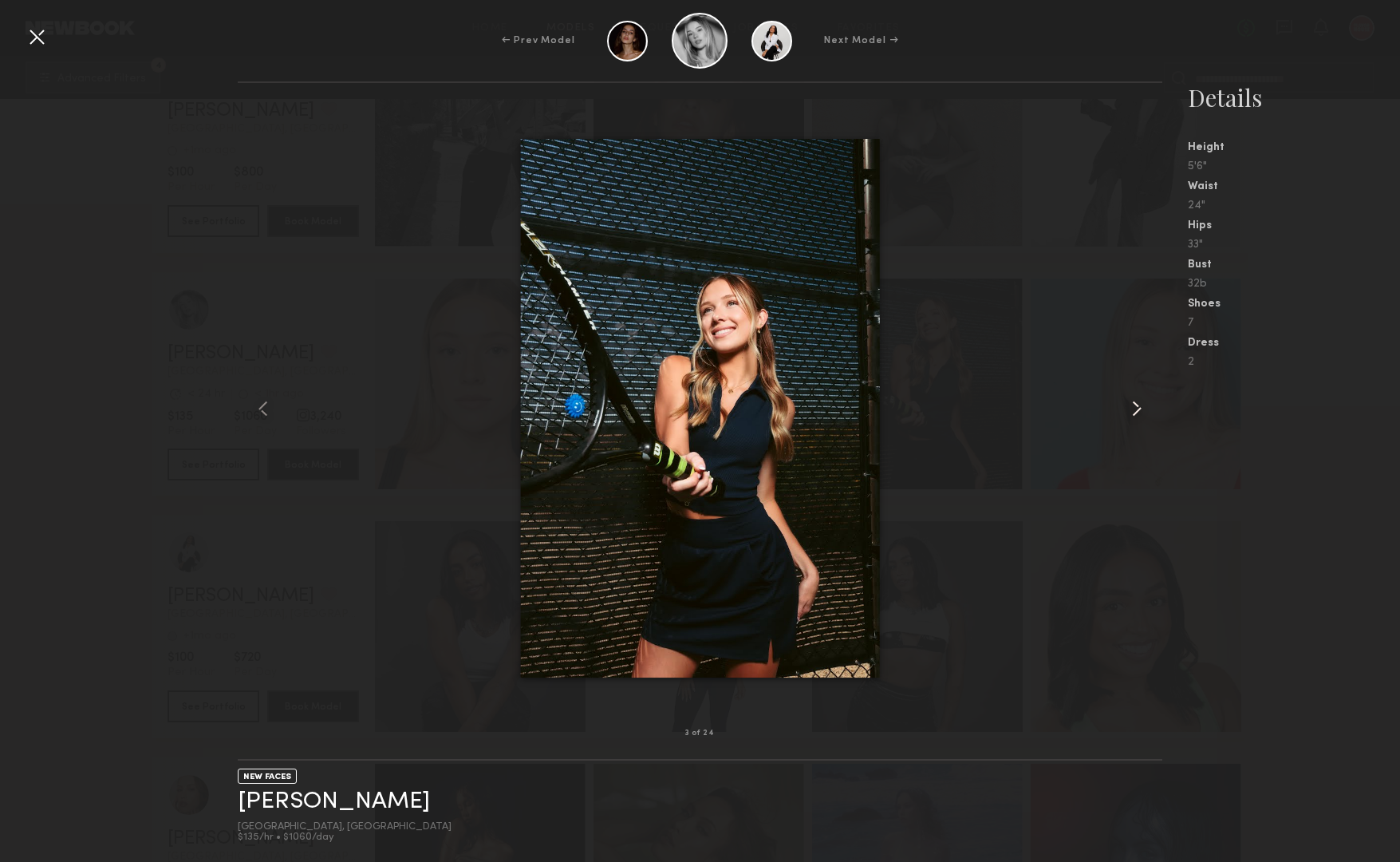
click at [1128, 405] on common-icon at bounding box center [1136, 408] width 25 height 25
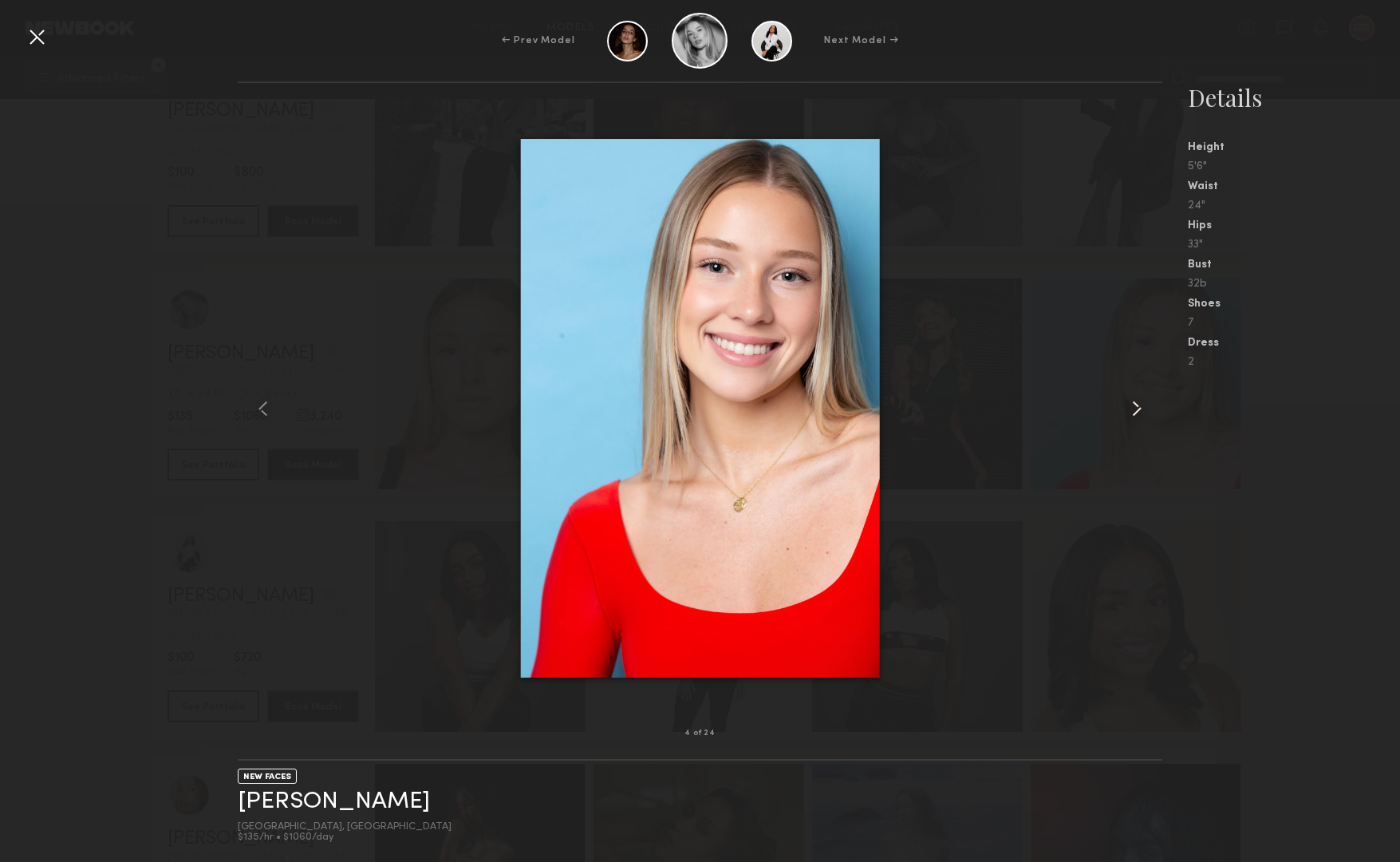
click at [1128, 405] on common-icon at bounding box center [1136, 408] width 25 height 25
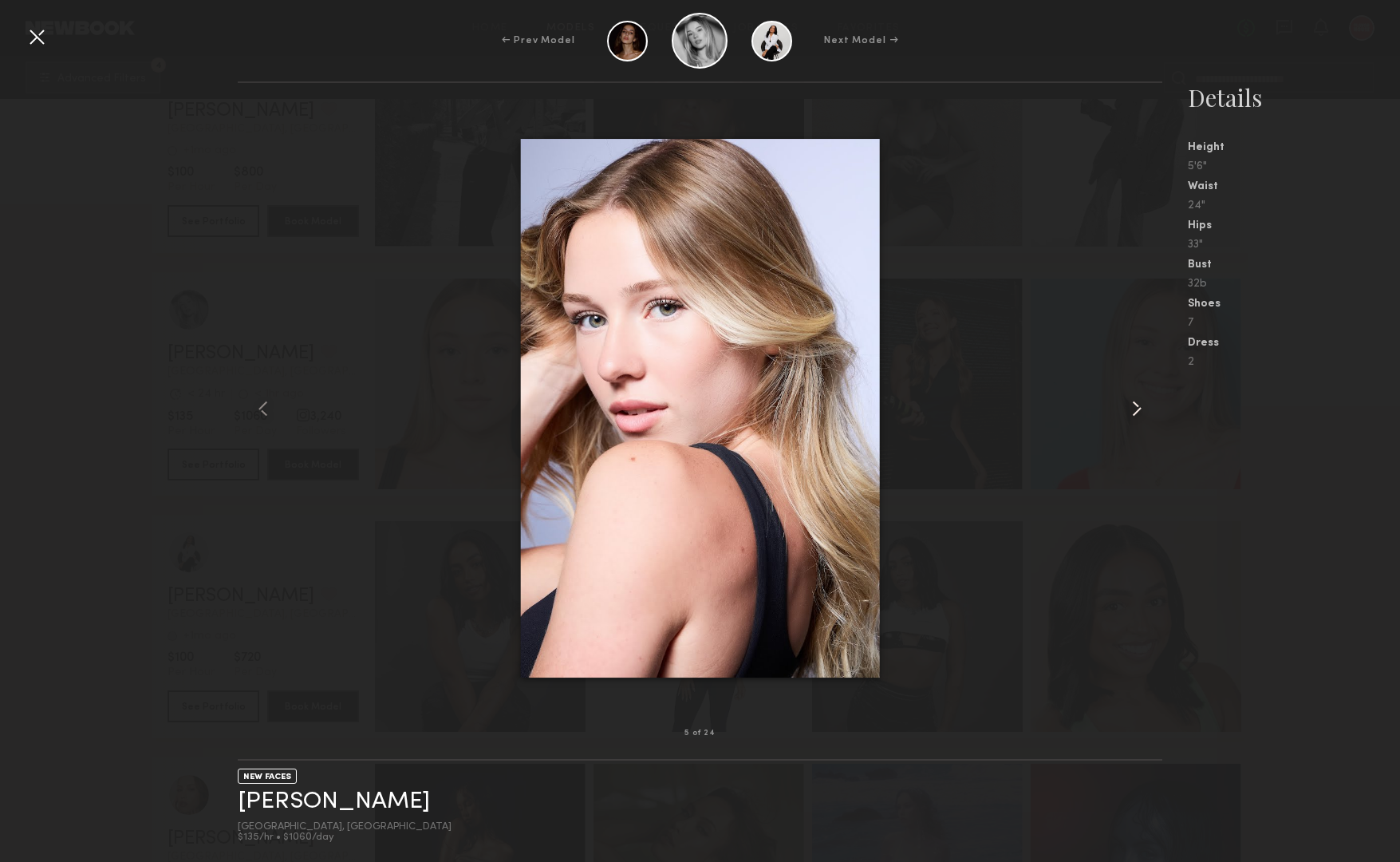
click at [1128, 405] on common-icon at bounding box center [1136, 408] width 25 height 25
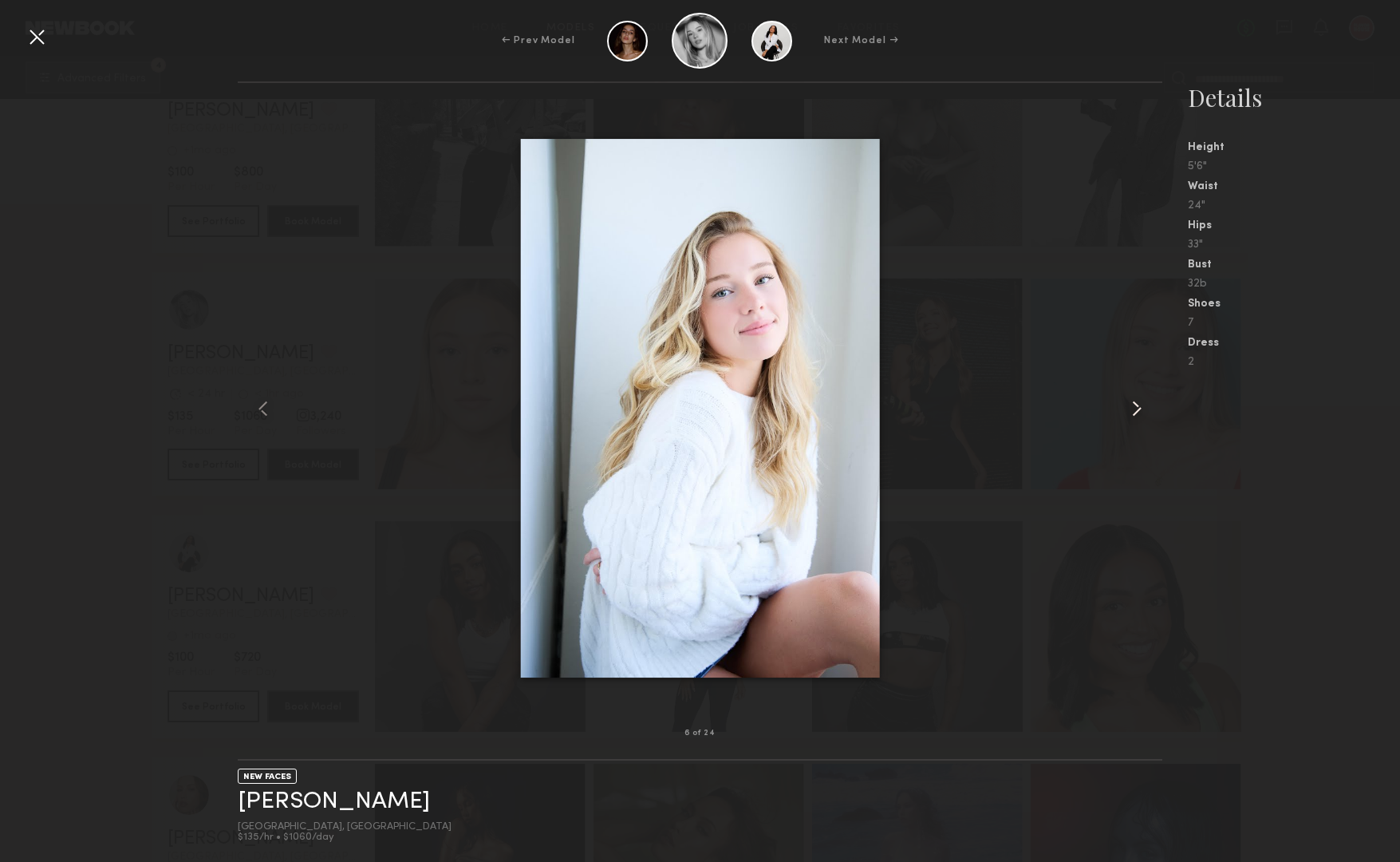
click at [1128, 405] on common-icon at bounding box center [1136, 408] width 25 height 25
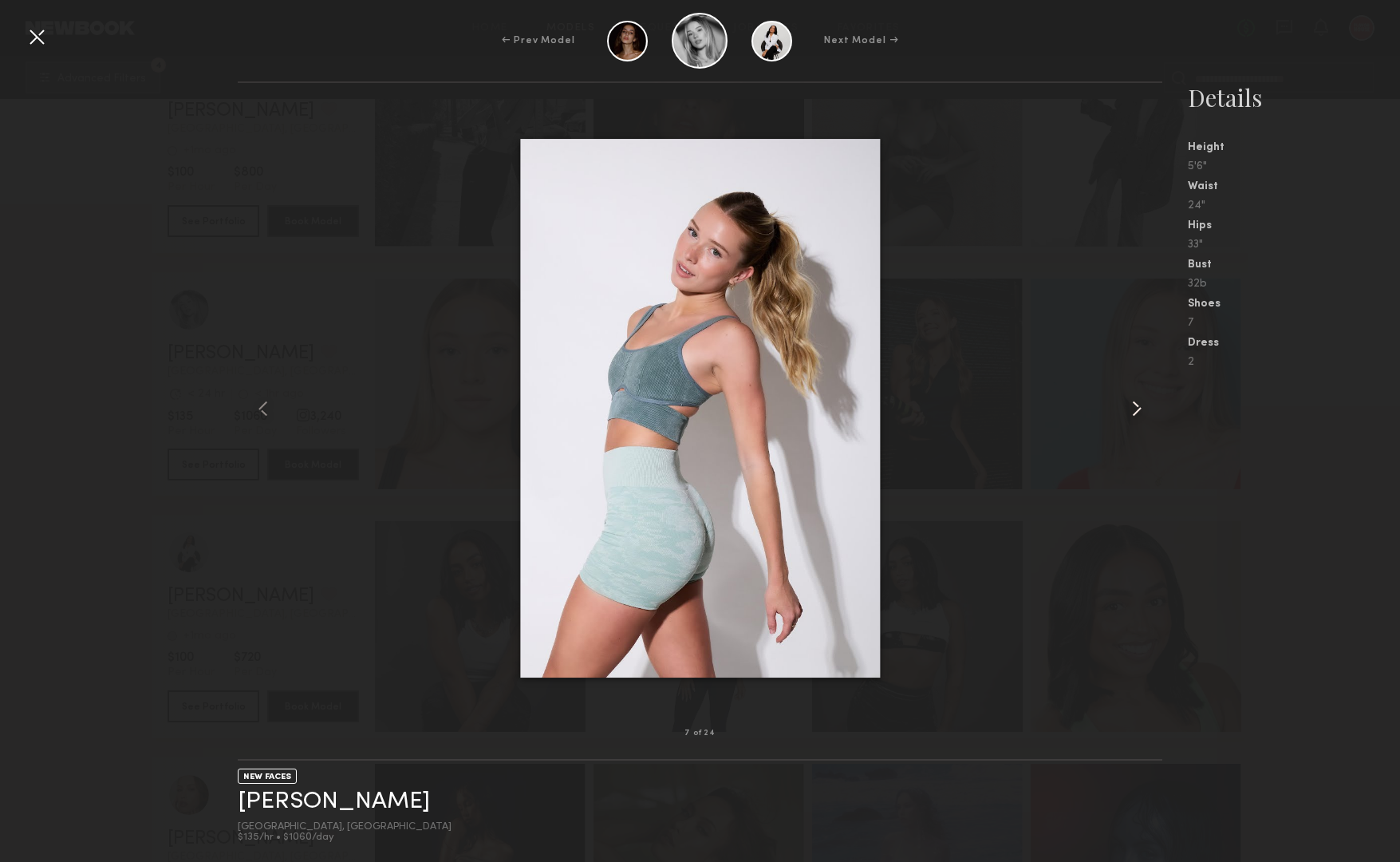
click at [1128, 405] on common-icon at bounding box center [1136, 408] width 25 height 25
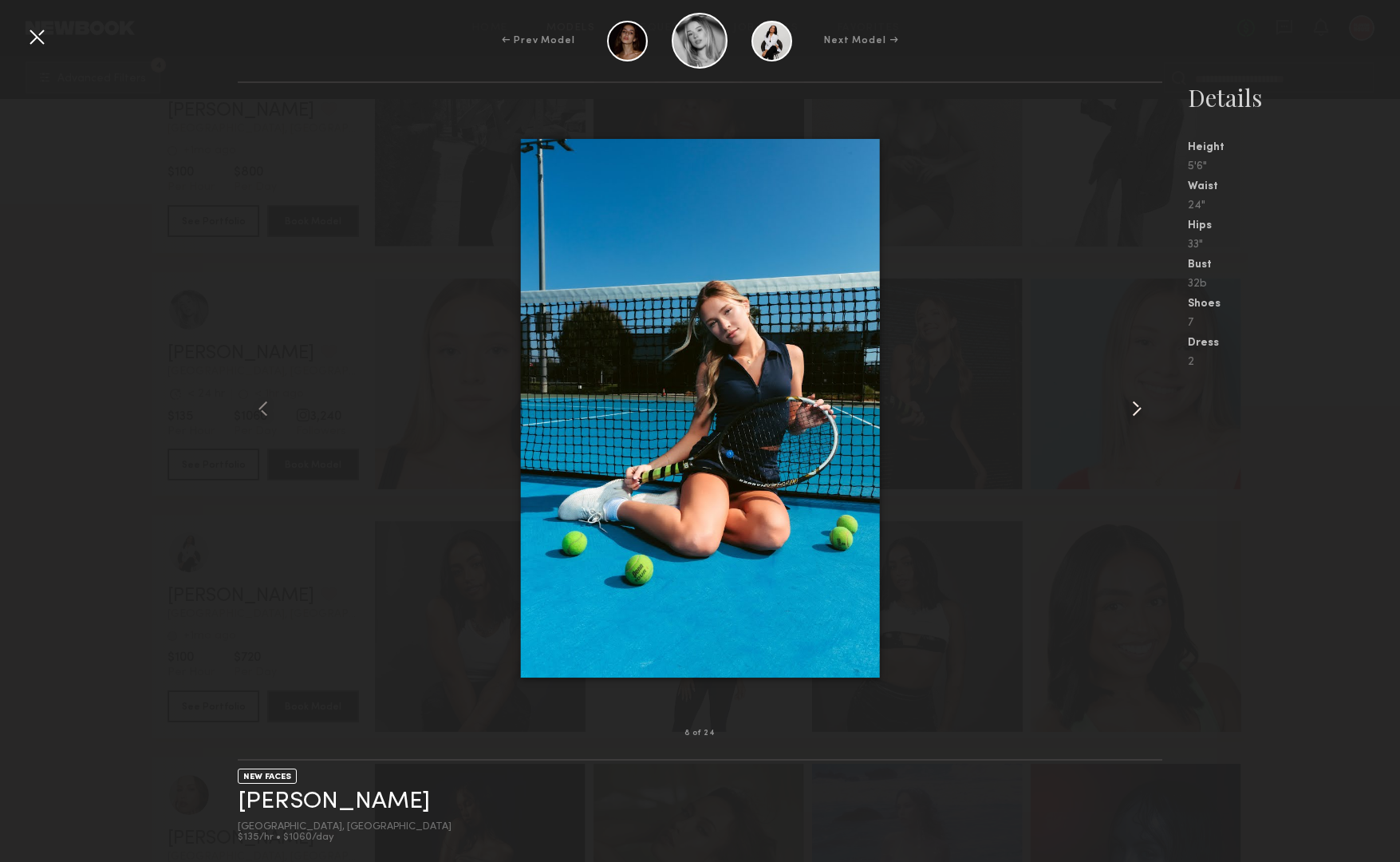
click at [1128, 405] on common-icon at bounding box center [1136, 408] width 25 height 25
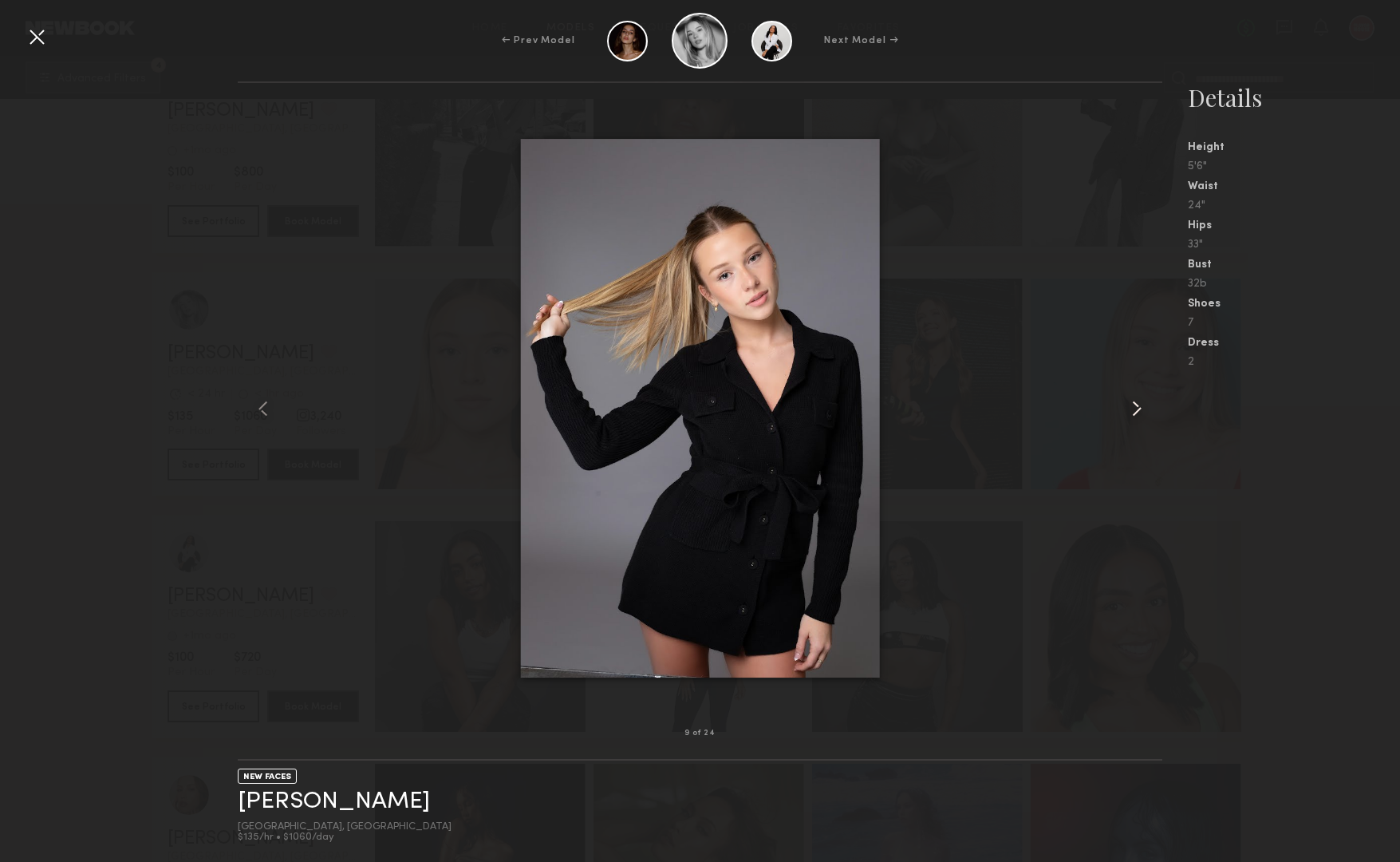
click at [1128, 405] on common-icon at bounding box center [1136, 408] width 25 height 25
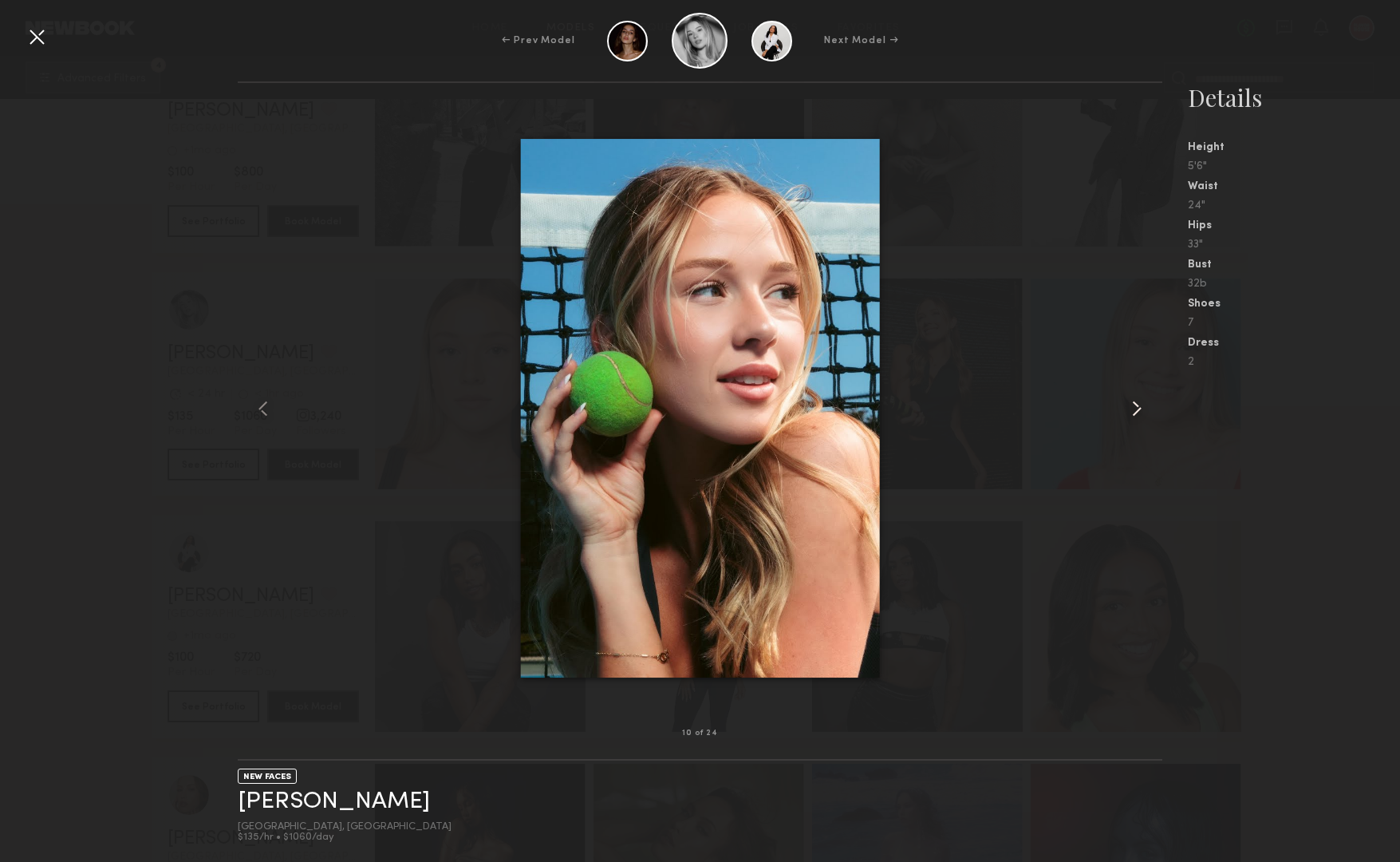
click at [1128, 405] on common-icon at bounding box center [1136, 408] width 25 height 25
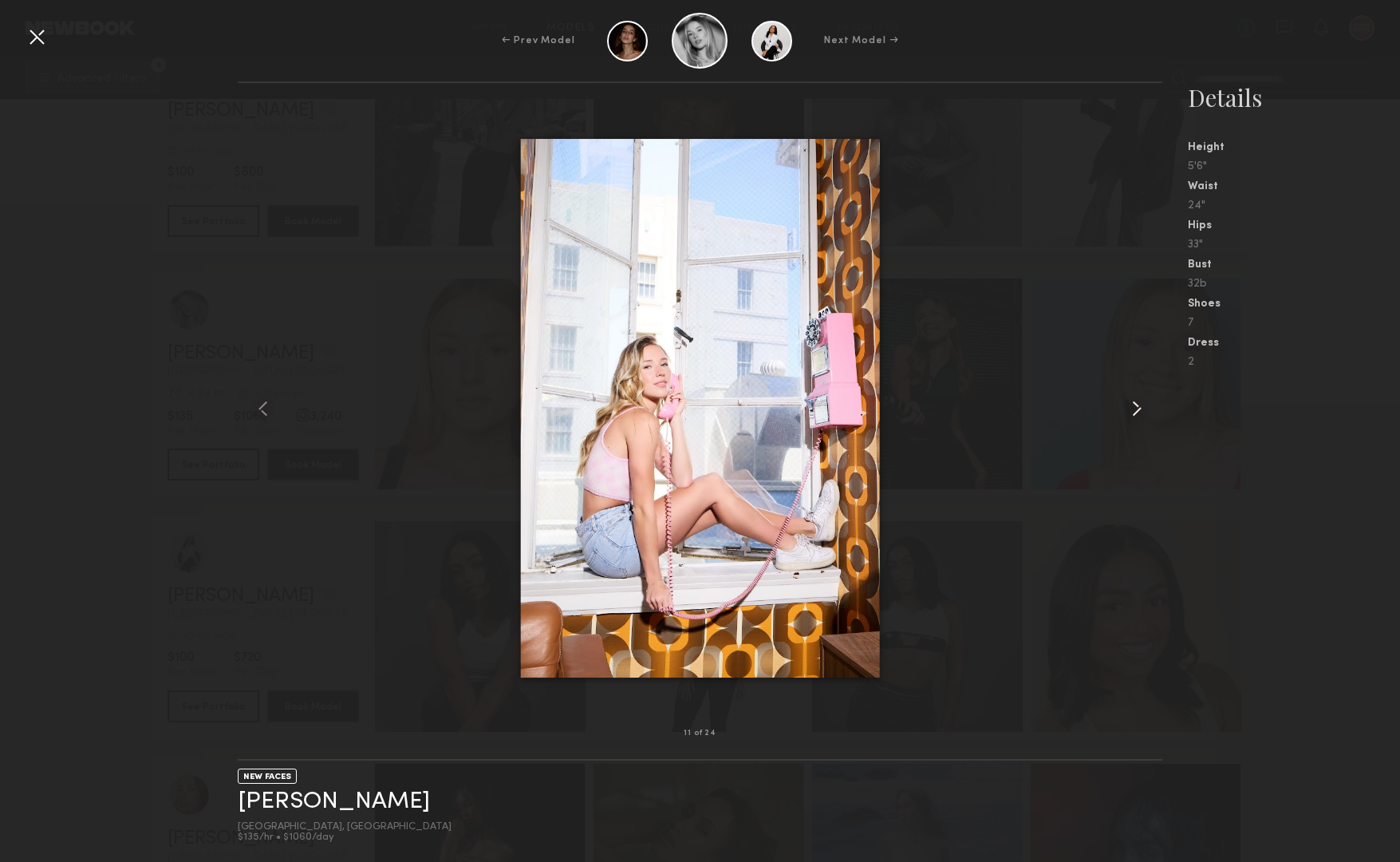
click at [1128, 405] on common-icon at bounding box center [1136, 408] width 25 height 25
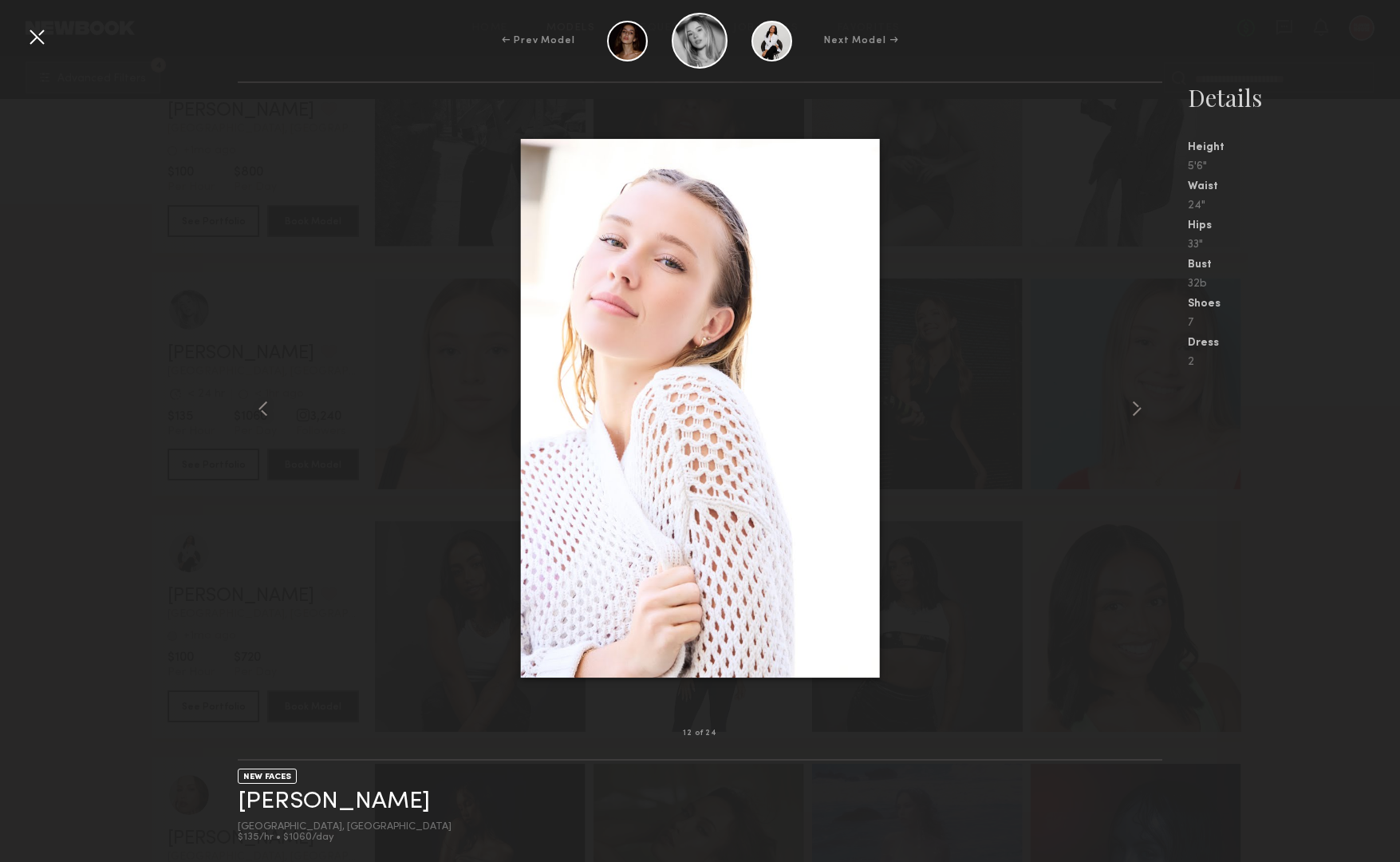
click at [44, 41] on div at bounding box center [36, 36] width 25 height 25
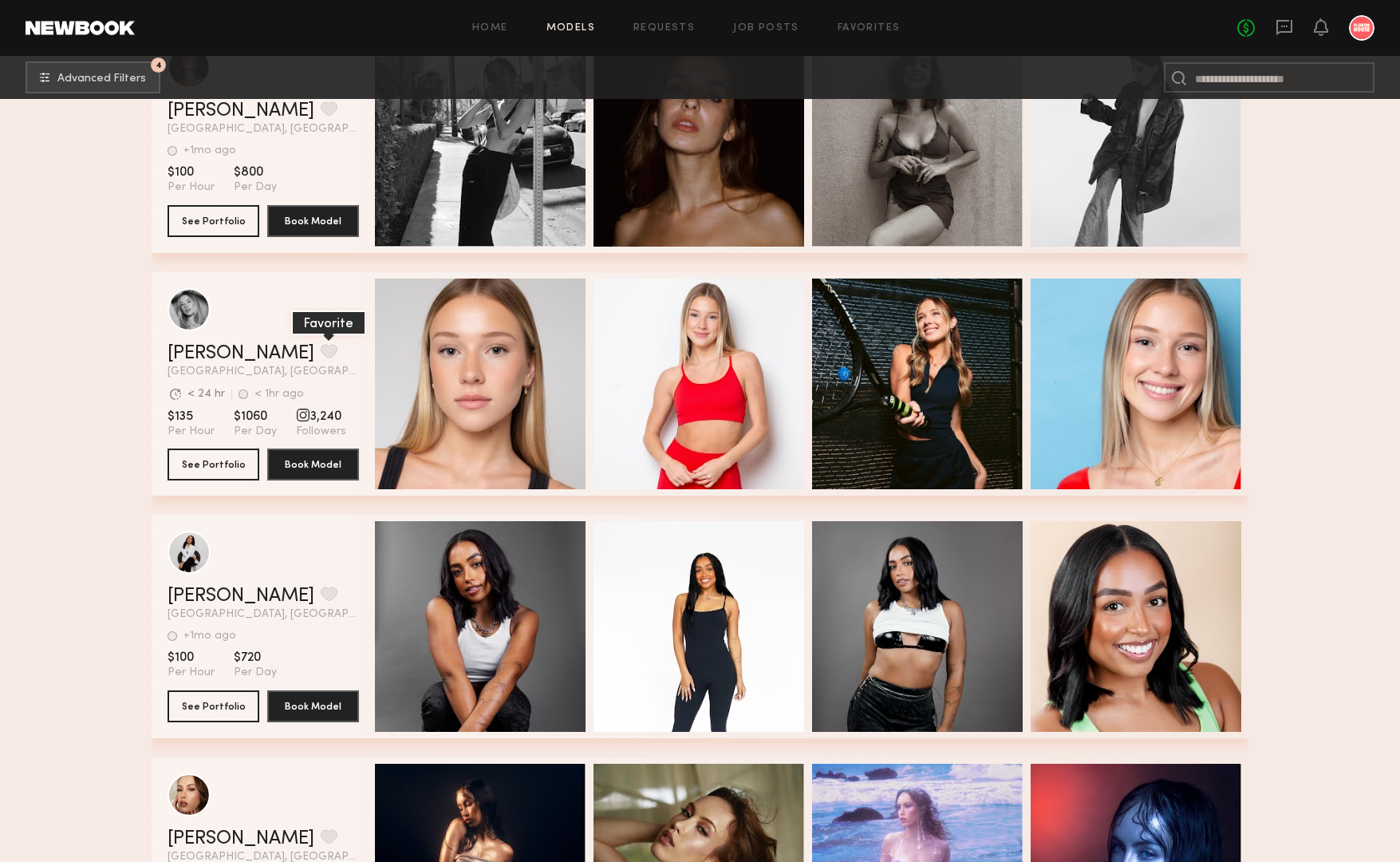
click at [321, 344] on button "grid" at bounding box center [329, 351] width 17 height 14
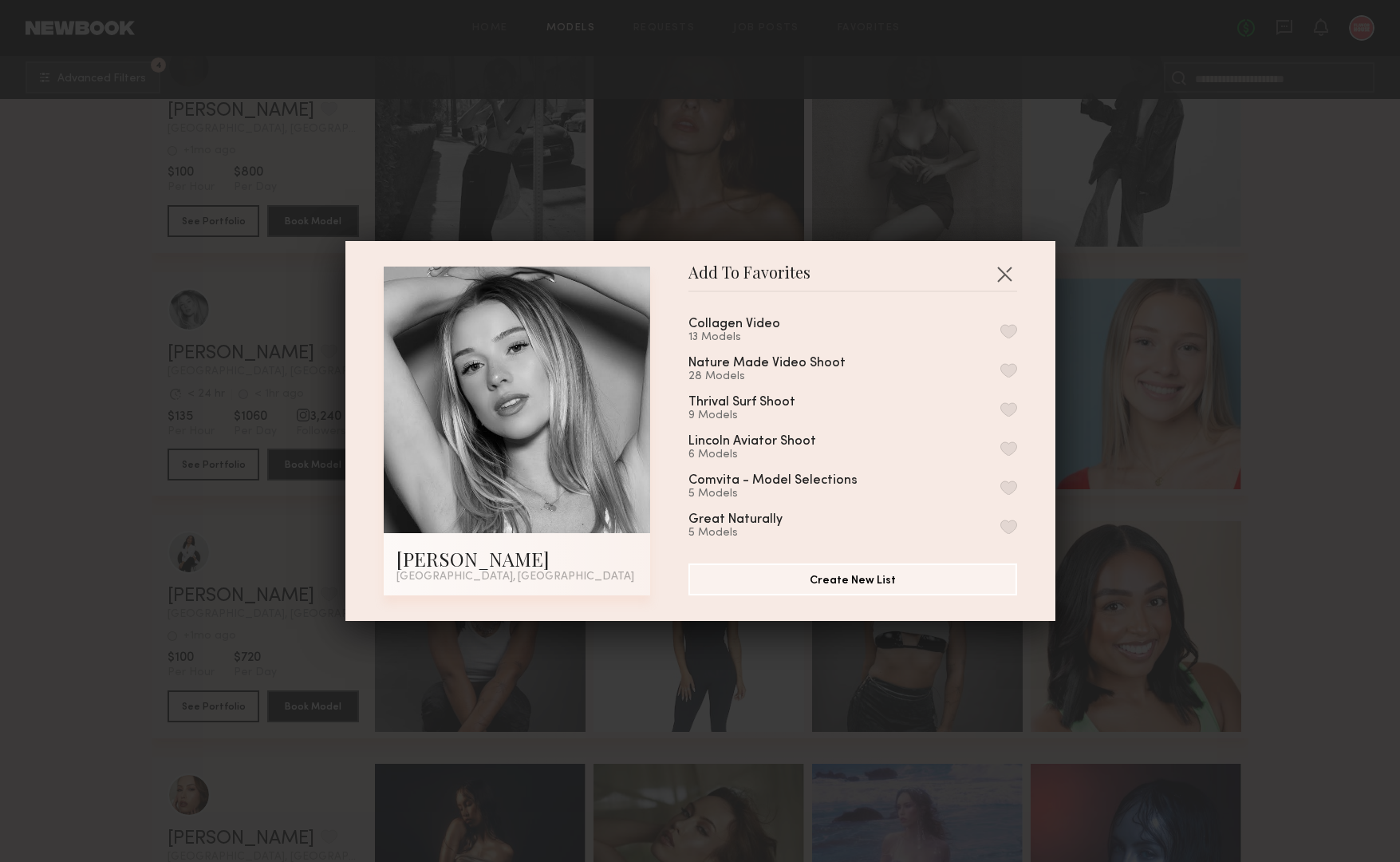
click at [1014, 327] on button "button" at bounding box center [1009, 330] width 17 height 14
click at [1001, 269] on button "button" at bounding box center [1004, 273] width 25 height 25
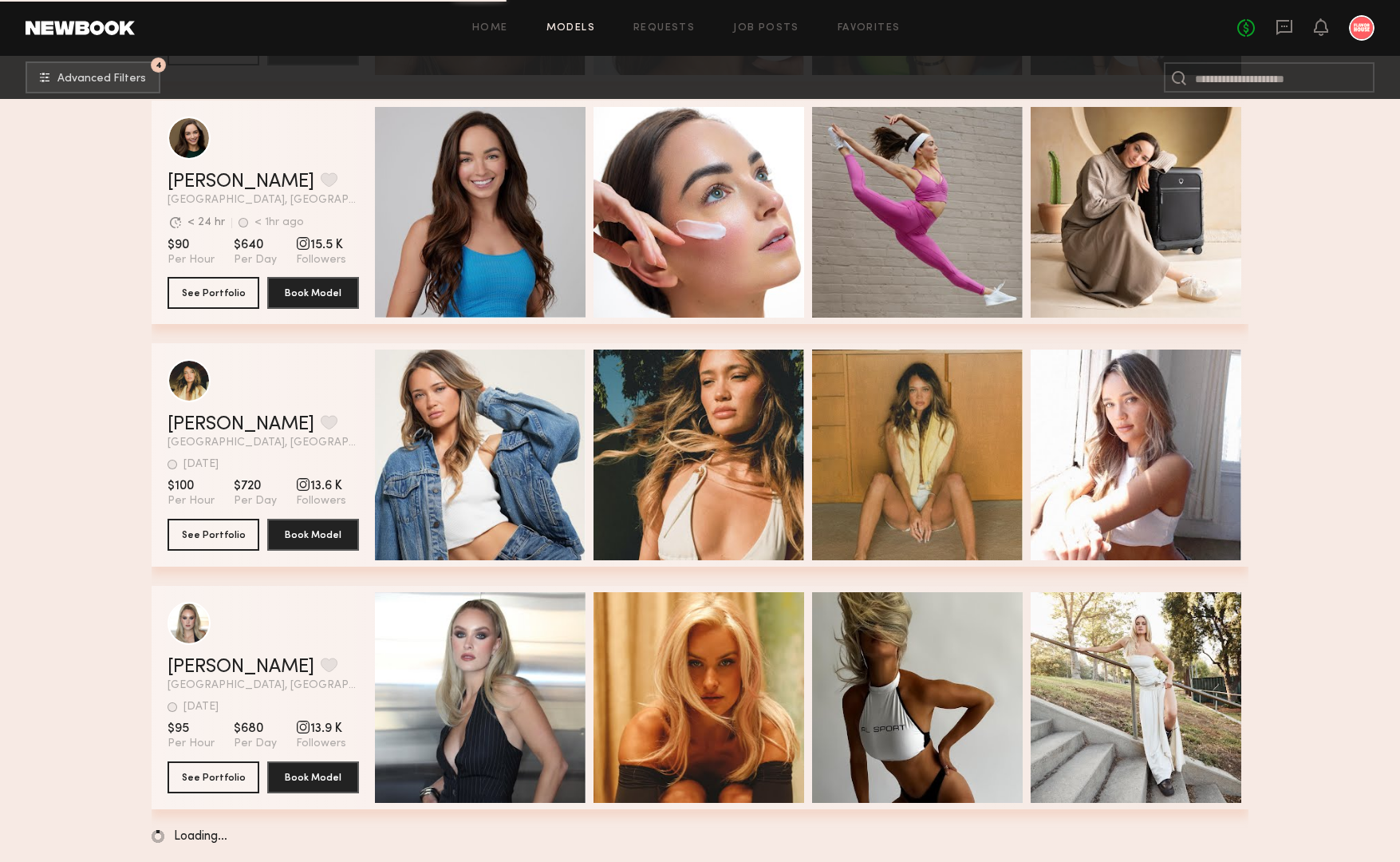
scroll to position [34481, 0]
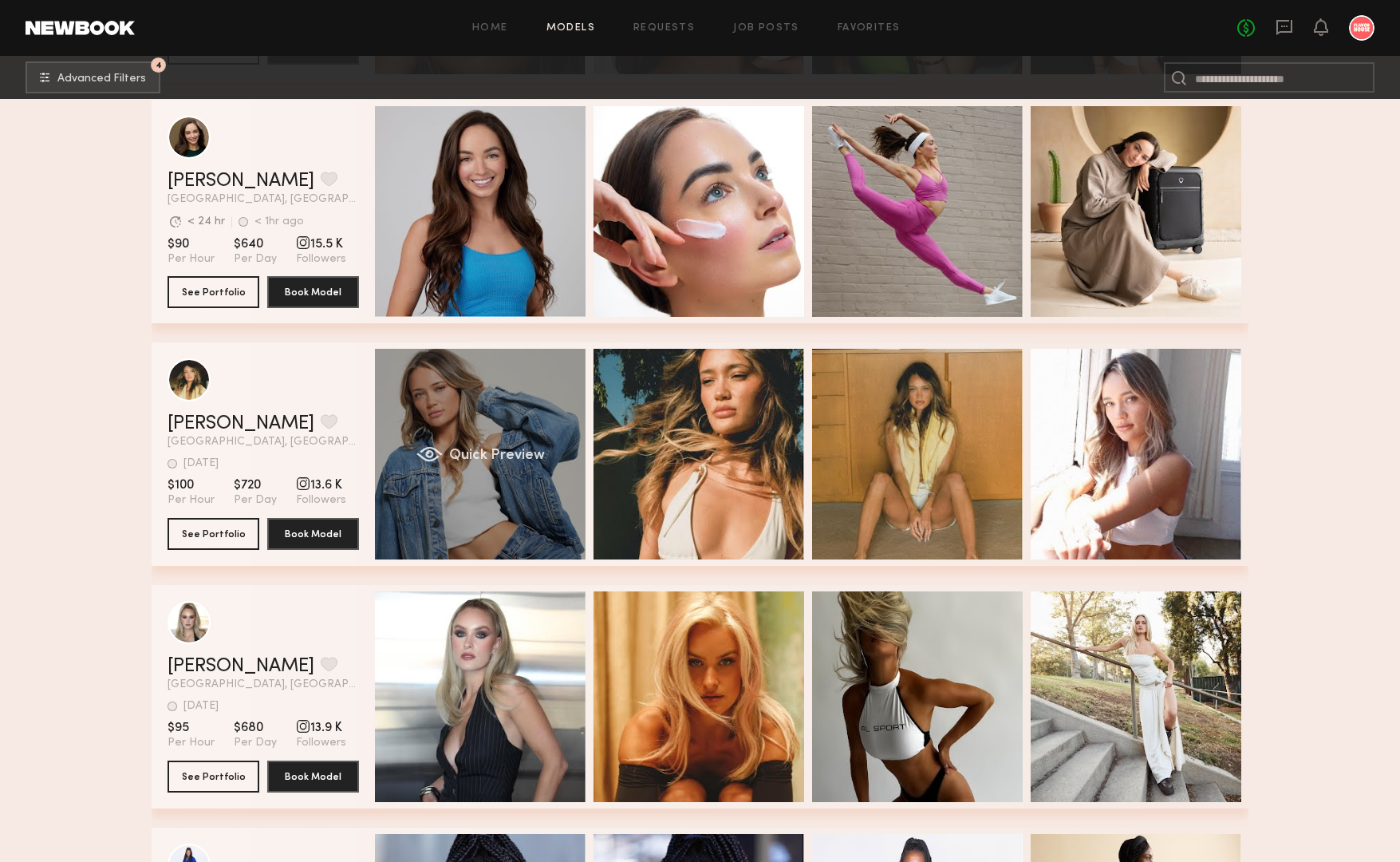
click at [538, 424] on div "Quick Preview" at bounding box center [480, 454] width 211 height 211
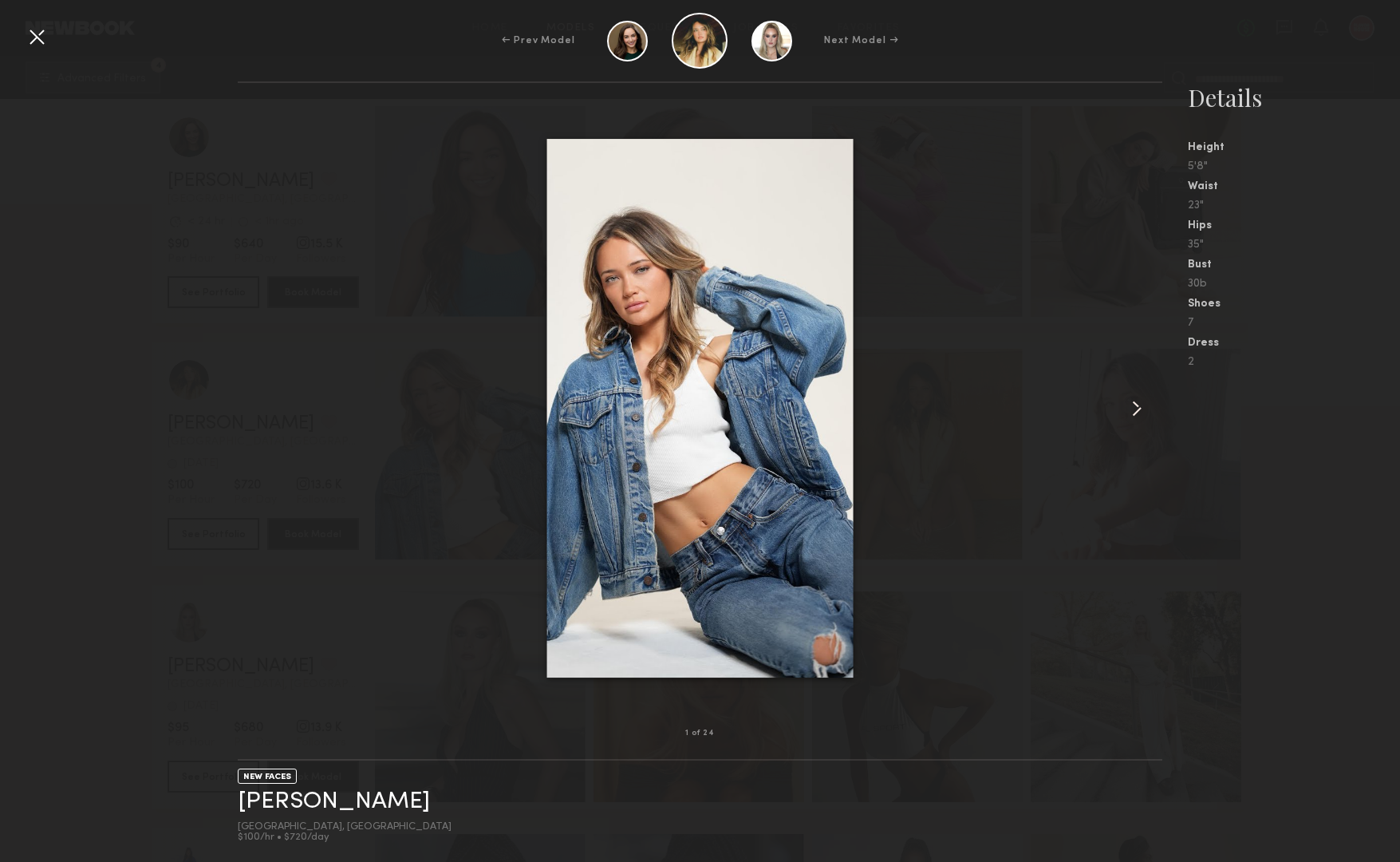
click at [1134, 412] on common-icon at bounding box center [1136, 408] width 25 height 25
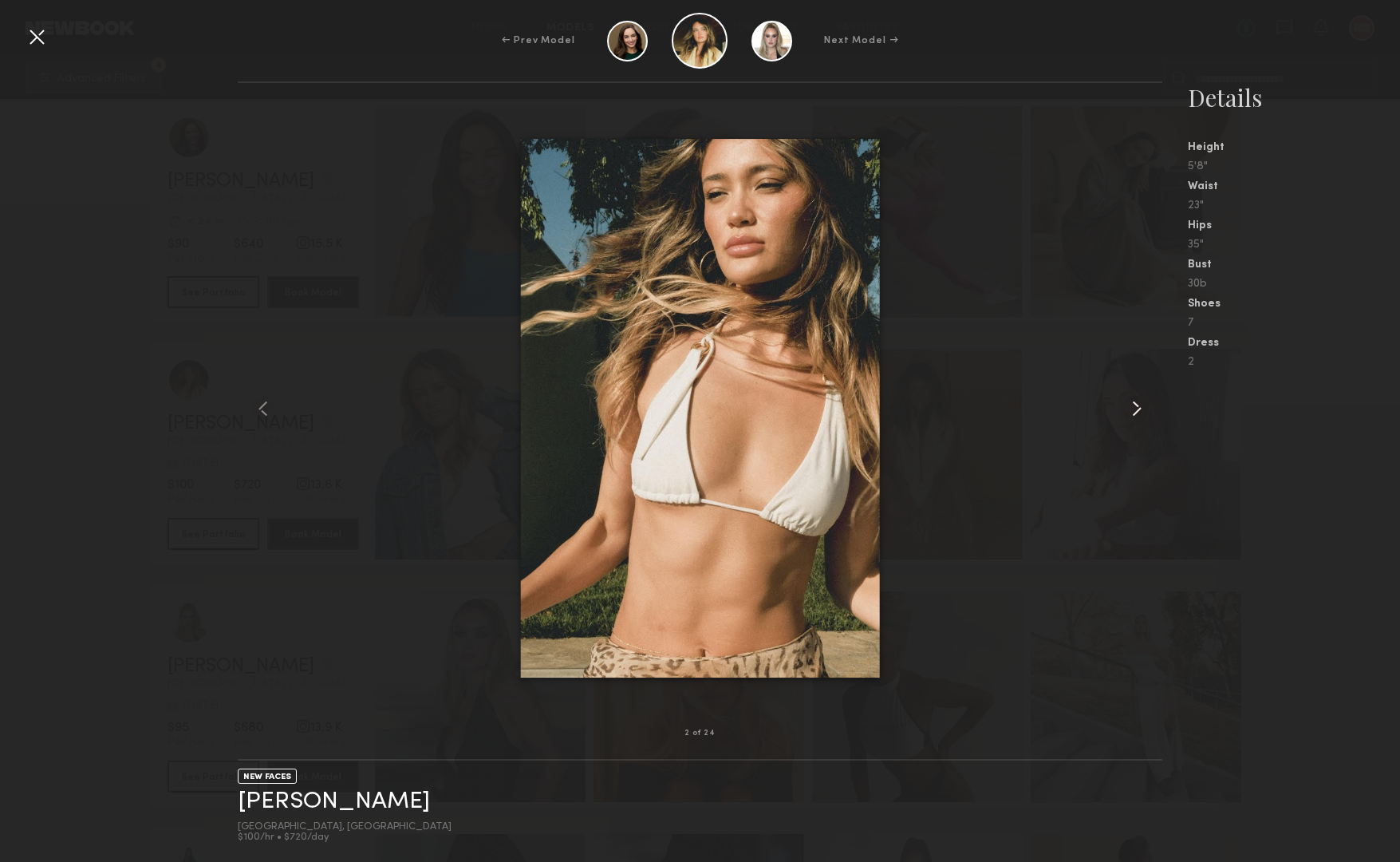
click at [1134, 412] on common-icon at bounding box center [1136, 408] width 25 height 25
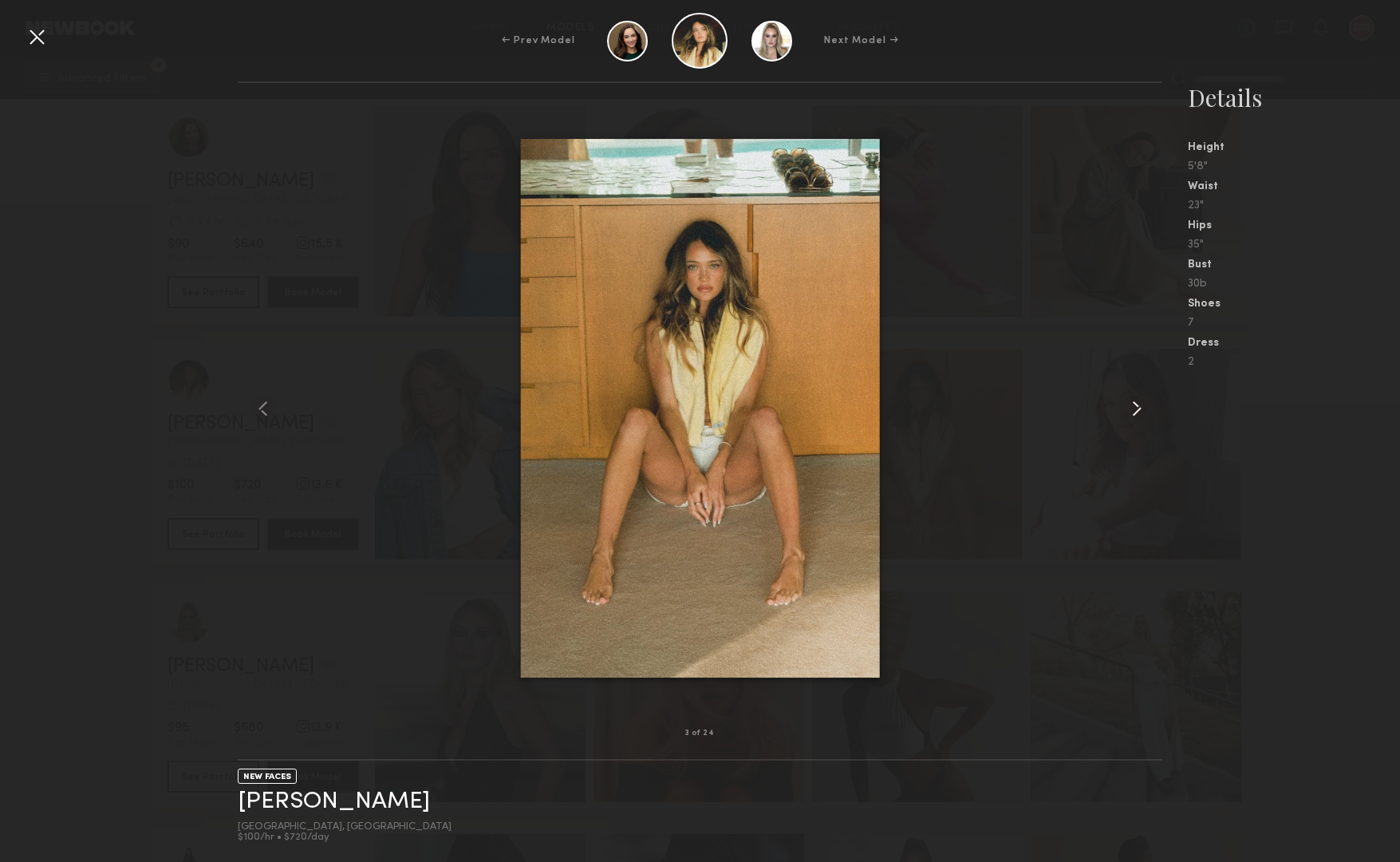
click at [1134, 412] on common-icon at bounding box center [1136, 408] width 25 height 25
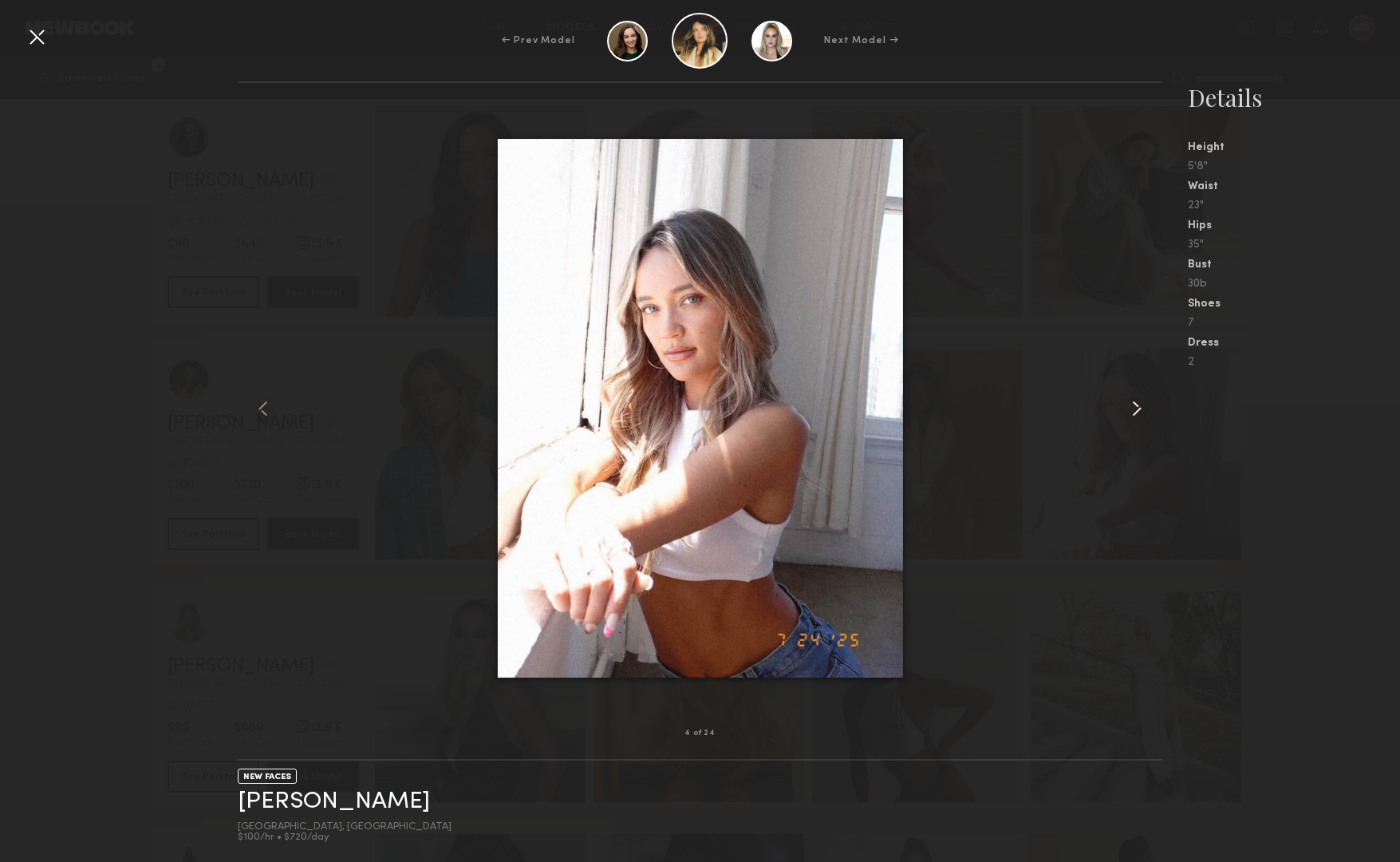
click at [1134, 412] on common-icon at bounding box center [1136, 408] width 25 height 25
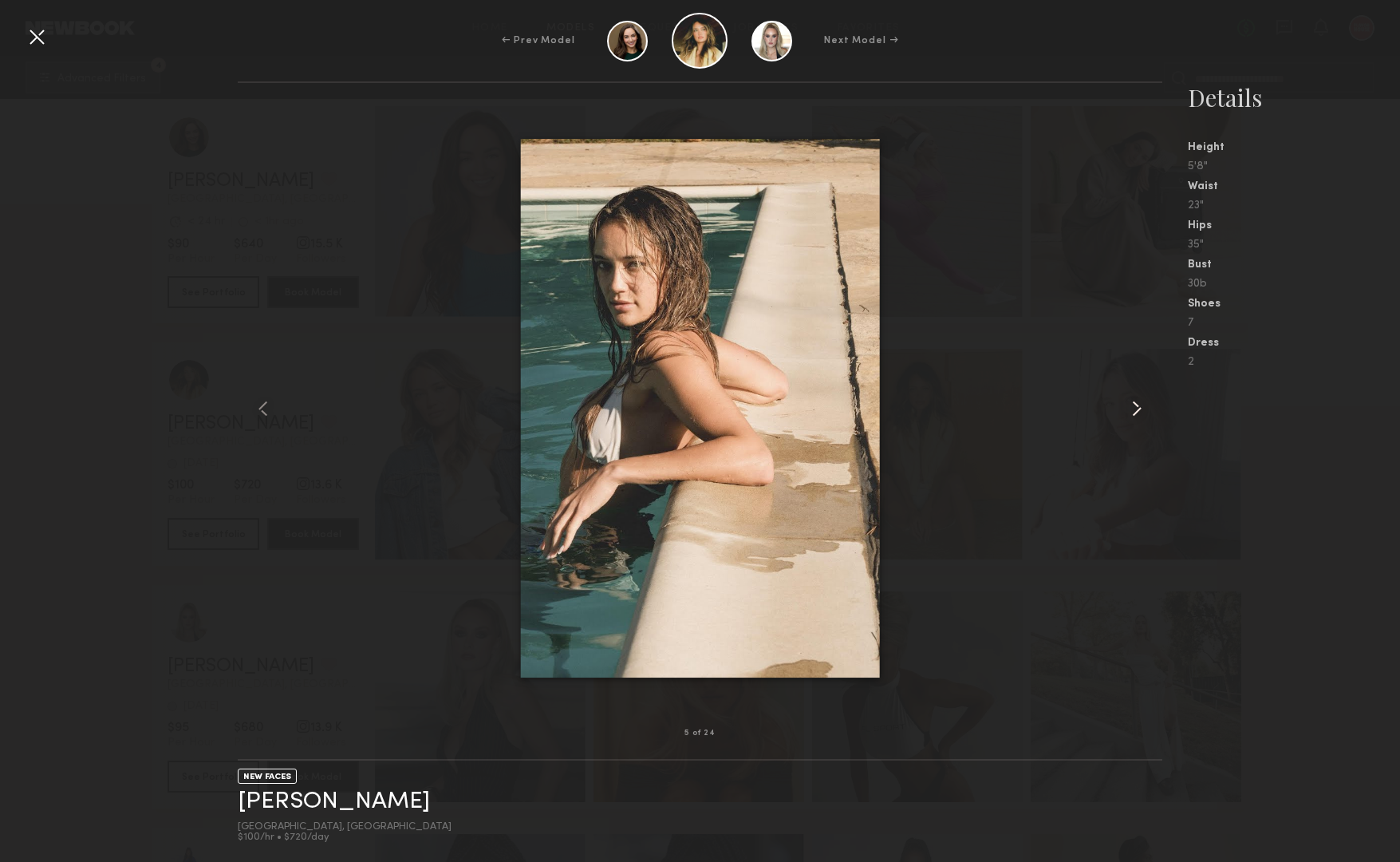
click at [1134, 412] on common-icon at bounding box center [1136, 408] width 25 height 25
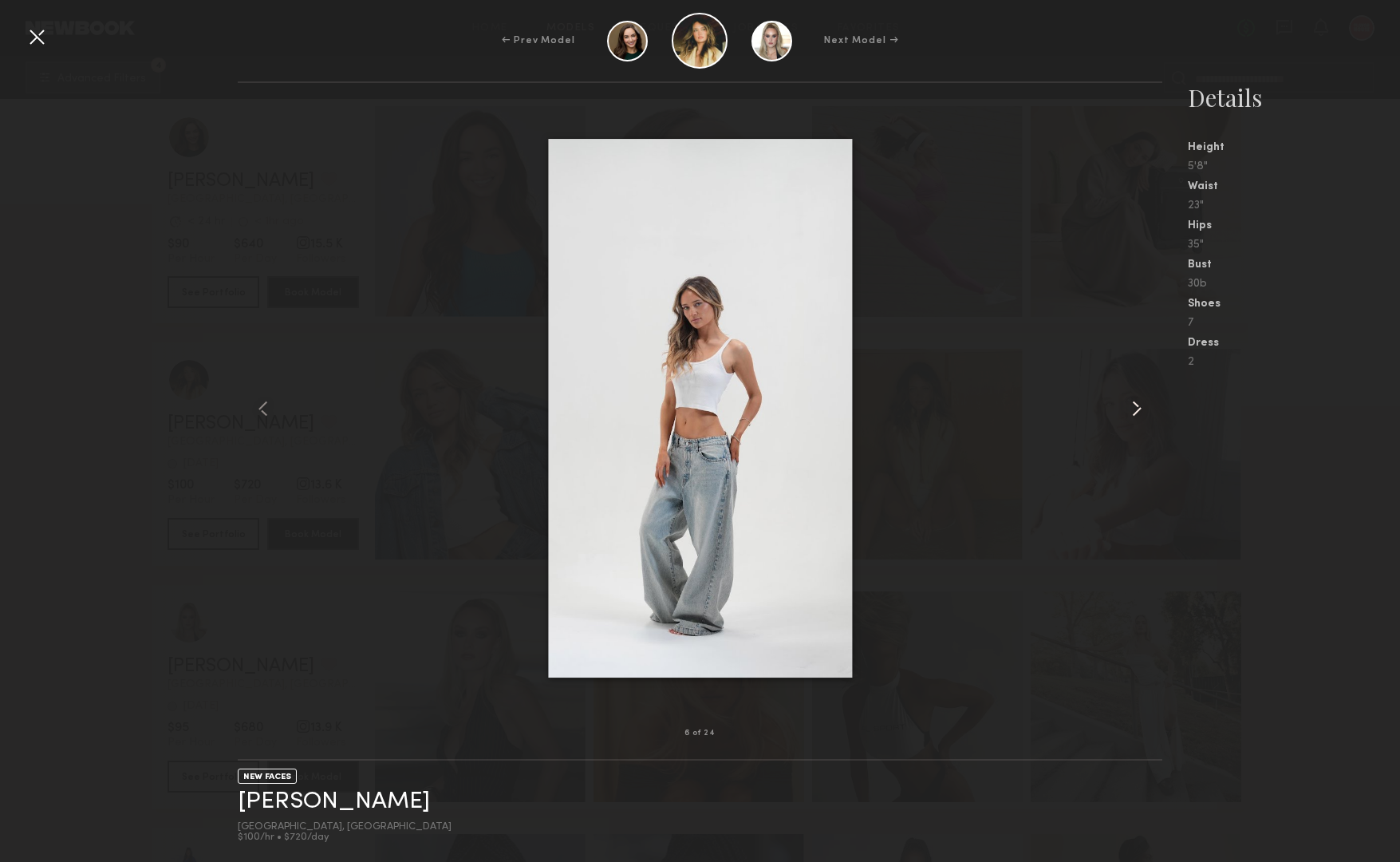
click at [1134, 412] on common-icon at bounding box center [1136, 408] width 25 height 25
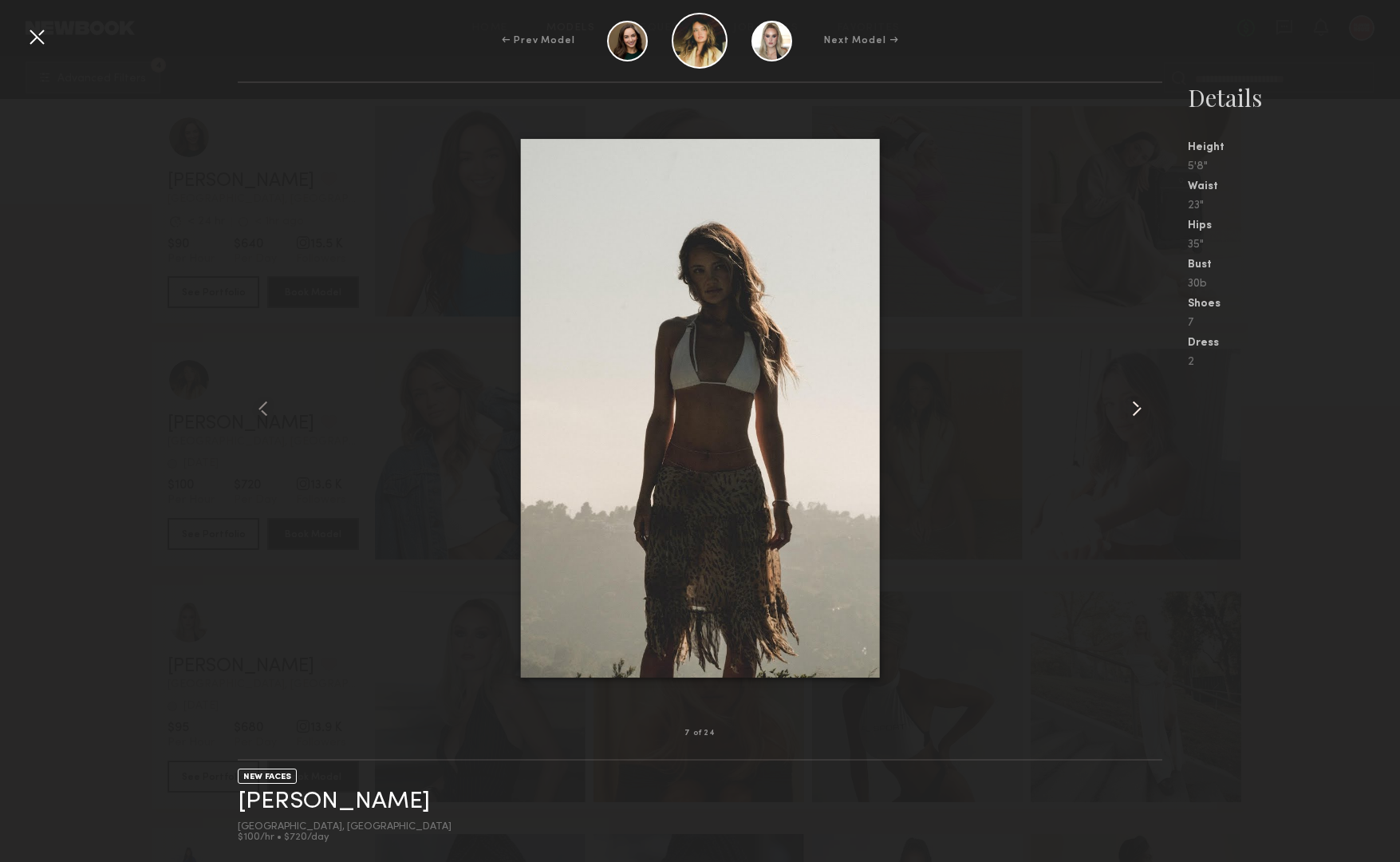
click at [1134, 412] on common-icon at bounding box center [1136, 408] width 25 height 25
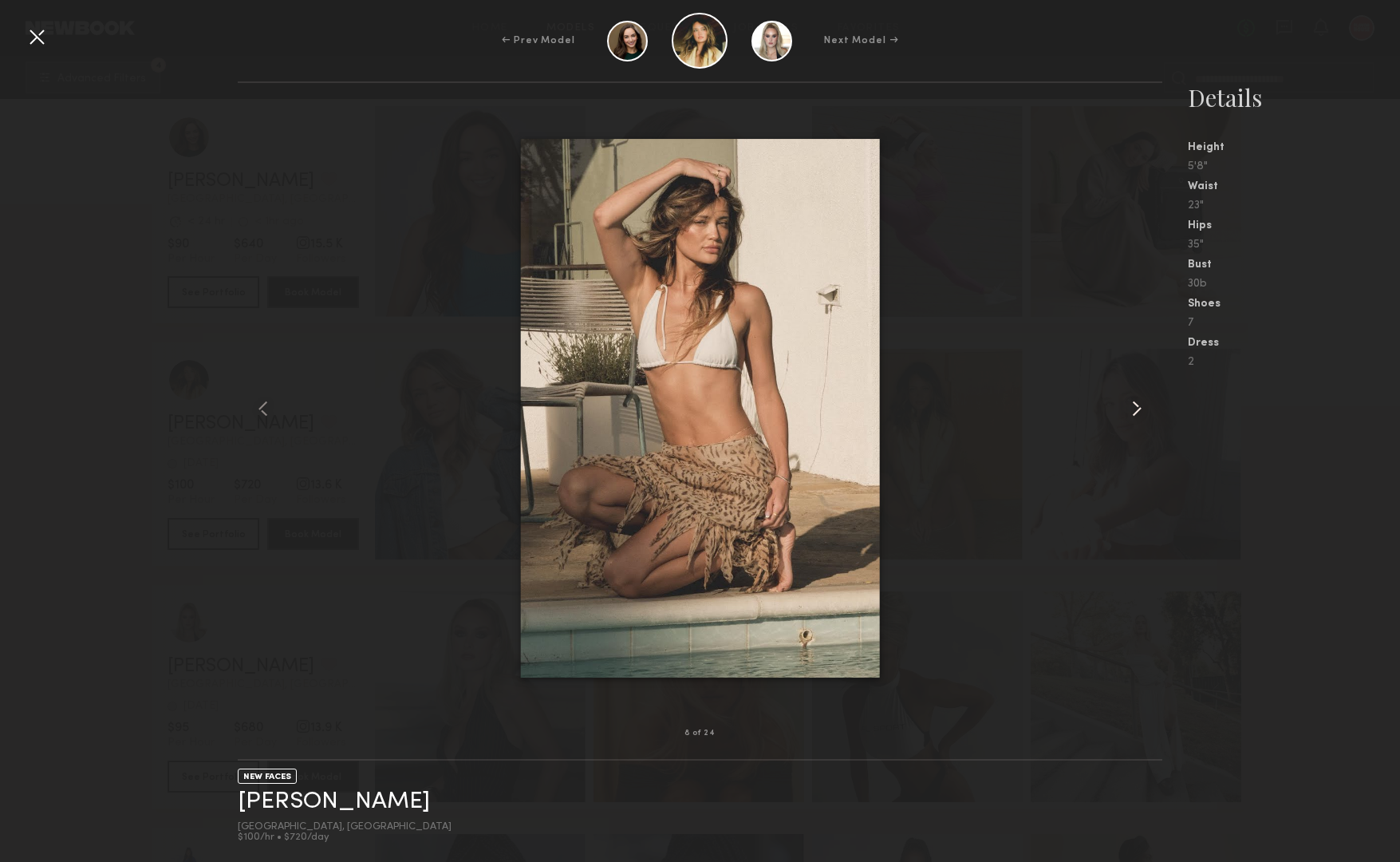
click at [1134, 412] on common-icon at bounding box center [1136, 408] width 25 height 25
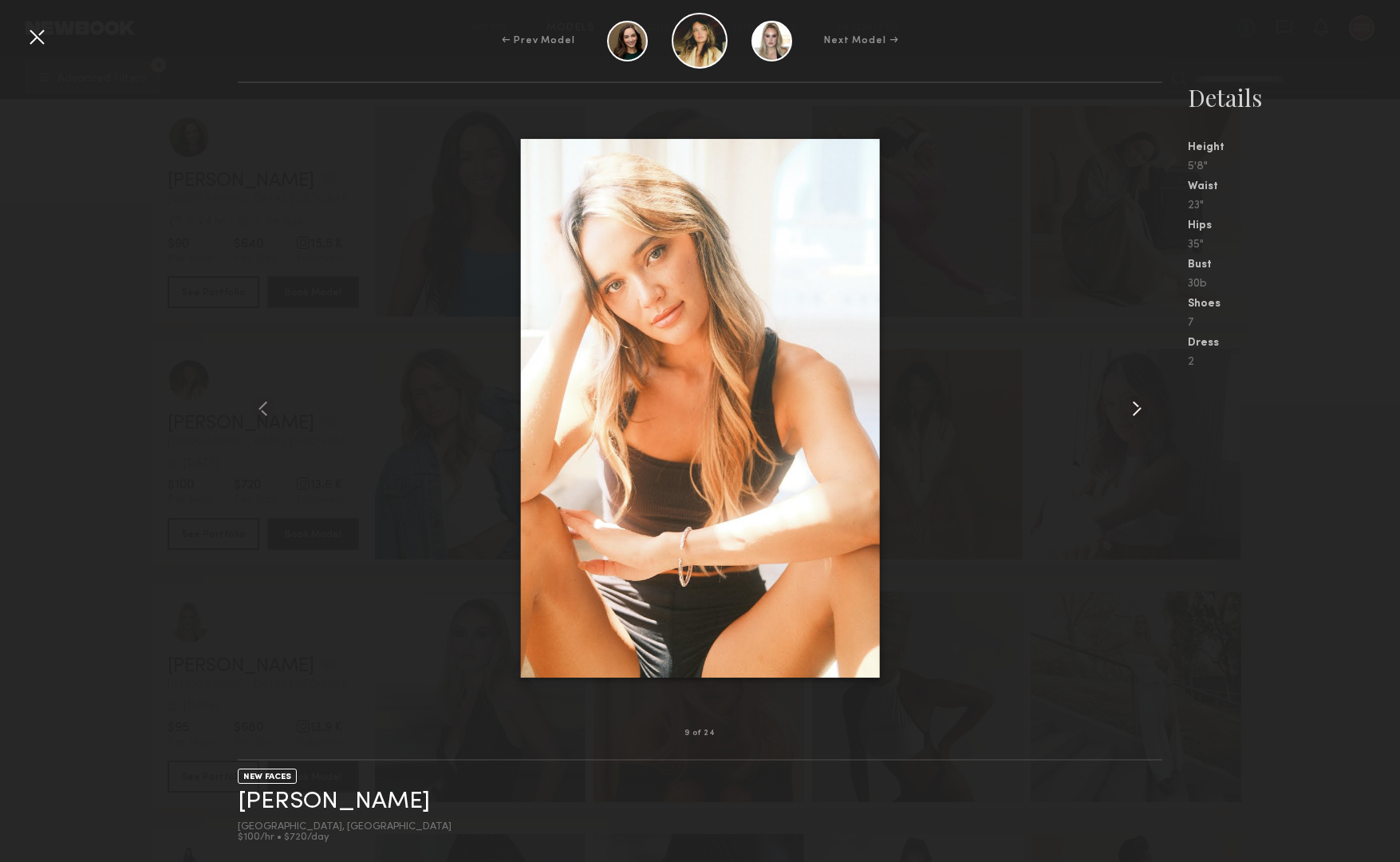
click at [1134, 412] on common-icon at bounding box center [1136, 408] width 25 height 25
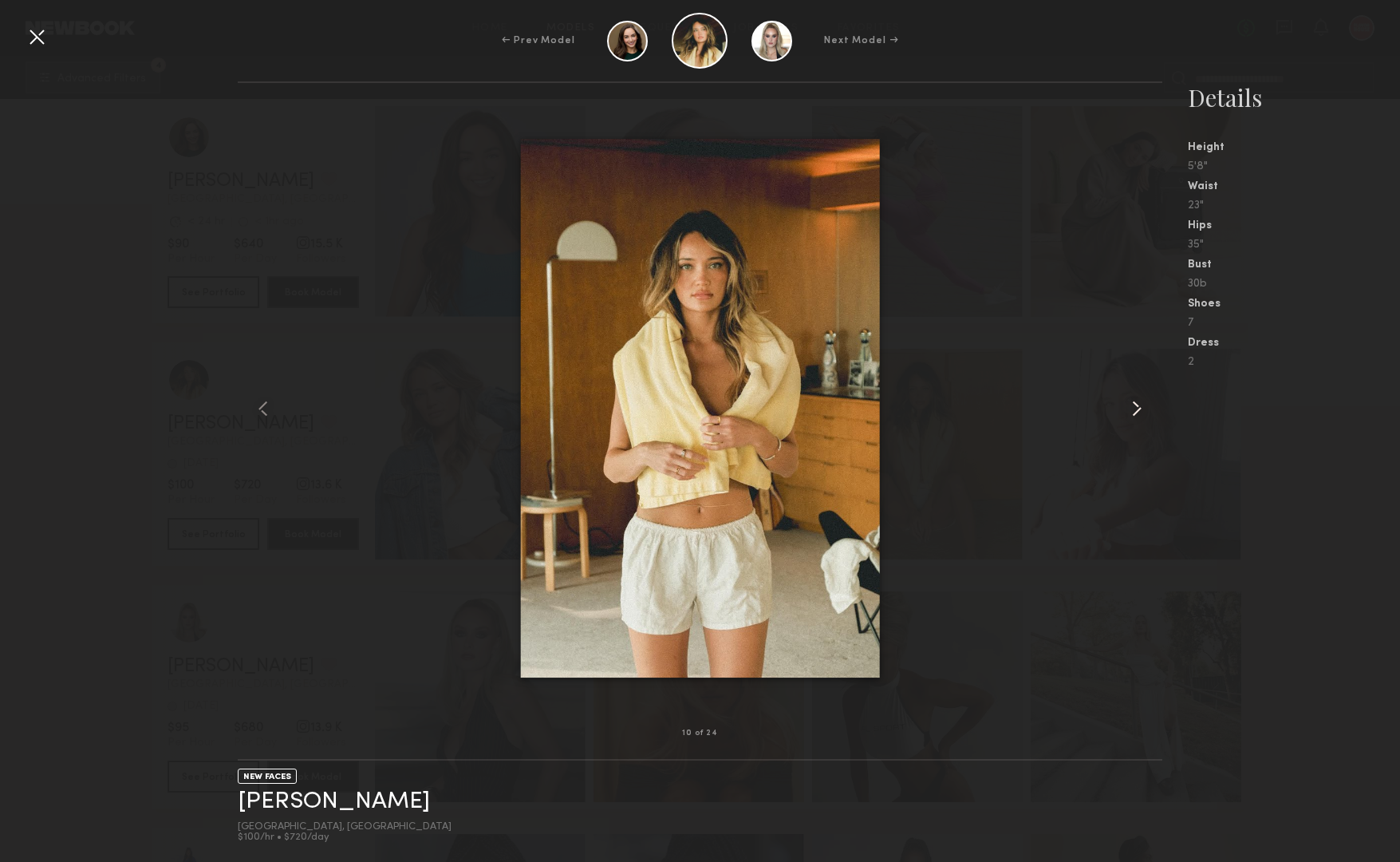
click at [1134, 412] on common-icon at bounding box center [1136, 408] width 25 height 25
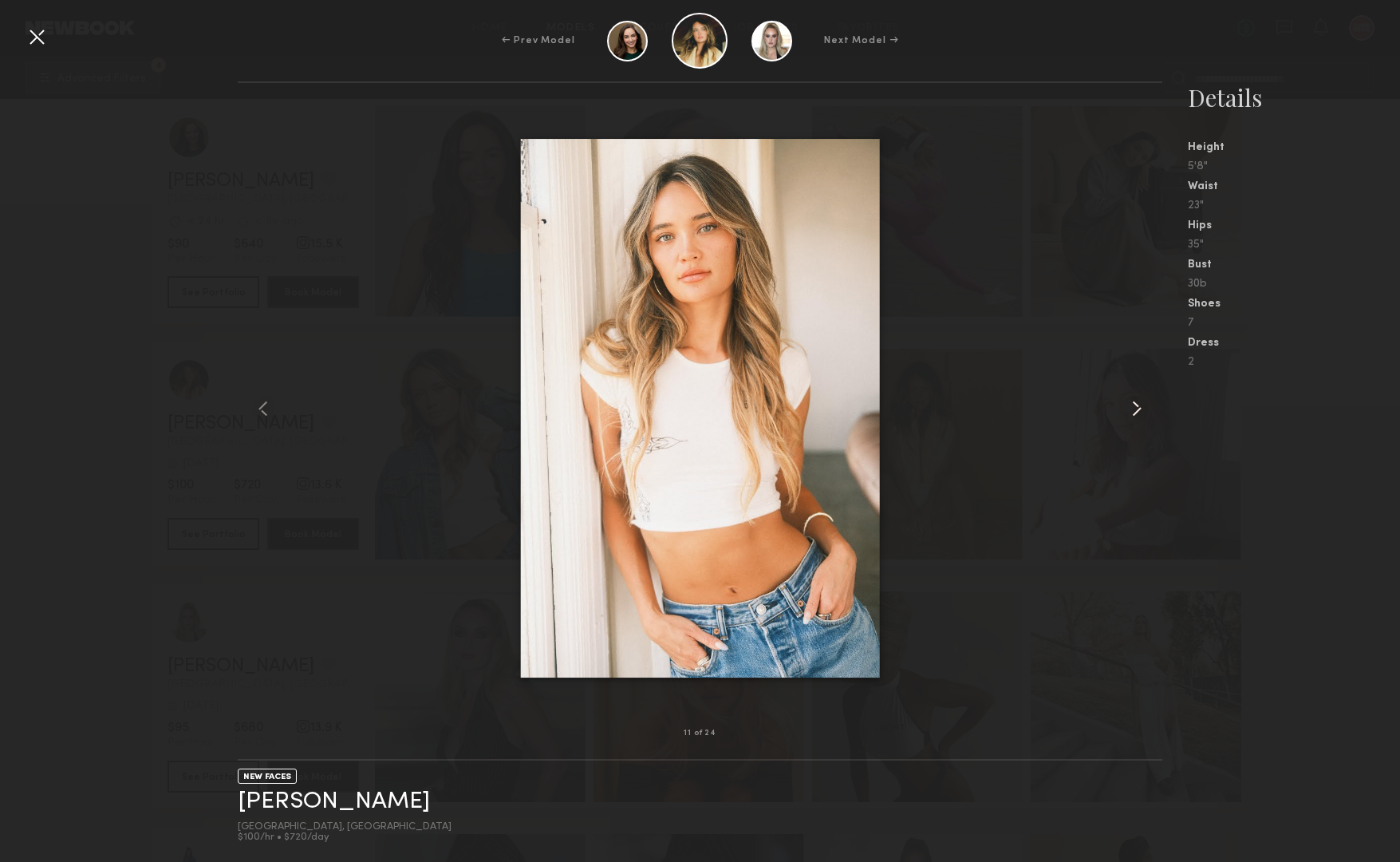
click at [1134, 412] on common-icon at bounding box center [1136, 408] width 25 height 25
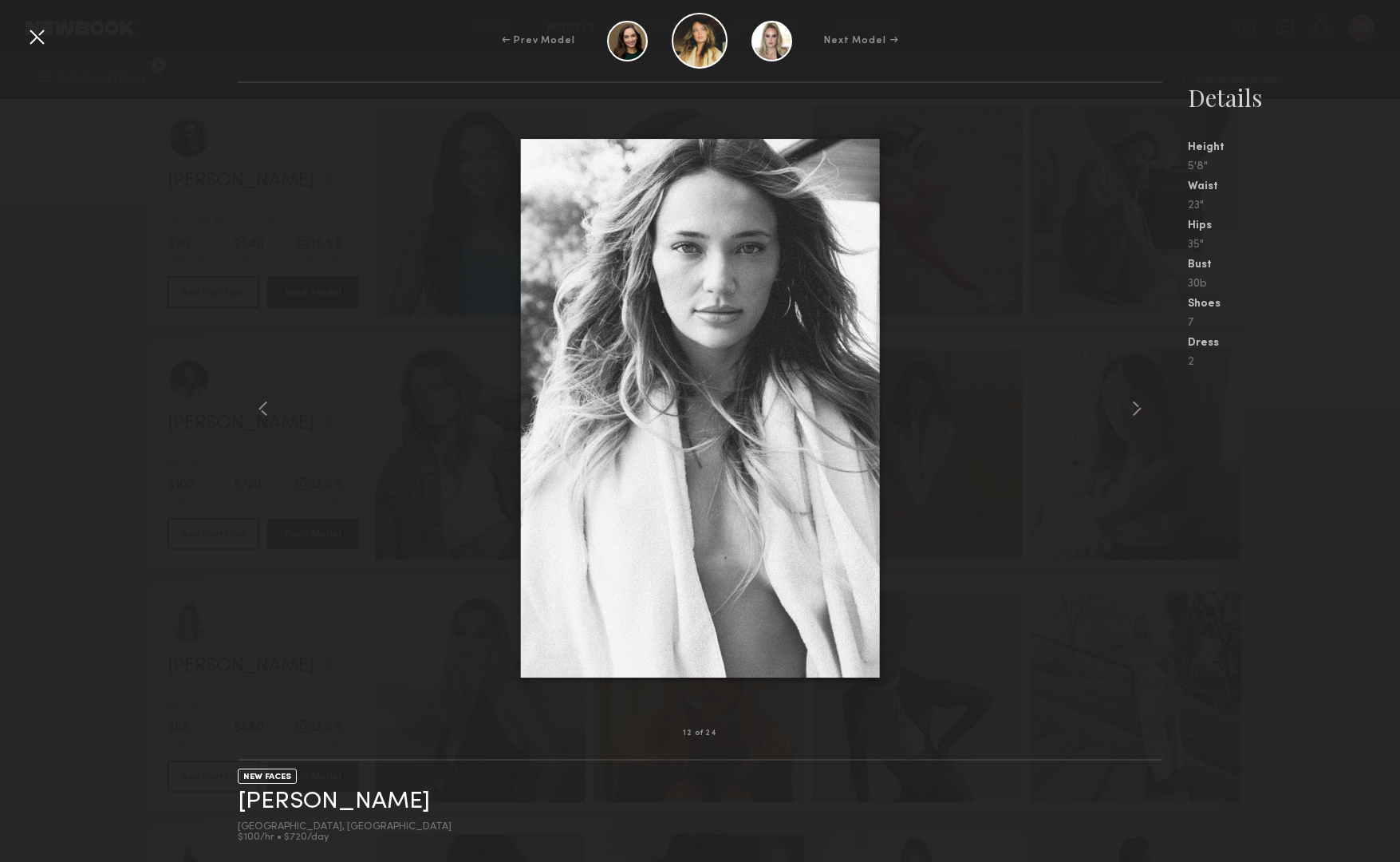
click at [40, 47] on div at bounding box center [36, 36] width 25 height 25
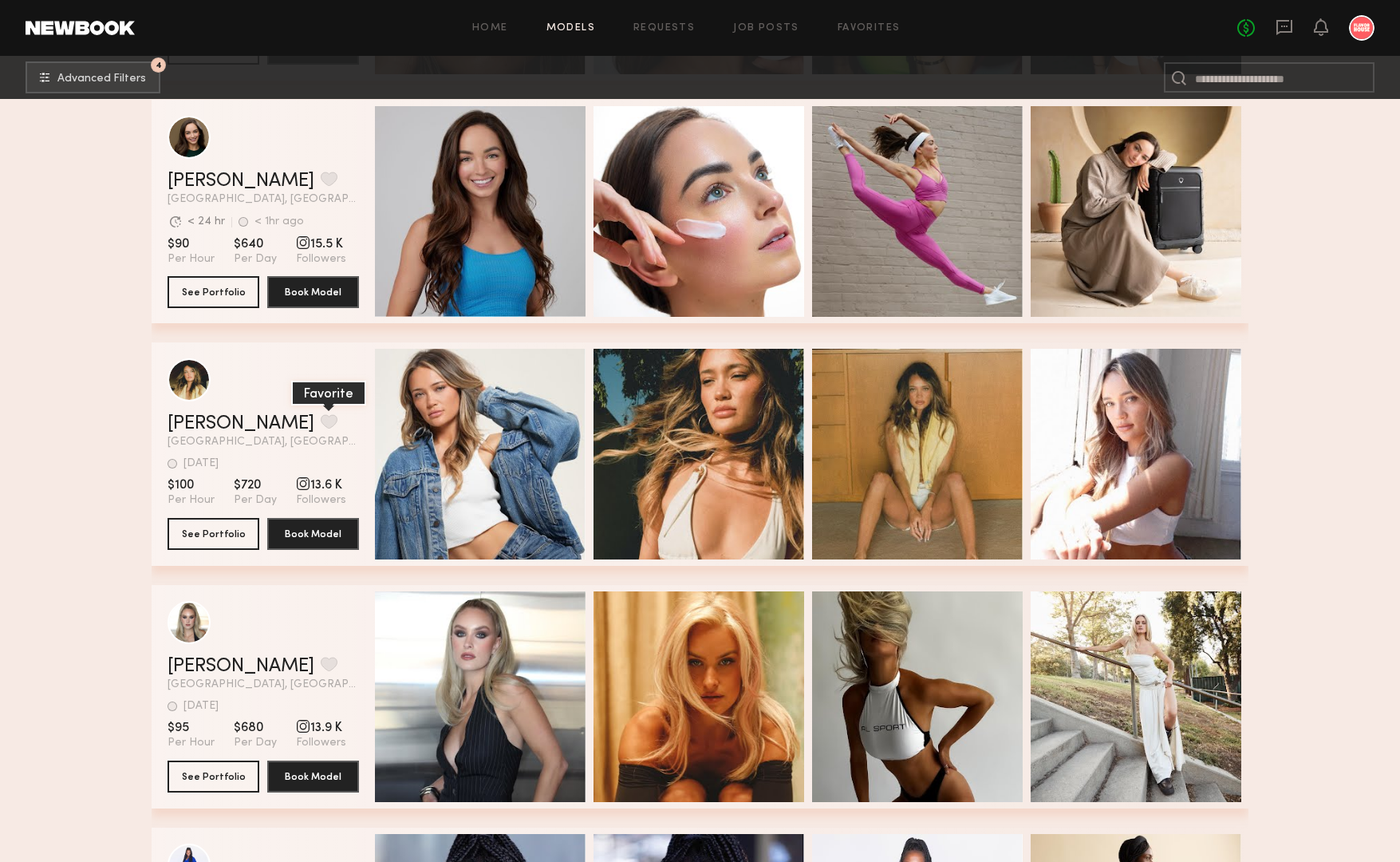
click at [321, 414] on button "grid" at bounding box center [329, 420] width 17 height 14
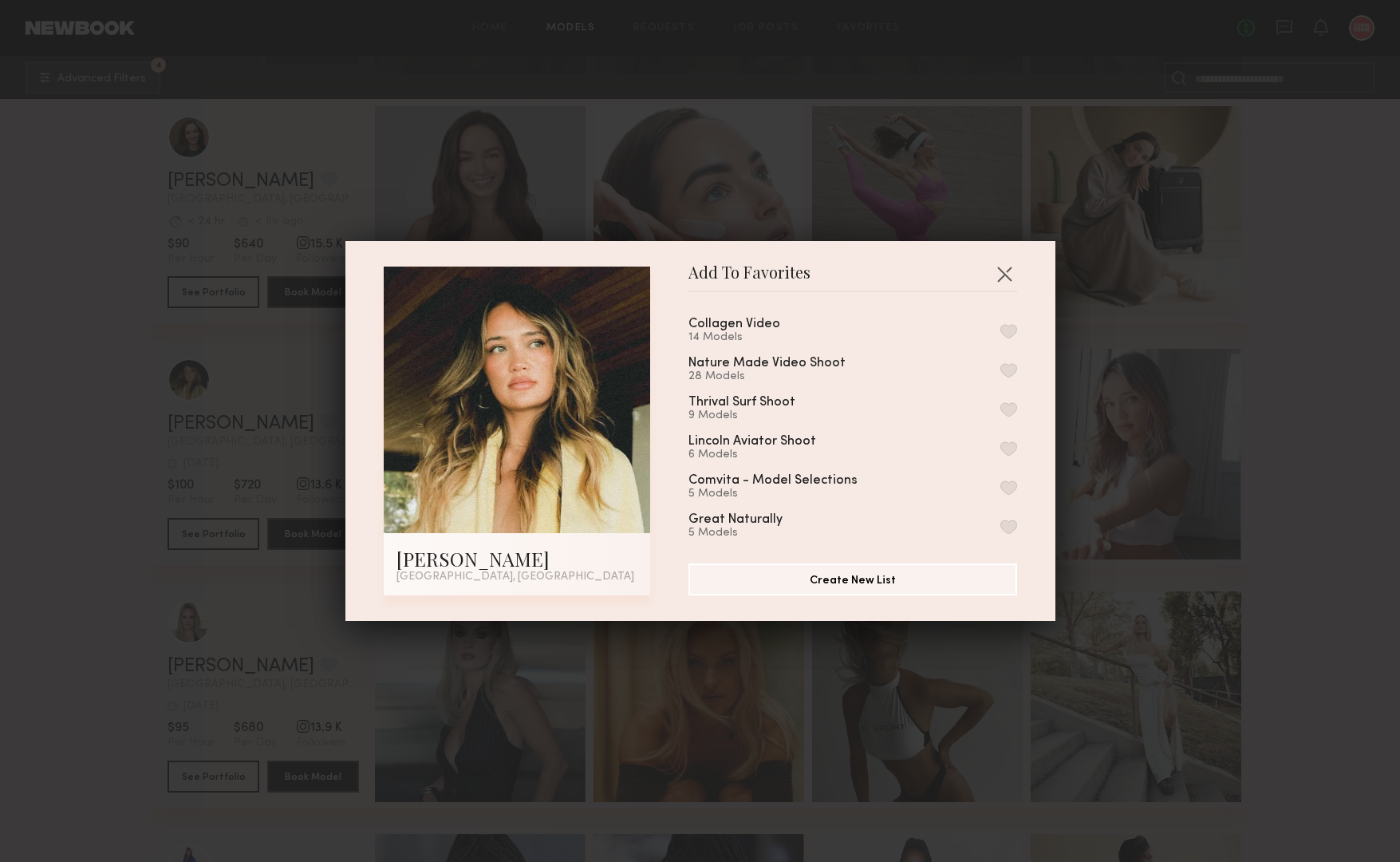
click at [1005, 333] on button "button" at bounding box center [1009, 330] width 17 height 14
click at [1002, 276] on button "button" at bounding box center [1004, 273] width 25 height 25
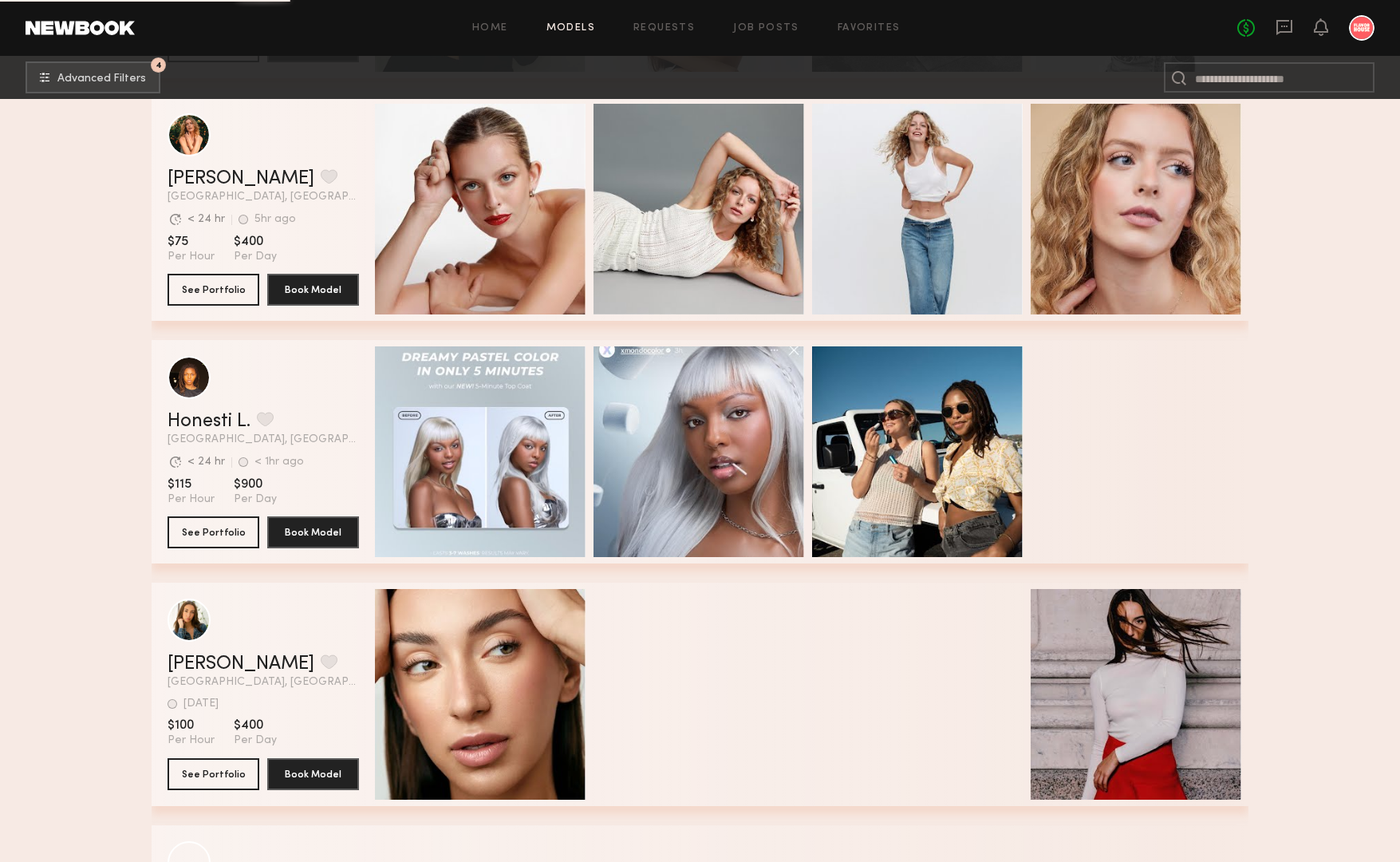
scroll to position [40310, 0]
